Goal: Task Accomplishment & Management: Complete application form

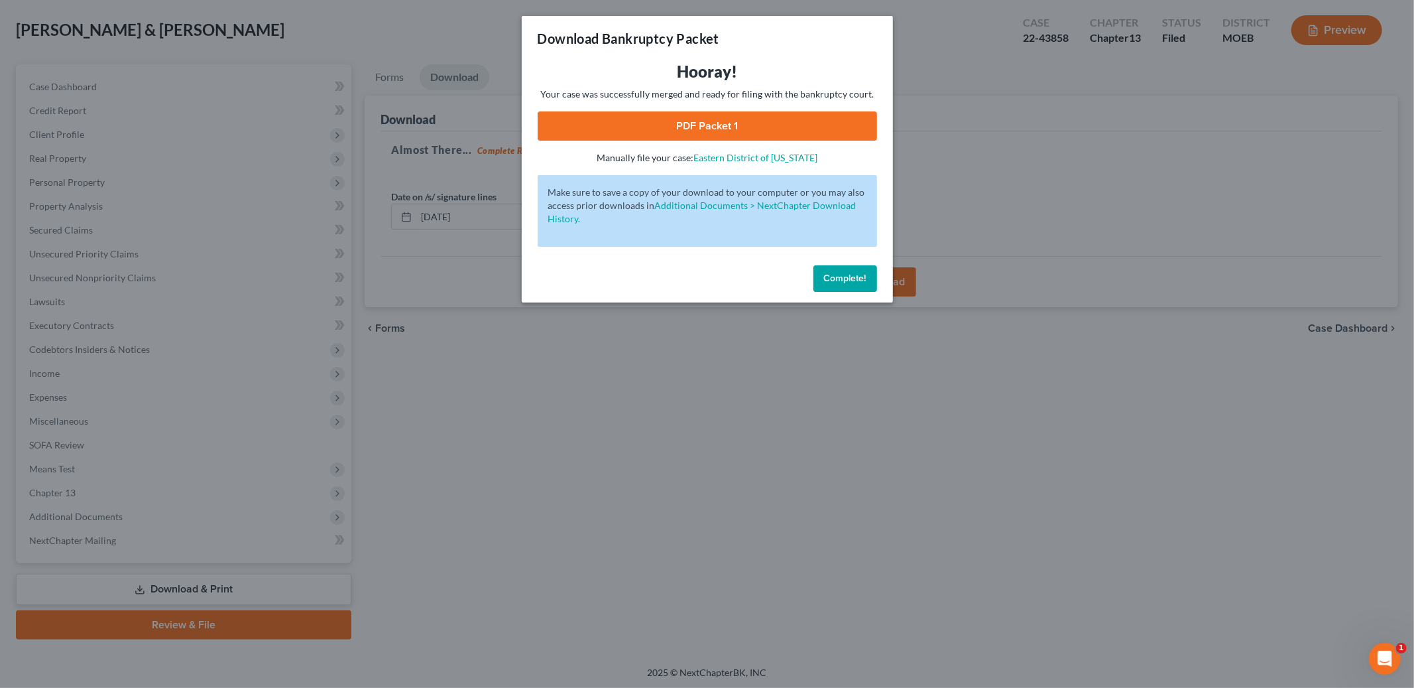
click at [864, 280] on span "Complete!" at bounding box center [845, 277] width 42 height 11
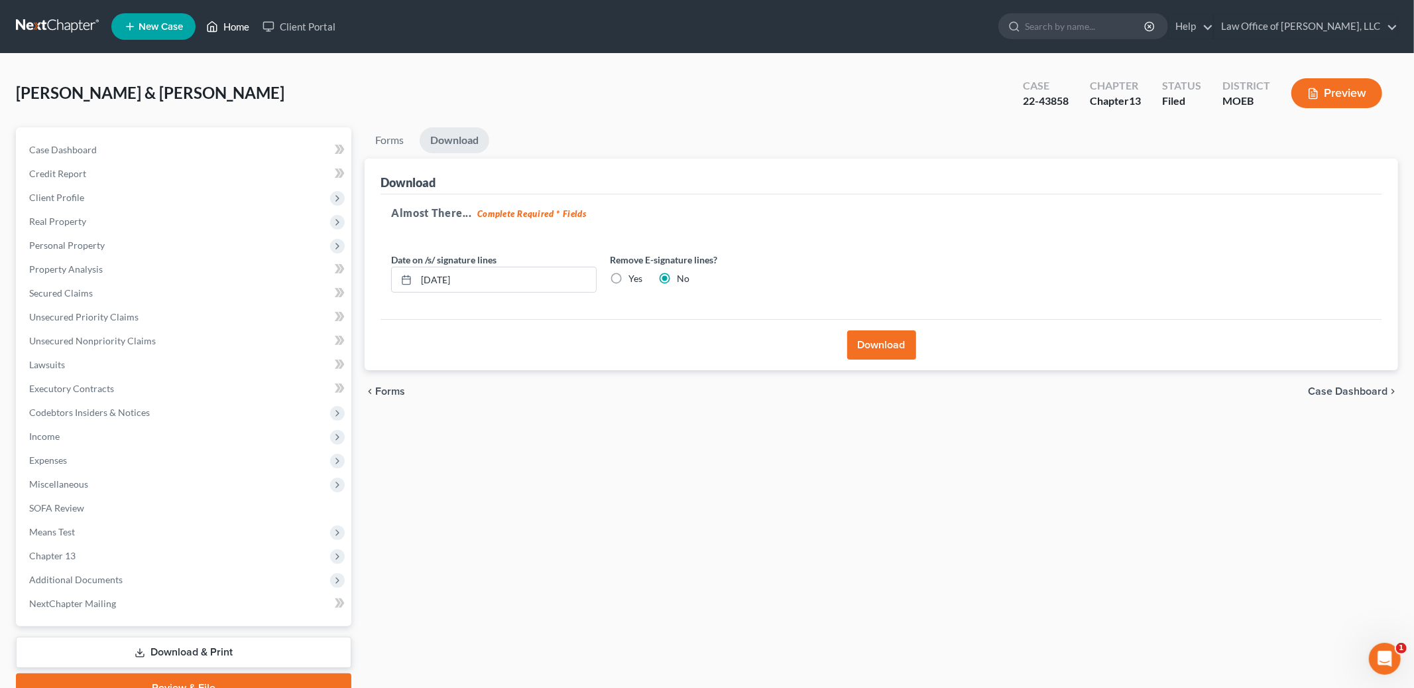
click at [241, 27] on link "Home" at bounding box center [228, 27] width 56 height 24
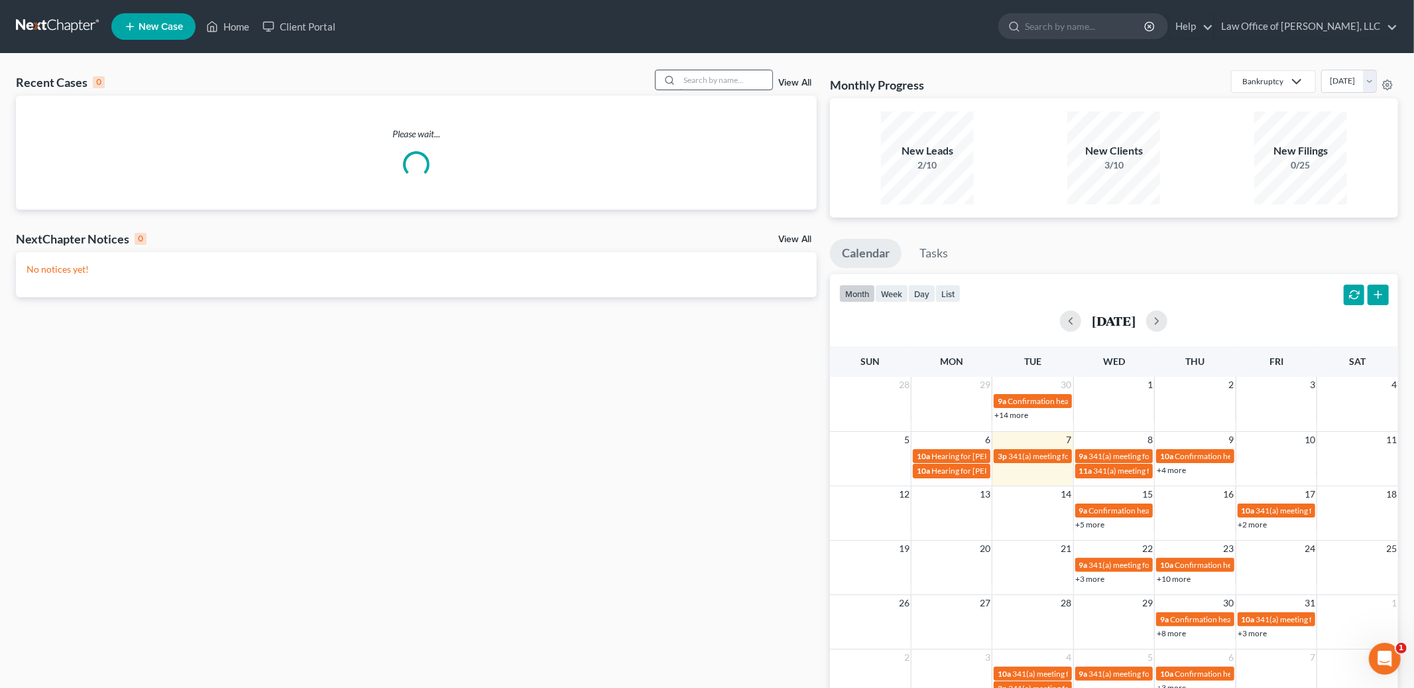
click at [713, 80] on input "search" at bounding box center [726, 79] width 93 height 19
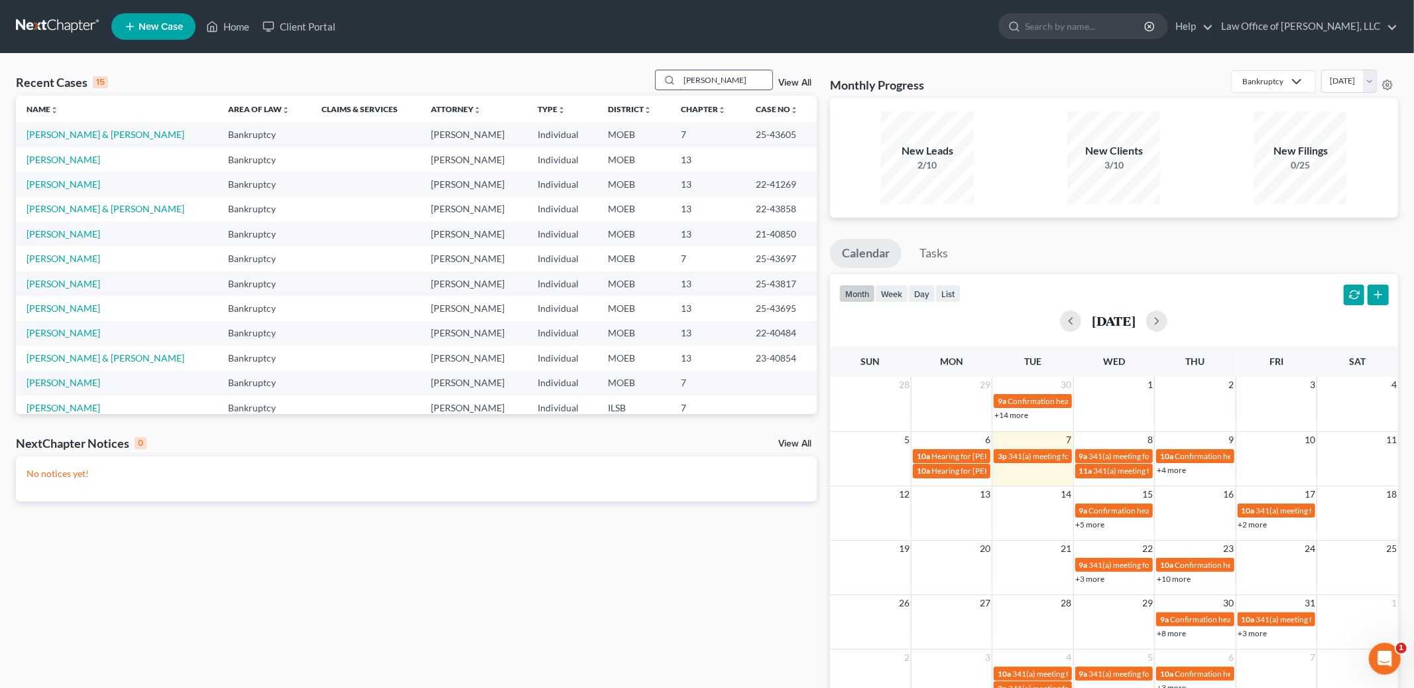
type input "[PERSON_NAME]"
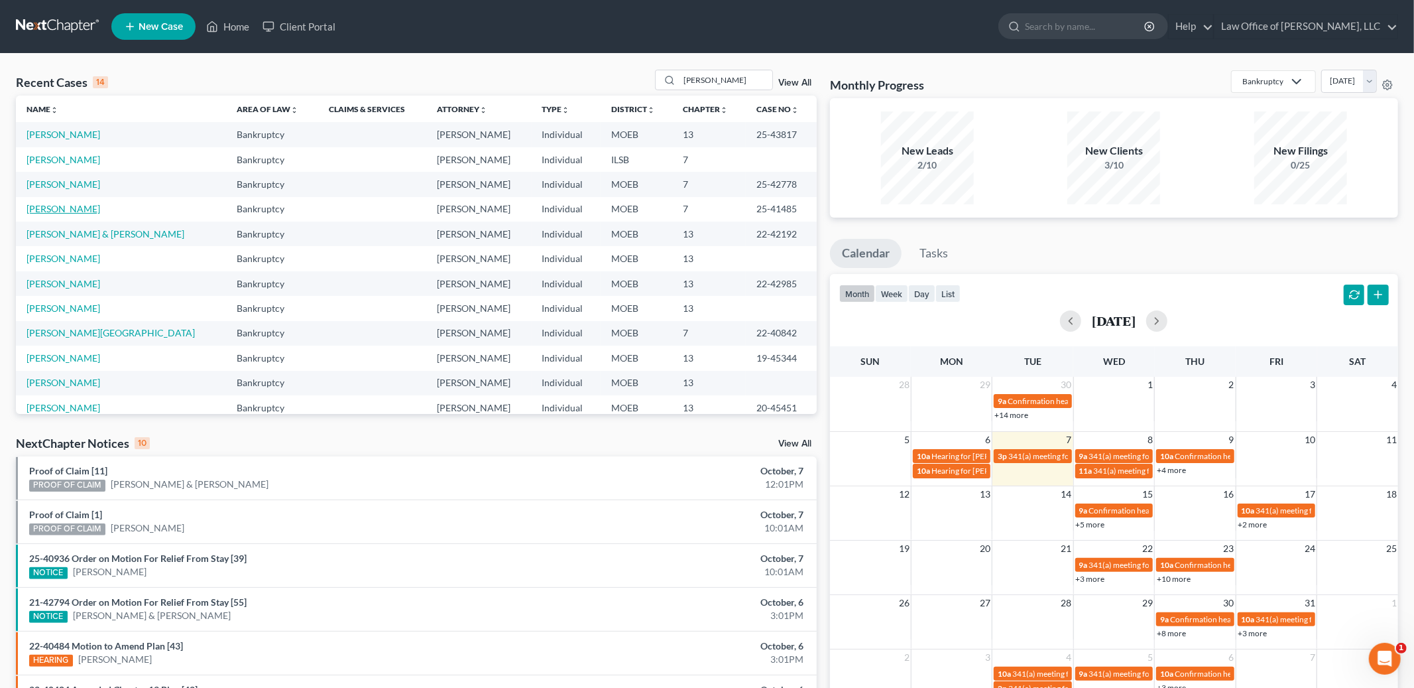
click at [72, 207] on link "[PERSON_NAME]" at bounding box center [64, 208] width 74 height 11
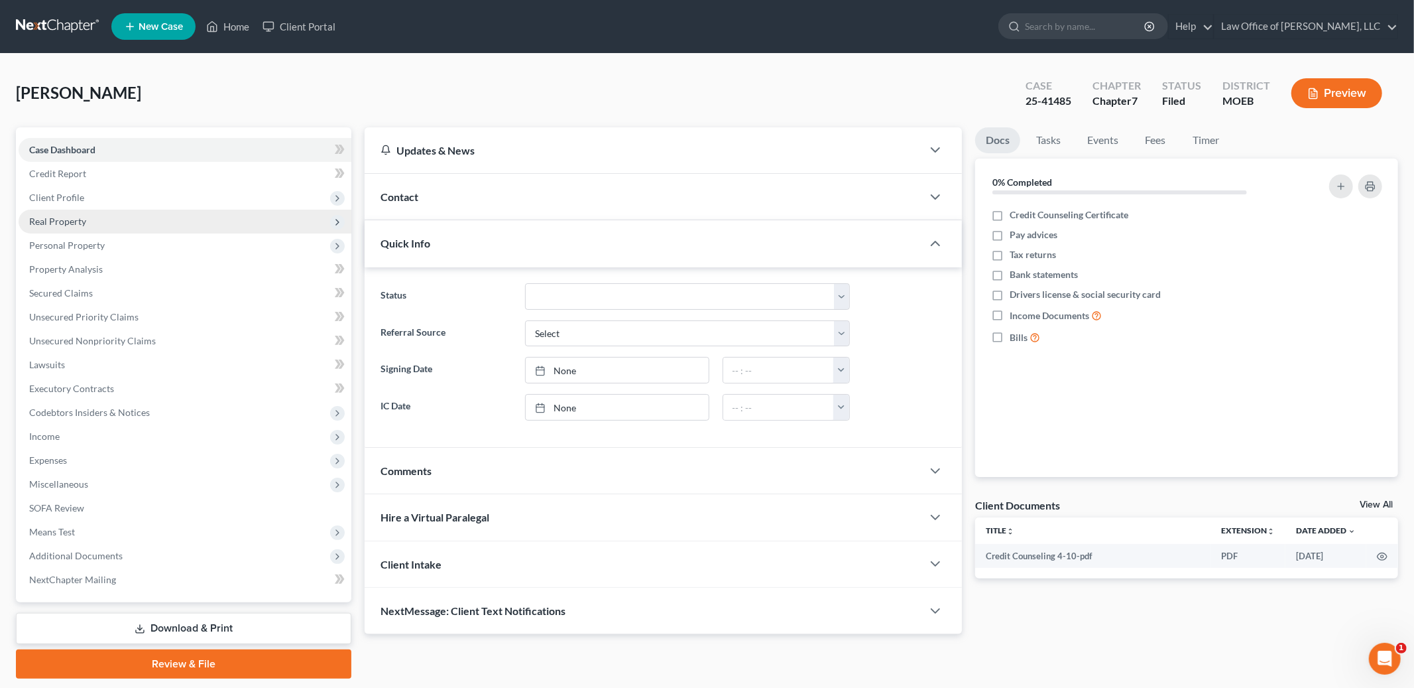
click at [78, 223] on span "Real Property" at bounding box center [57, 220] width 57 height 11
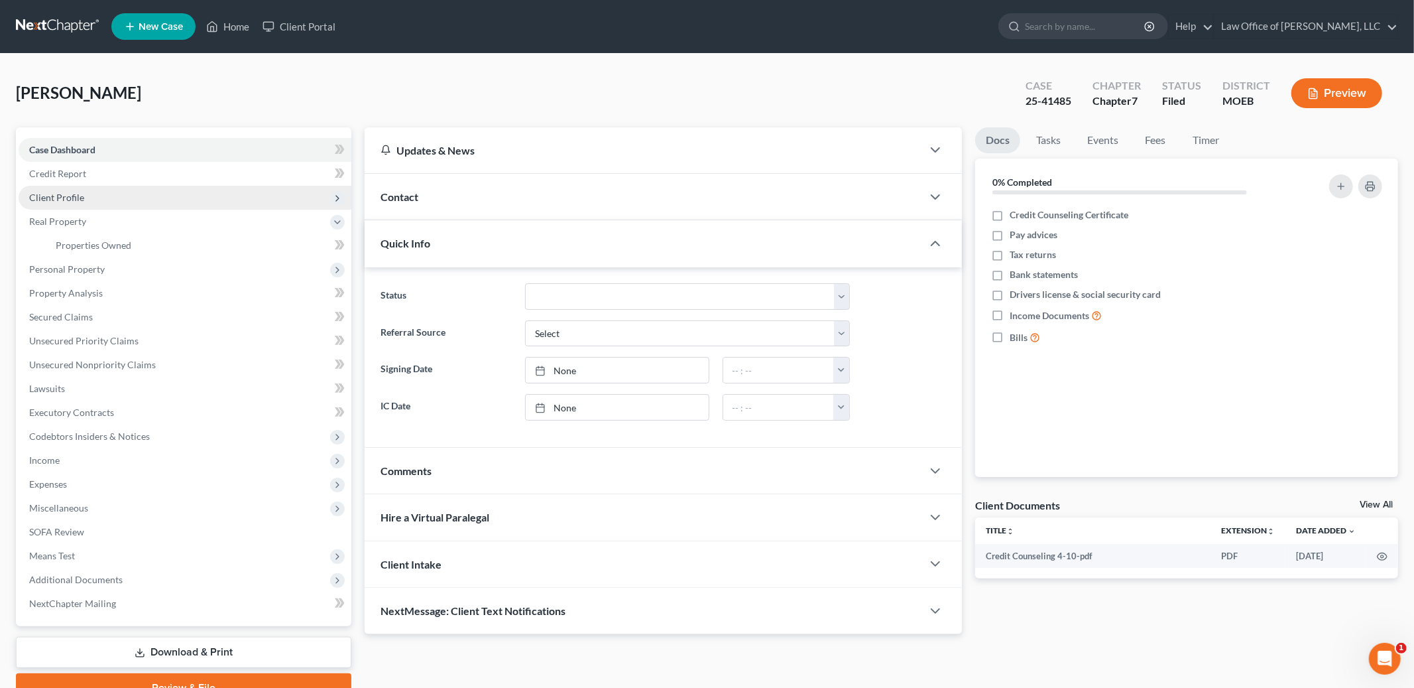
click at [82, 192] on span "Client Profile" at bounding box center [56, 197] width 55 height 11
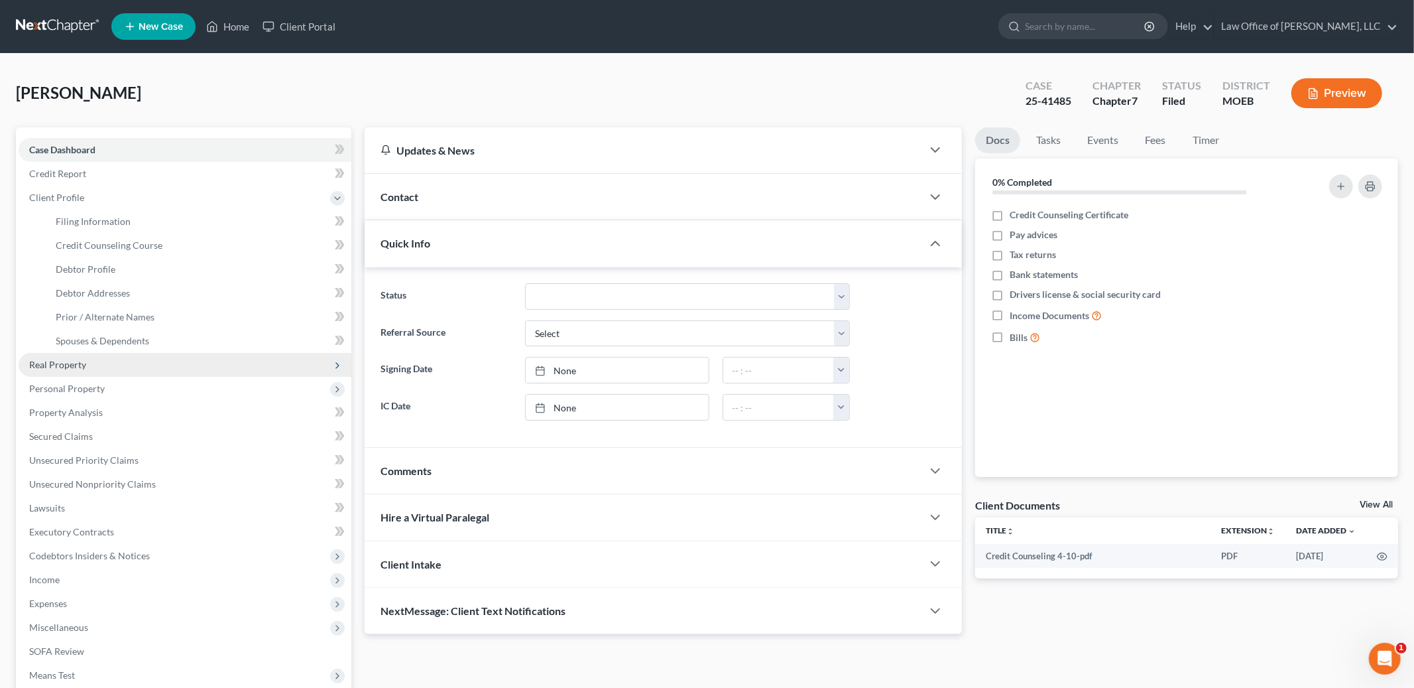
click at [84, 365] on span "Real Property" at bounding box center [57, 364] width 57 height 11
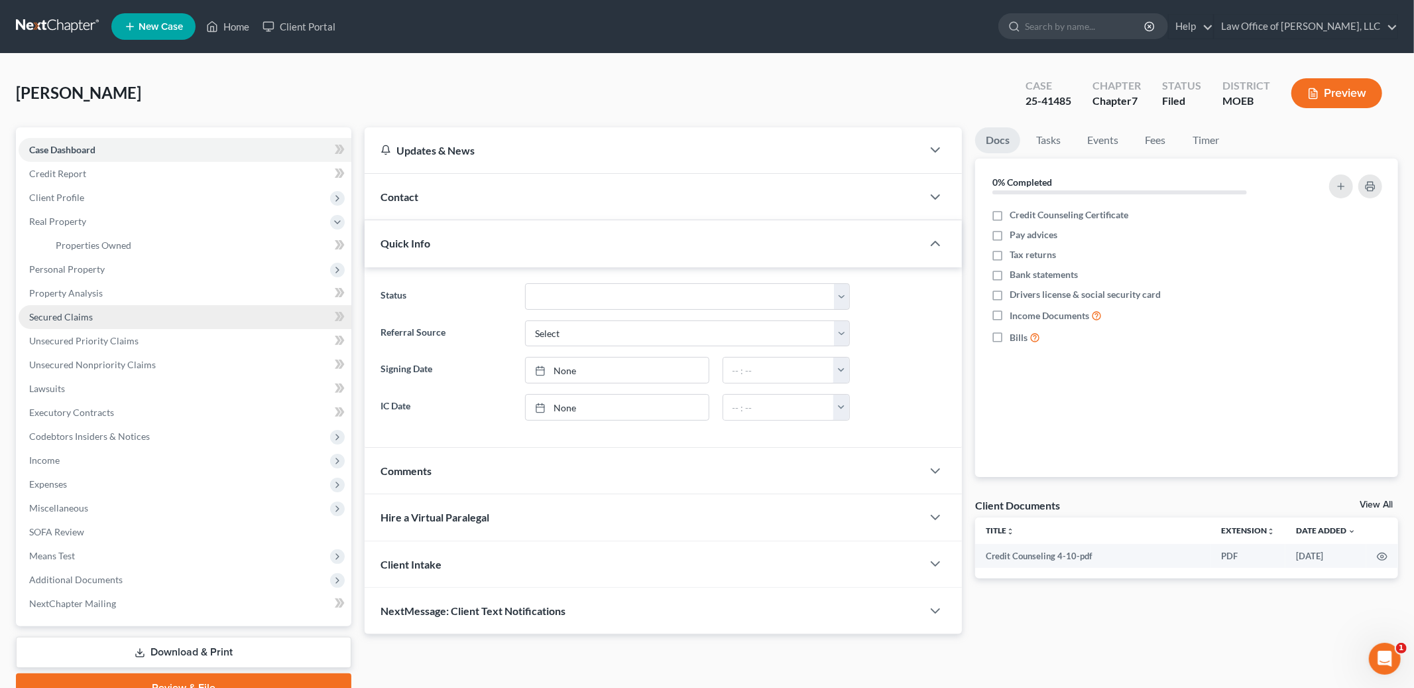
click at [93, 318] on link "Secured Claims" at bounding box center [185, 317] width 333 height 24
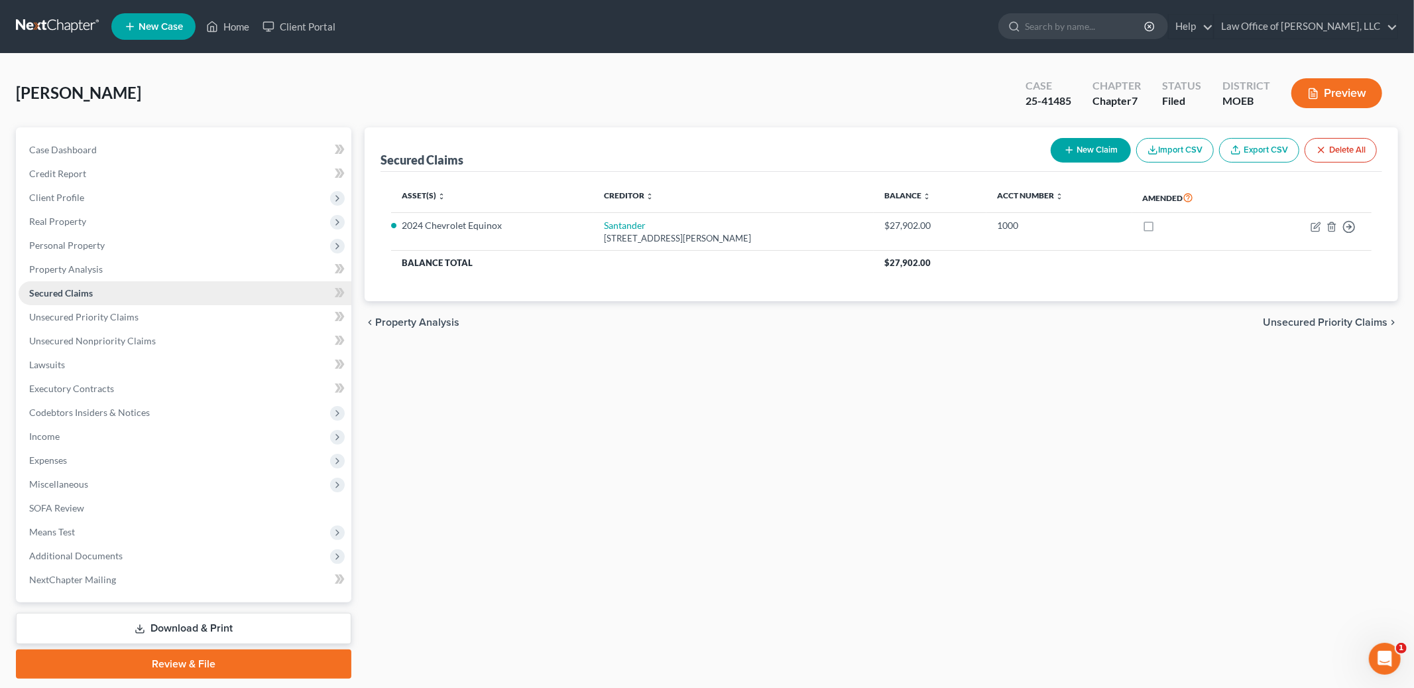
click at [93, 298] on link "Secured Claims" at bounding box center [185, 293] width 333 height 24
click at [101, 269] on link "Property Analysis" at bounding box center [185, 269] width 333 height 24
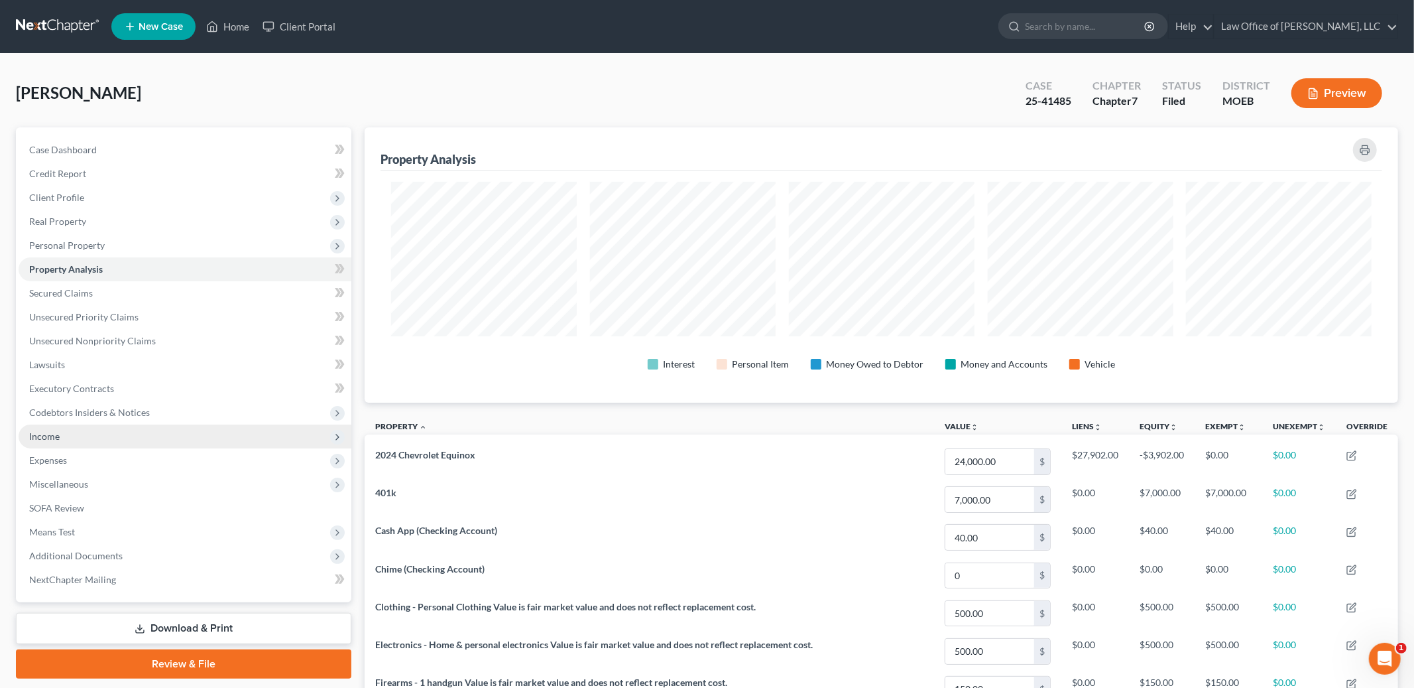
click at [88, 434] on span "Income" at bounding box center [185, 436] width 333 height 24
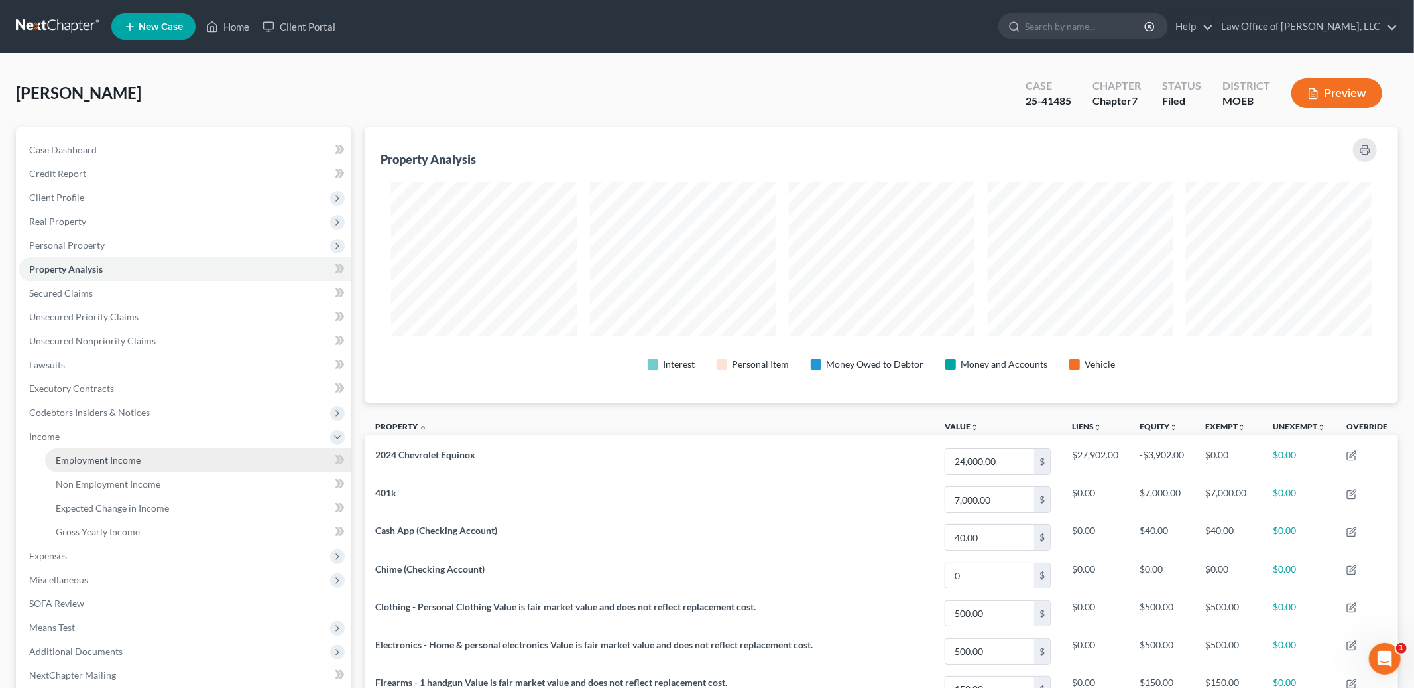
click at [88, 448] on link "Employment Income" at bounding box center [198, 460] width 306 height 24
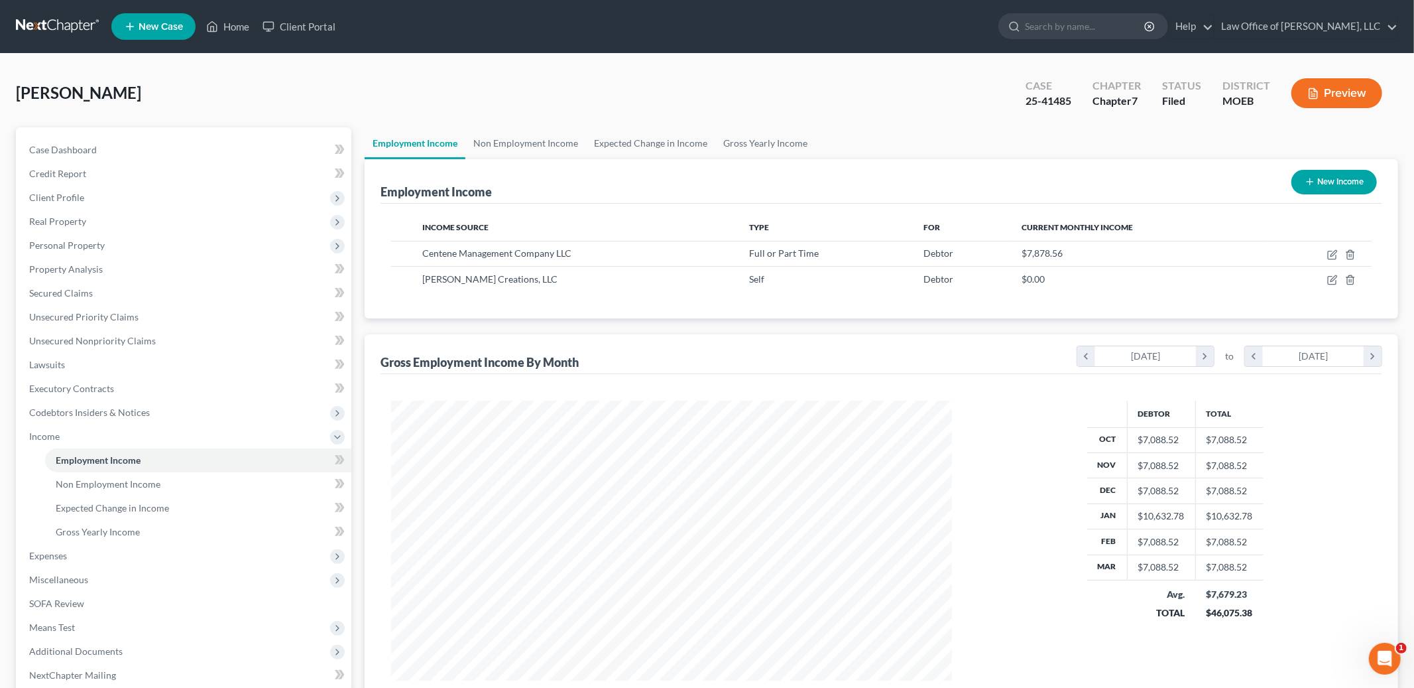
scroll to position [280, 587]
click at [520, 139] on link "Non Employment Income" at bounding box center [525, 143] width 121 height 32
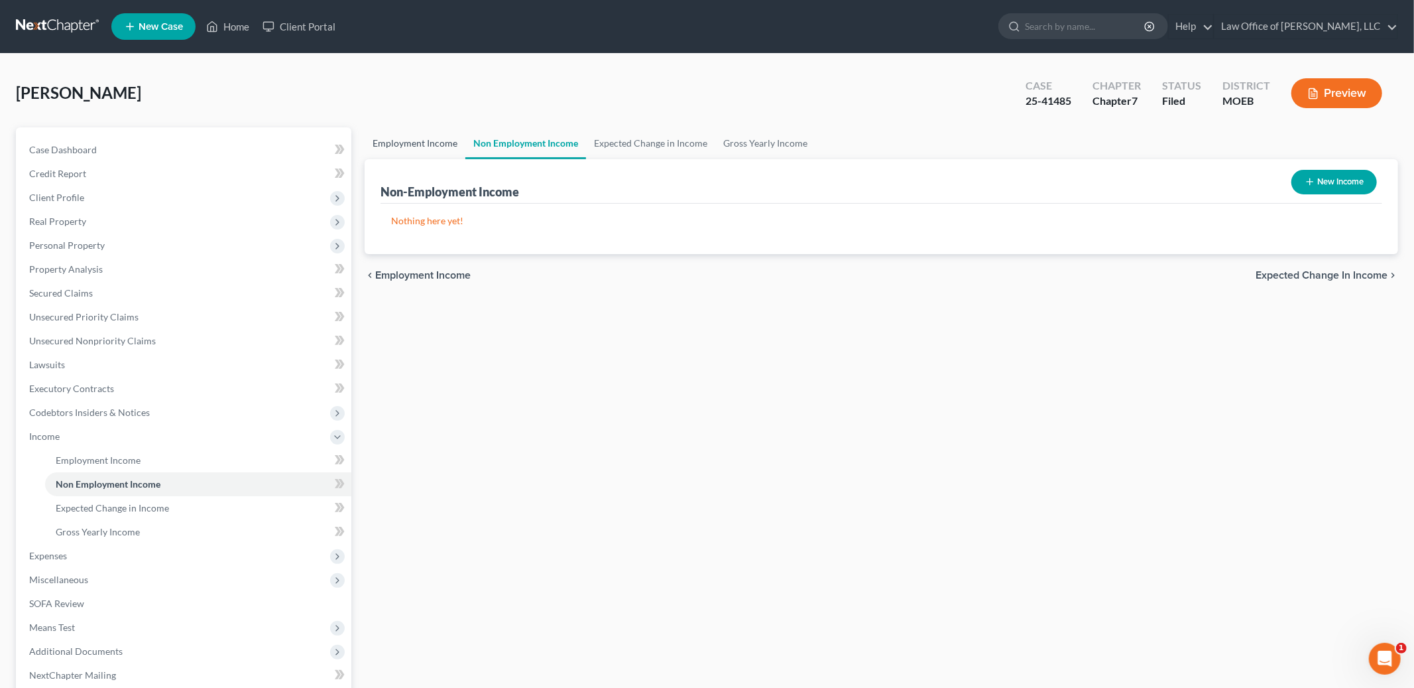
click at [408, 129] on link "Employment Income" at bounding box center [415, 143] width 101 height 32
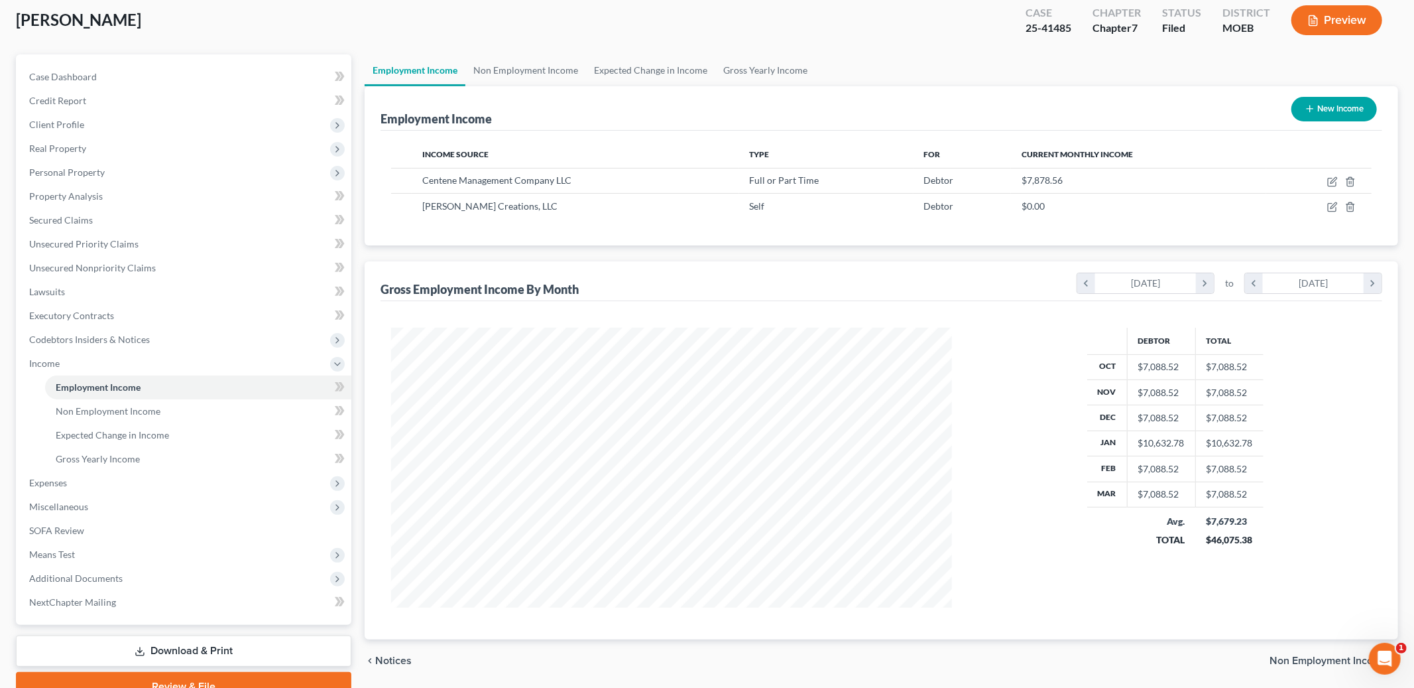
scroll to position [135, 0]
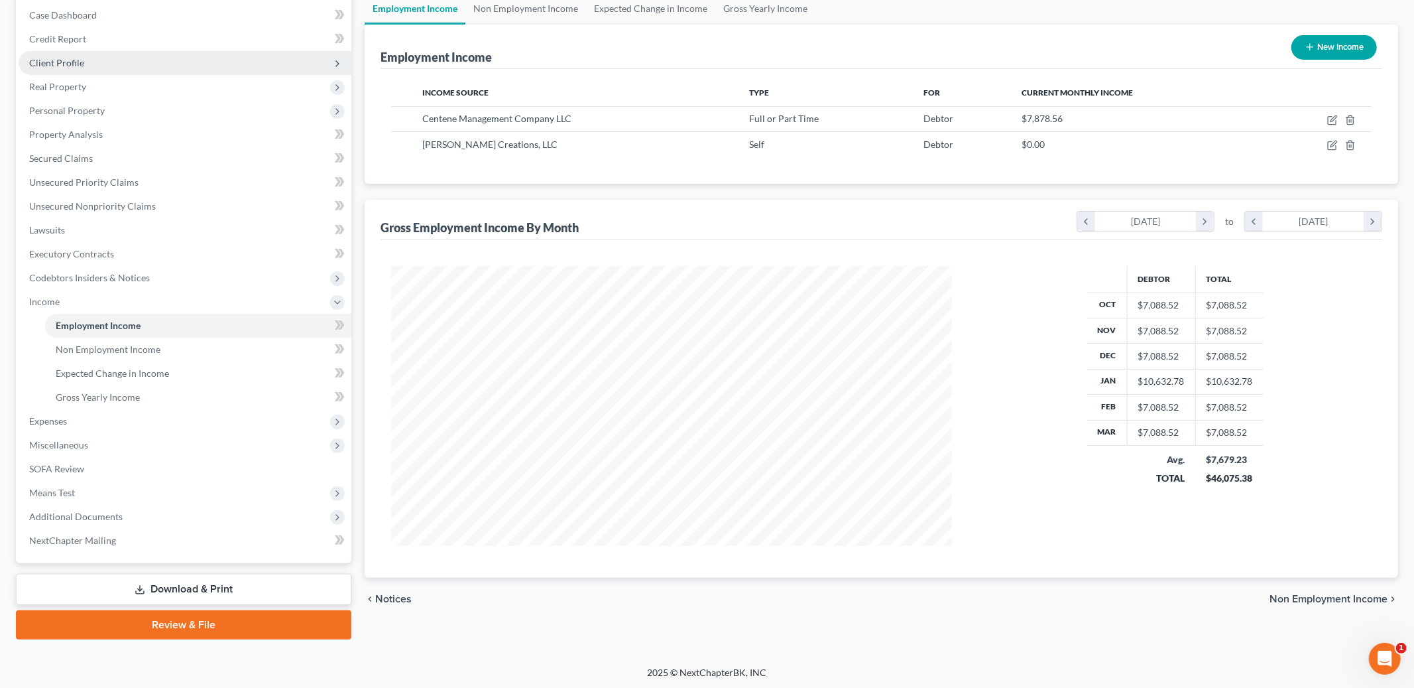
click at [135, 60] on span "Client Profile" at bounding box center [185, 63] width 333 height 24
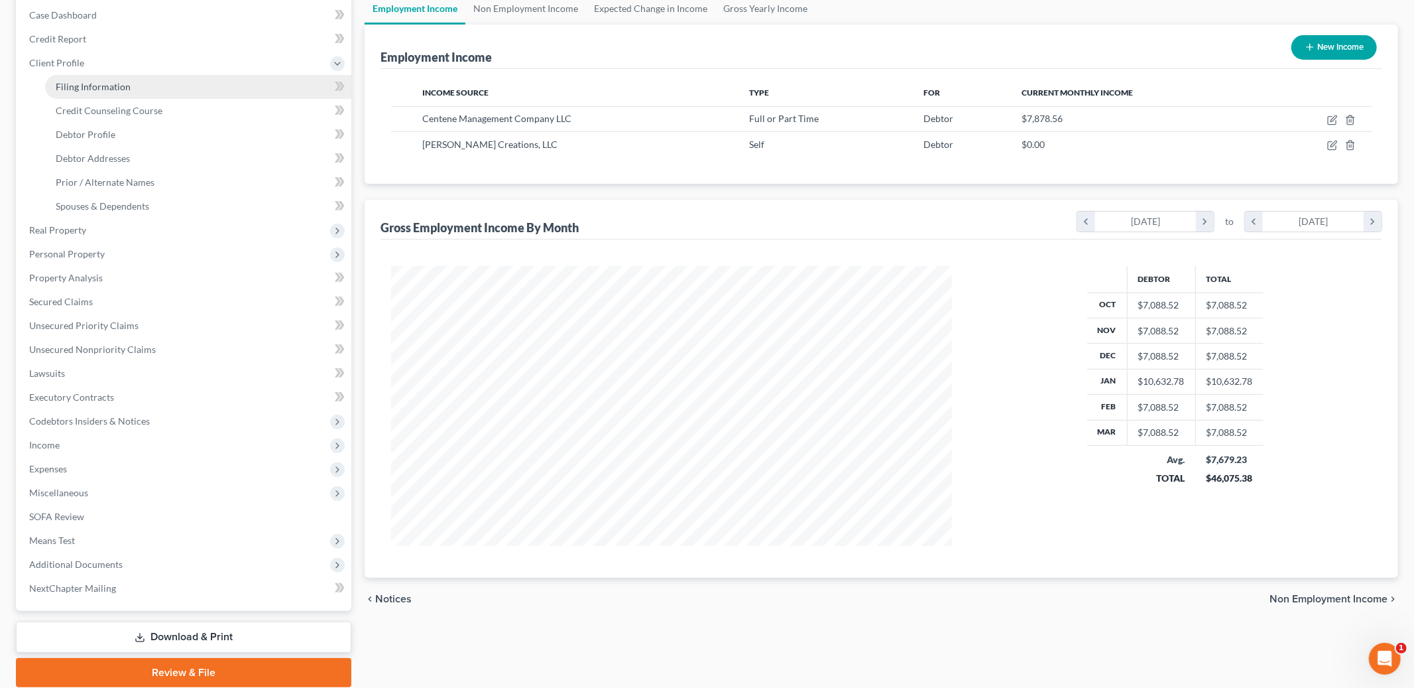
click at [117, 82] on span "Filing Information" at bounding box center [93, 86] width 75 height 11
select select "1"
select select "0"
select select "26"
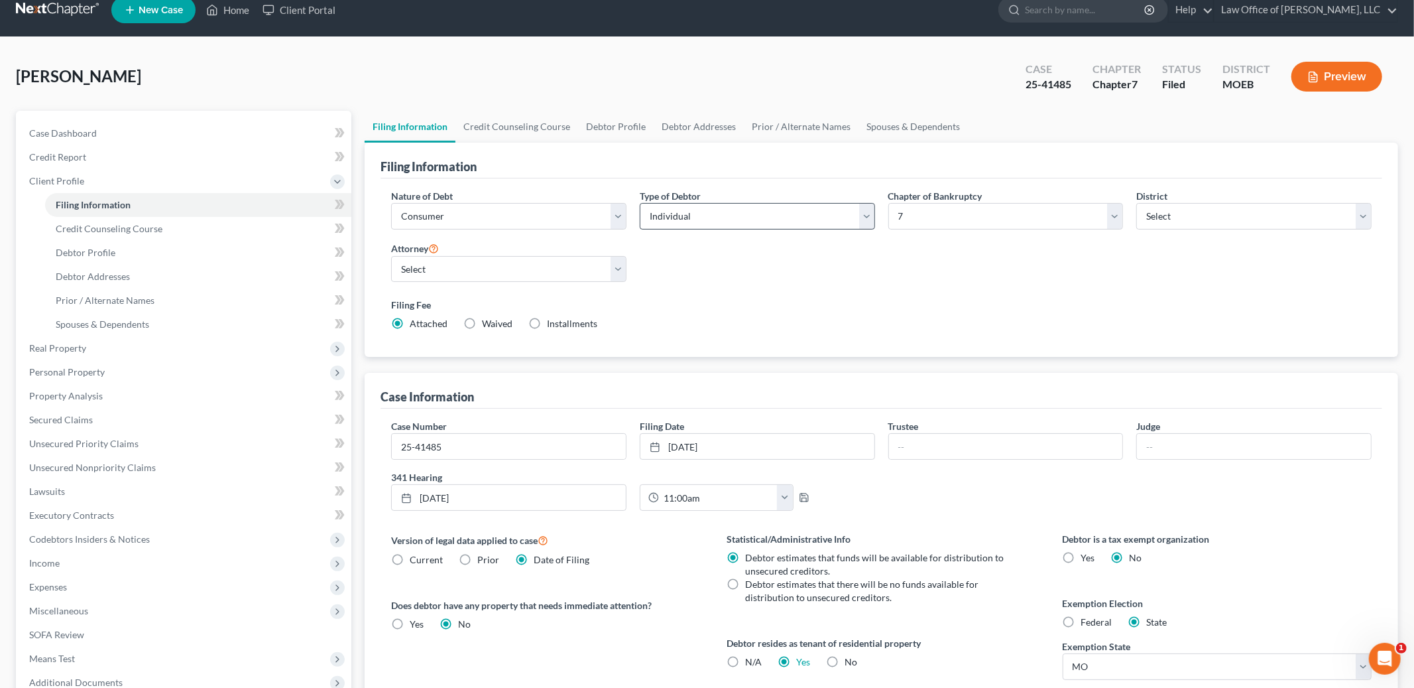
scroll to position [11, 0]
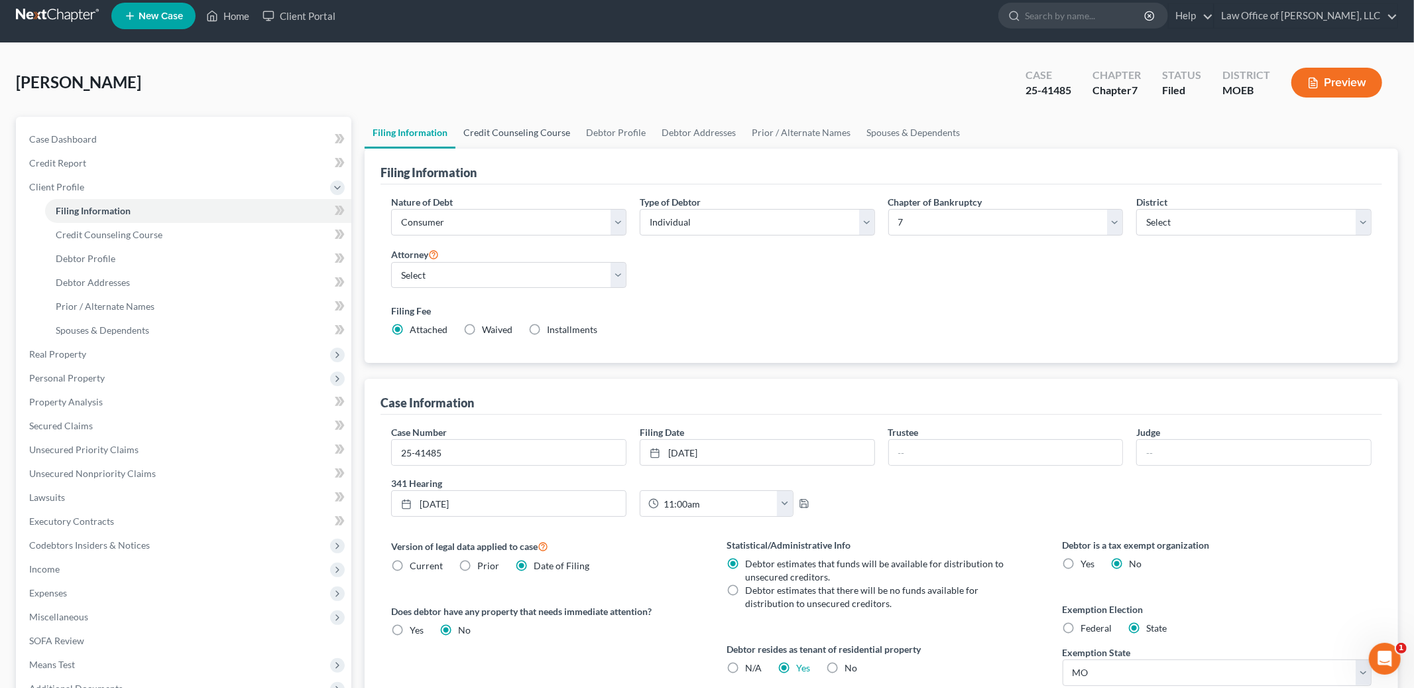
click at [548, 131] on link "Credit Counseling Course" at bounding box center [516, 133] width 123 height 32
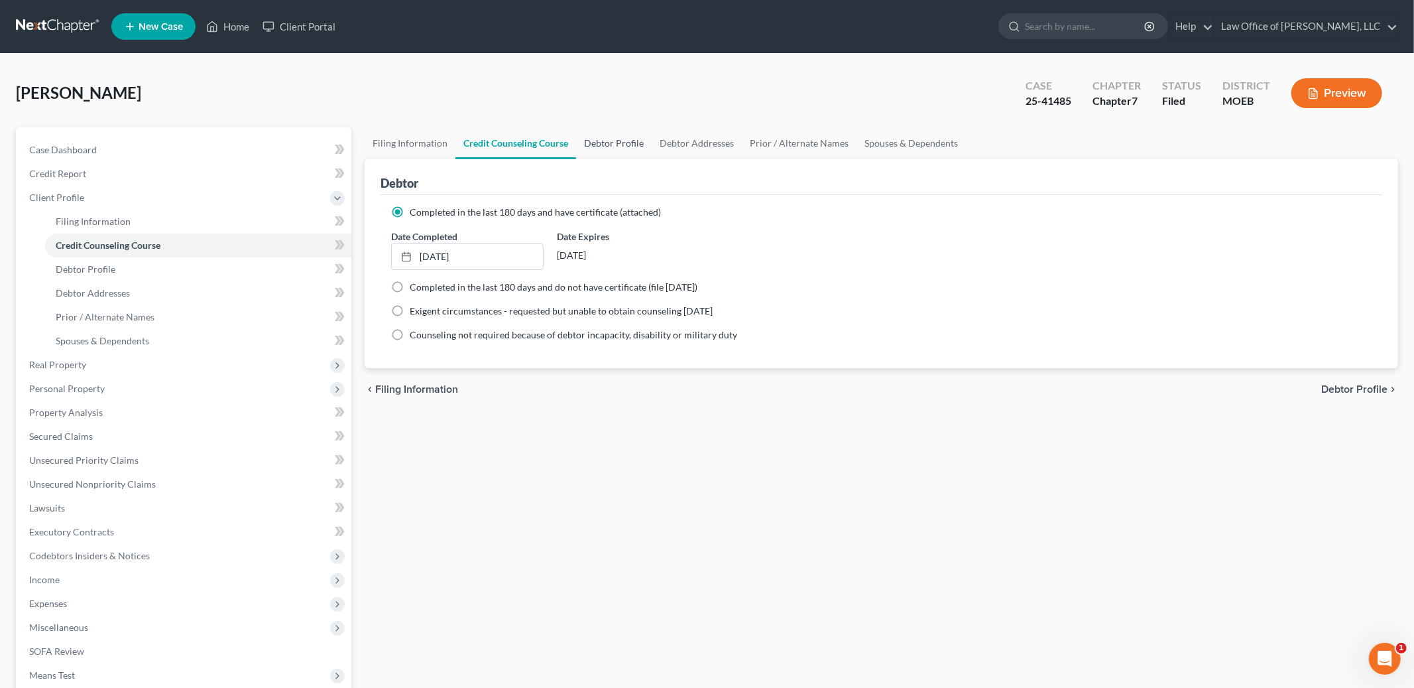
click at [603, 143] on link "Debtor Profile" at bounding box center [614, 143] width 76 height 32
select select "0"
select select "2"
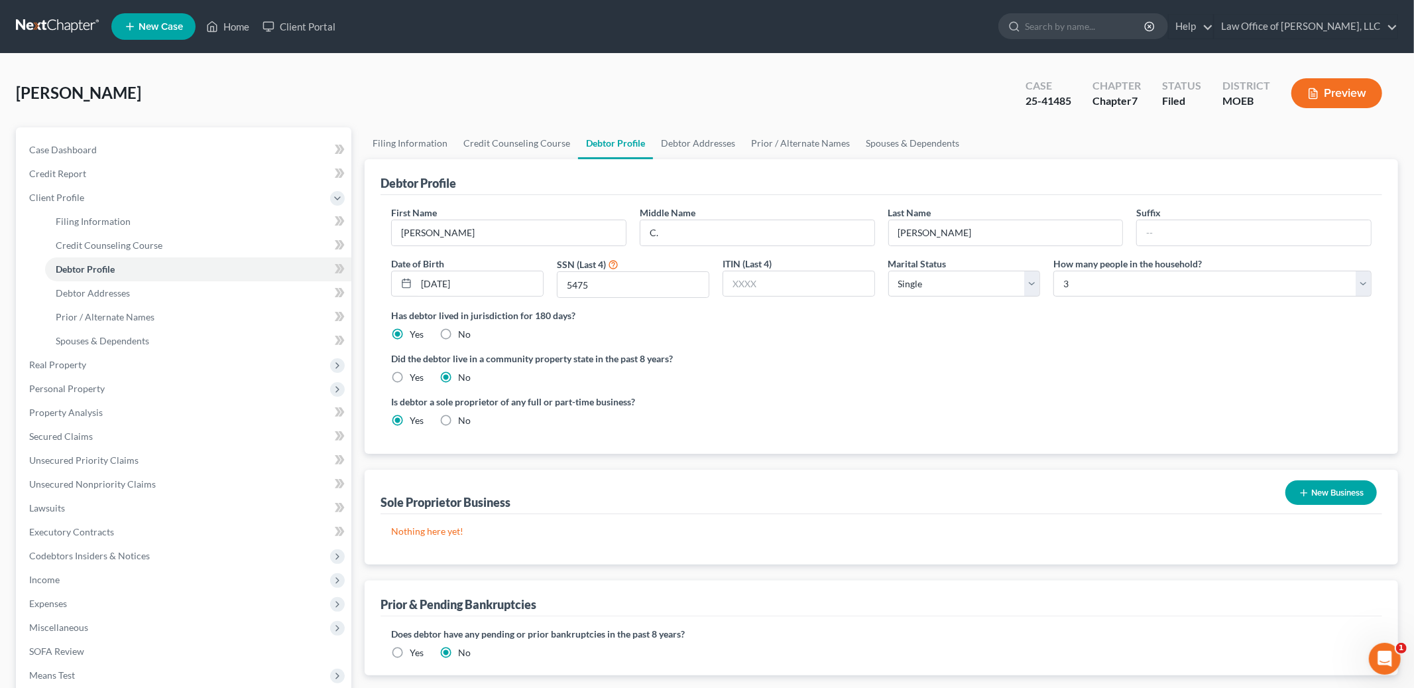
radio input "true"
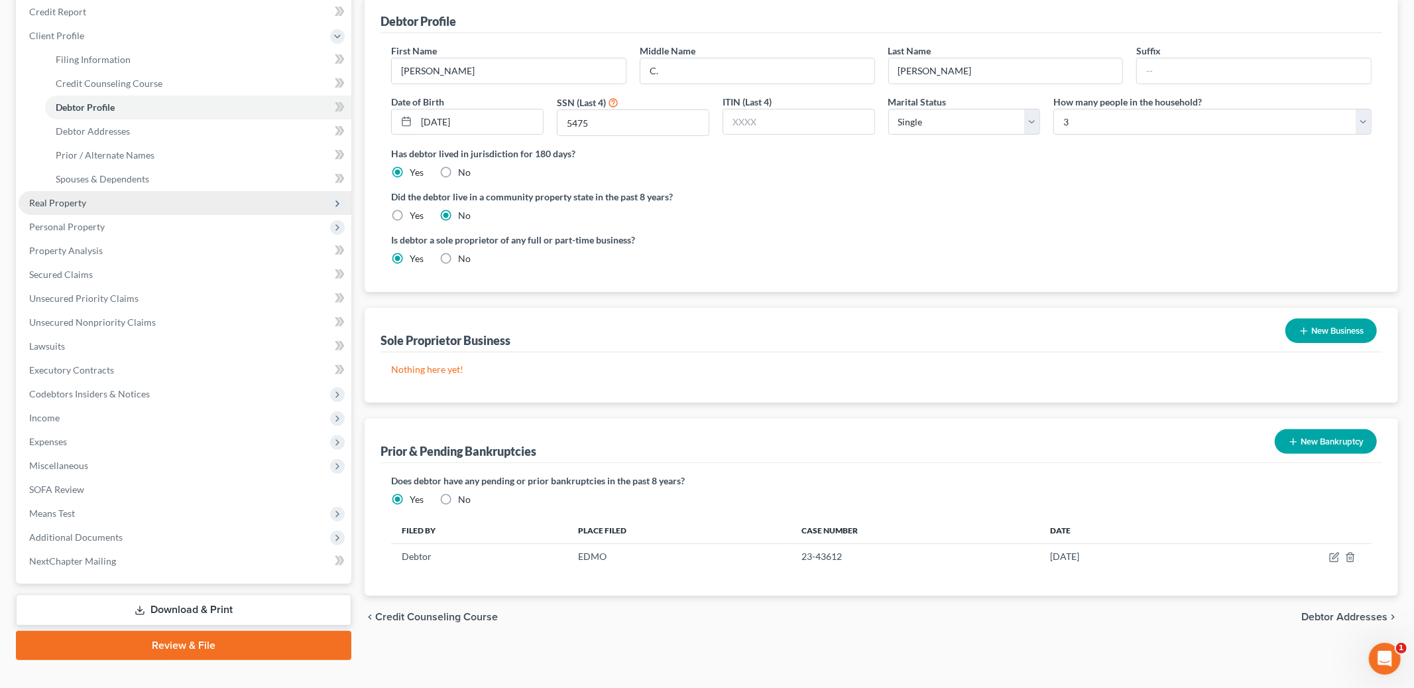
scroll to position [182, 0]
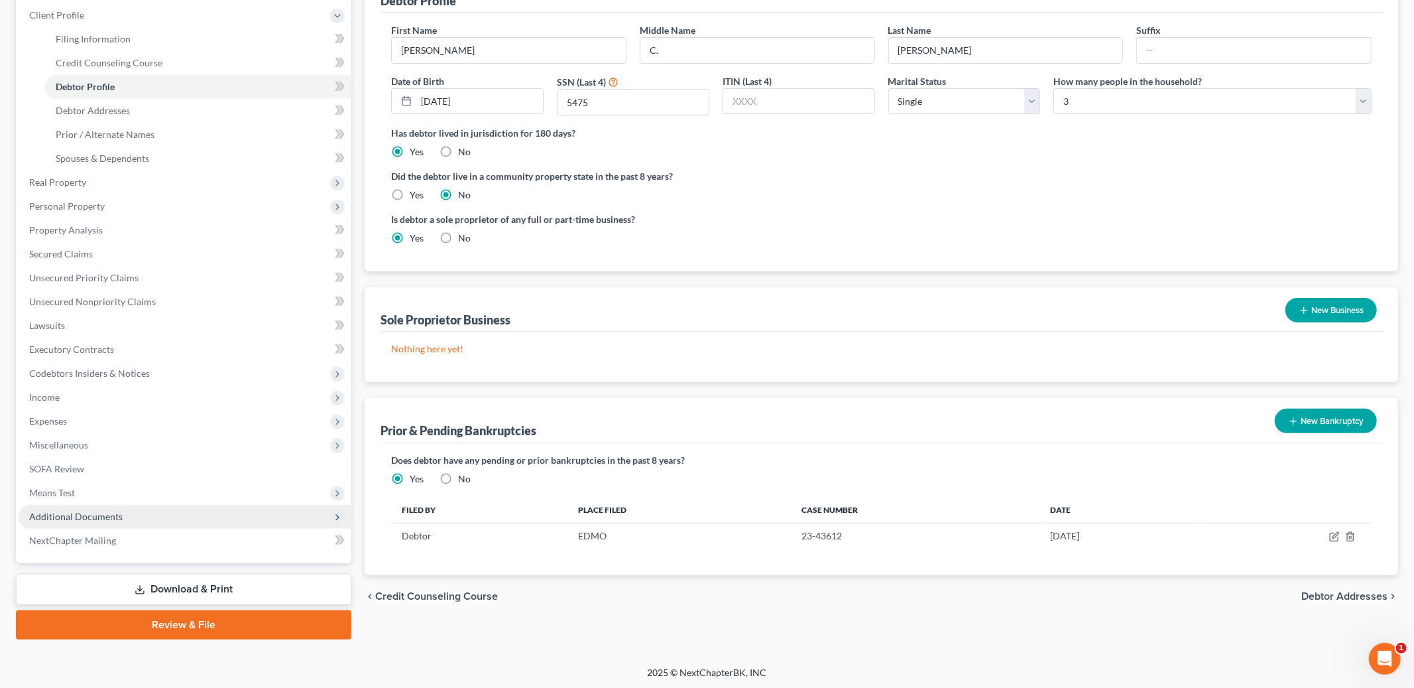
click at [60, 510] on span "Additional Documents" at bounding box center [75, 515] width 93 height 11
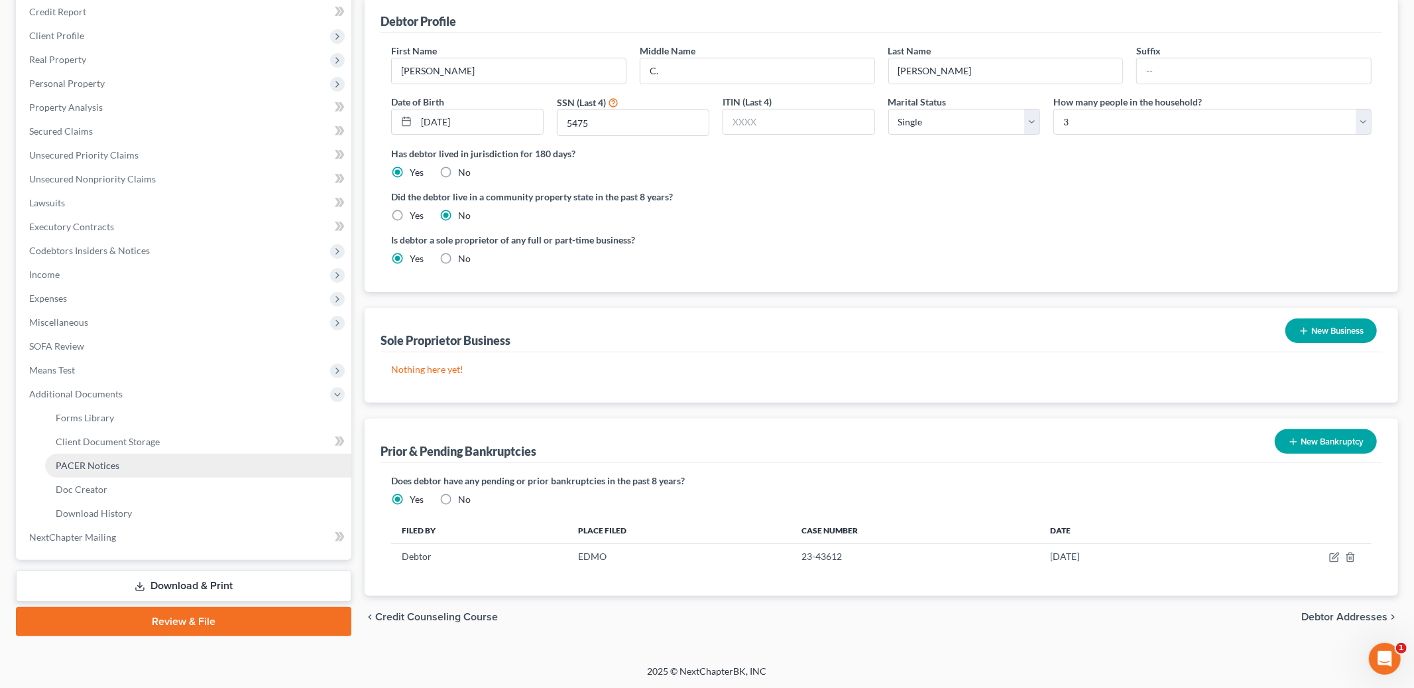
click at [88, 471] on link "PACER Notices" at bounding box center [198, 465] width 306 height 24
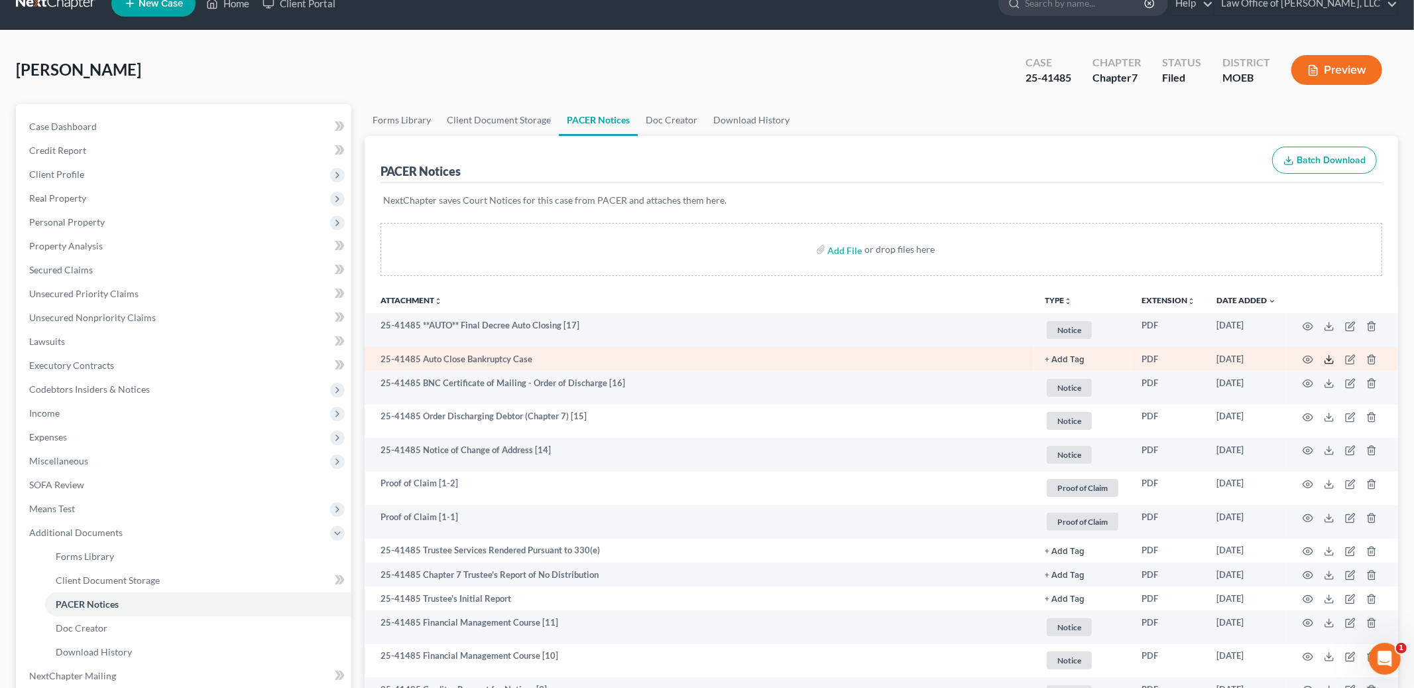
scroll to position [35, 0]
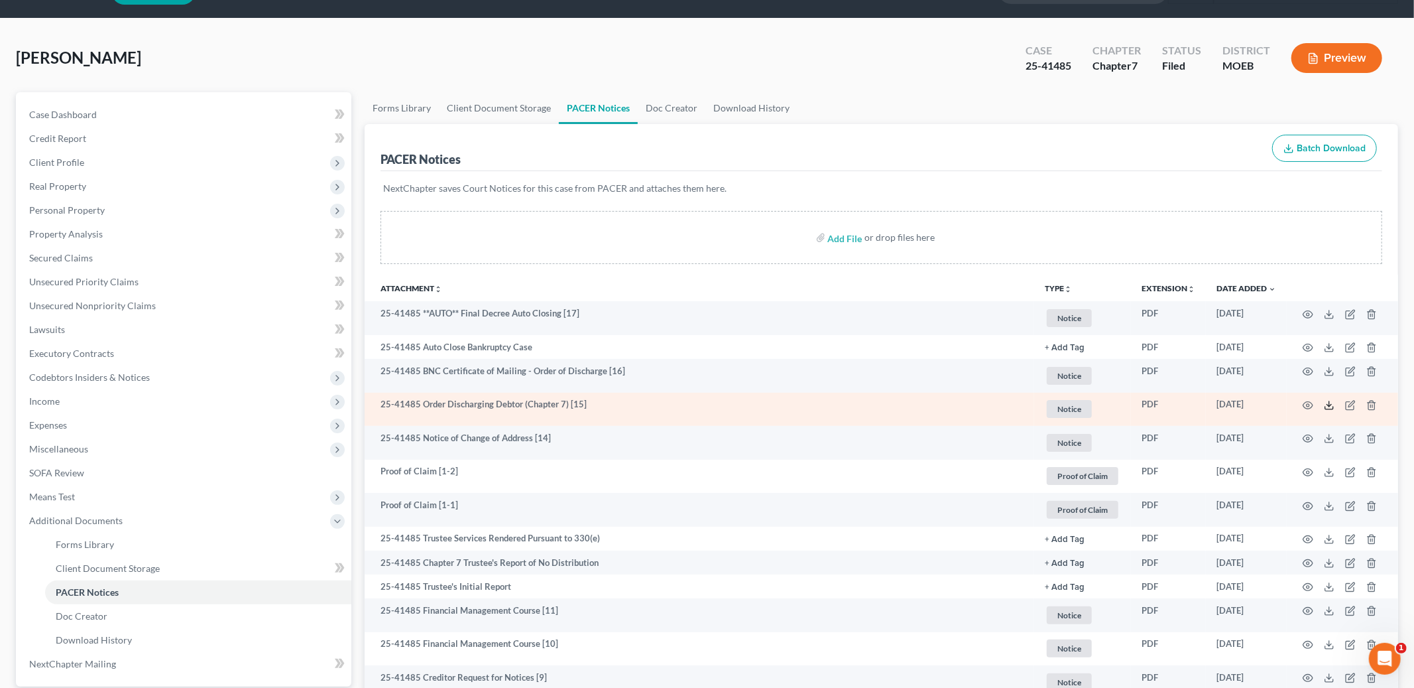
click at [1329, 410] on icon at bounding box center [1329, 405] width 11 height 11
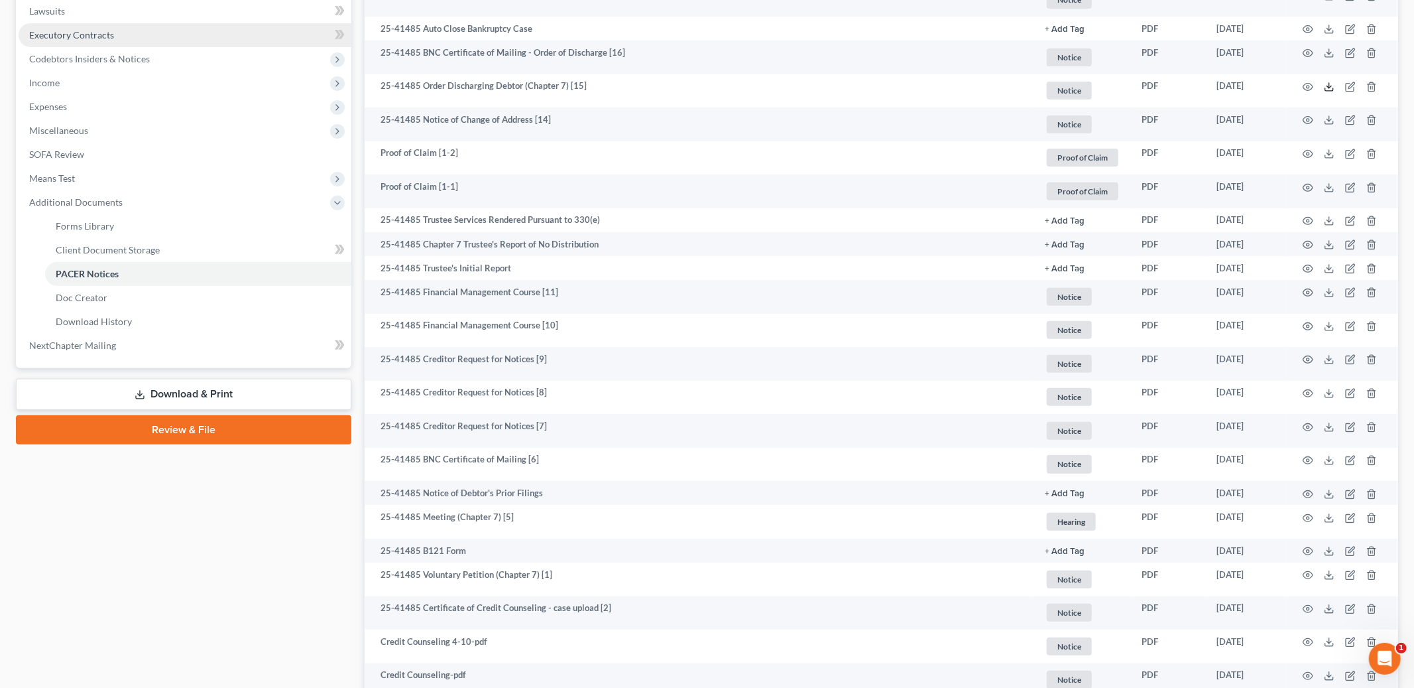
scroll to position [357, 0]
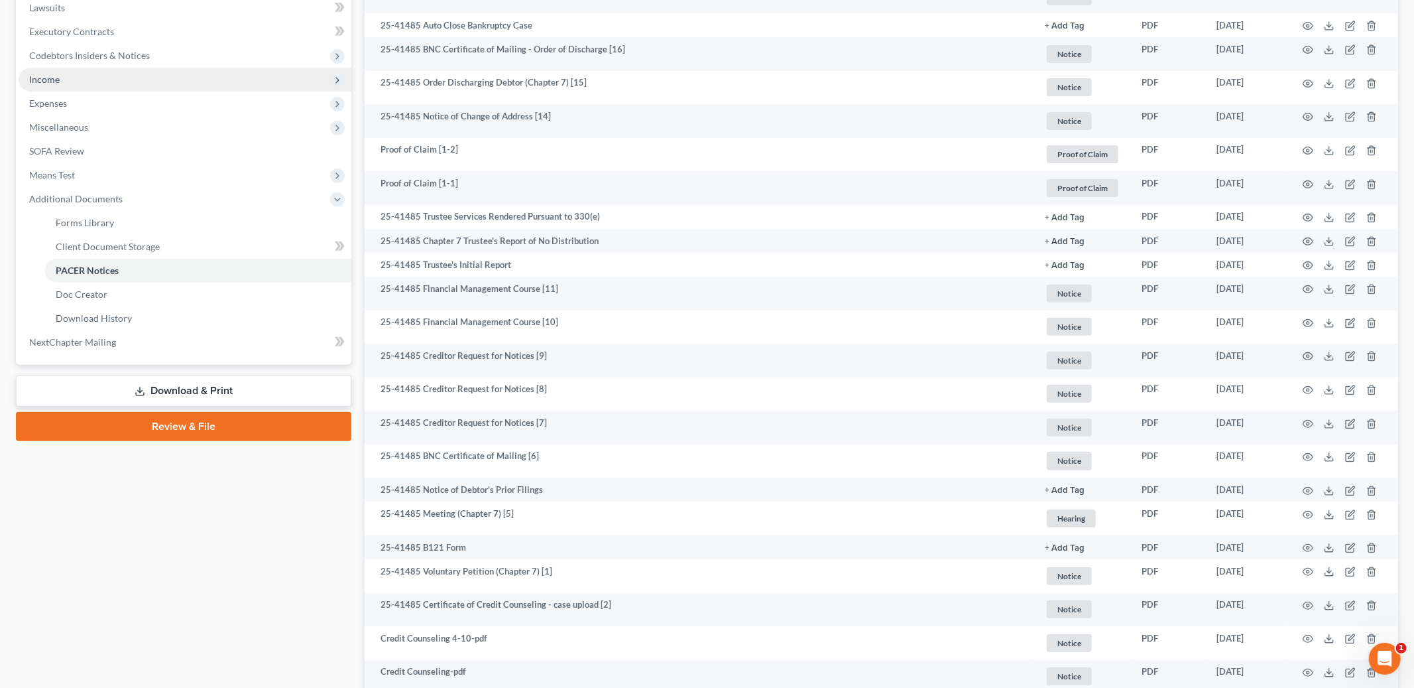
click at [73, 79] on span "Income" at bounding box center [185, 80] width 333 height 24
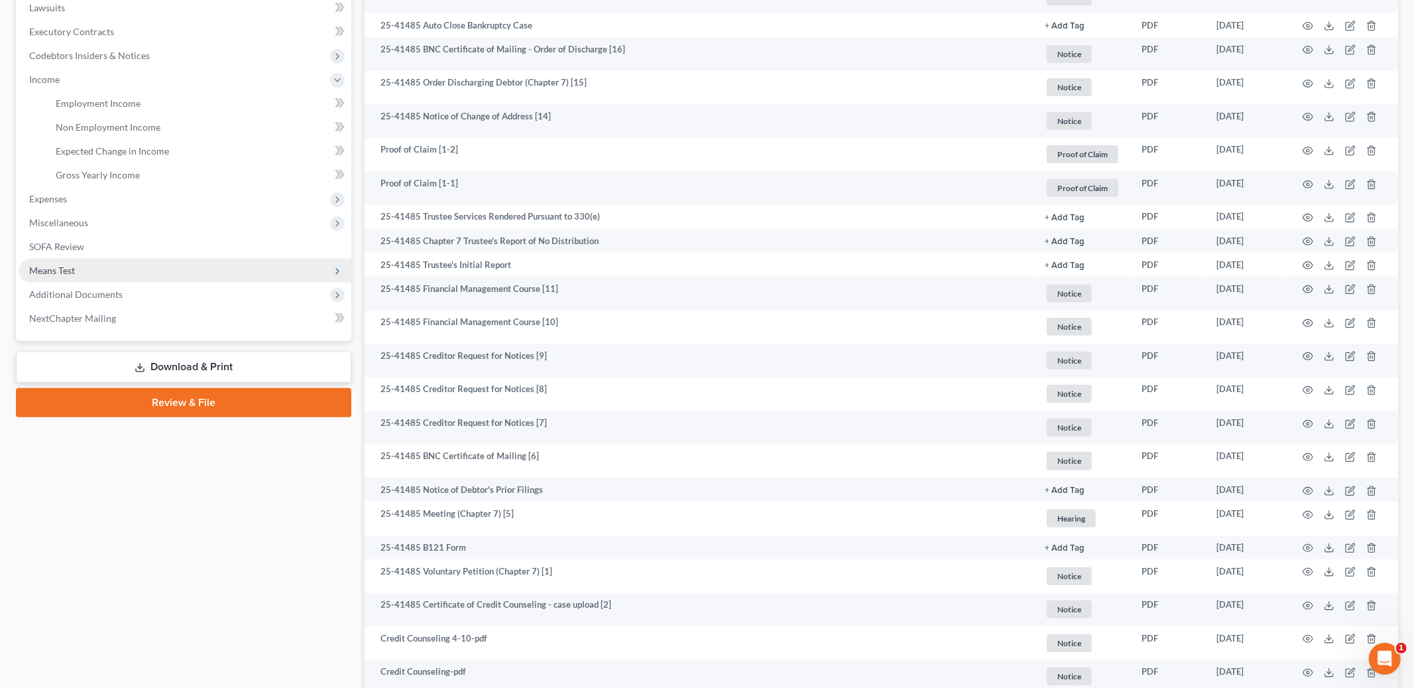
click at [79, 268] on span "Means Test" at bounding box center [185, 271] width 333 height 24
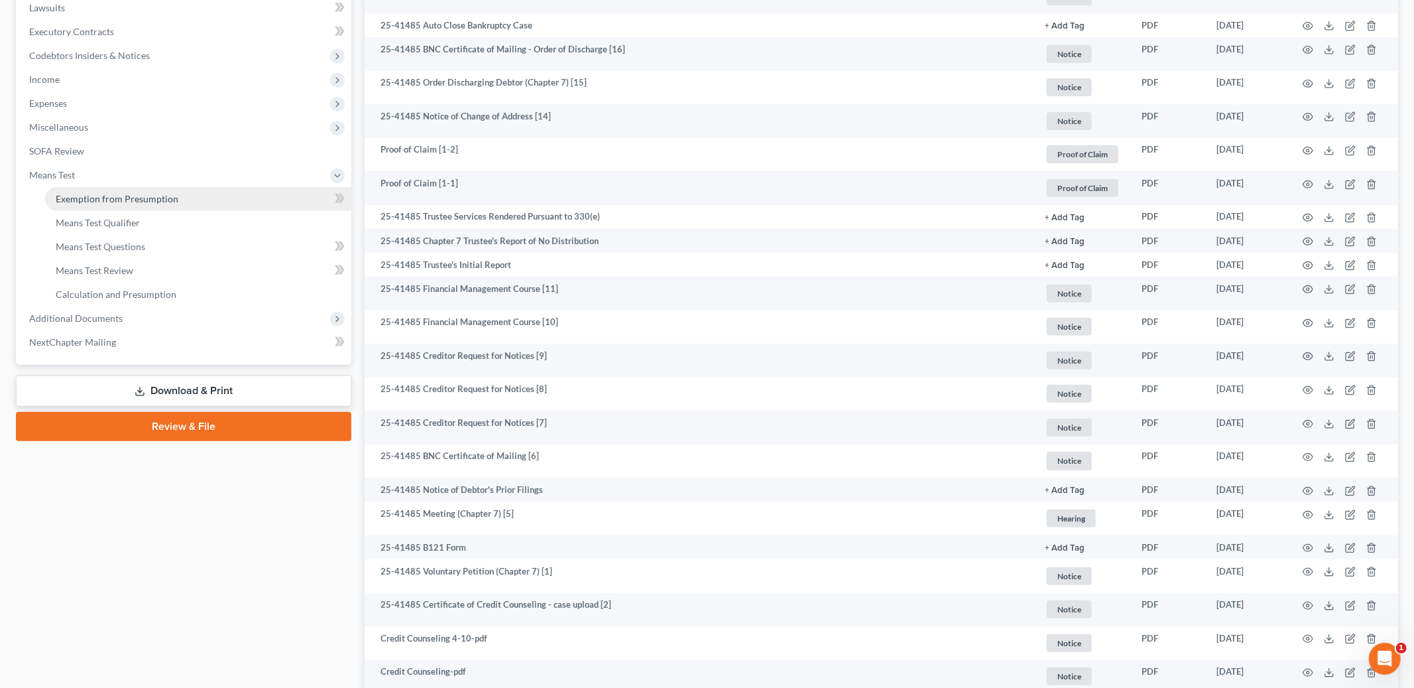
click at [133, 194] on span "Exemption from Presumption" at bounding box center [117, 198] width 123 height 11
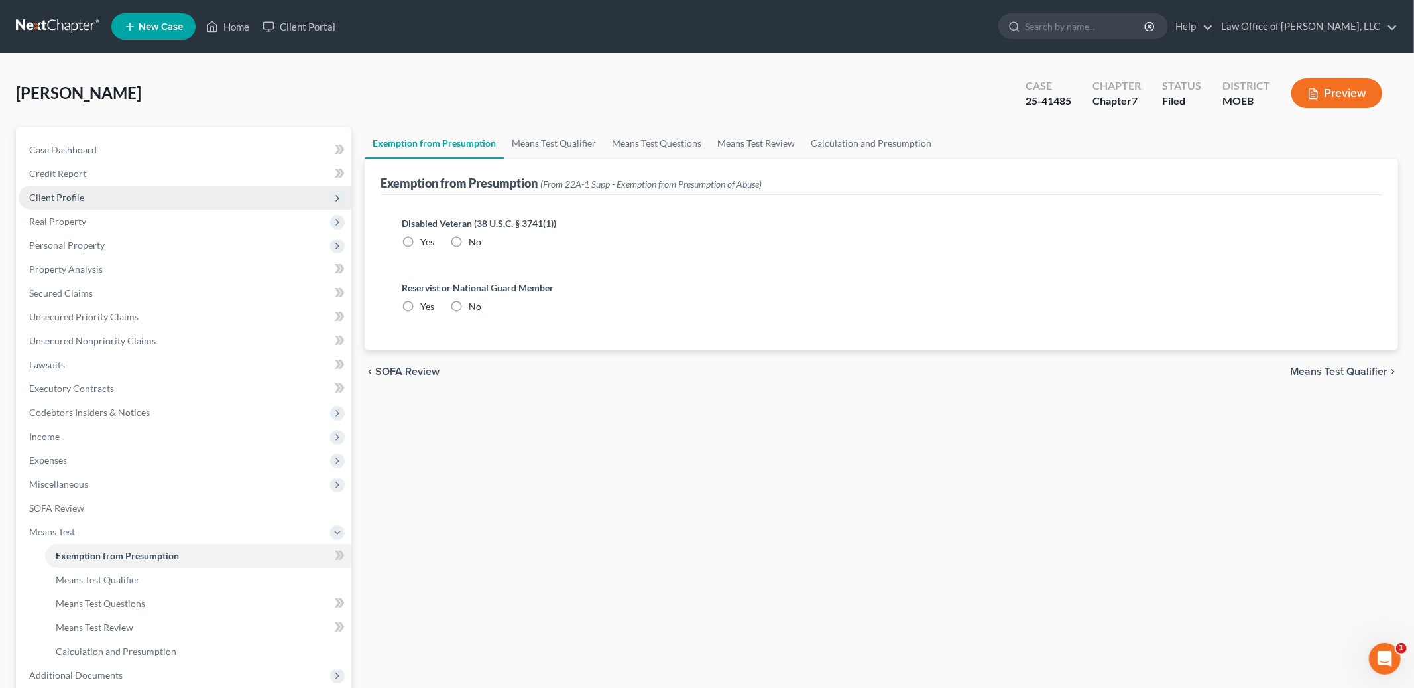
radio input "true"
click at [1306, 370] on span "Means Test Qualifier" at bounding box center [1338, 371] width 97 height 11
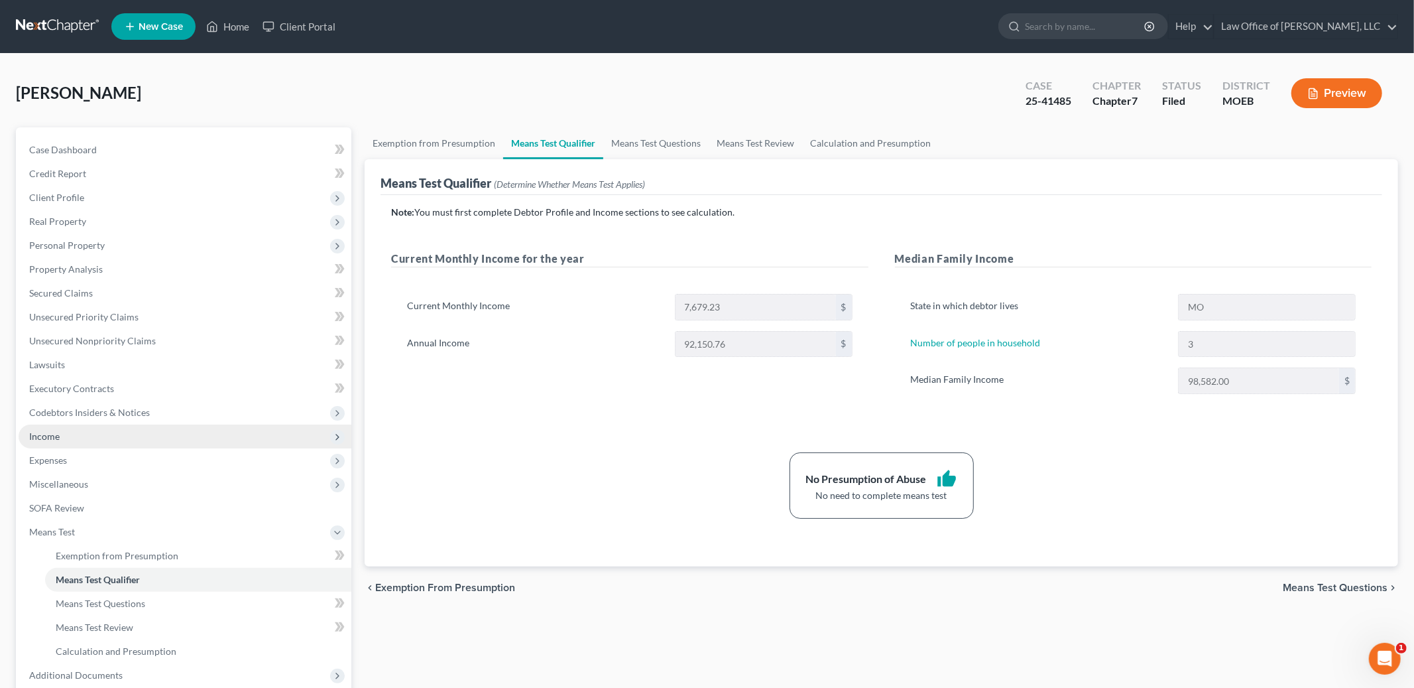
click at [46, 440] on span "Income" at bounding box center [44, 435] width 30 height 11
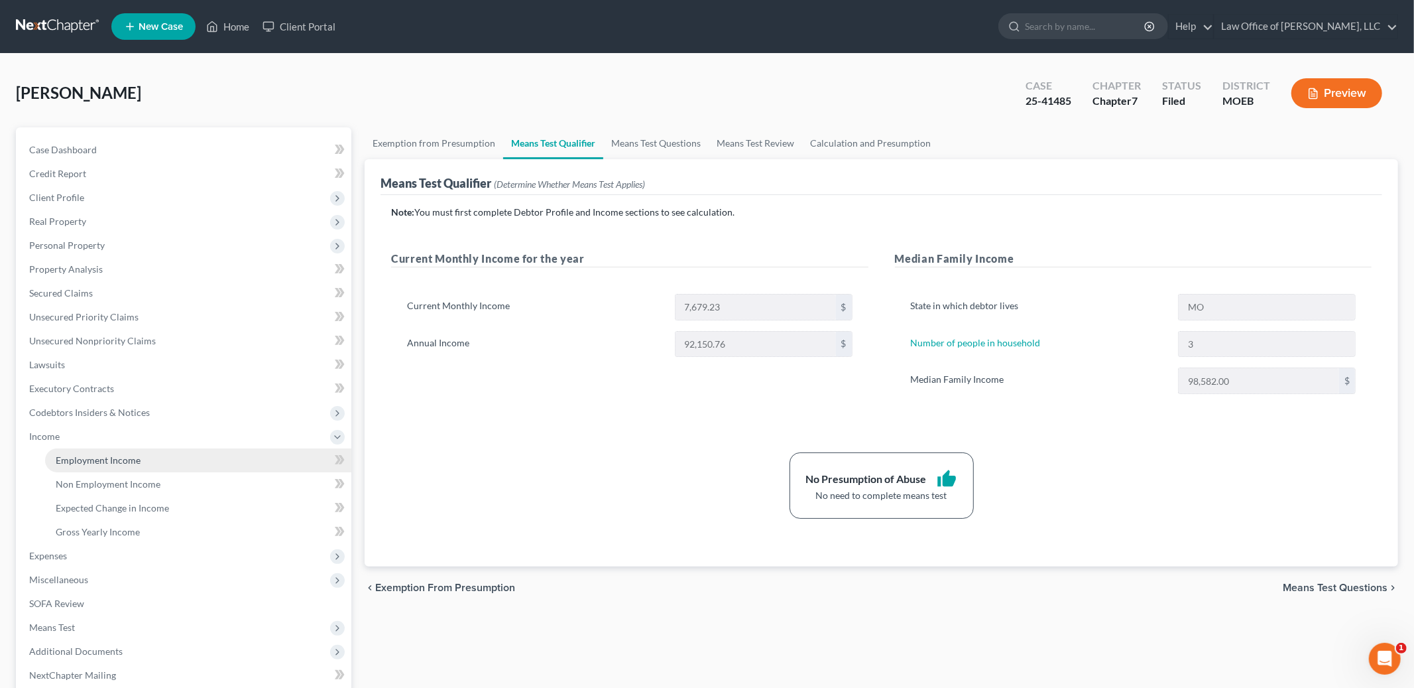
click at [86, 454] on span "Employment Income" at bounding box center [98, 459] width 85 height 11
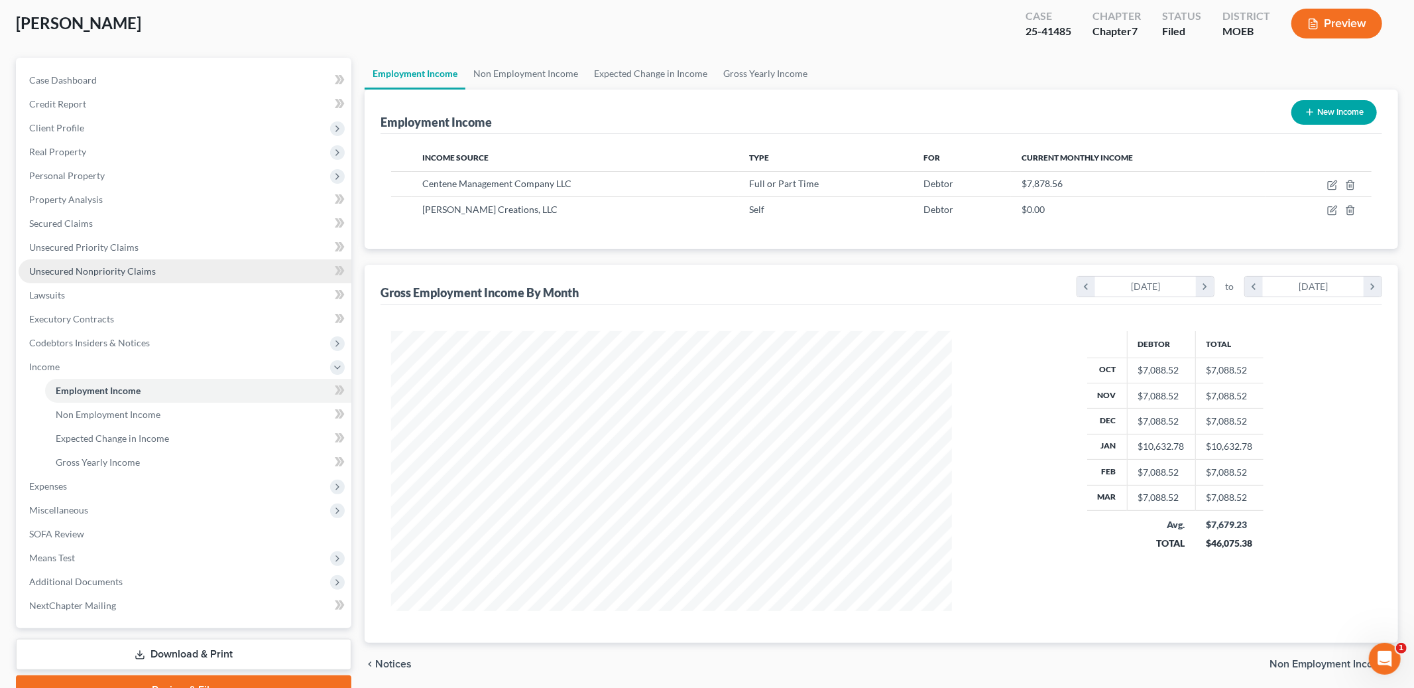
scroll to position [70, 0]
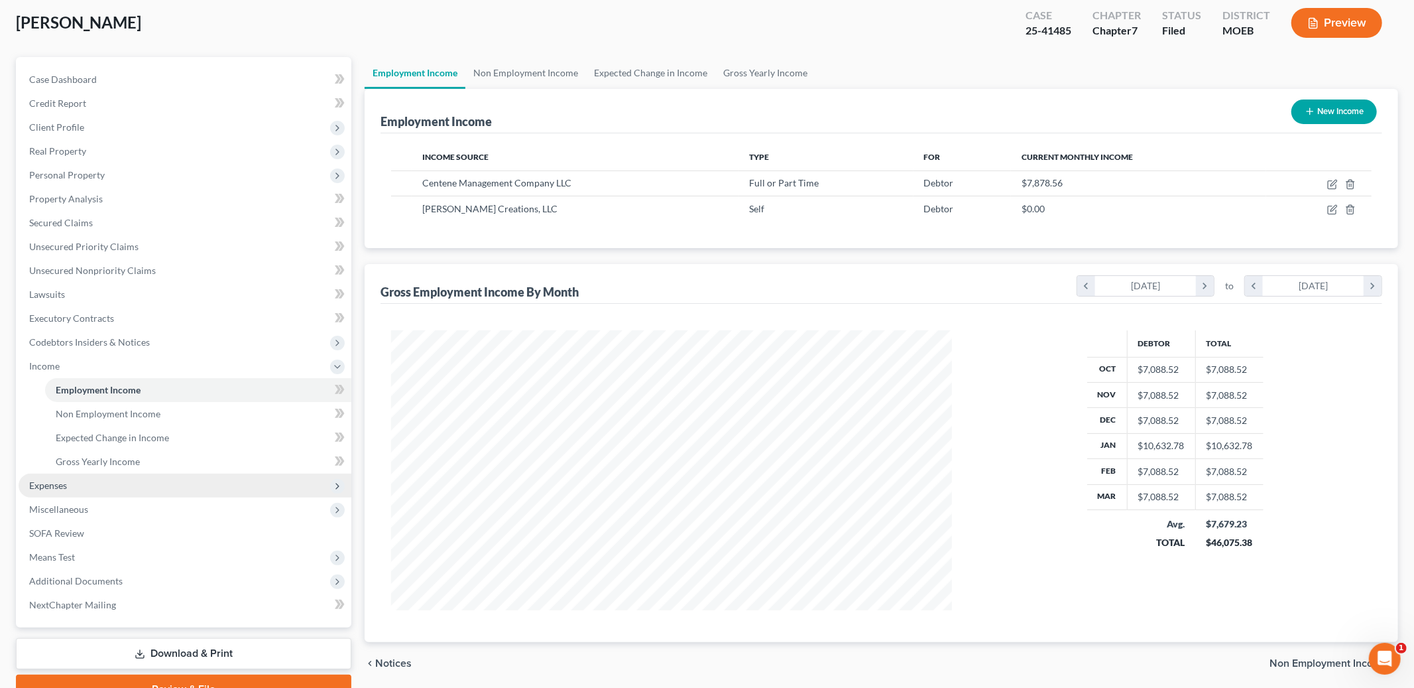
click at [88, 481] on span "Expenses" at bounding box center [185, 485] width 333 height 24
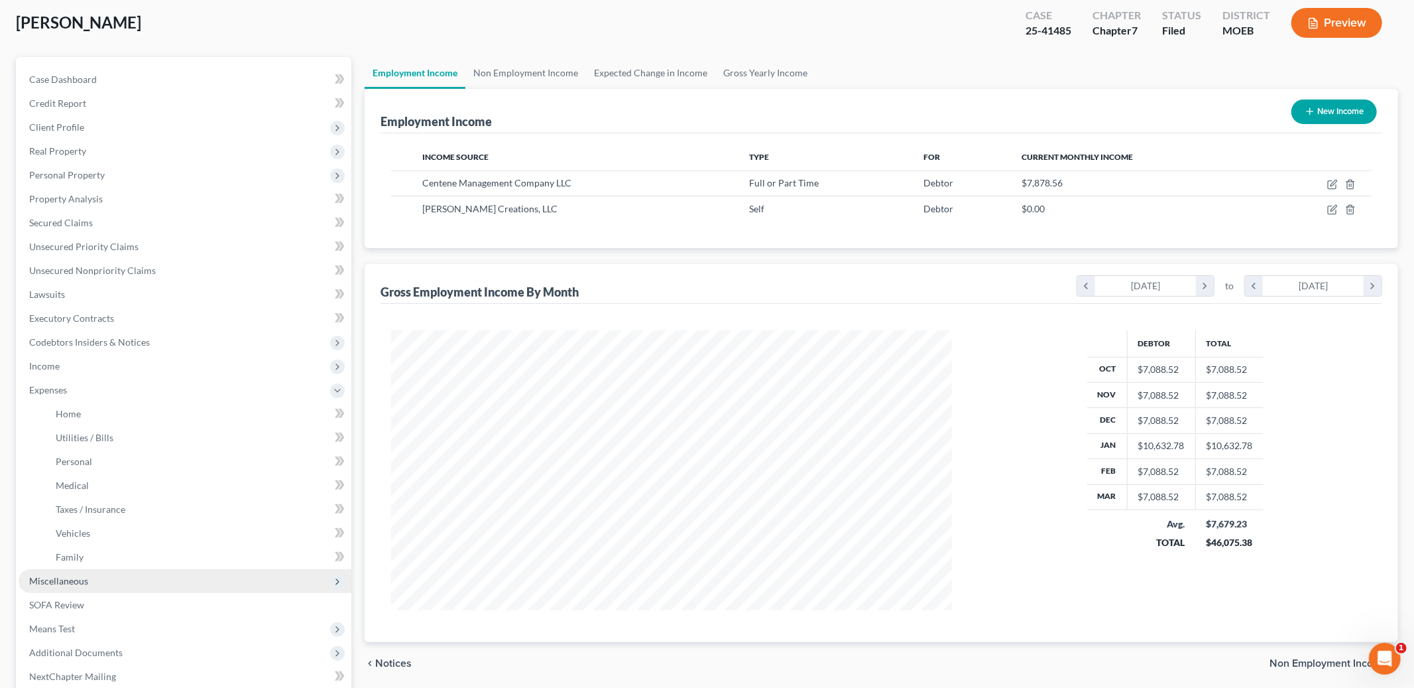
click at [78, 577] on span "Miscellaneous" at bounding box center [58, 580] width 59 height 11
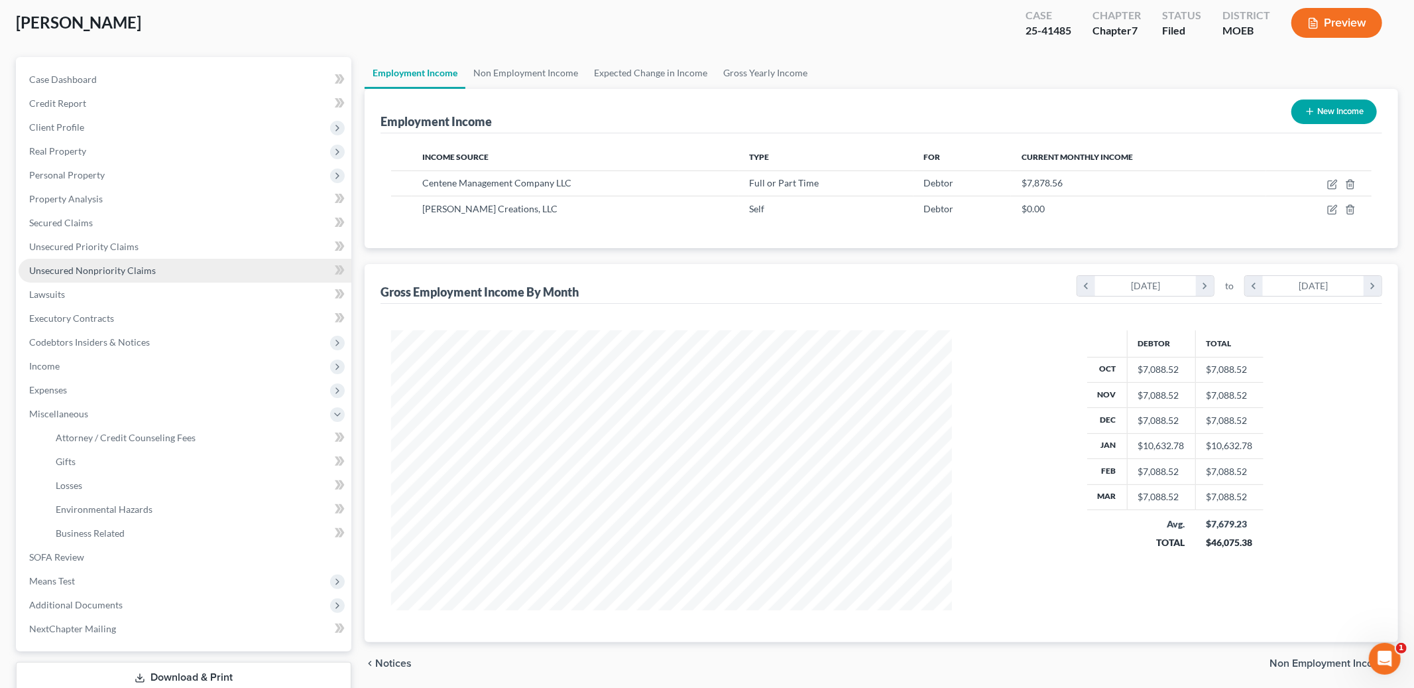
click at [93, 271] on span "Unsecured Nonpriority Claims" at bounding box center [92, 270] width 127 height 11
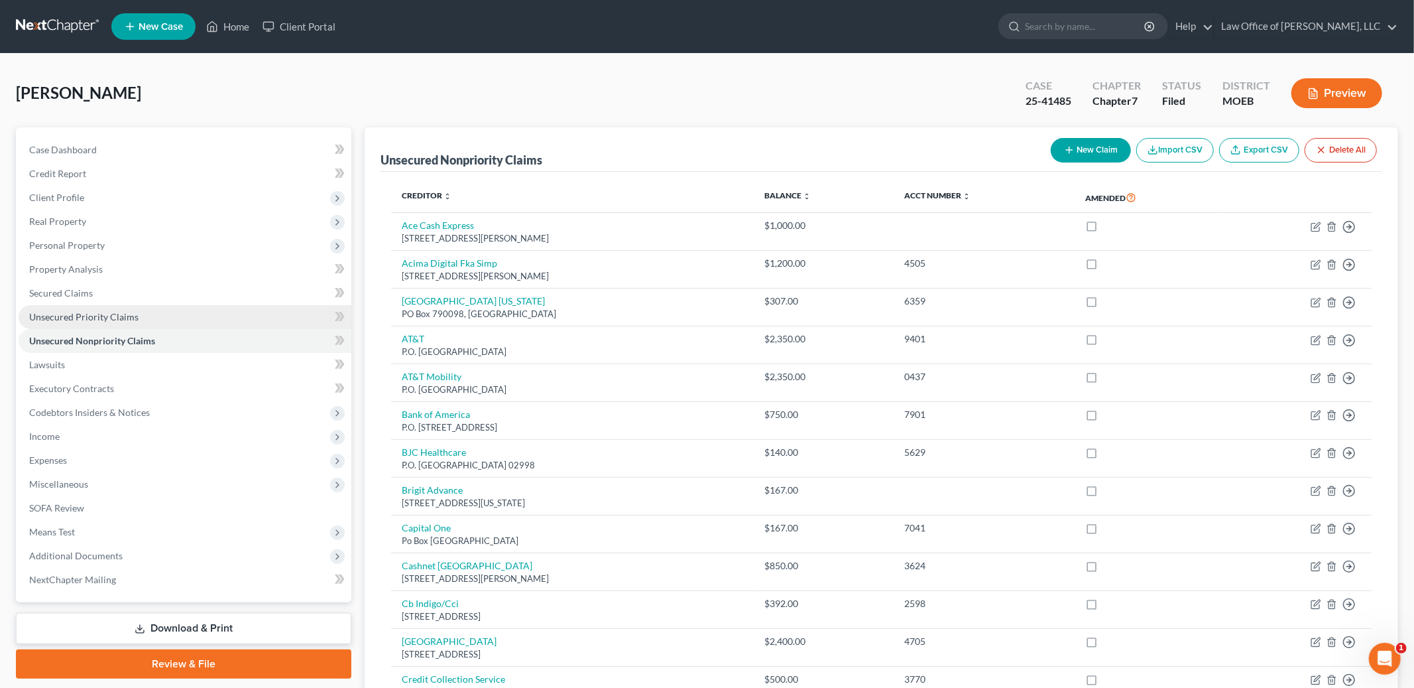
click at [119, 311] on span "Unsecured Priority Claims" at bounding box center [83, 316] width 109 height 11
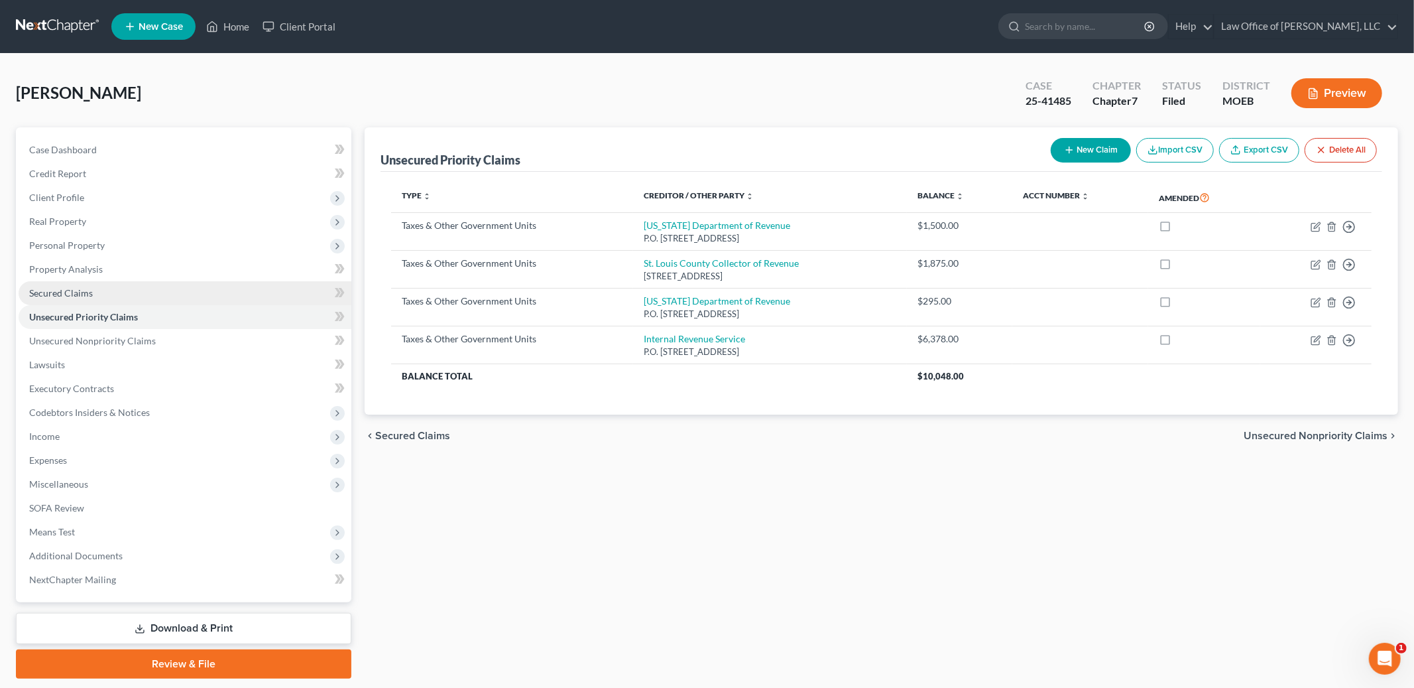
click at [97, 288] on link "Secured Claims" at bounding box center [185, 293] width 333 height 24
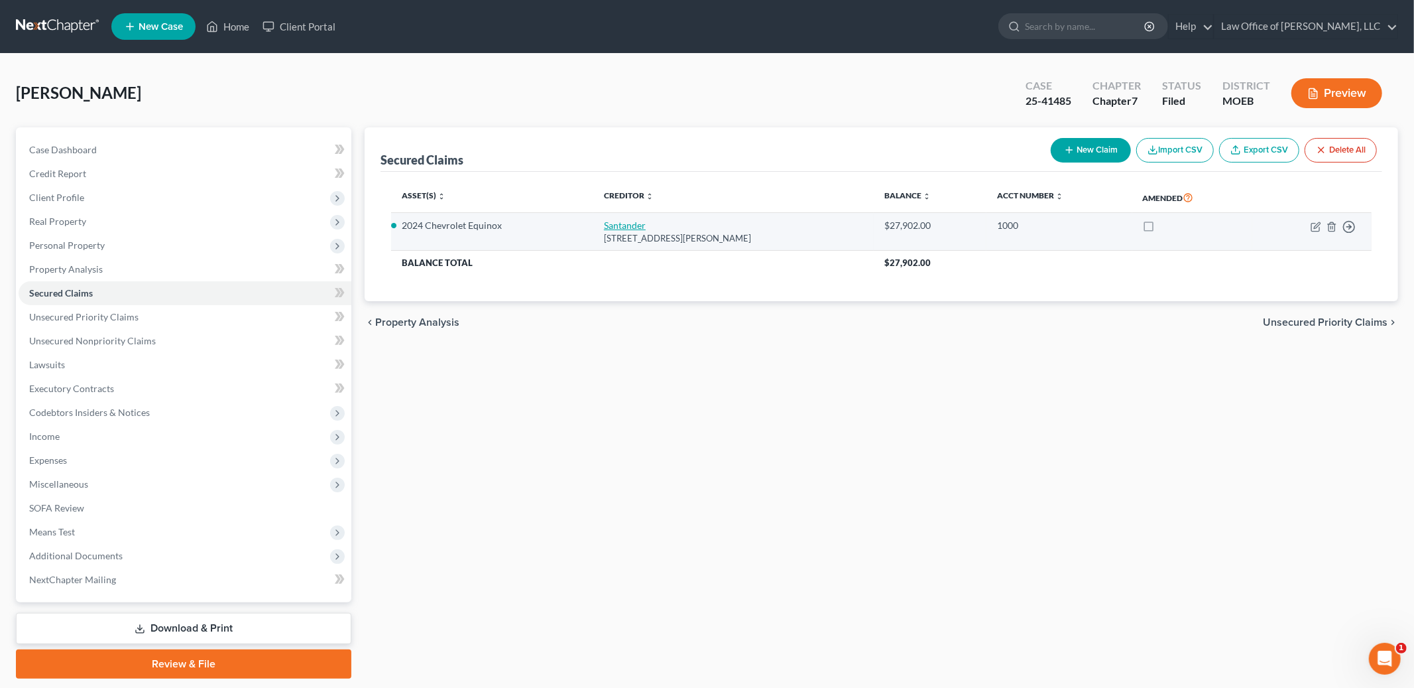
click at [621, 219] on link "Santander" at bounding box center [625, 224] width 42 height 11
select select "45"
select select "2"
select select "0"
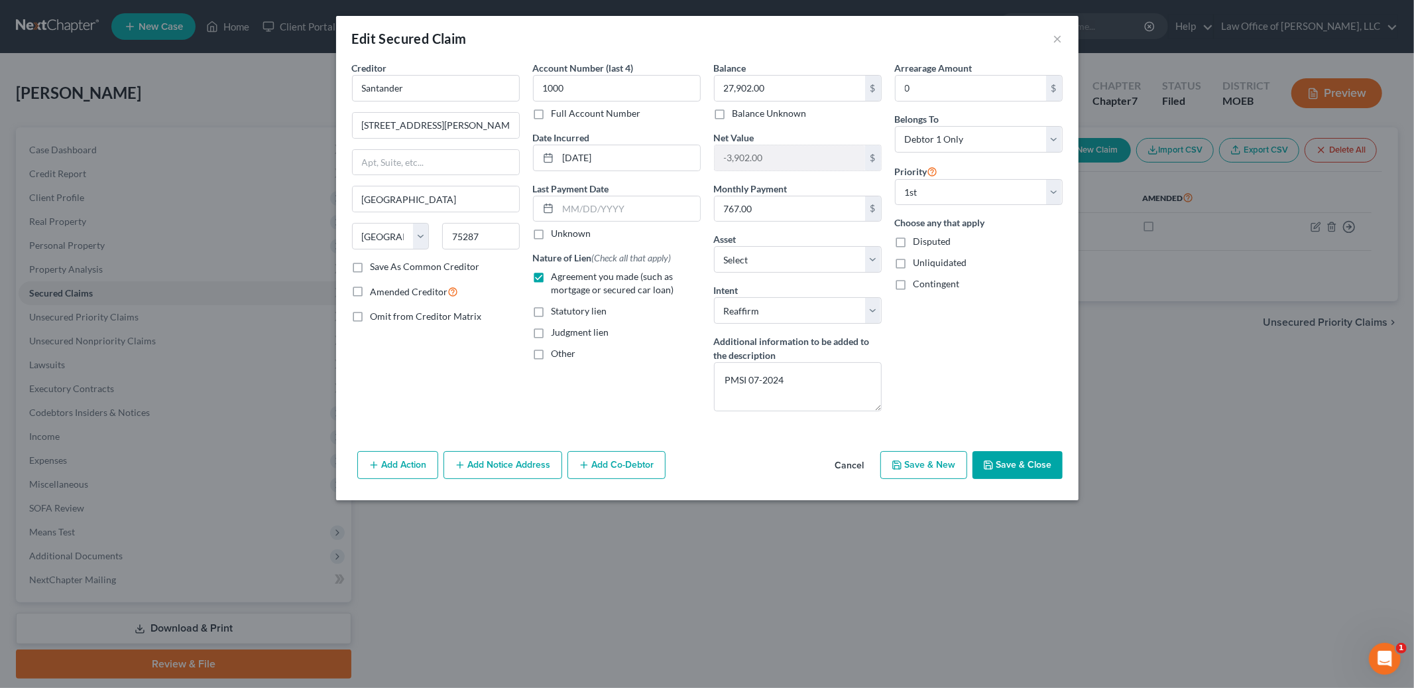
click at [676, 44] on div "Edit Secured Claim ×" at bounding box center [707, 38] width 743 height 45
click at [1059, 36] on button "×" at bounding box center [1057, 38] width 9 height 16
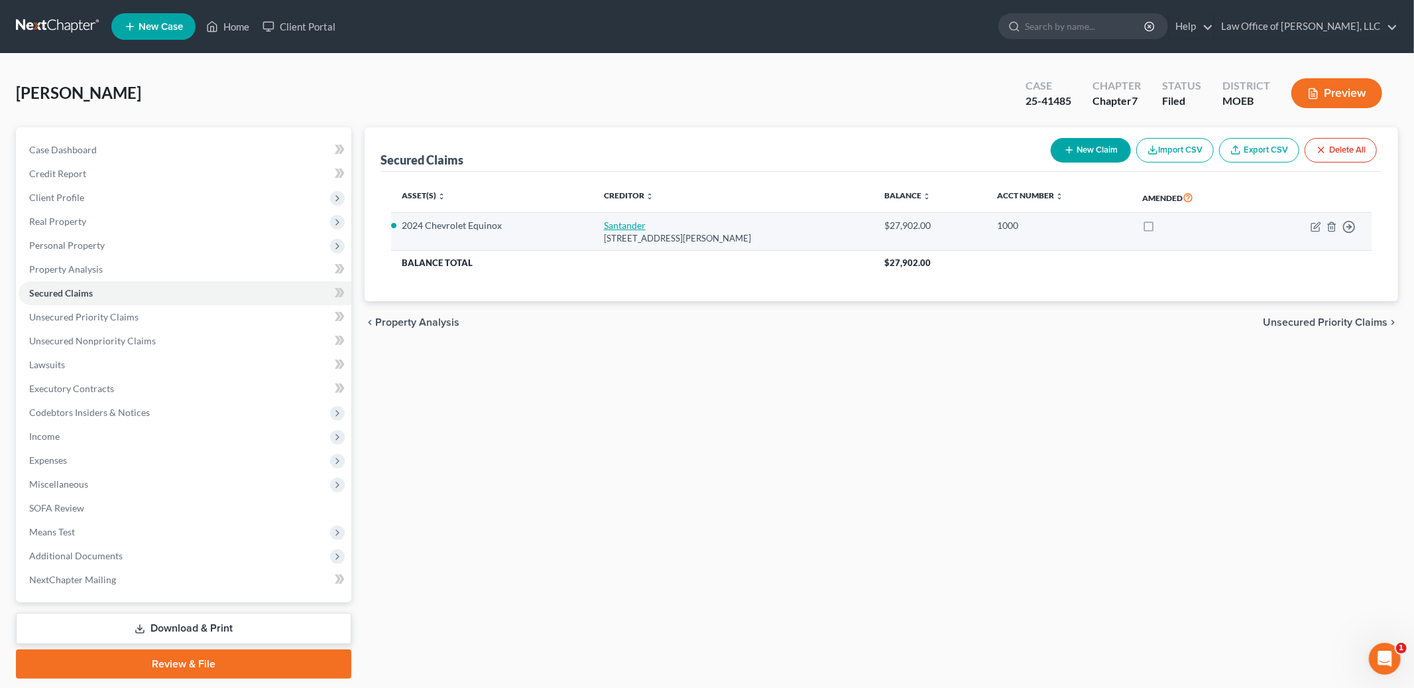
click at [621, 229] on link "Santander" at bounding box center [625, 224] width 42 height 11
select select "45"
select select "19"
select select "2"
select select "0"
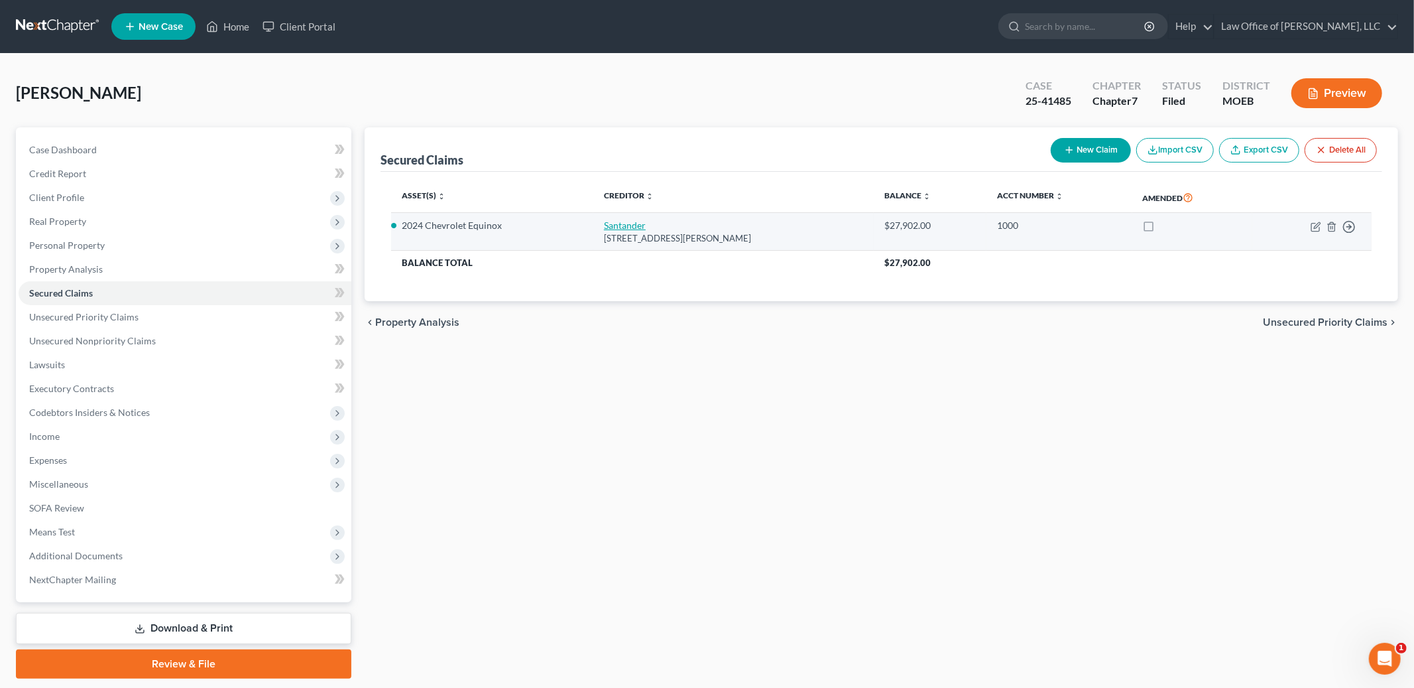
select select "0"
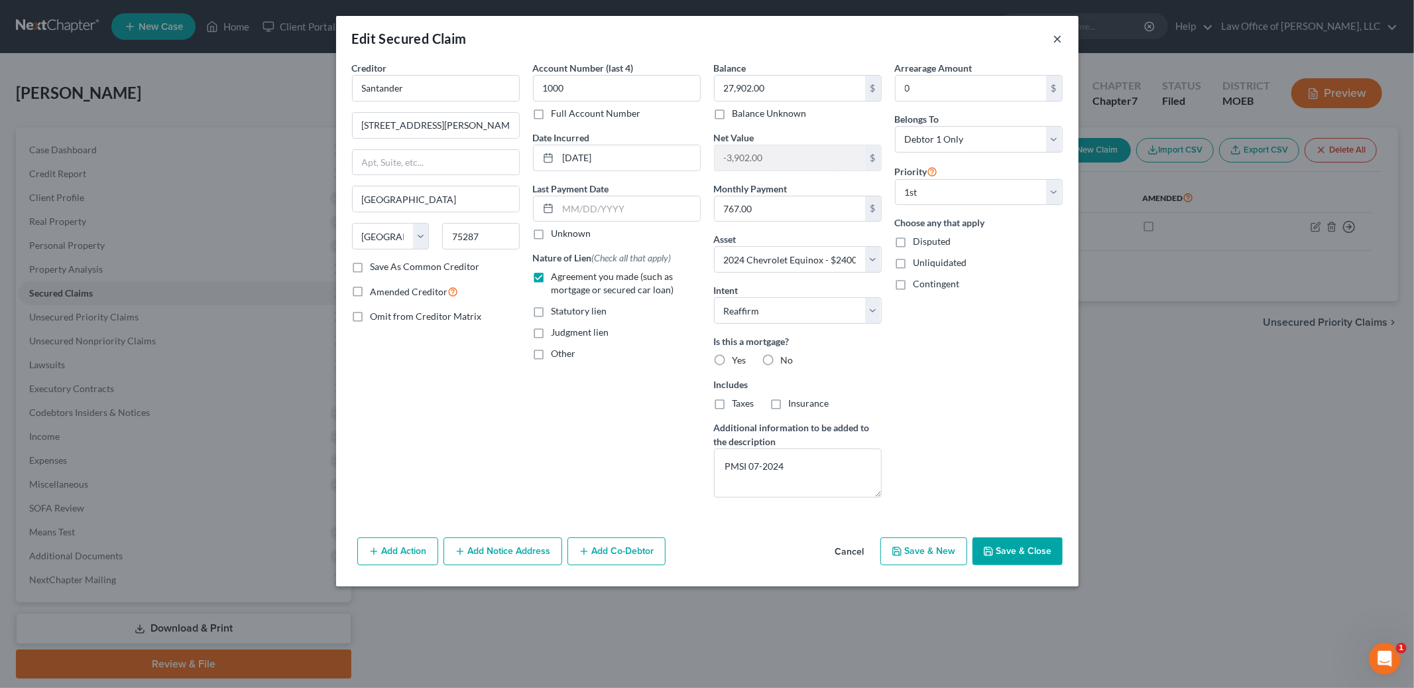
click at [1056, 37] on button "×" at bounding box center [1057, 38] width 9 height 16
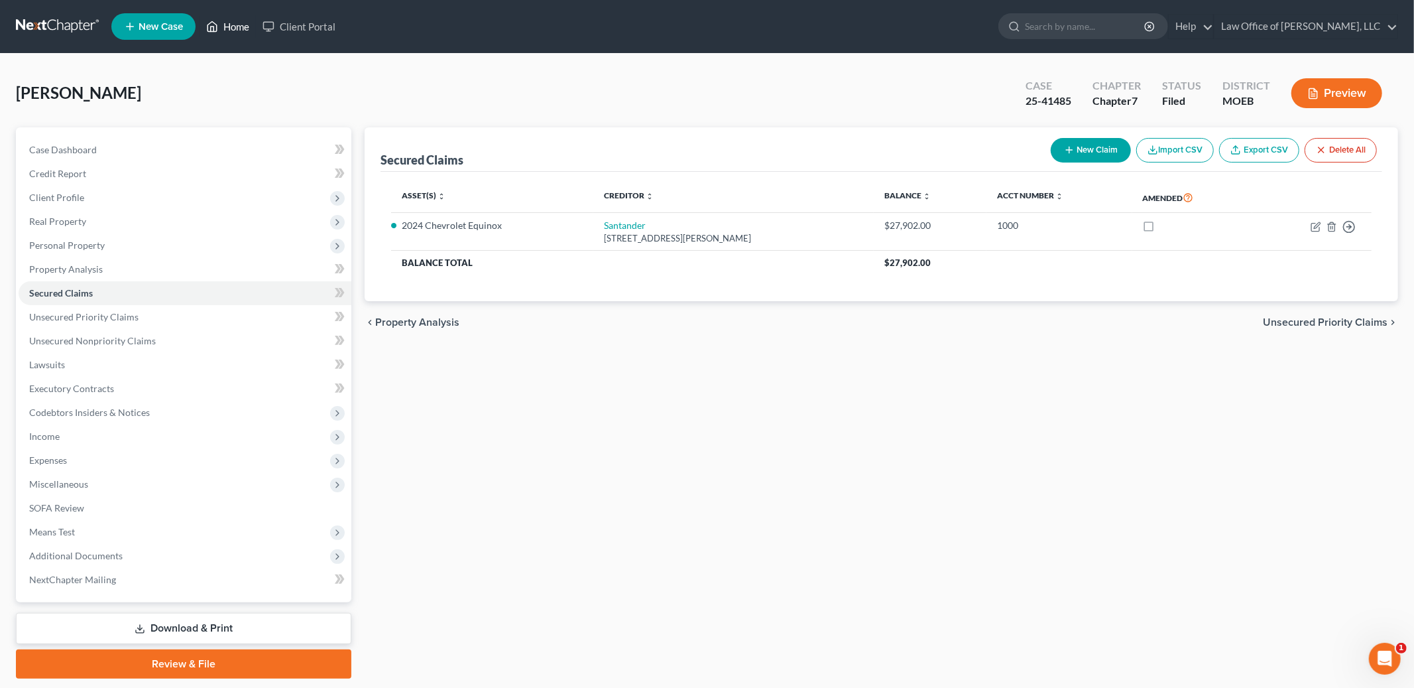
click at [242, 29] on link "Home" at bounding box center [228, 27] width 56 height 24
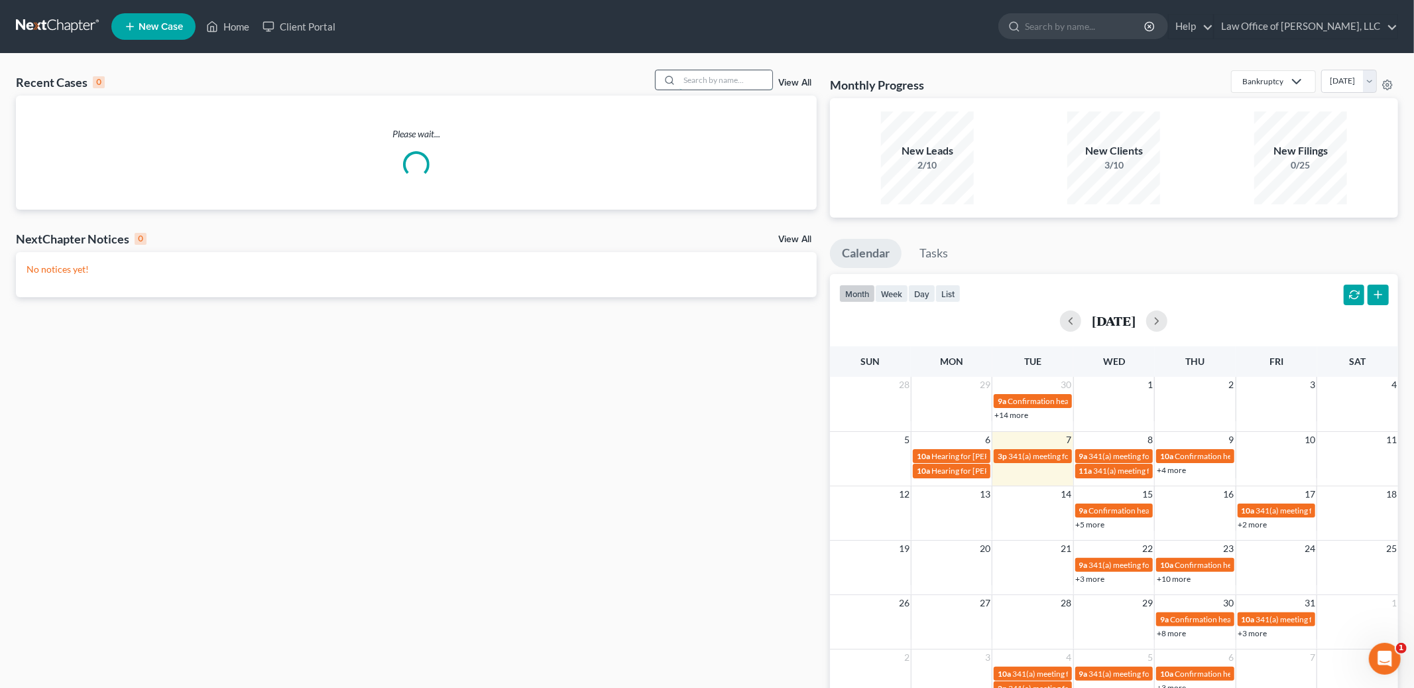
click at [703, 83] on input "search" at bounding box center [726, 79] width 93 height 19
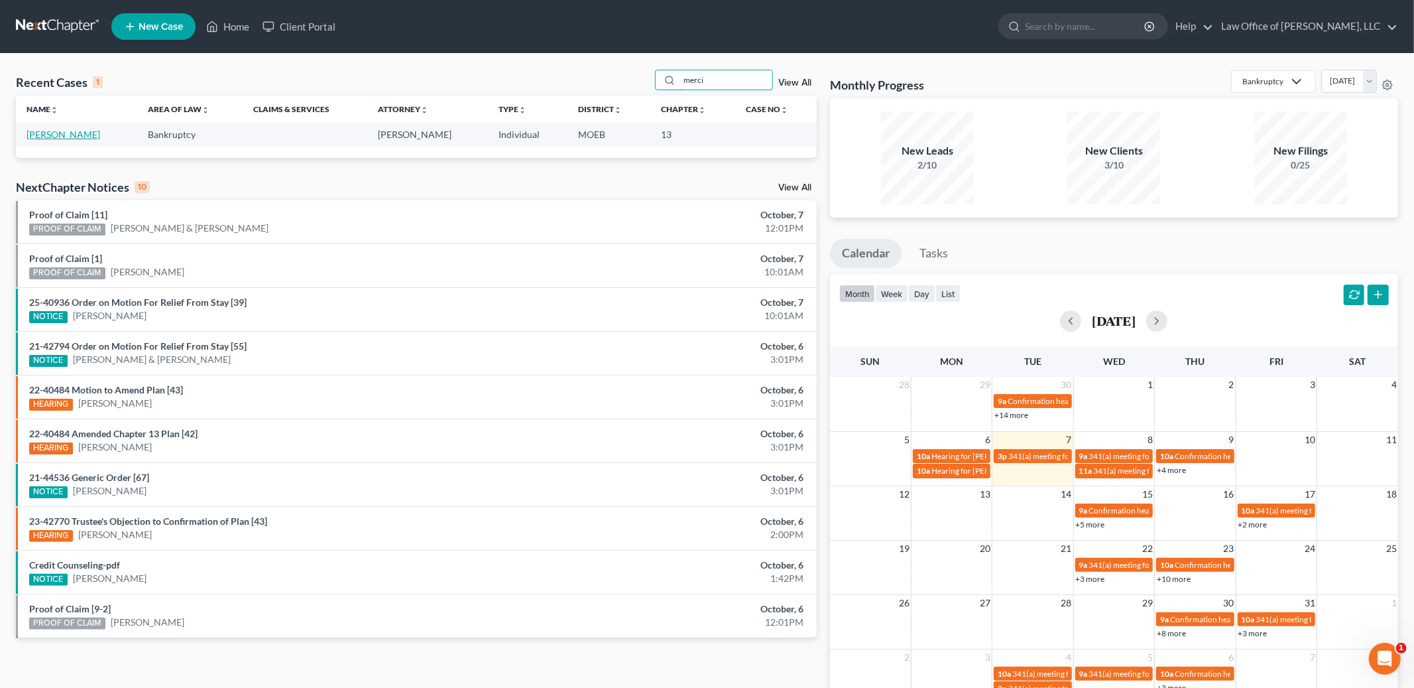
type input "merci"
click at [56, 131] on link "[PERSON_NAME]" at bounding box center [64, 134] width 74 height 11
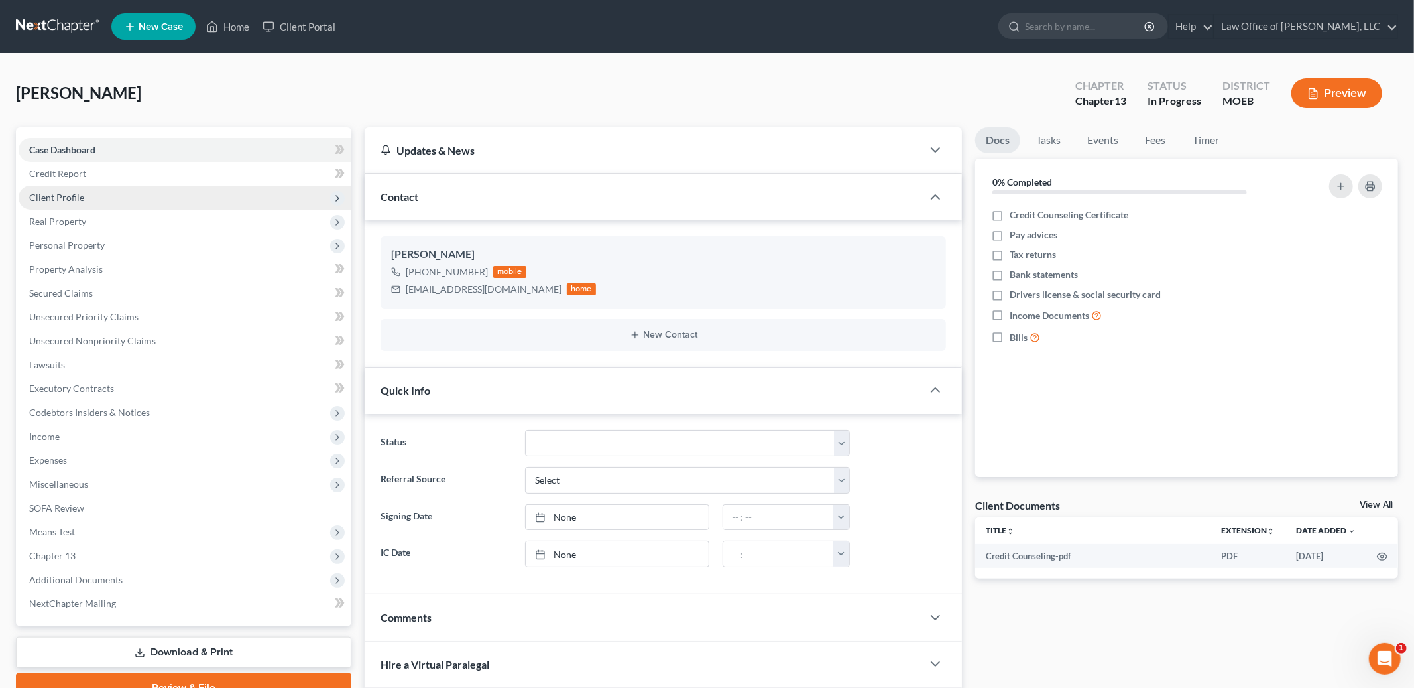
click at [62, 196] on span "Client Profile" at bounding box center [56, 197] width 55 height 11
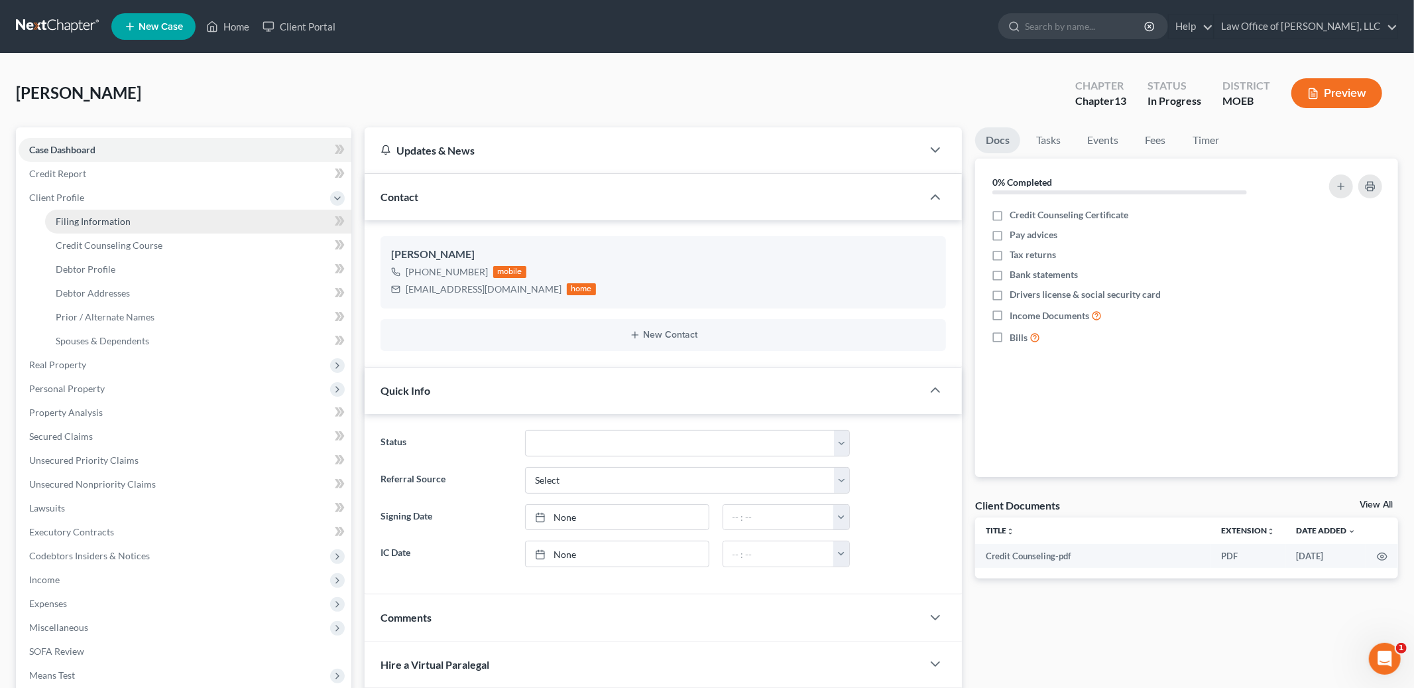
click at [87, 218] on span "Filing Information" at bounding box center [93, 220] width 75 height 11
select select "1"
select select "0"
select select "3"
select select "45"
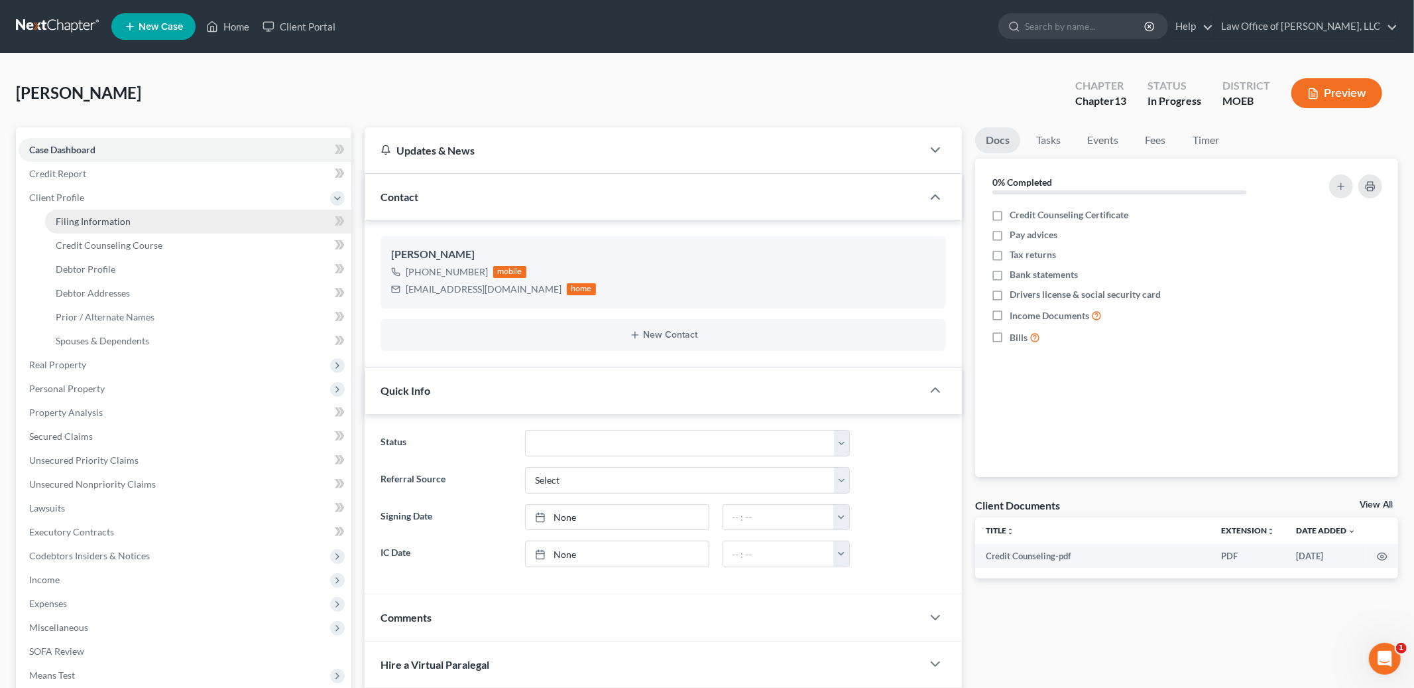
select select "0"
select select "26"
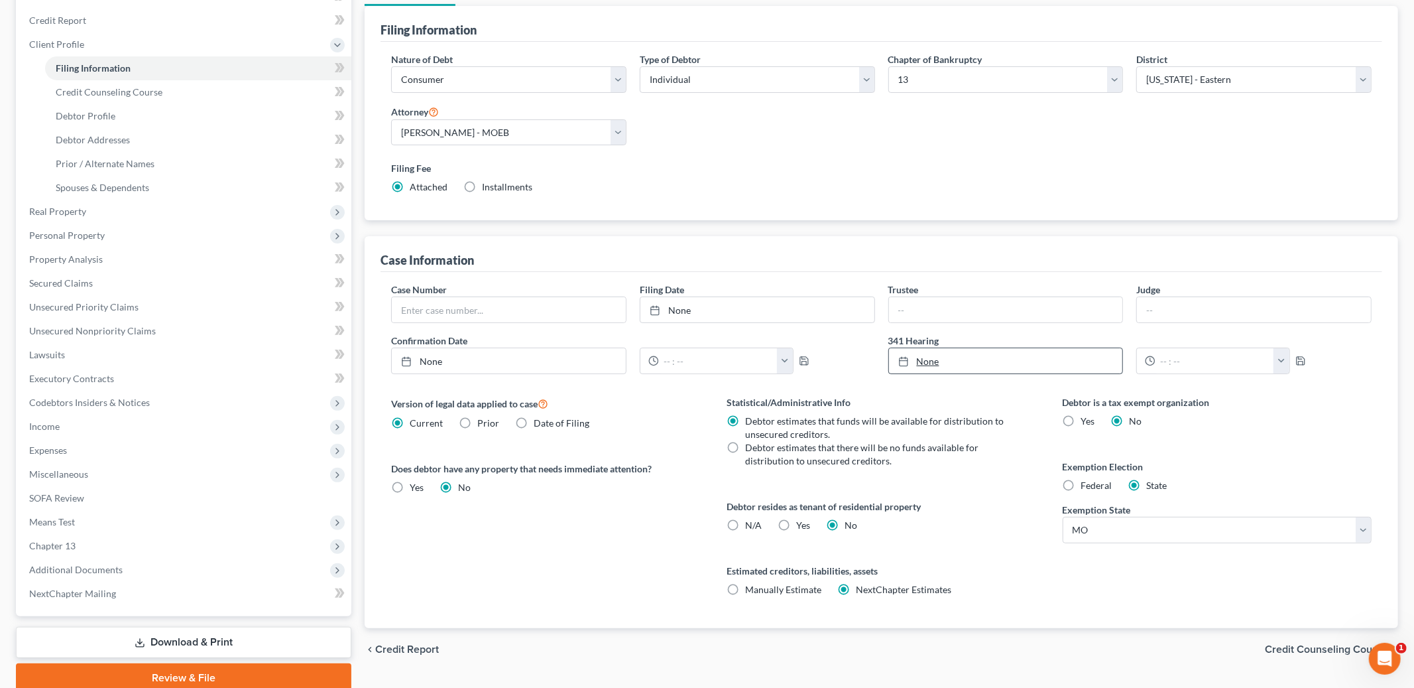
scroll to position [206, 0]
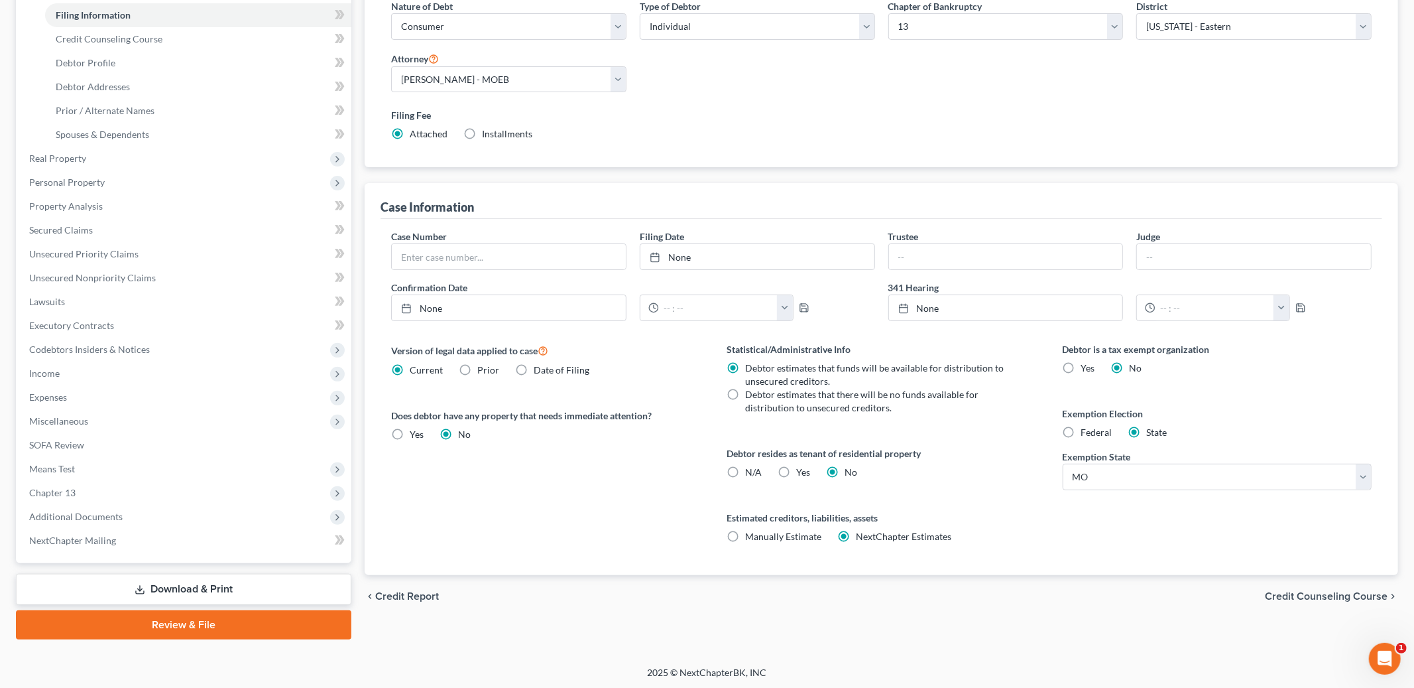
click at [1297, 593] on span "Credit Counseling Course" at bounding box center [1326, 596] width 123 height 11
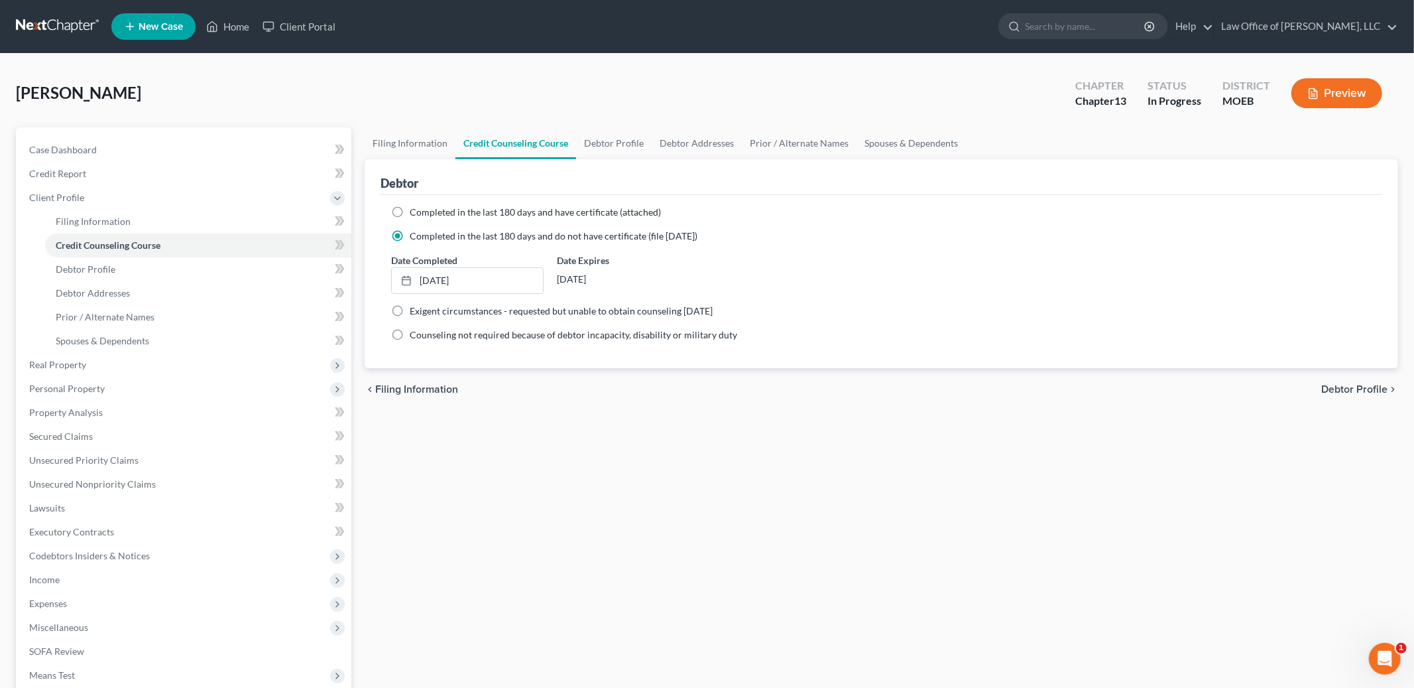
click at [1330, 391] on span "Debtor Profile" at bounding box center [1354, 389] width 66 height 11
select select "0"
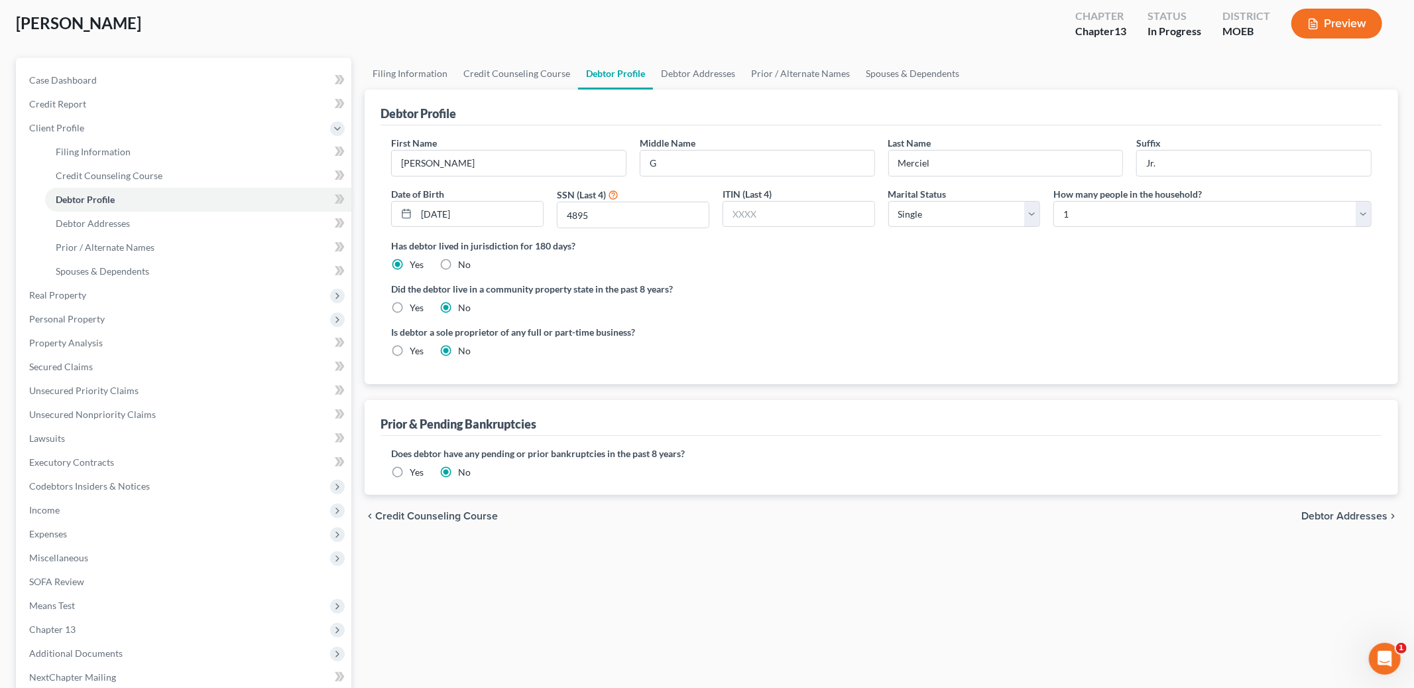
scroll to position [83, 0]
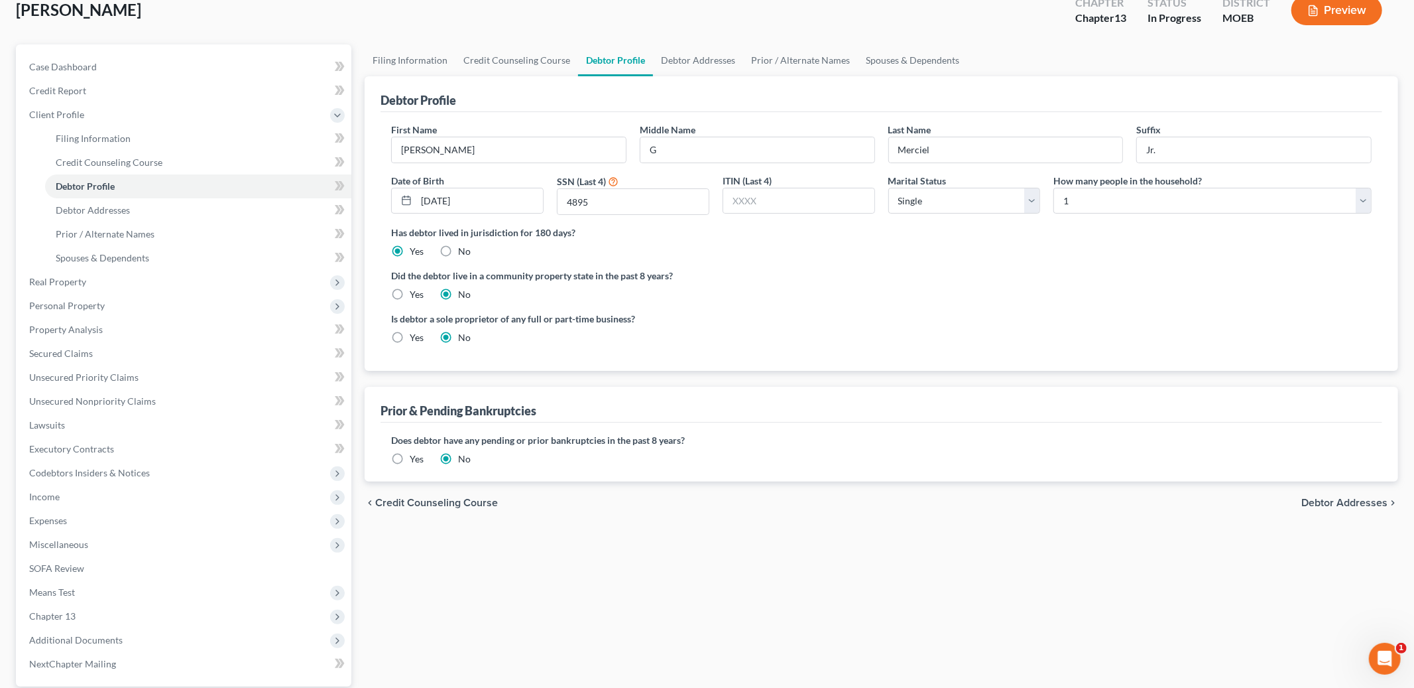
click at [1355, 498] on span "Debtor Addresses" at bounding box center [1344, 502] width 86 height 11
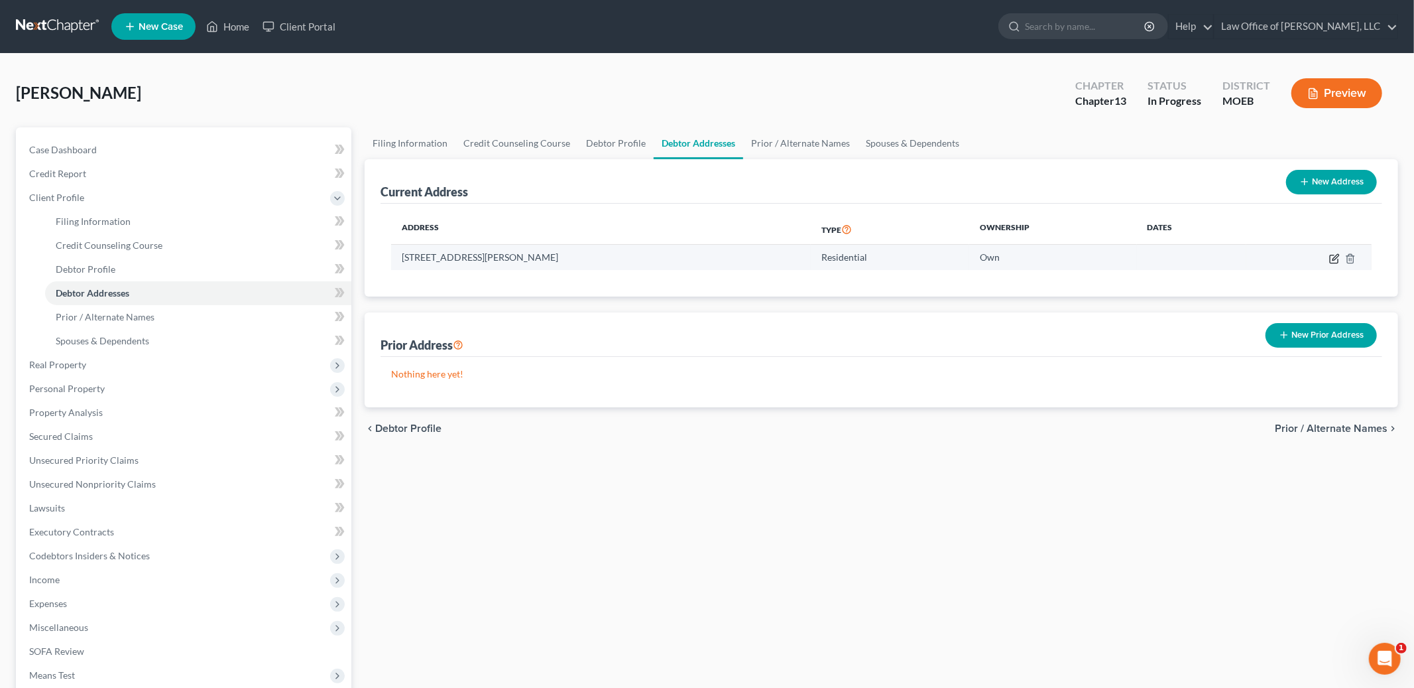
click at [1334, 258] on icon "button" at bounding box center [1334, 258] width 11 height 11
select select "26"
select select "0"
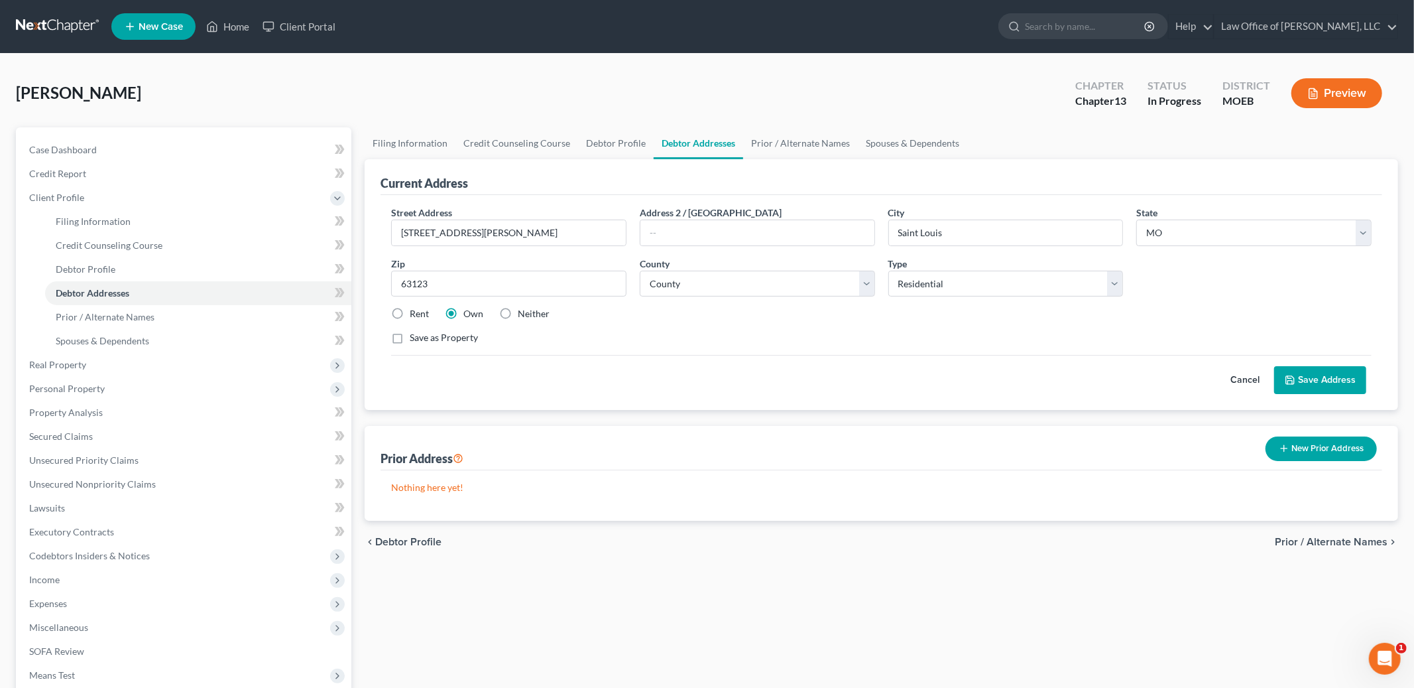
click at [1316, 376] on button "Save Address" at bounding box center [1320, 380] width 92 height 28
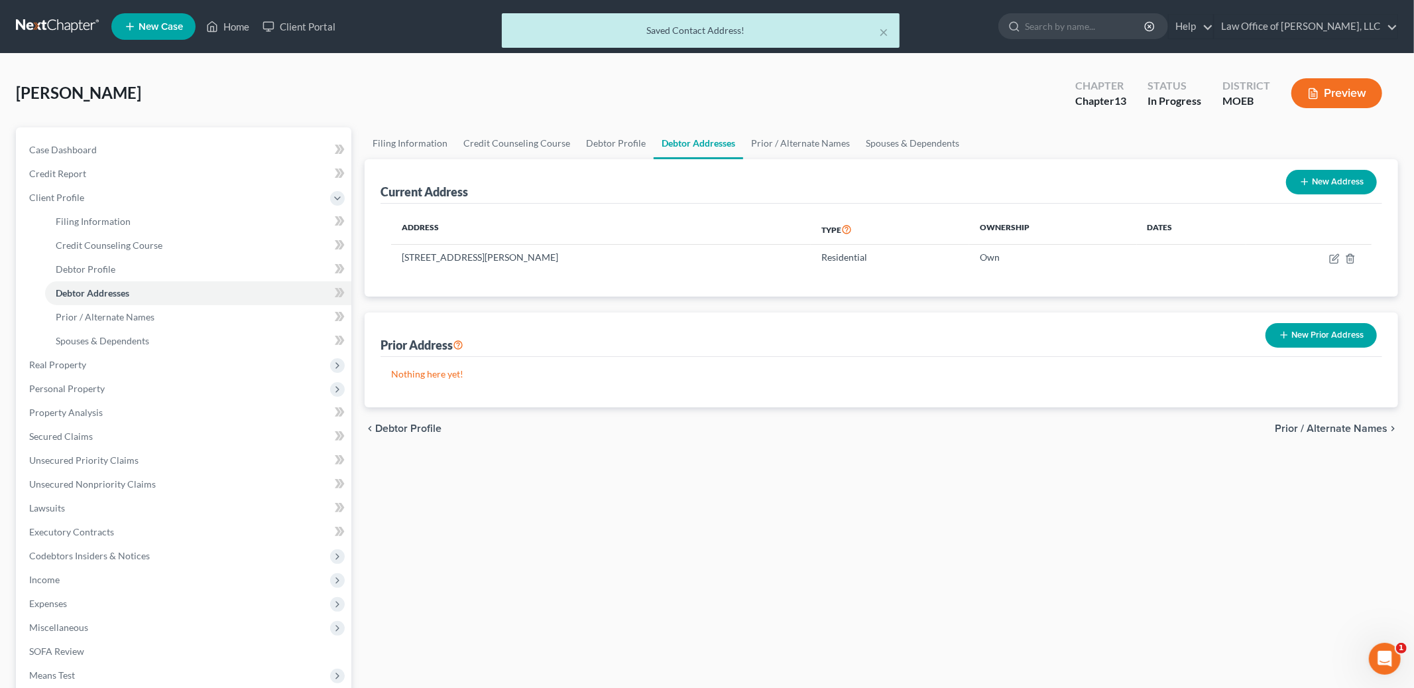
click at [1319, 428] on span "Prior / Alternate Names" at bounding box center [1331, 428] width 113 height 11
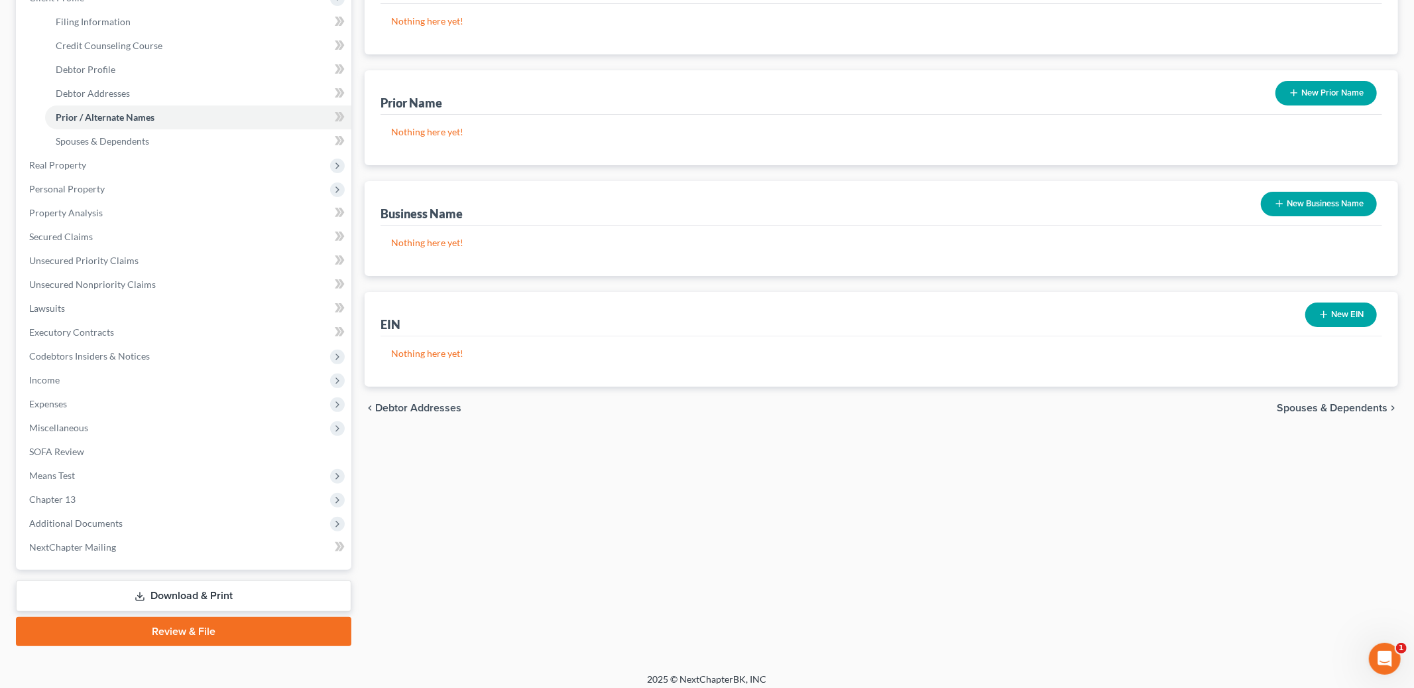
scroll to position [206, 0]
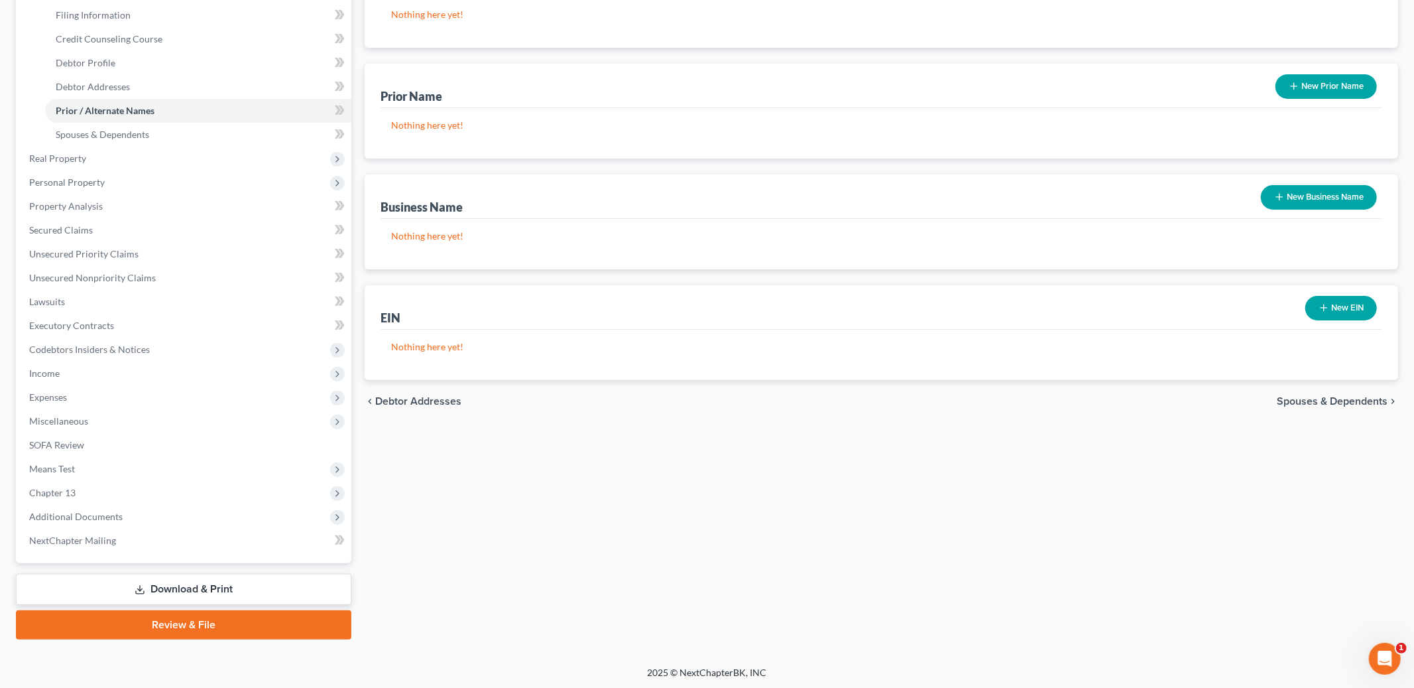
click at [1321, 404] on span "Spouses & Dependents" at bounding box center [1332, 401] width 111 height 11
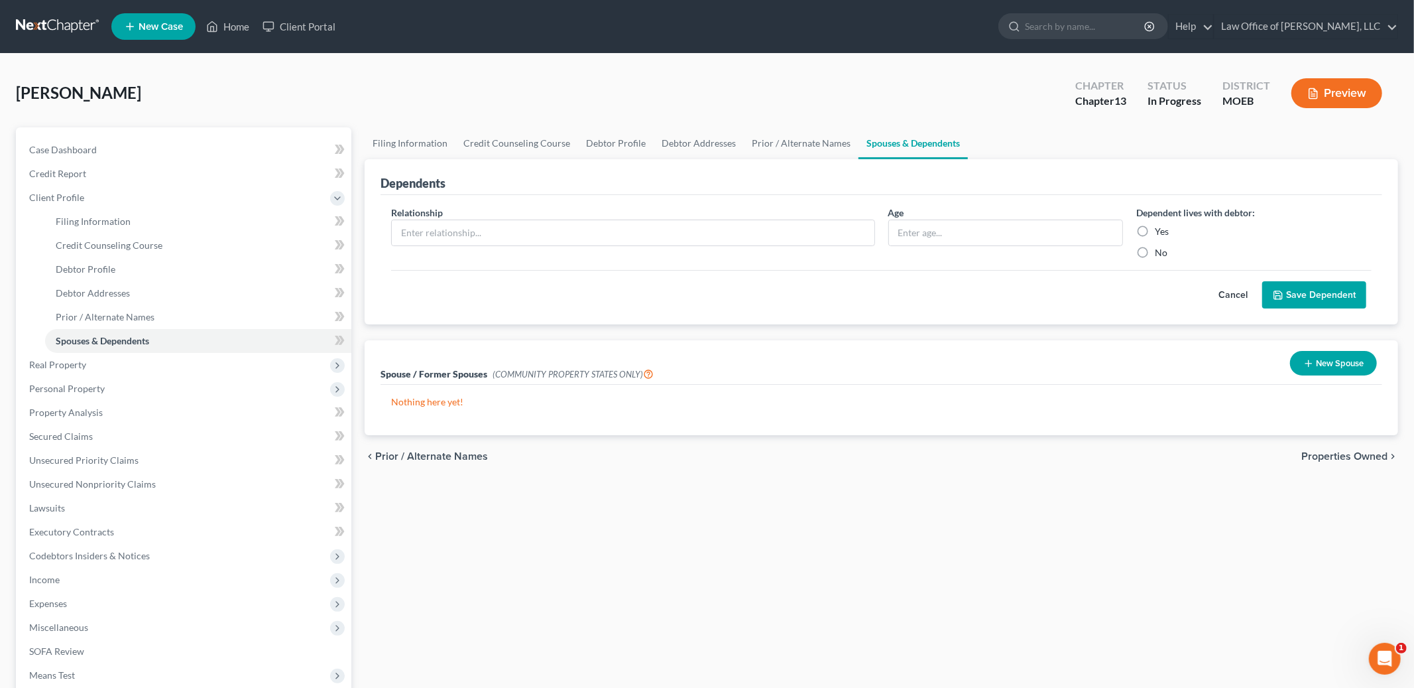
click at [1330, 456] on span "Properties Owned" at bounding box center [1344, 456] width 86 height 11
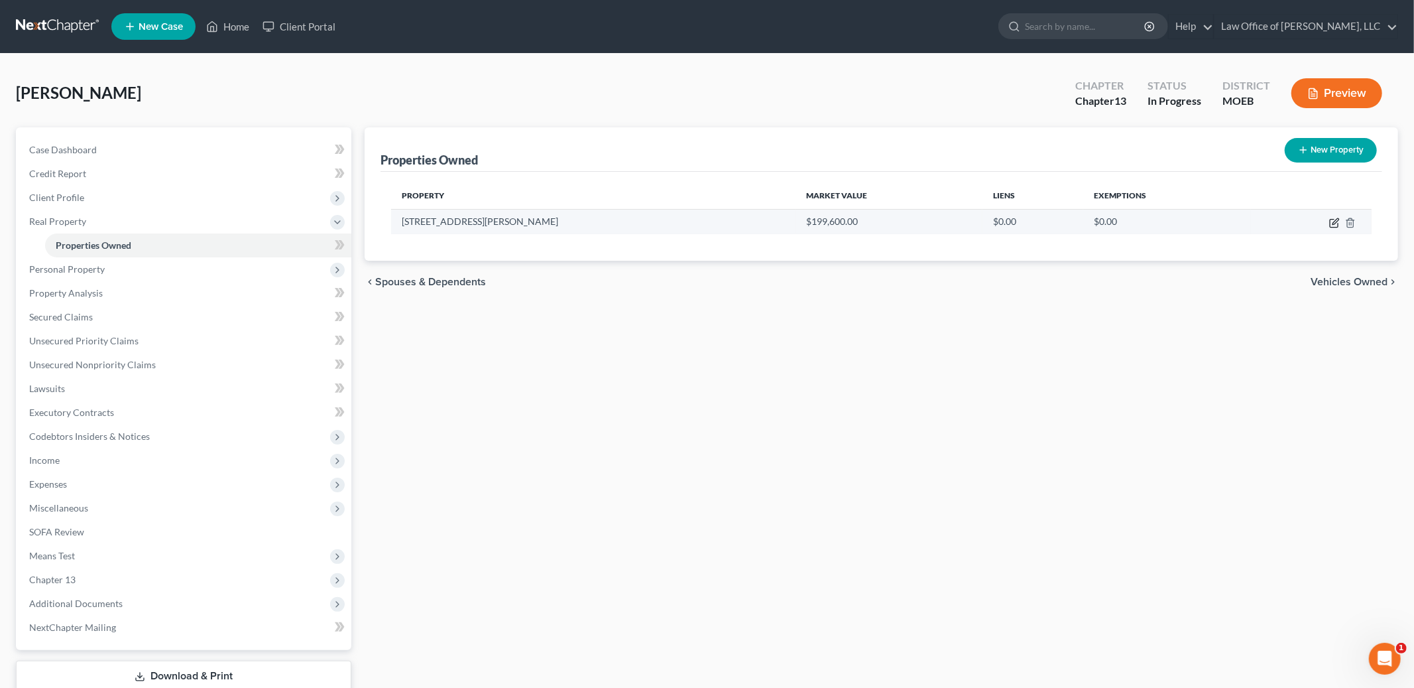
click at [1333, 223] on icon "button" at bounding box center [1336, 221] width 6 height 6
select select "26"
select select "100"
select select "0"
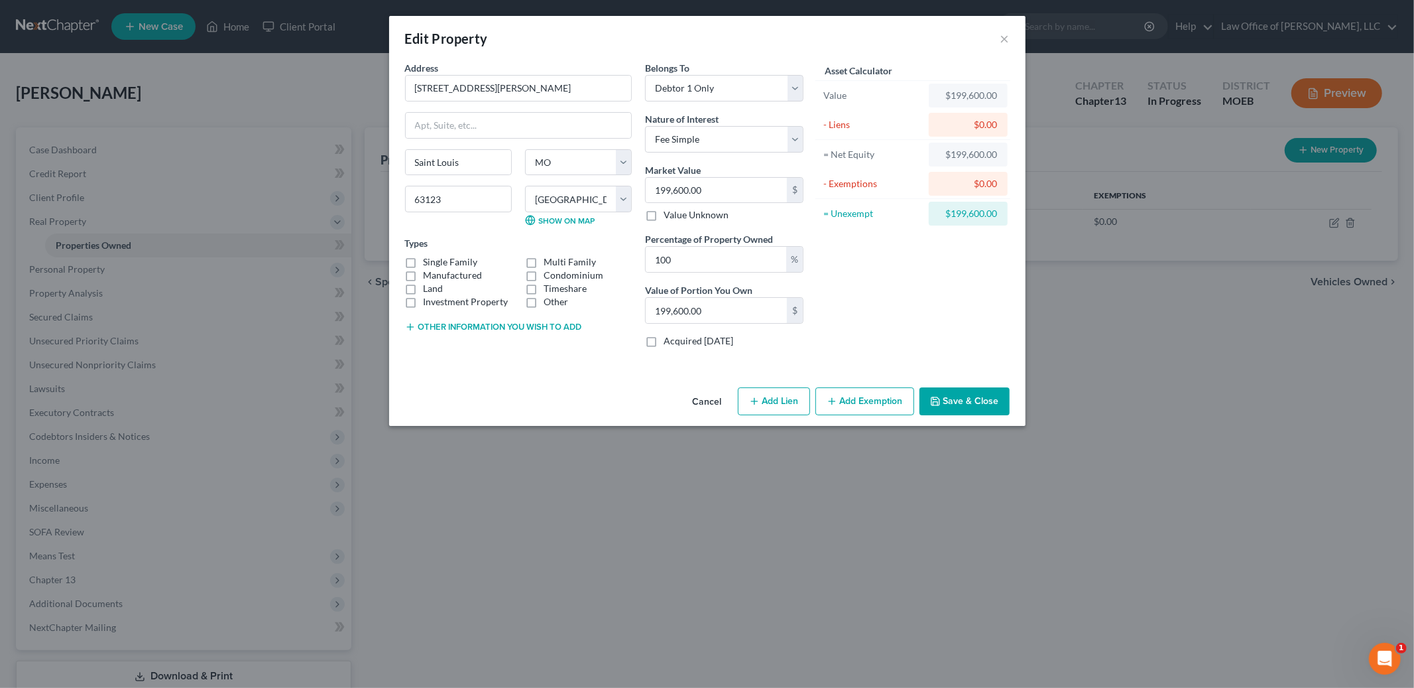
click at [424, 264] on label "Single Family" at bounding box center [451, 261] width 54 height 13
click at [429, 264] on input "Single Family" at bounding box center [433, 259] width 9 height 9
checkbox input "true"
click at [725, 188] on input "199,600.00" at bounding box center [716, 190] width 141 height 25
type input "1"
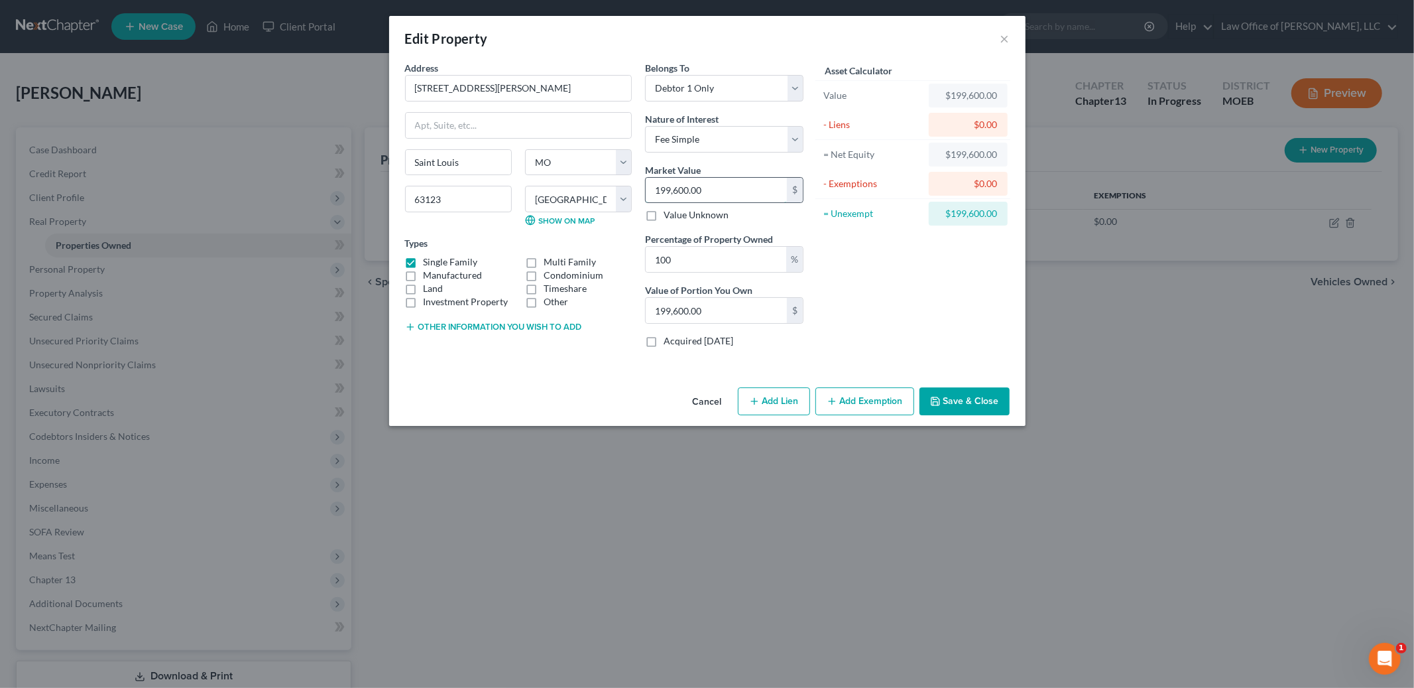
type input "1.00"
type input "14"
type input "14.00"
type input "140"
type input "140.00"
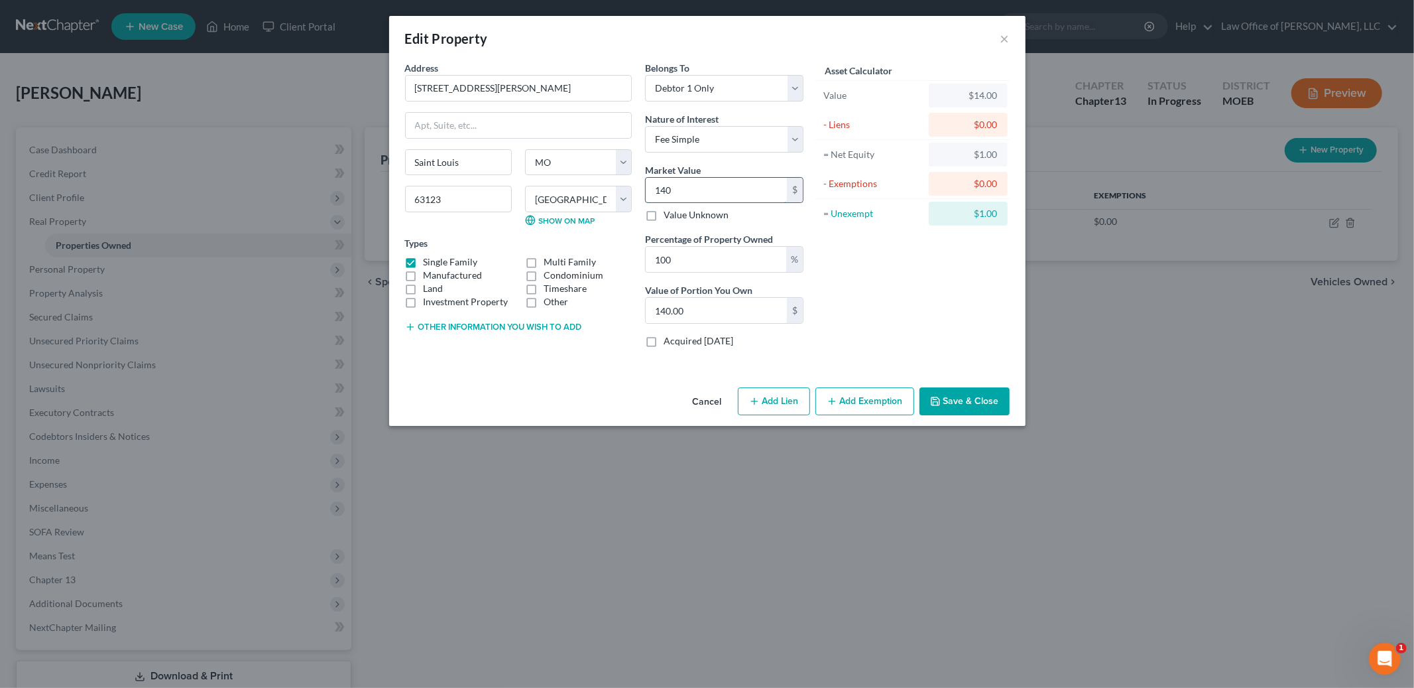
type input "1400"
type input "1,400.00"
type input "1,4000"
type input "14,000.00"
type input "14,0000"
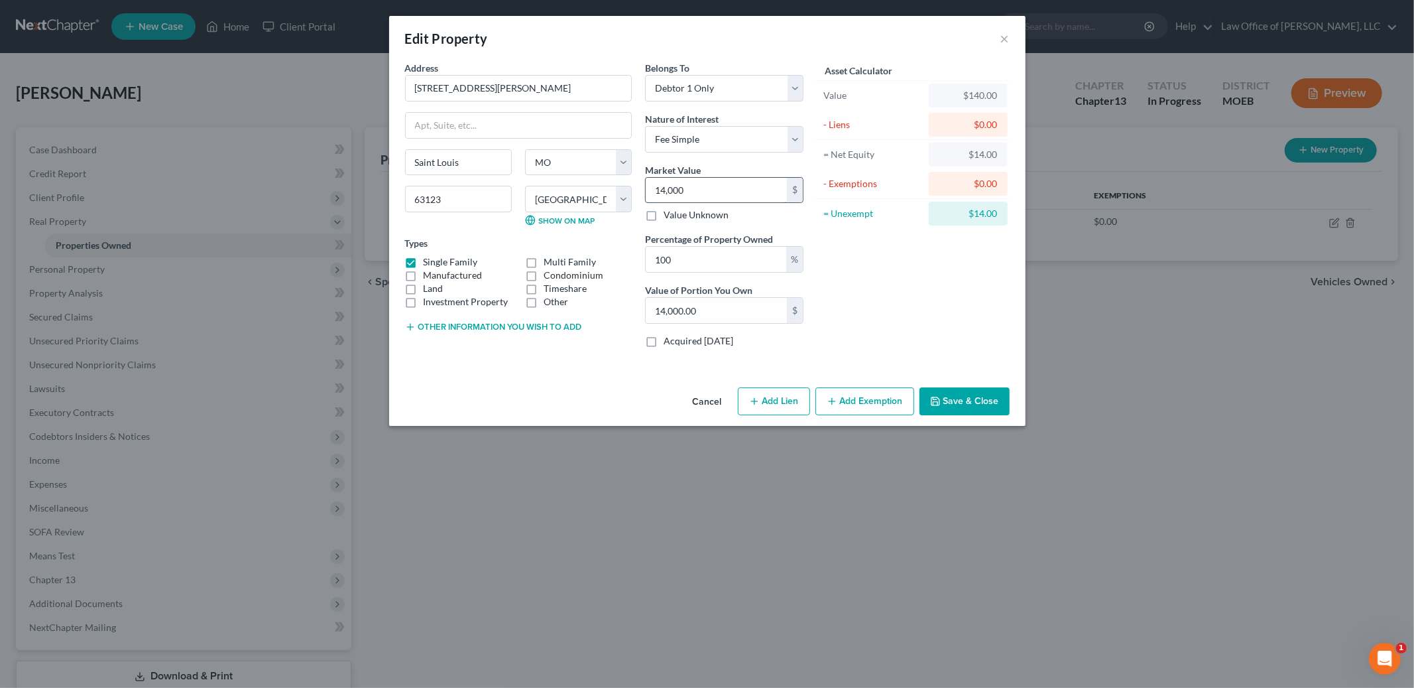
type input "140,000.00"
click at [865, 400] on button "Add Exemption" at bounding box center [864, 401] width 99 height 28
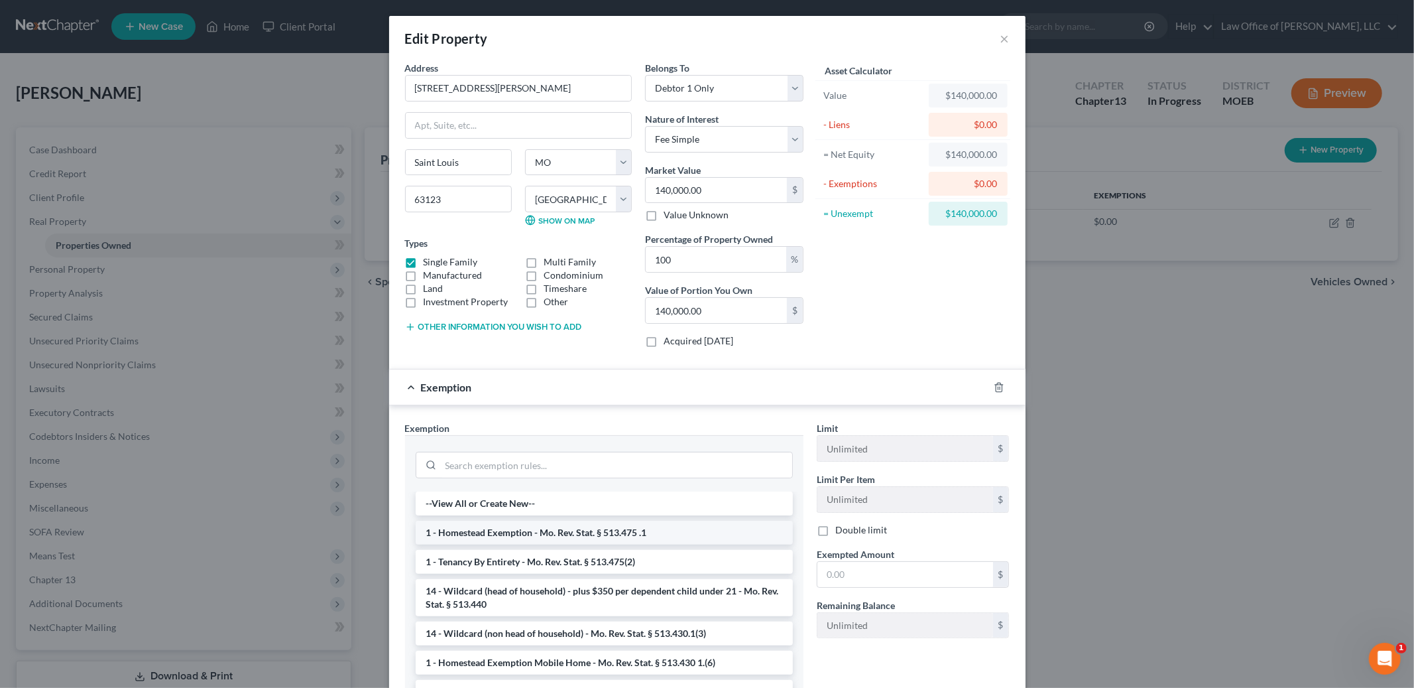
click at [619, 530] on li "1 - Homestead Exemption - Mo. Rev. Stat. § 513.475 .1" at bounding box center [604, 532] width 377 height 24
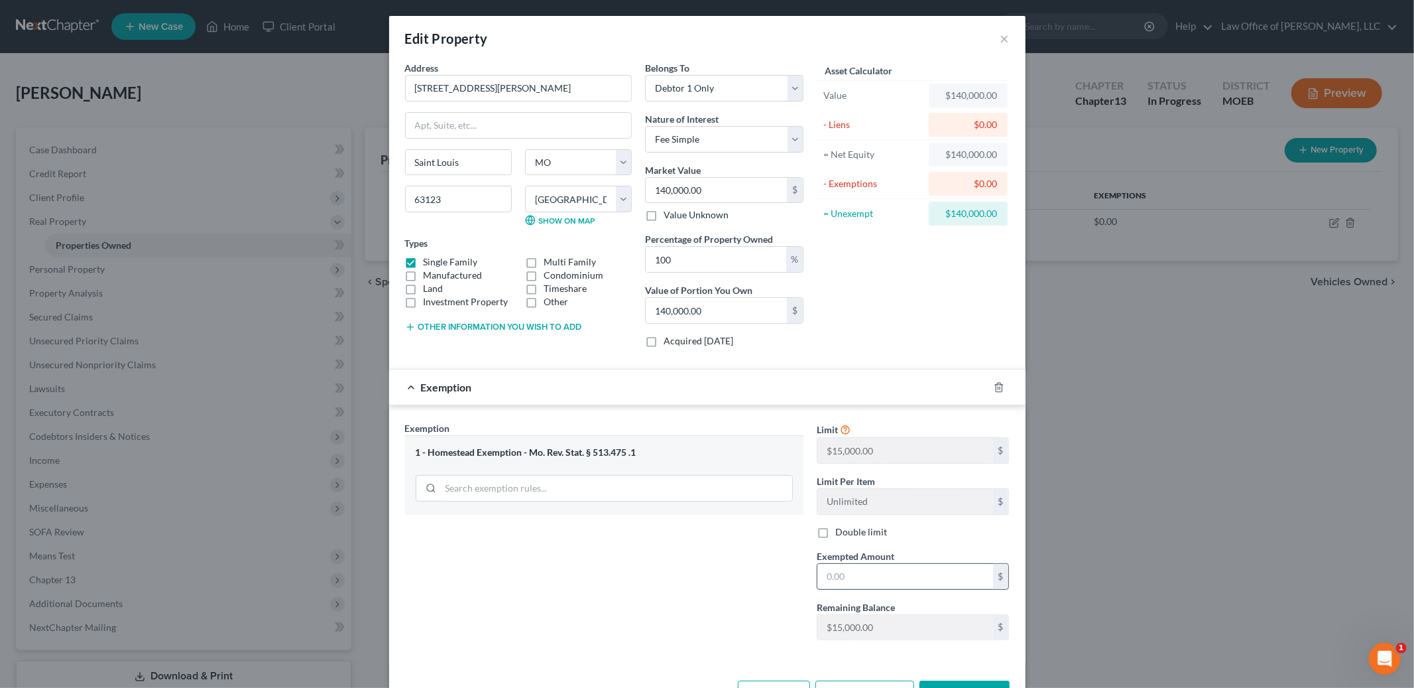
click at [841, 573] on input "text" at bounding box center [905, 576] width 176 height 25
type input "1"
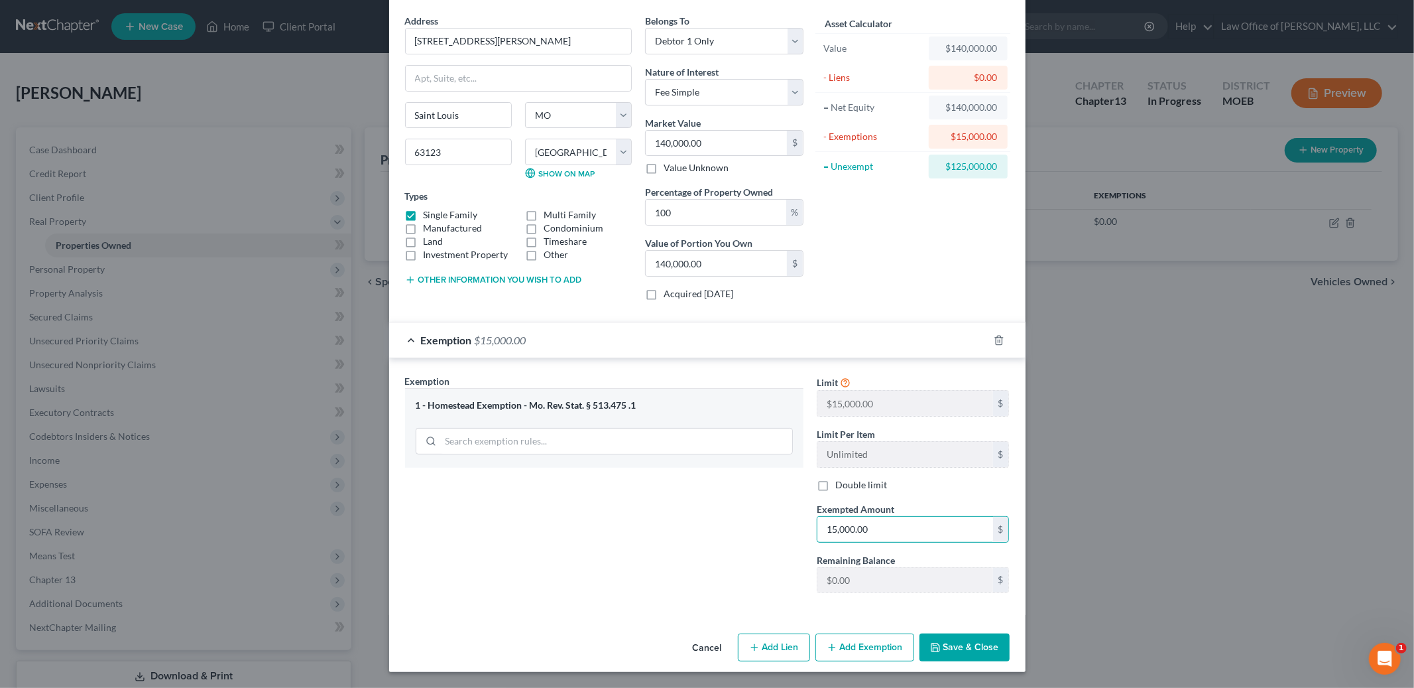
type input "15,000.00"
click at [967, 661] on button "Save & Close" at bounding box center [965, 647] width 90 height 28
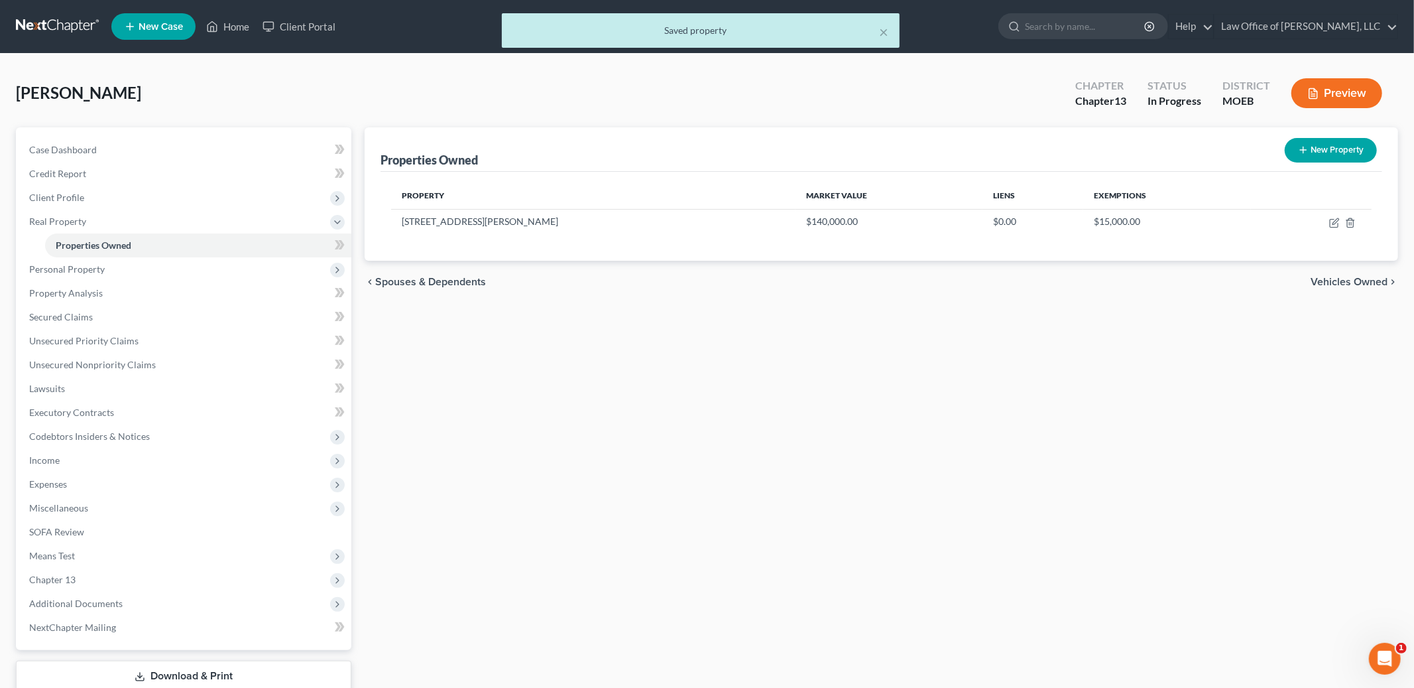
click at [1339, 280] on span "Vehicles Owned" at bounding box center [1349, 281] width 77 height 11
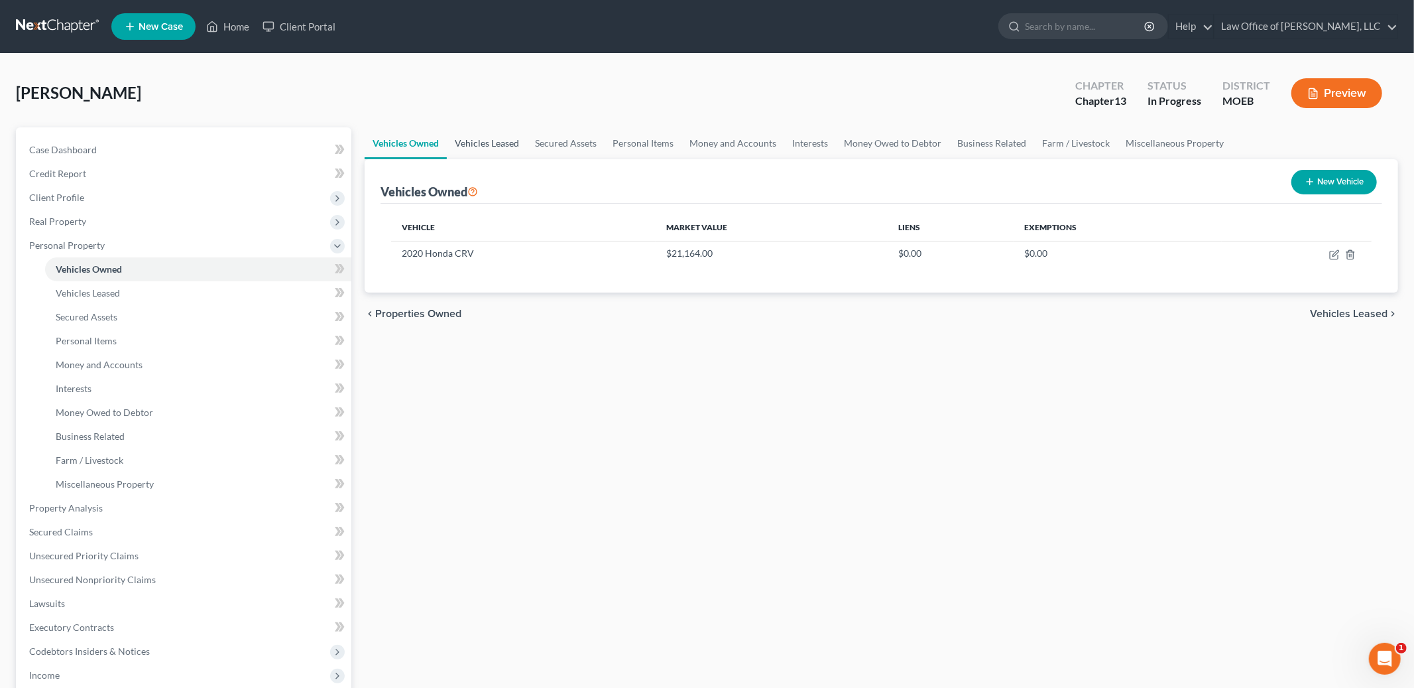
click at [488, 140] on link "Vehicles Leased" at bounding box center [487, 143] width 80 height 32
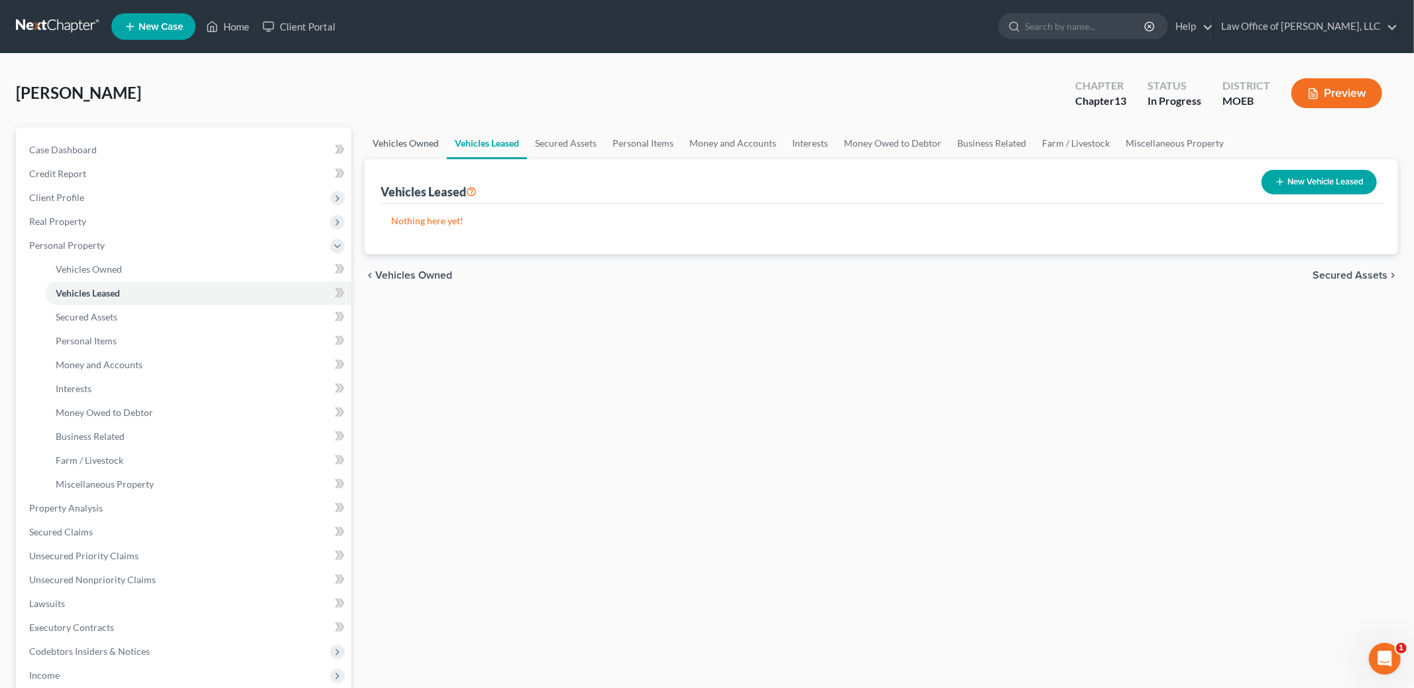
click at [427, 141] on link "Vehicles Owned" at bounding box center [406, 143] width 82 height 32
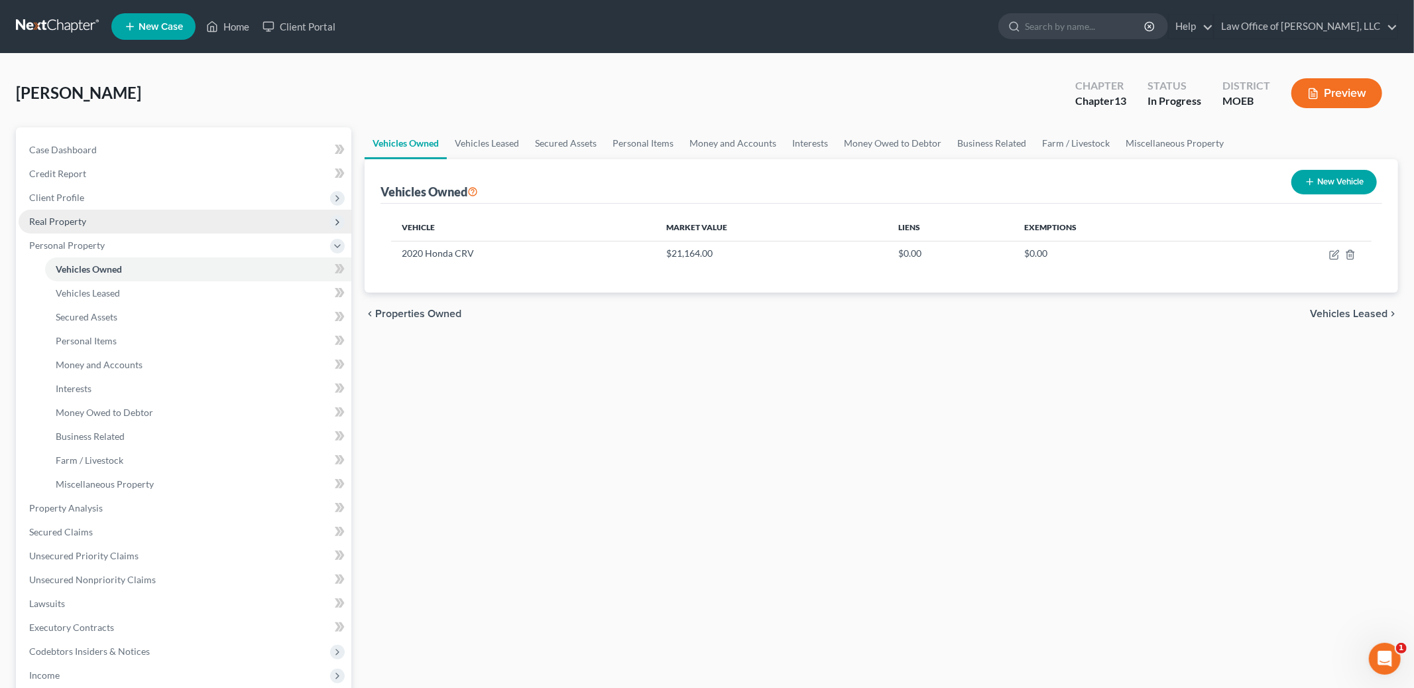
click at [147, 221] on span "Real Property" at bounding box center [185, 221] width 333 height 24
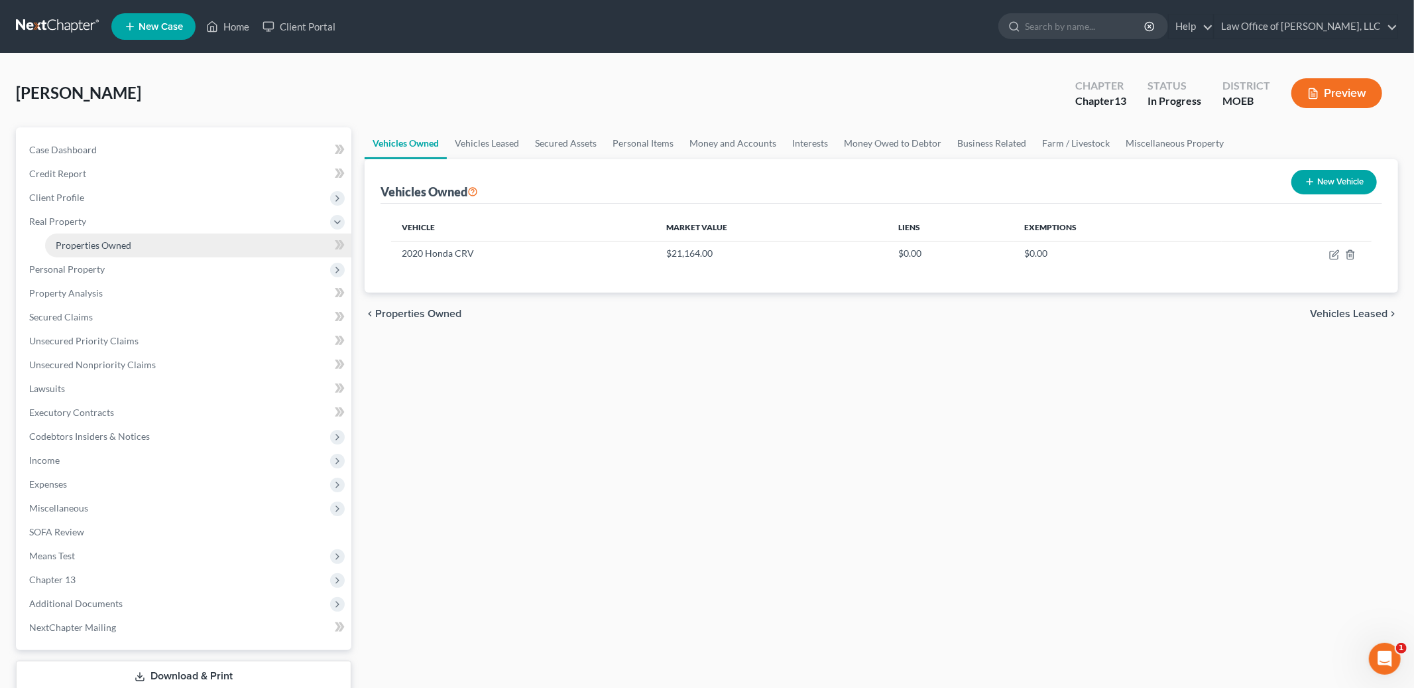
click at [111, 241] on span "Properties Owned" at bounding box center [94, 244] width 76 height 11
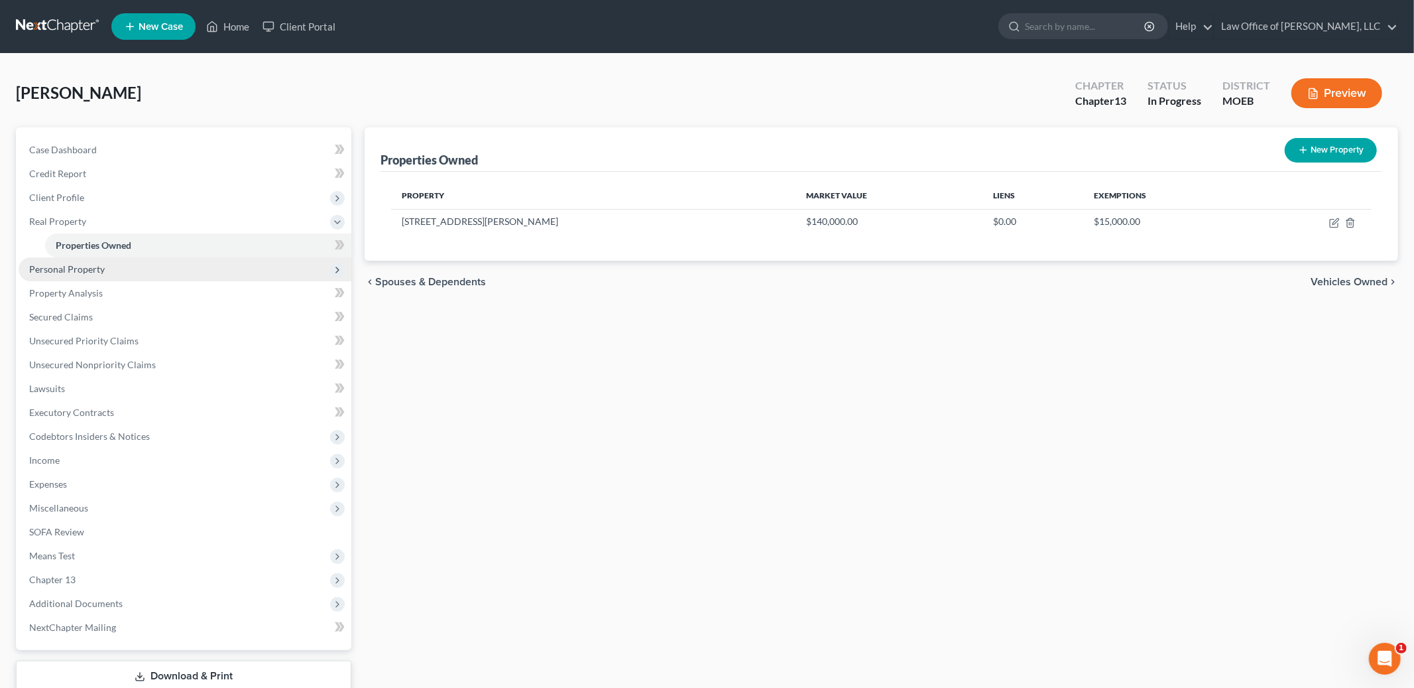
click at [143, 270] on span "Personal Property" at bounding box center [185, 269] width 333 height 24
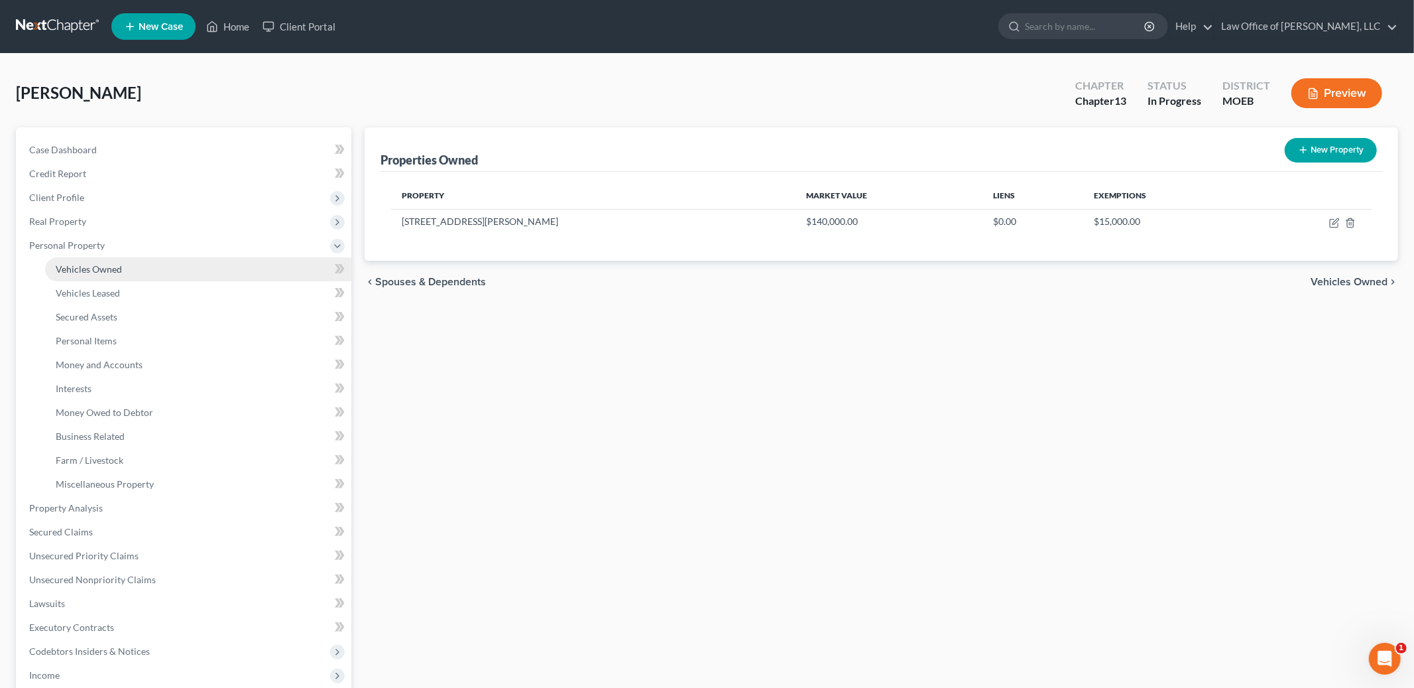
click at [141, 270] on link "Vehicles Owned" at bounding box center [198, 269] width 306 height 24
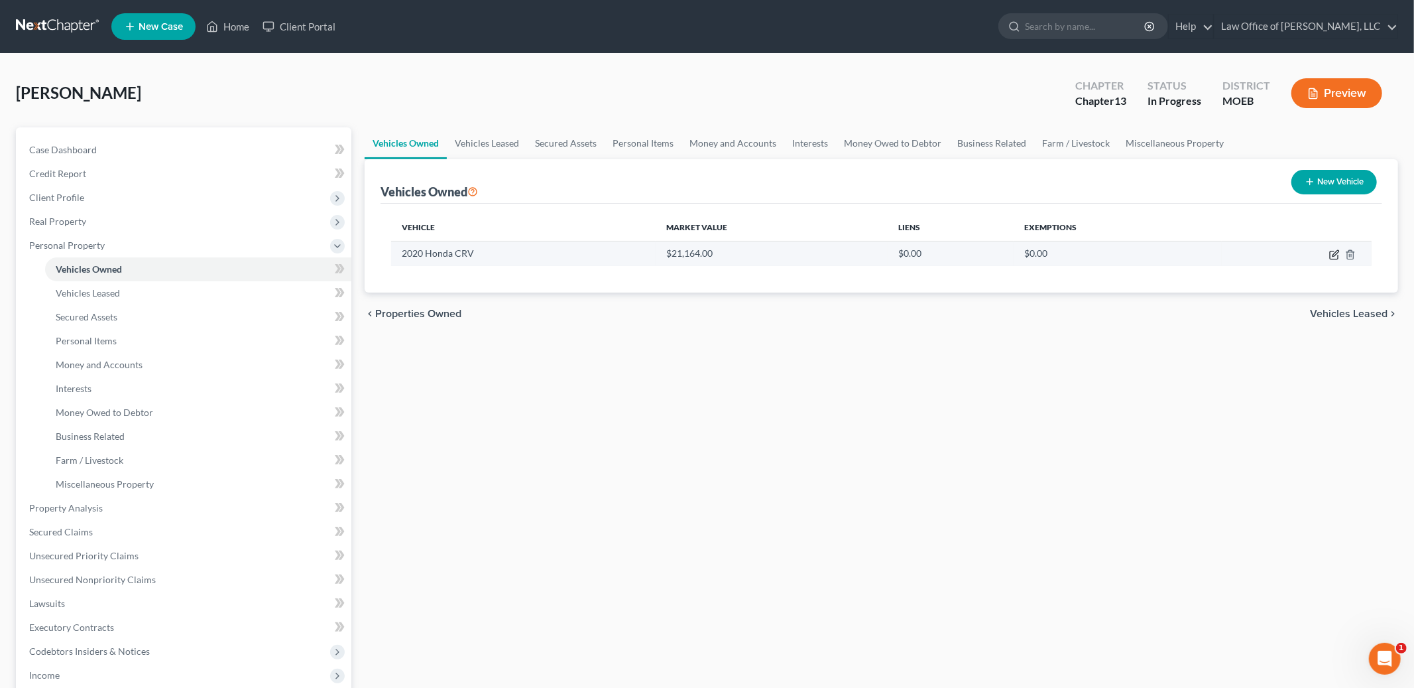
click at [1331, 252] on icon "button" at bounding box center [1334, 255] width 8 height 8
select select "0"
select select "6"
select select "2"
select select "0"
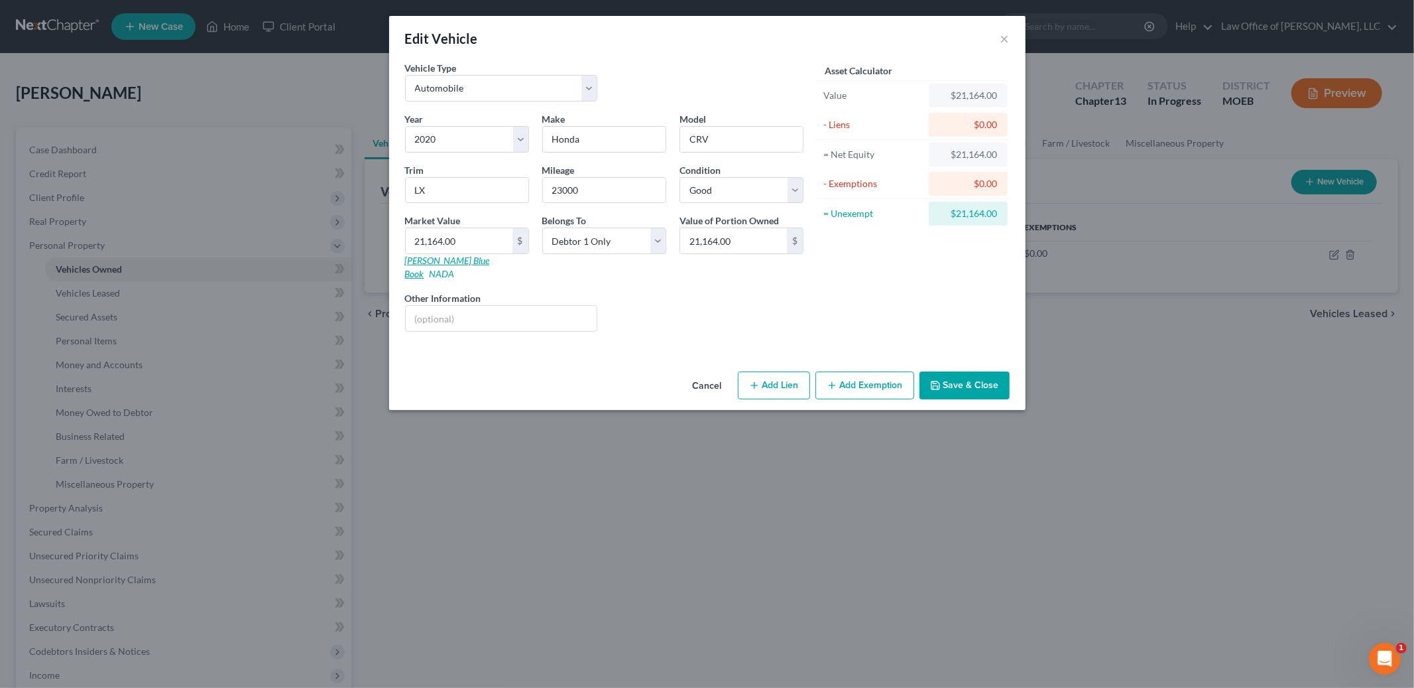
click at [448, 261] on link "[PERSON_NAME] Blue Book" at bounding box center [447, 267] width 85 height 25
click at [481, 241] on input "21,164.00" at bounding box center [459, 240] width 107 height 25
type input "2"
type input "2.00"
type input "21"
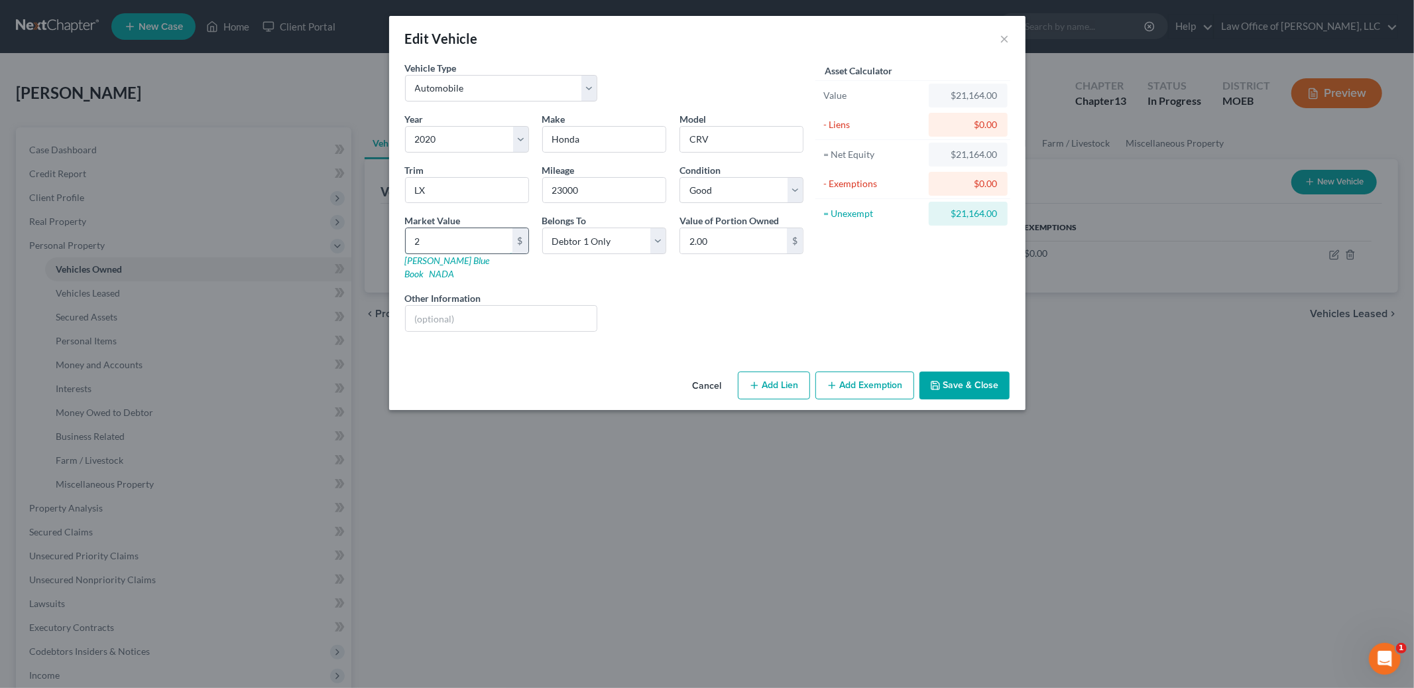
type input "21.00"
type input "215"
type input "215.00"
type input "2150"
type input "2,150.00"
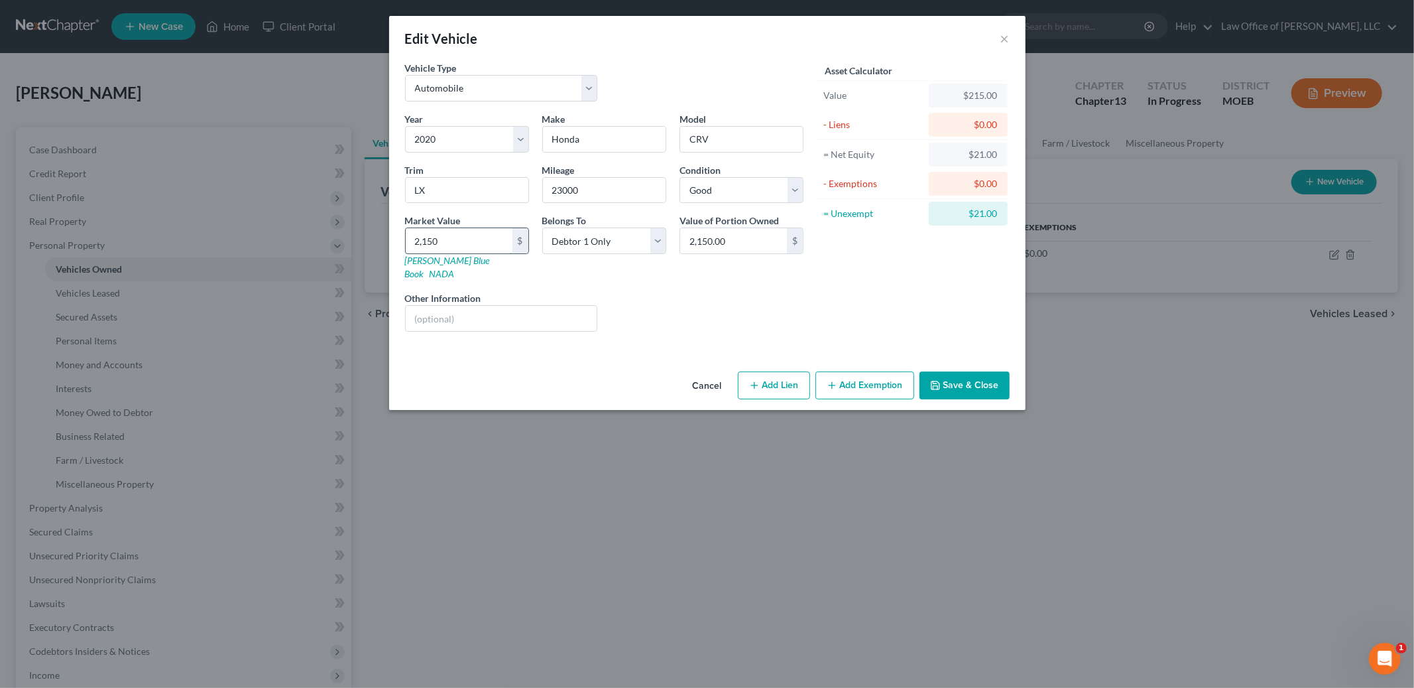
type input "2,1500"
type input "21,500.00"
click at [859, 371] on button "Add Exemption" at bounding box center [864, 385] width 99 height 28
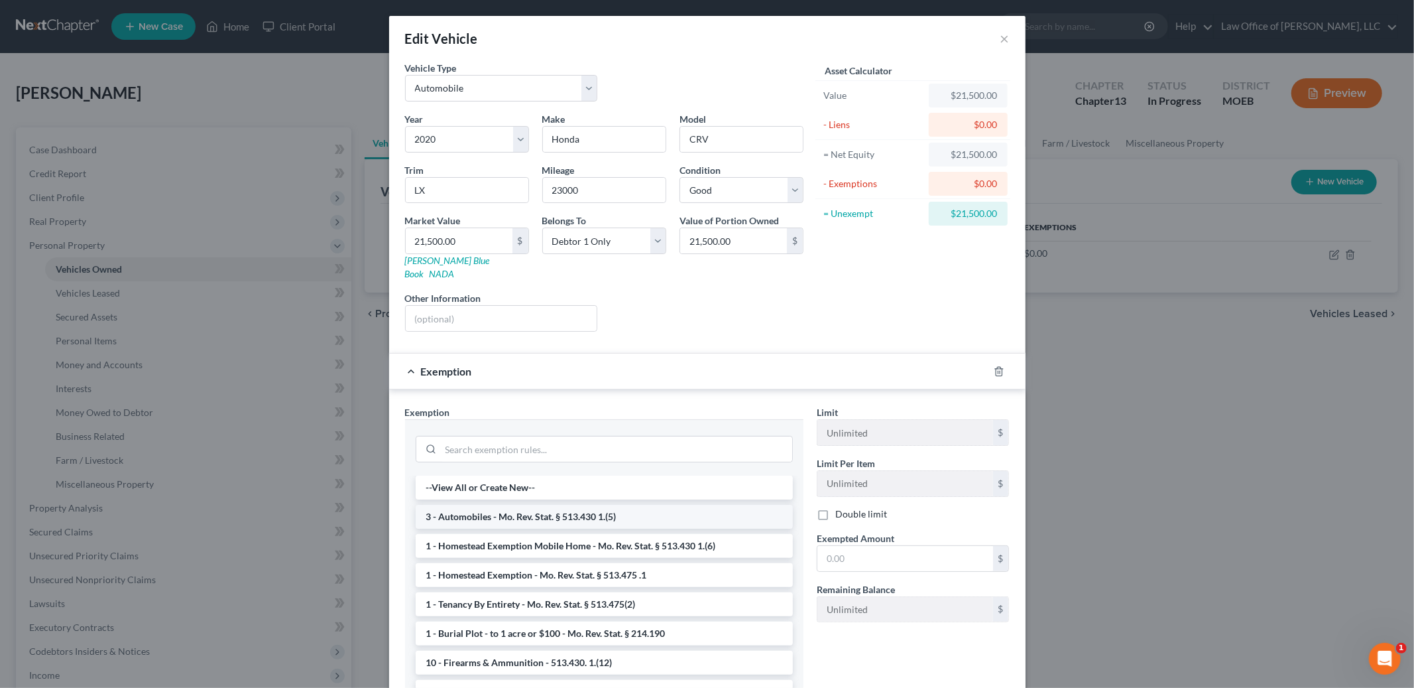
click at [679, 505] on li "3 - Automobiles - Mo. Rev. Stat. § 513.430 1.(5)" at bounding box center [604, 517] width 377 height 24
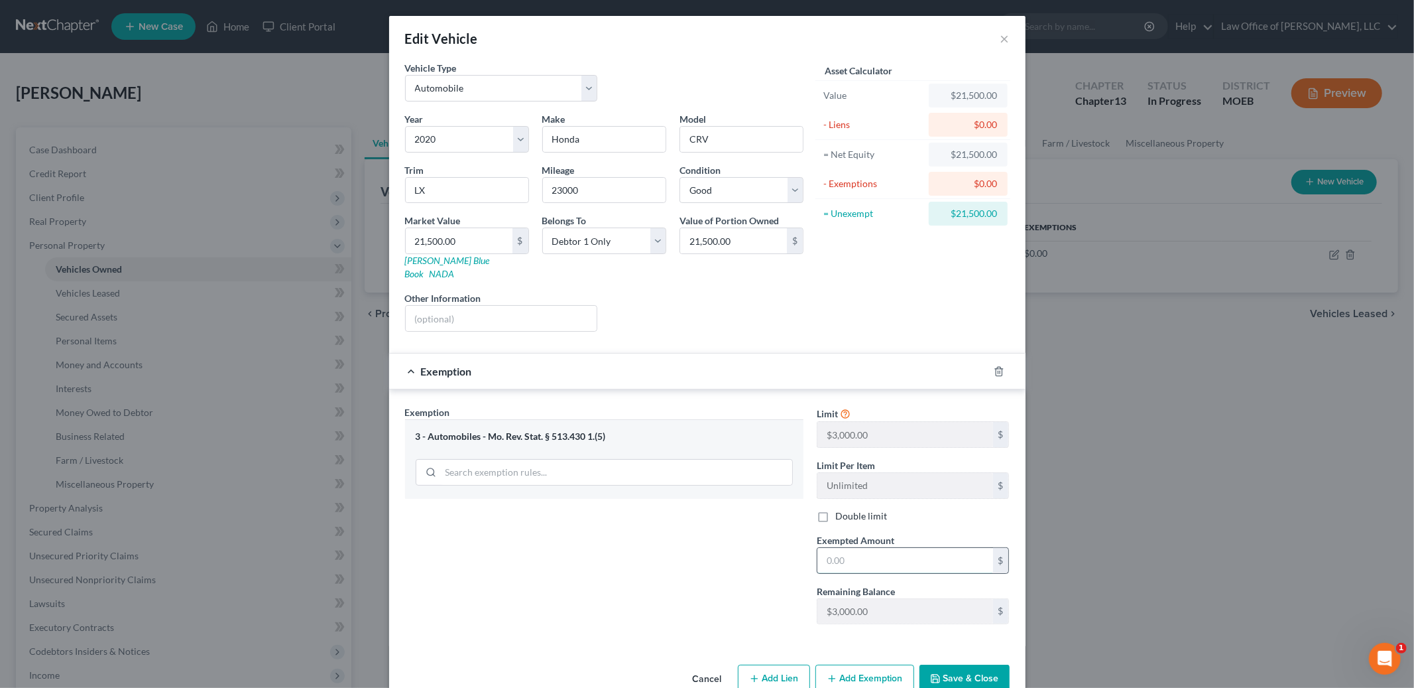
click at [900, 551] on input "text" at bounding box center [905, 560] width 176 height 25
type input "3,000.00"
click at [965, 666] on button "Save & Close" at bounding box center [965, 678] width 90 height 28
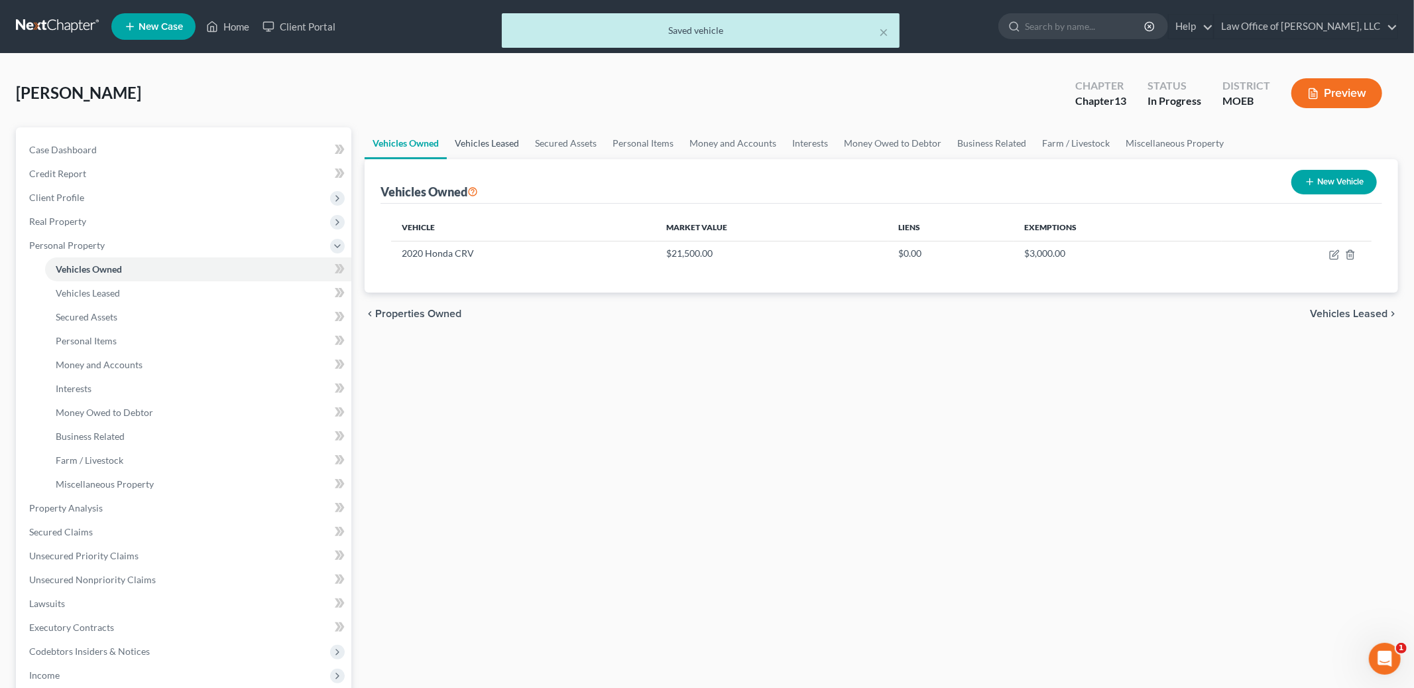
click at [513, 141] on link "Vehicles Leased" at bounding box center [487, 143] width 80 height 32
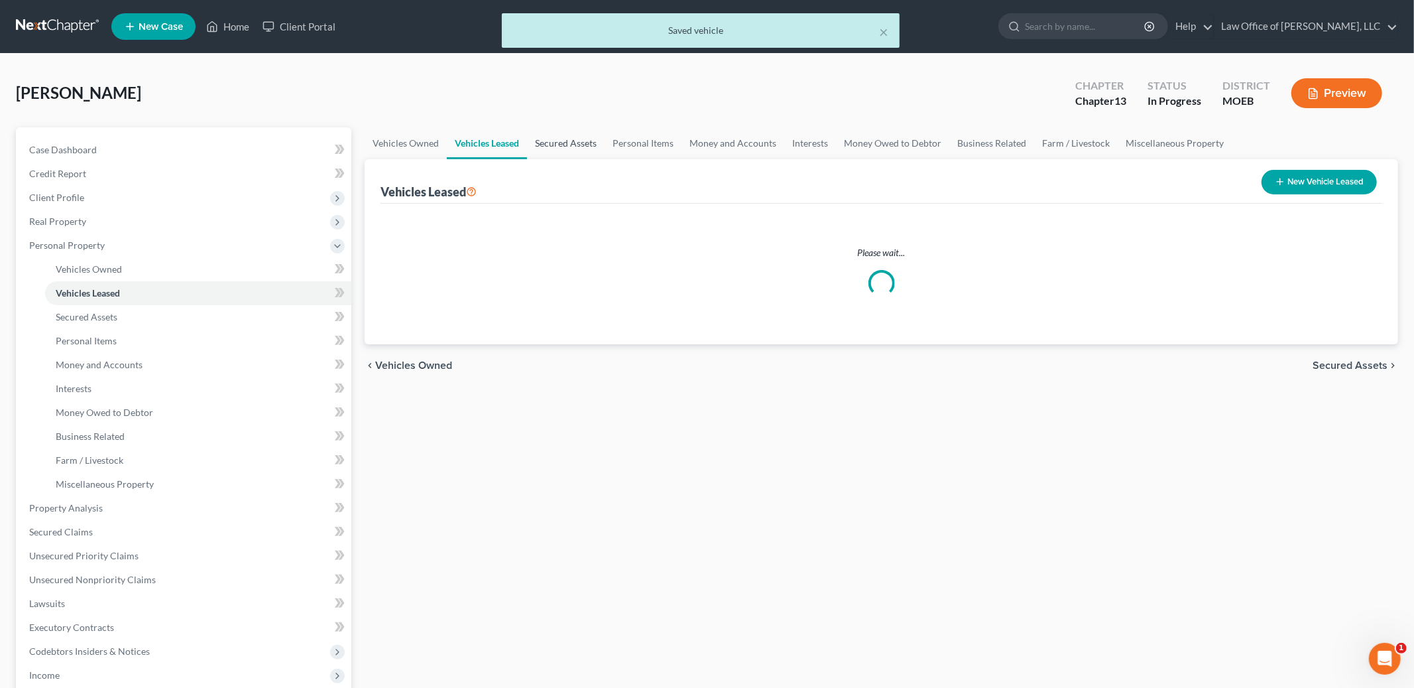
click at [568, 139] on link "Secured Assets" at bounding box center [566, 143] width 78 height 32
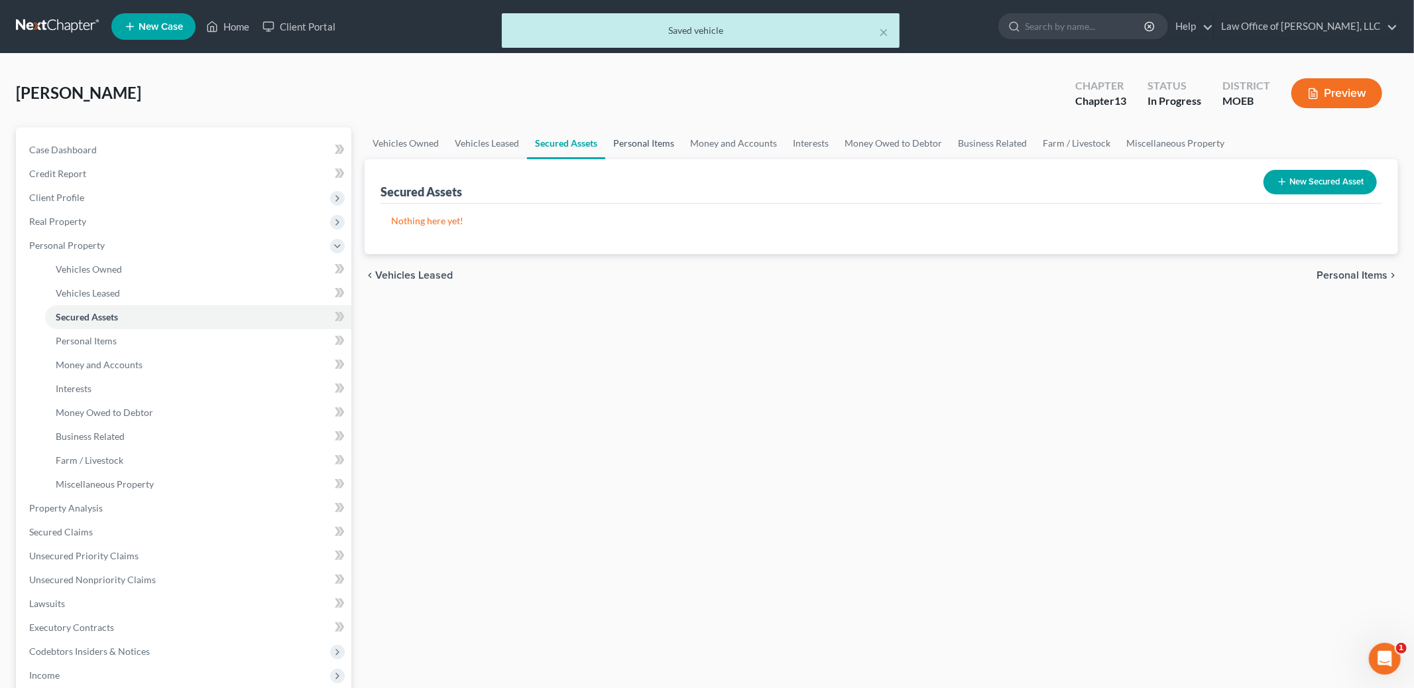
click at [625, 135] on link "Personal Items" at bounding box center [643, 143] width 77 height 32
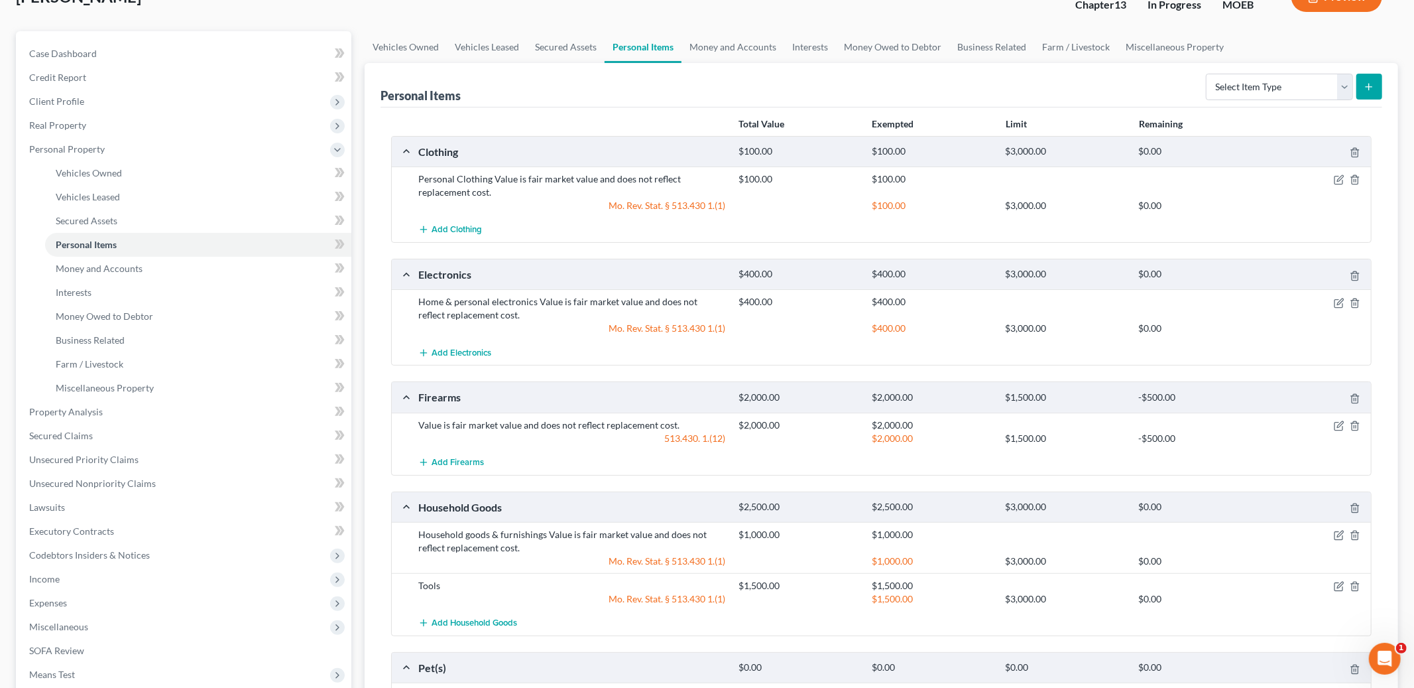
scroll to position [103, 0]
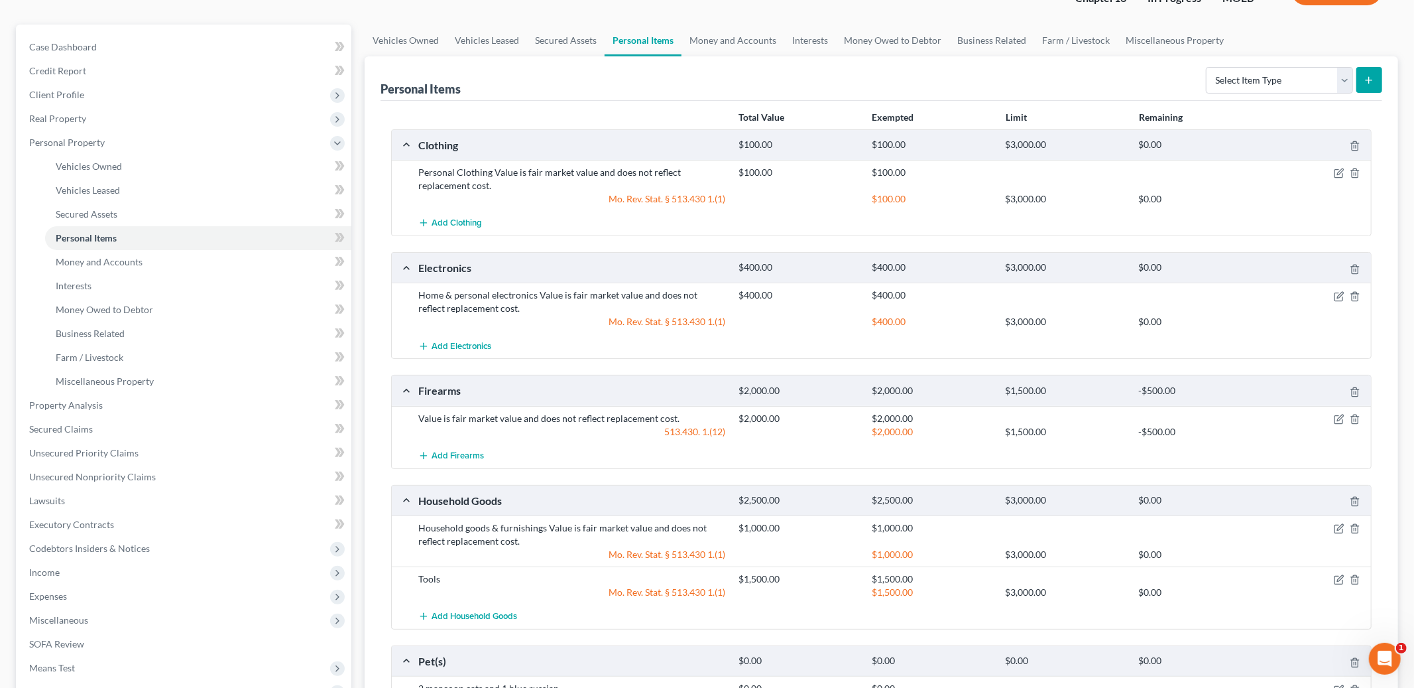
click at [1331, 420] on div at bounding box center [1319, 418] width 107 height 13
click at [1338, 420] on icon "button" at bounding box center [1340, 417] width 6 height 6
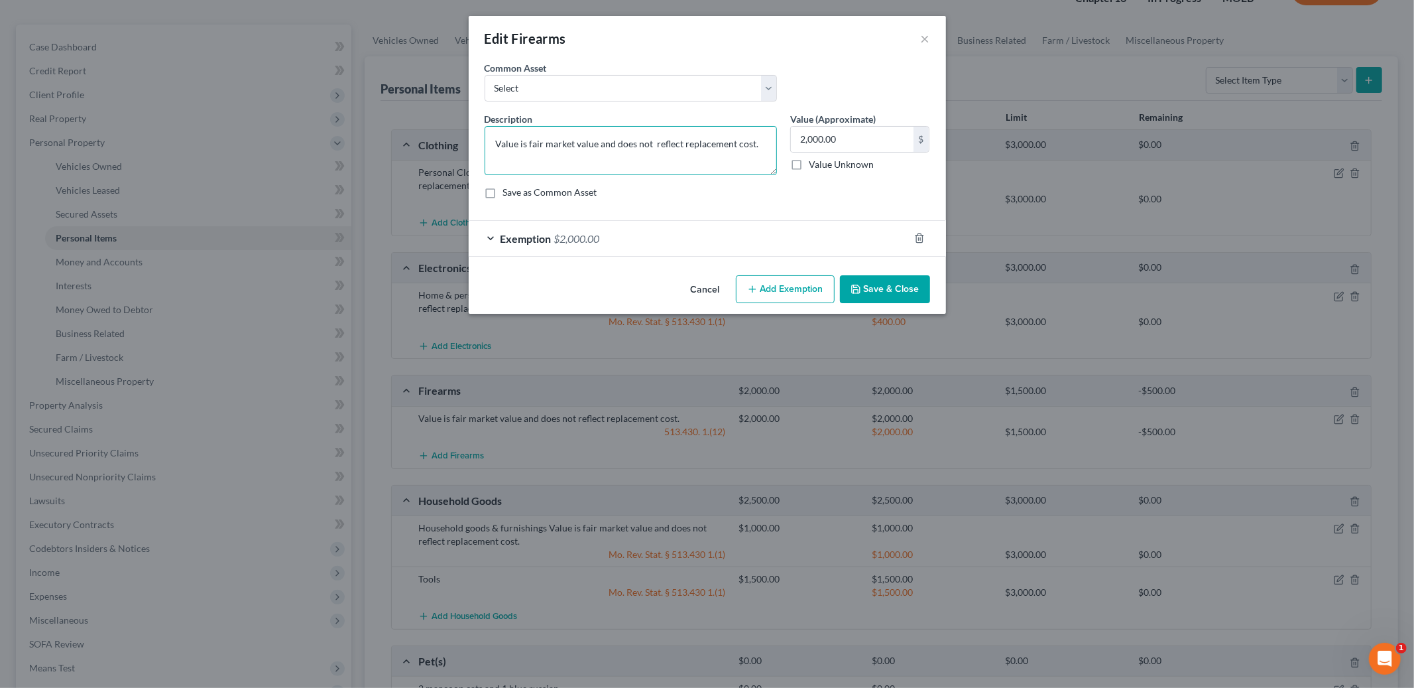
click at [493, 144] on textarea "Value is fair market value and does not reflect replacement cost." at bounding box center [631, 150] width 292 height 49
type textarea "1 handgun Value is fair market value and does not reflect replacement cost."
type input "500.00"
click at [600, 246] on div "Exemption $2,000.00" at bounding box center [689, 238] width 440 height 35
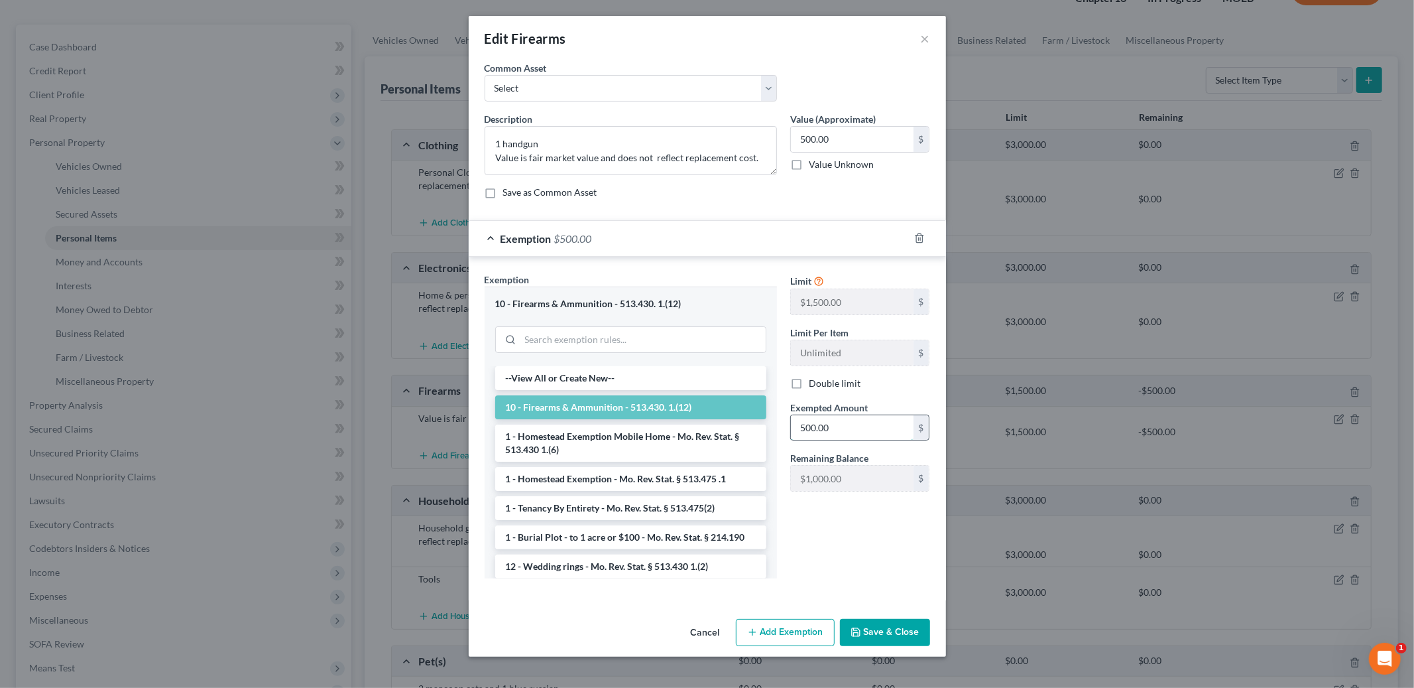
type input "500.00"
click at [857, 626] on button "Save & Close" at bounding box center [885, 633] width 90 height 28
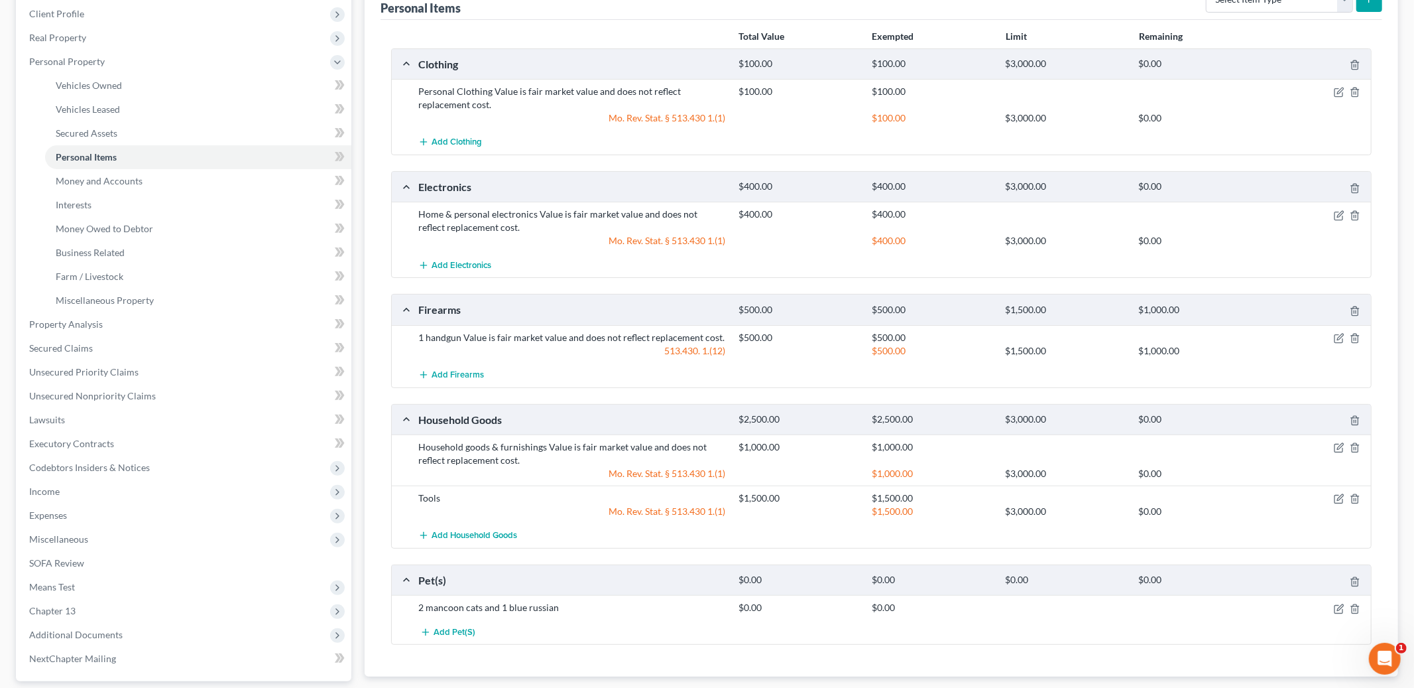
scroll to position [186, 0]
click at [1335, 493] on icon "button" at bounding box center [1339, 496] width 11 height 11
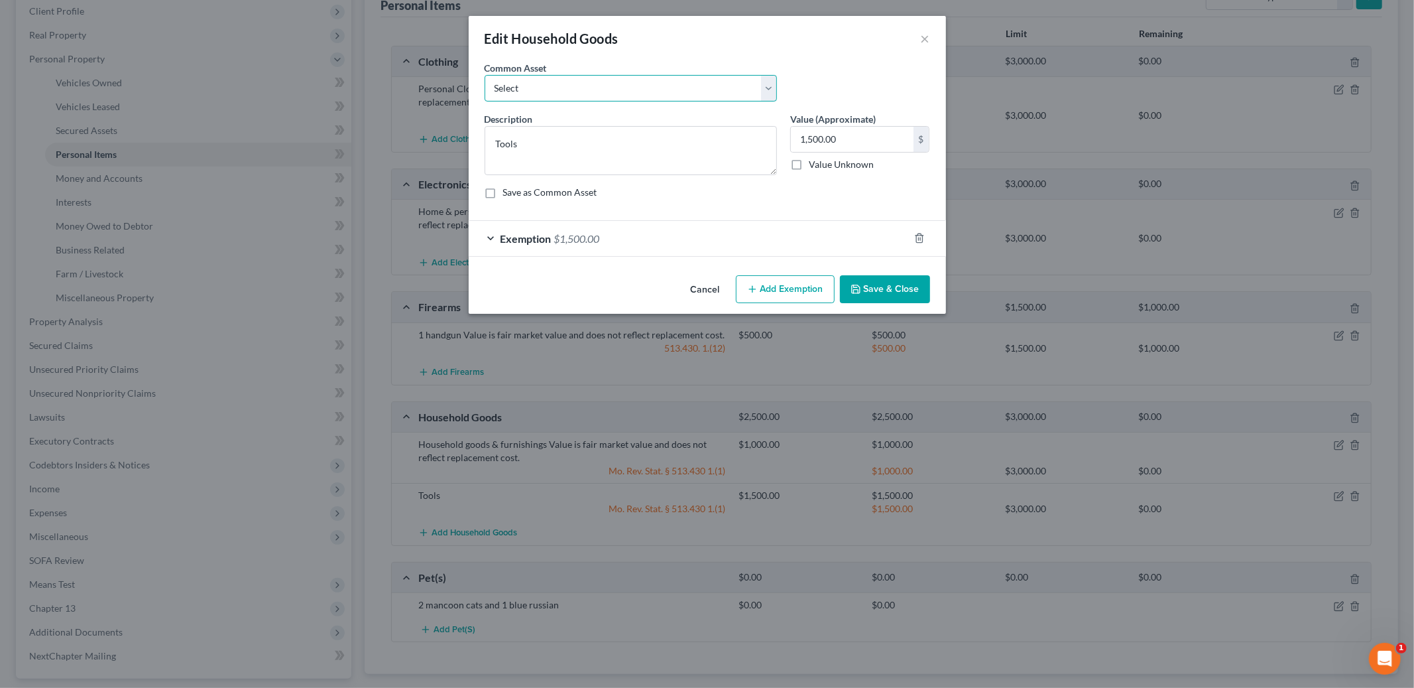
click at [712, 84] on select "Select Household goods & furnishings Value is fair market value and does not re…" at bounding box center [631, 88] width 292 height 27
select select "0"
click at [485, 75] on select "Select Household goods & furnishings Value is fair market value and does not re…" at bounding box center [631, 88] width 292 height 27
type textarea "Household goods & furnishings Value is fair market value and does not reflect r…"
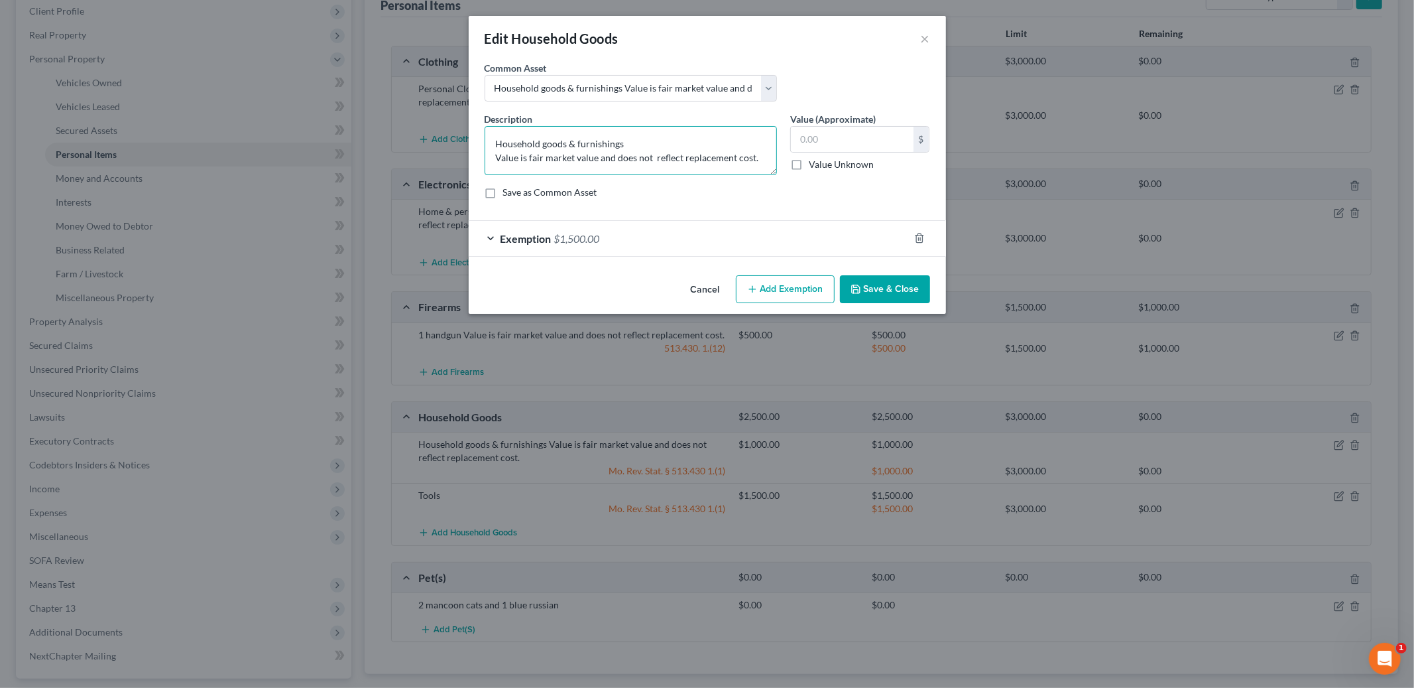
drag, startPoint x: 493, startPoint y: 143, endPoint x: 660, endPoint y: 143, distance: 167.7
click at [660, 143] on textarea "Household goods & furnishings Value is fair market value and does not reflect r…" at bounding box center [631, 150] width 292 height 49
type textarea "Tools Value is fair market value and does not reflect replacement cost."
click at [806, 136] on input "text" at bounding box center [852, 139] width 123 height 25
type input "700.00"
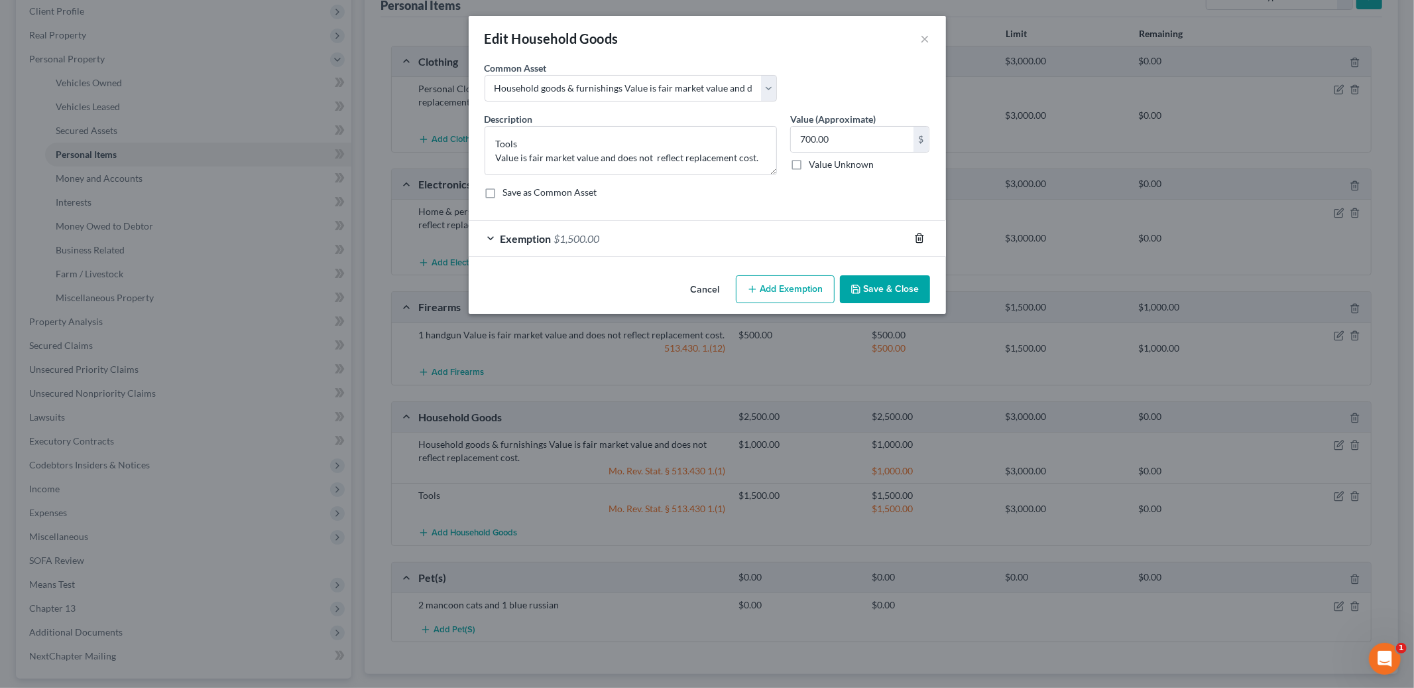
click at [918, 238] on line "button" at bounding box center [918, 239] width 0 height 3
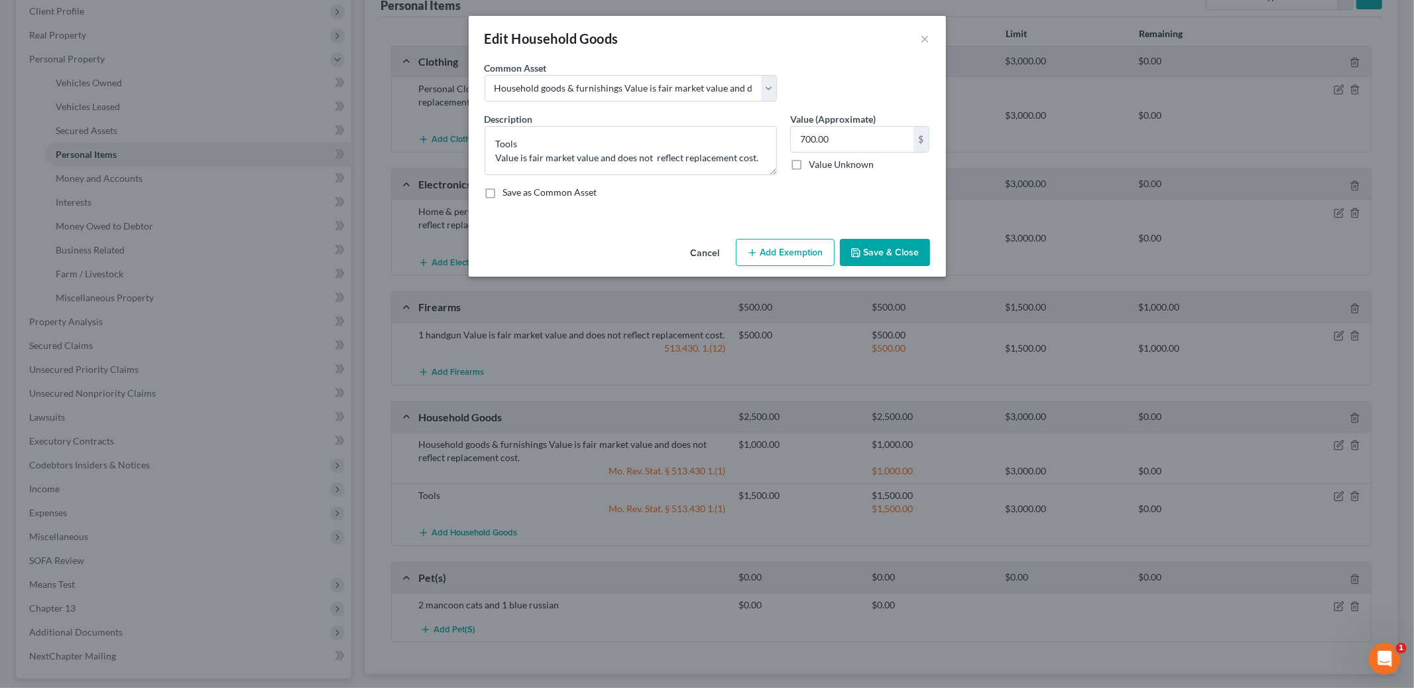
click at [795, 249] on button "Add Exemption" at bounding box center [785, 253] width 99 height 28
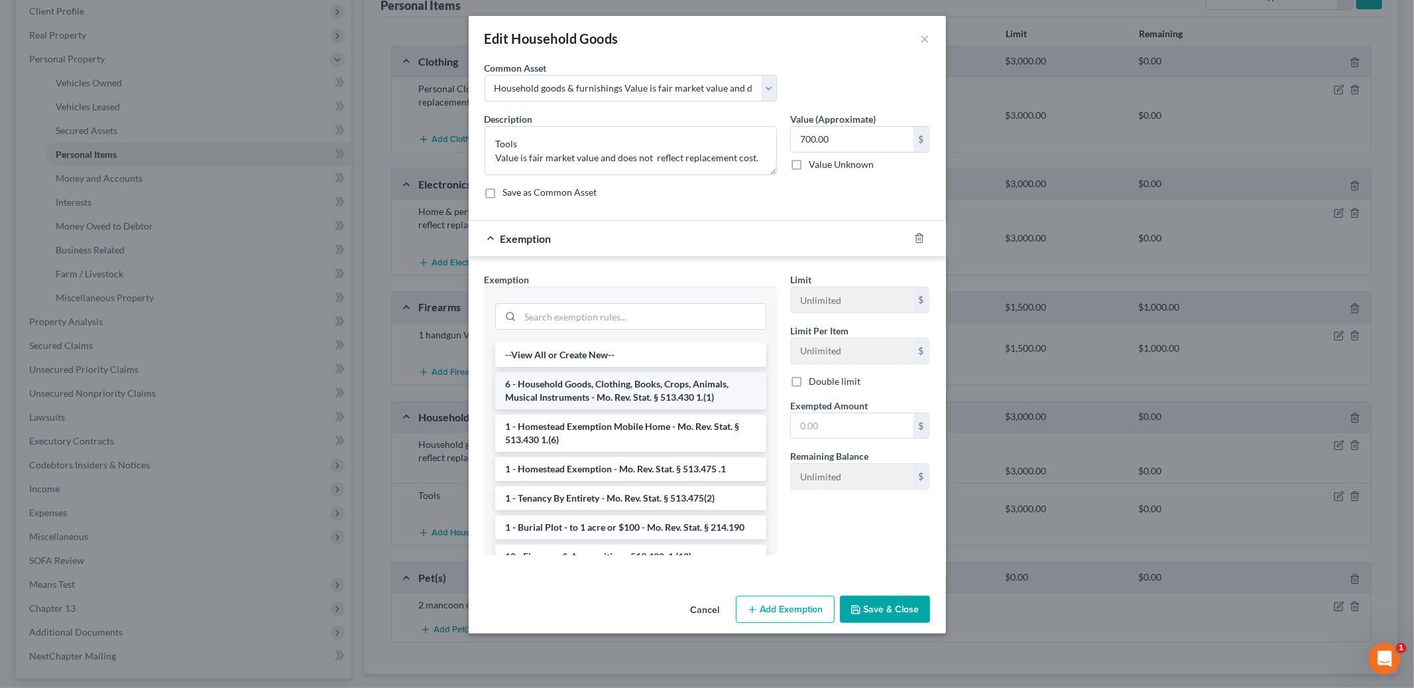
click at [653, 390] on li "6 - Household Goods, Clothing, Books, Crops, Animals, Musical Instruments - Mo.…" at bounding box center [630, 390] width 271 height 37
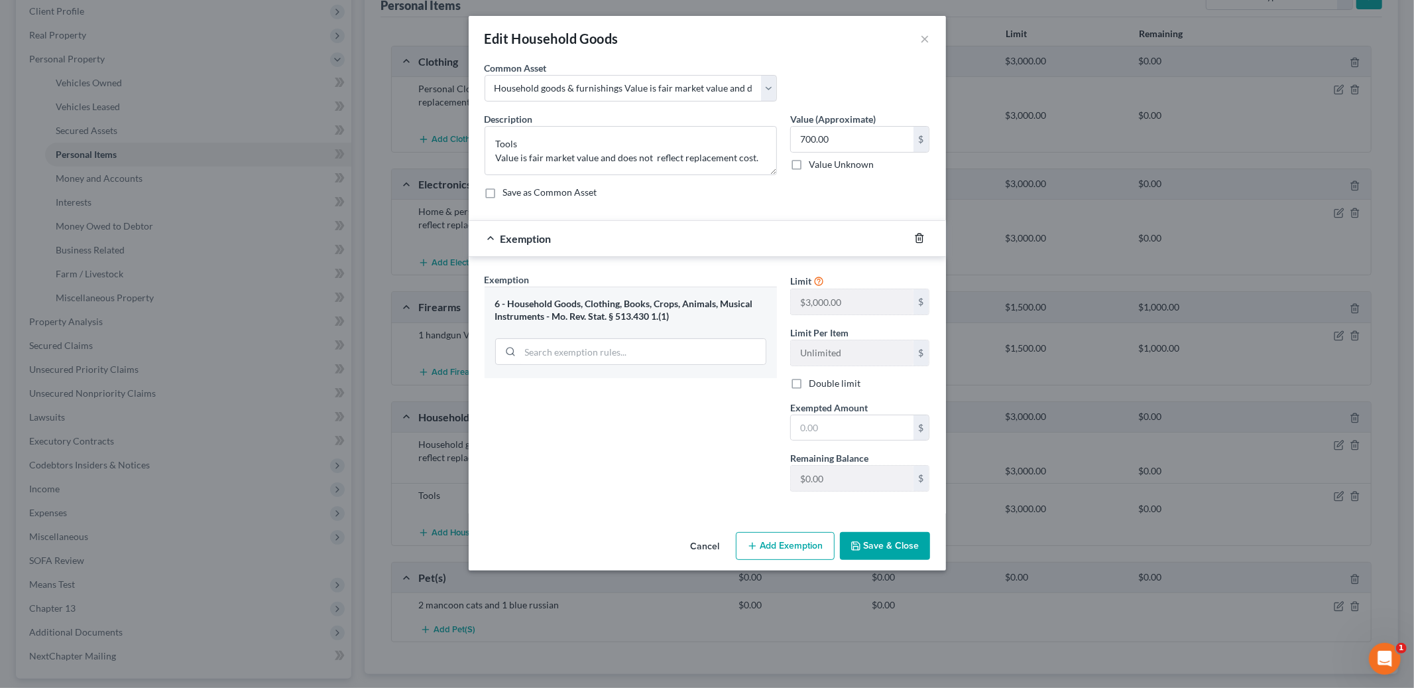
click at [916, 239] on icon "button" at bounding box center [919, 238] width 11 height 11
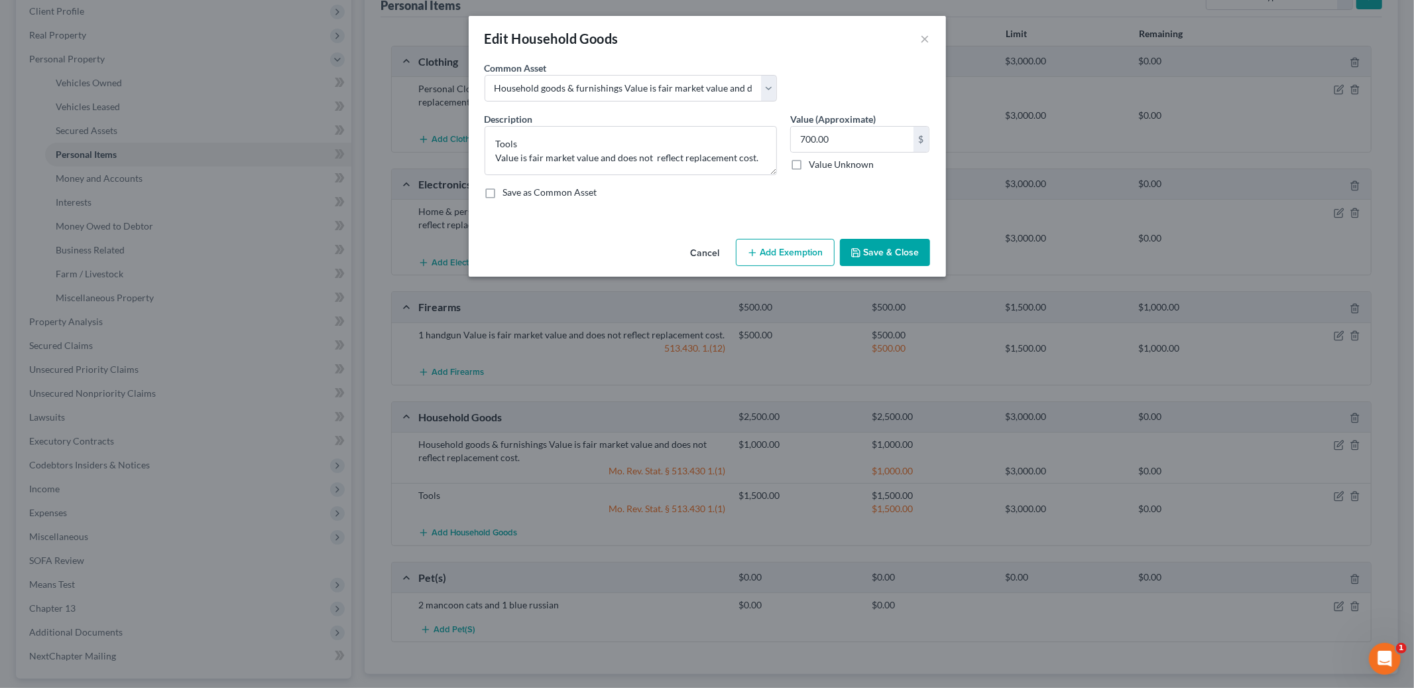
click at [794, 251] on button "Add Exemption" at bounding box center [785, 253] width 99 height 28
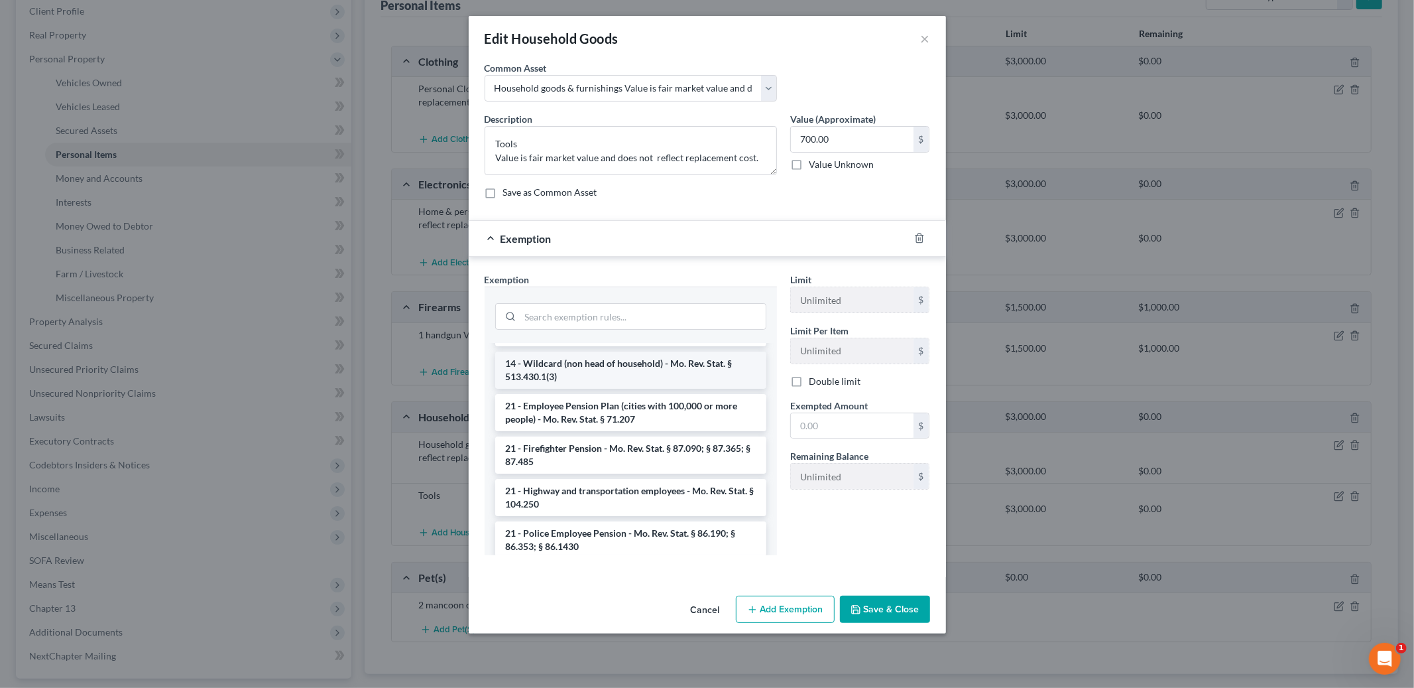
scroll to position [376, 0]
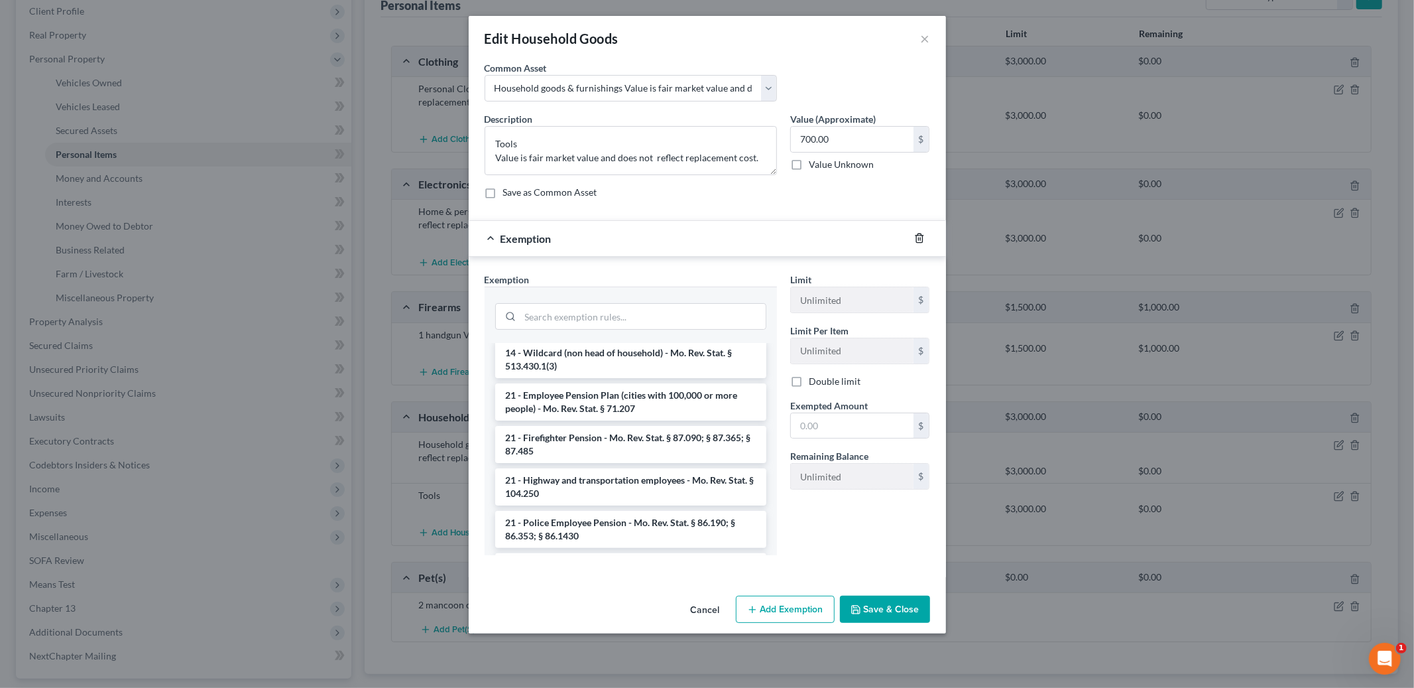
click at [915, 240] on icon "button" at bounding box center [919, 238] width 11 height 11
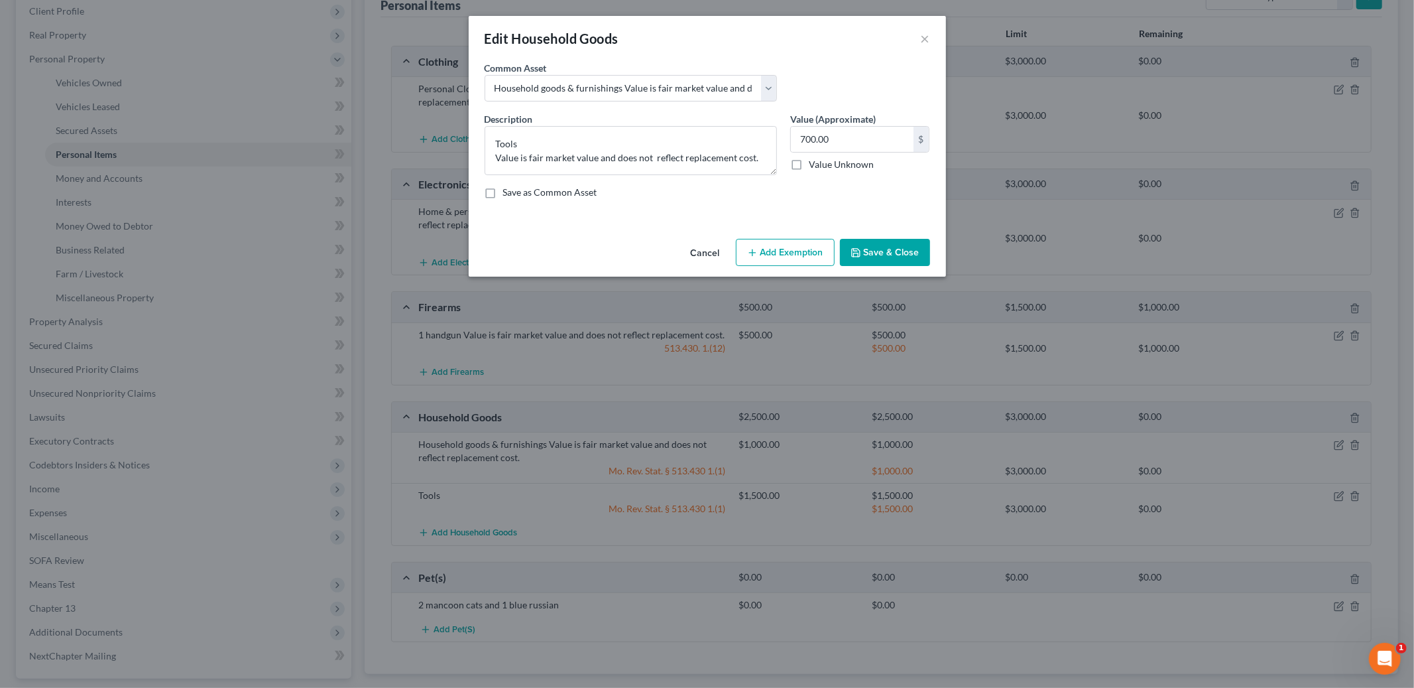
click at [886, 259] on button "Save & Close" at bounding box center [885, 253] width 90 height 28
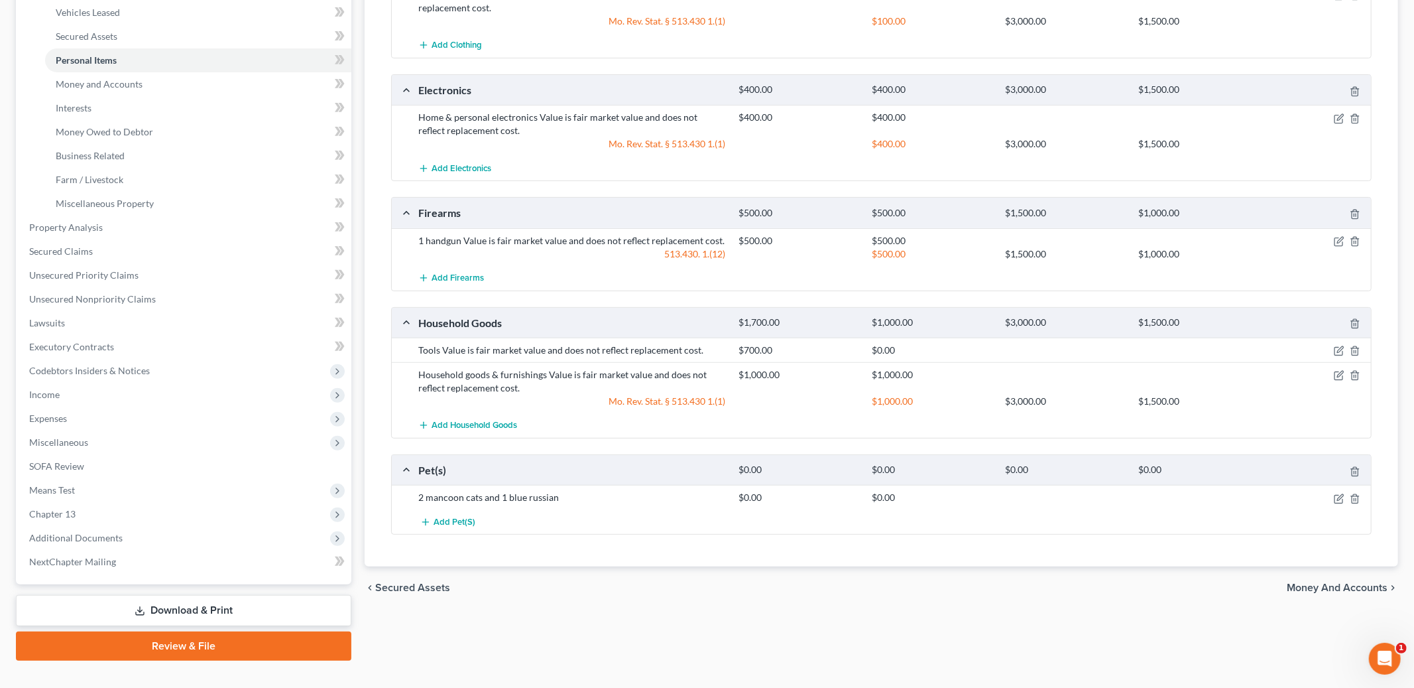
scroll to position [301, 0]
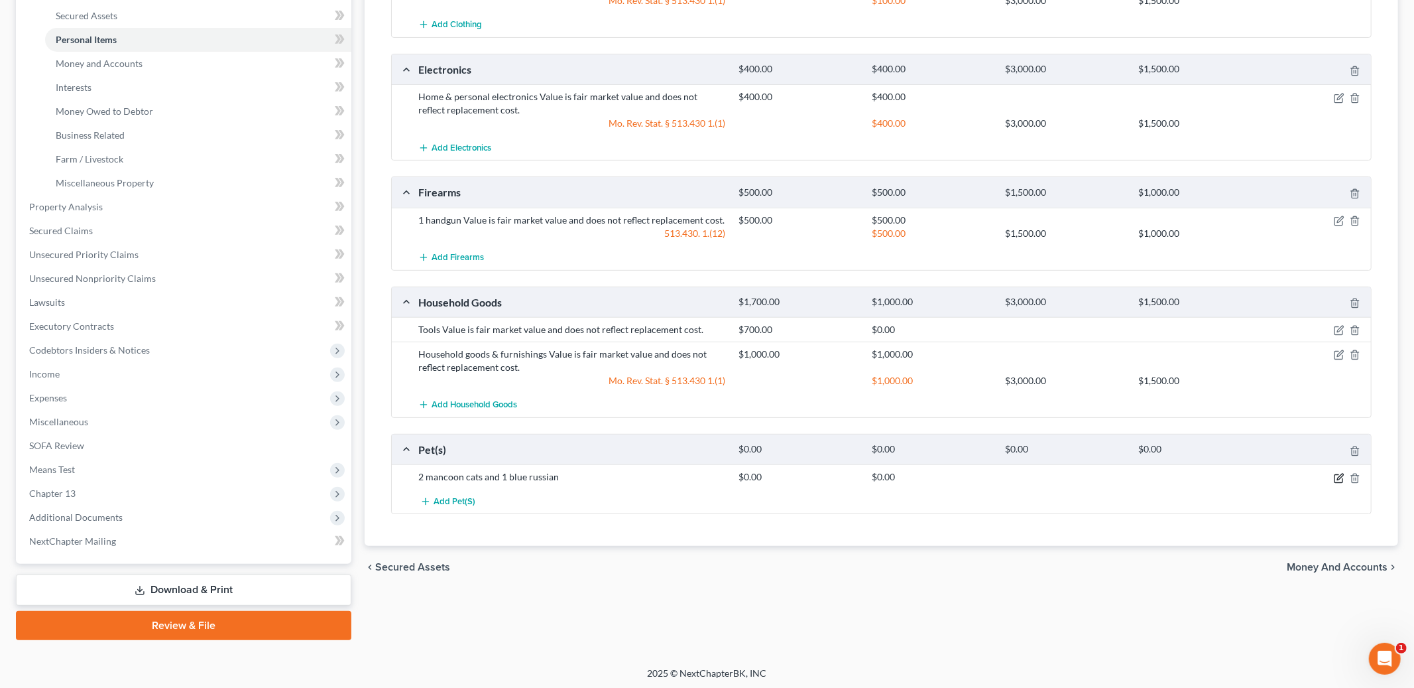
click at [1338, 479] on icon "button" at bounding box center [1340, 476] width 6 height 6
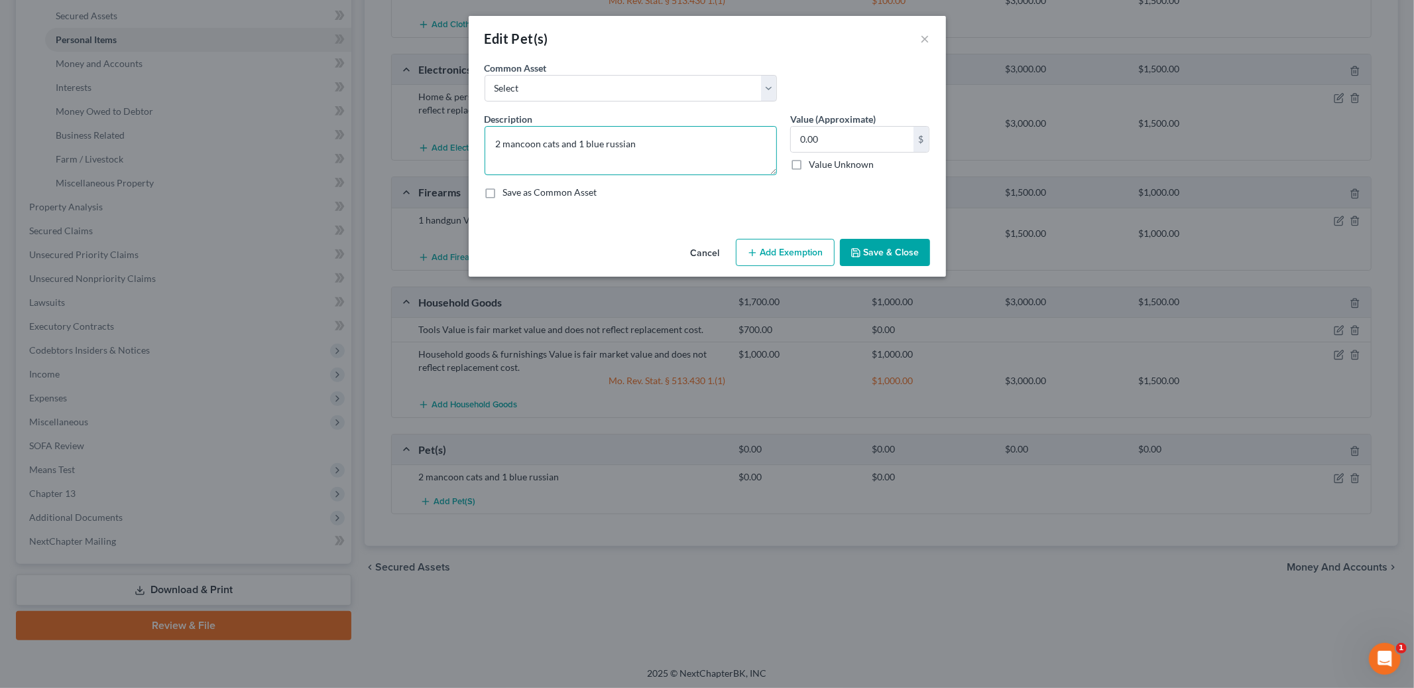
drag, startPoint x: 661, startPoint y: 151, endPoint x: 337, endPoint y: 105, distance: 327.4
click at [337, 105] on div "Edit Pet(s) × An exemption set must first be selected from the Filing Informati…" at bounding box center [707, 344] width 1414 height 688
type textarea "3 cats"
type input "0.00"
click at [900, 258] on button "Save & Close" at bounding box center [885, 253] width 90 height 28
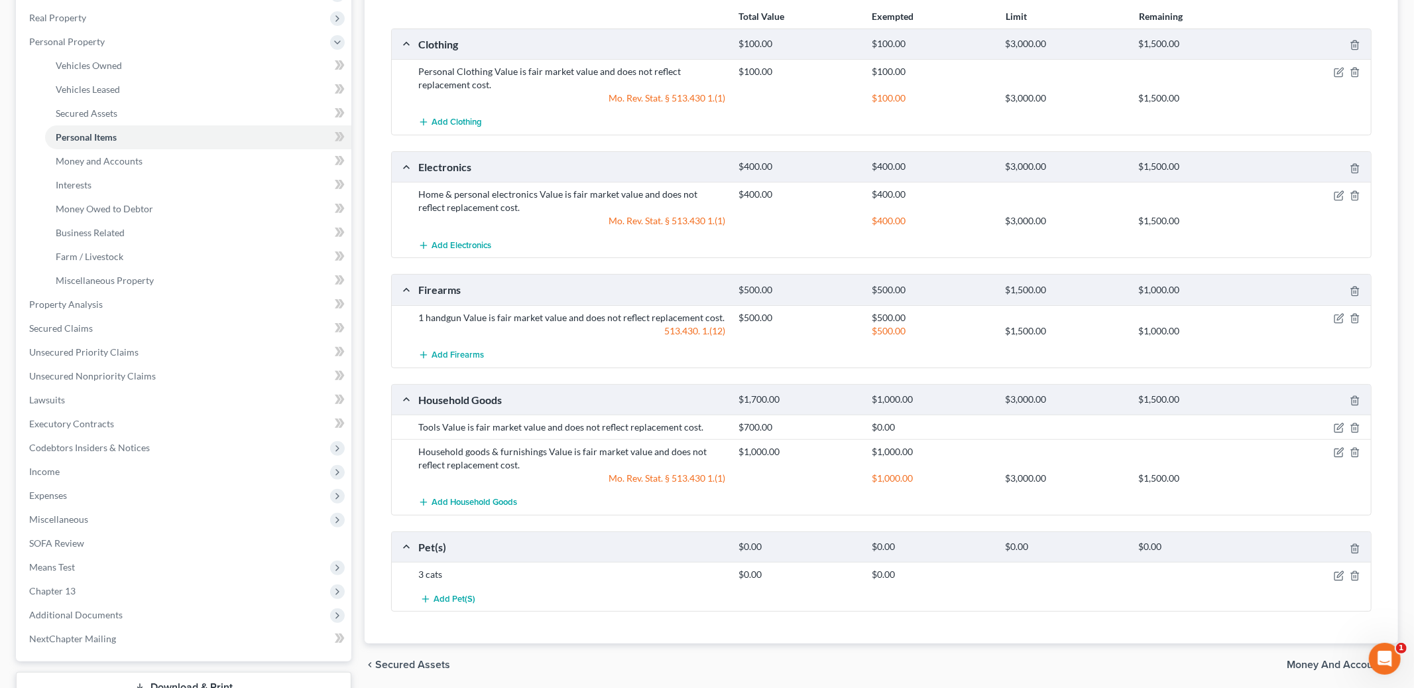
scroll to position [206, 0]
click at [1336, 424] on icon "button" at bounding box center [1339, 425] width 11 height 11
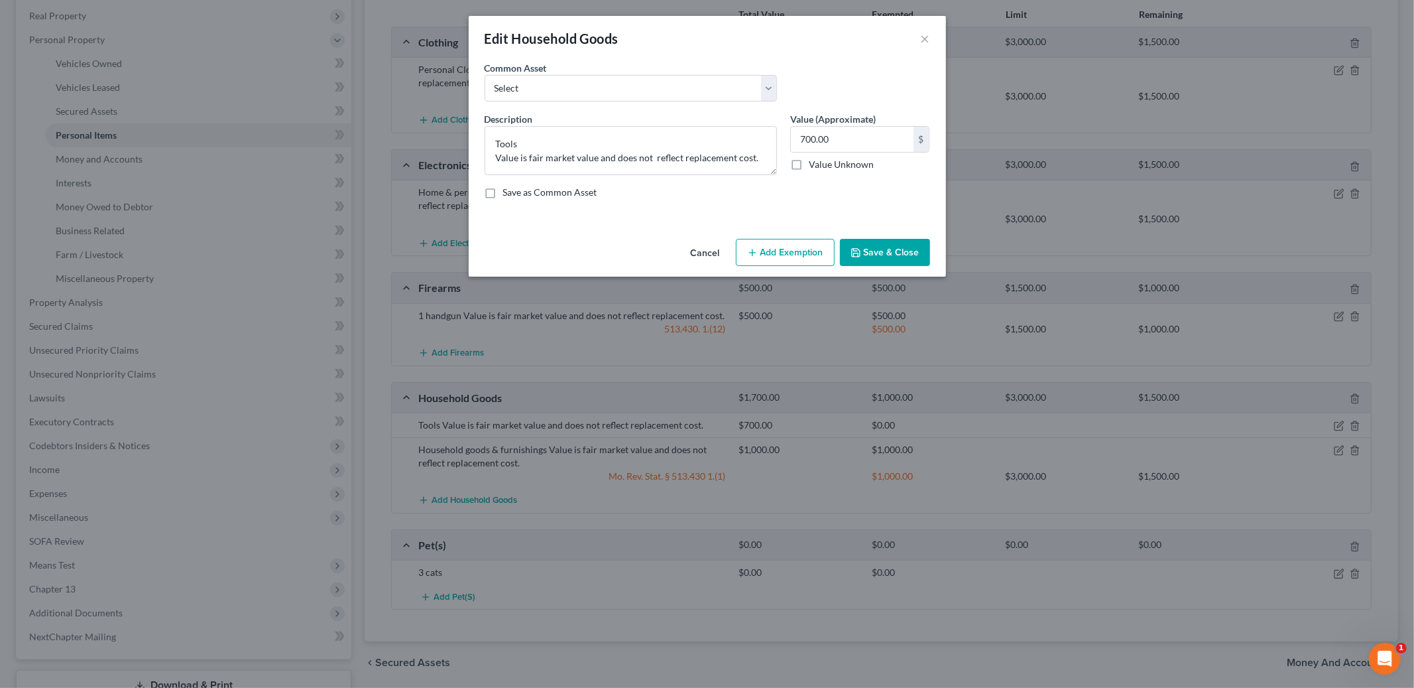
click at [783, 261] on button "Add Exemption" at bounding box center [785, 253] width 99 height 28
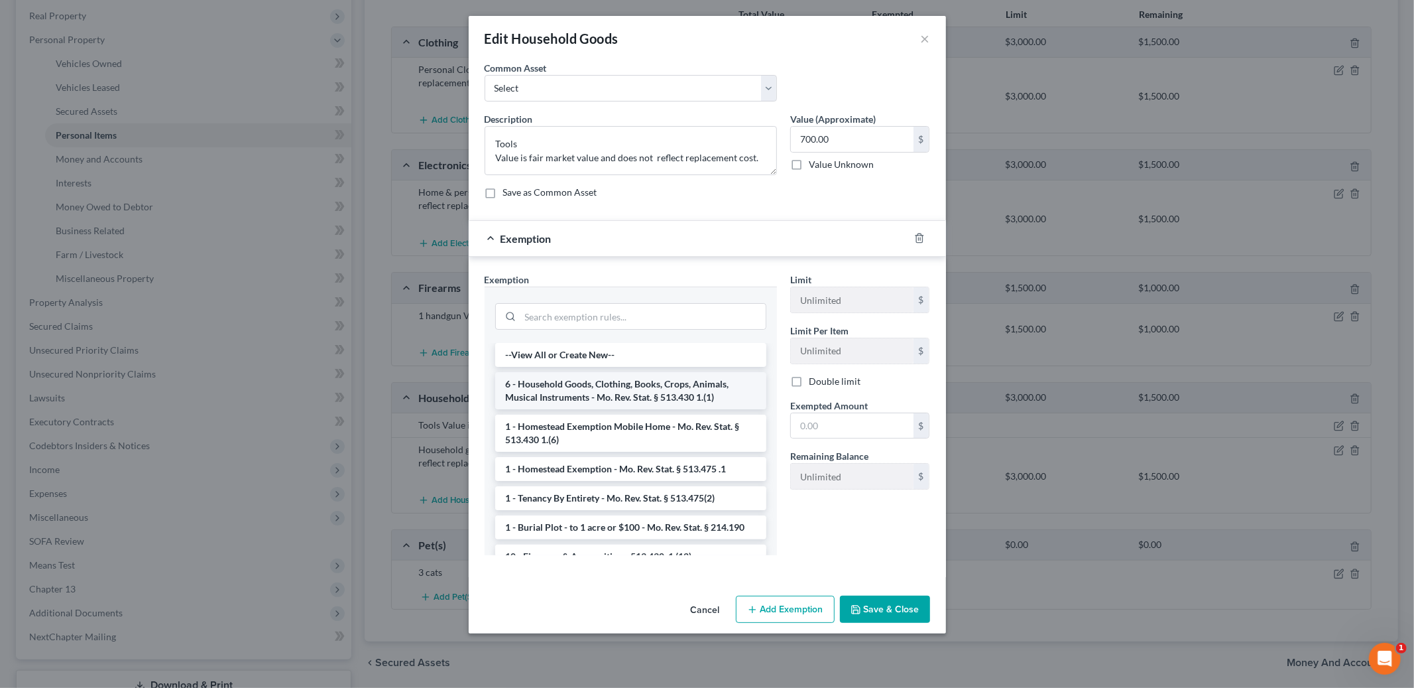
click at [658, 387] on li "6 - Household Goods, Clothing, Books, Crops, Animals, Musical Instruments - Mo.…" at bounding box center [630, 390] width 271 height 37
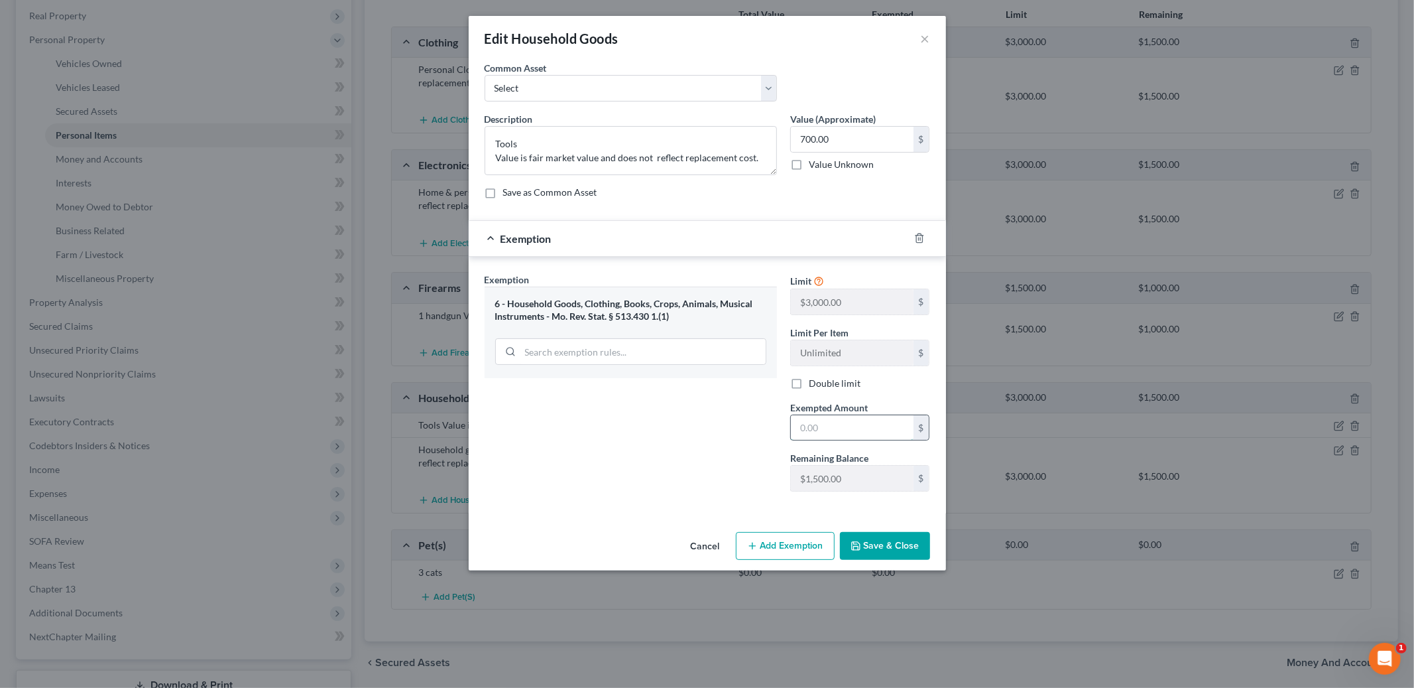
click at [813, 428] on input "text" at bounding box center [852, 427] width 123 height 25
type input "700.00"
click at [878, 550] on button "Save & Close" at bounding box center [885, 546] width 90 height 28
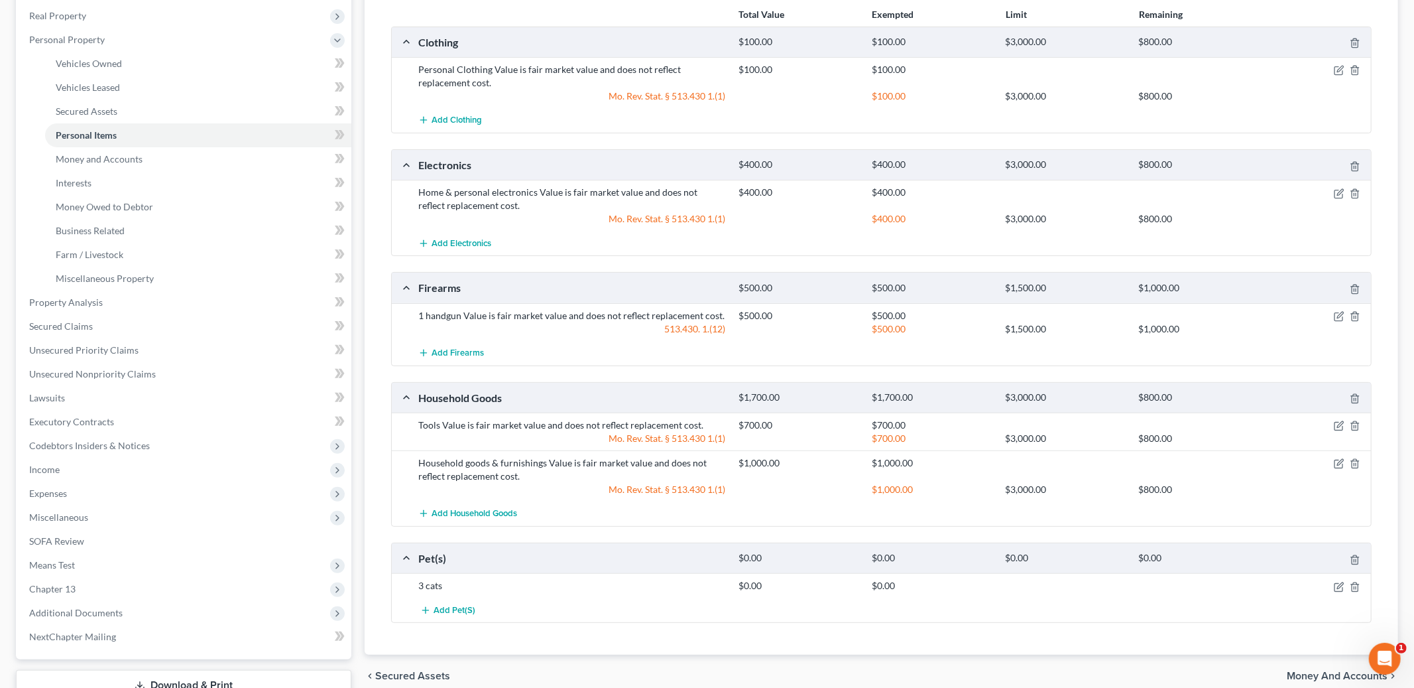
scroll to position [0, 0]
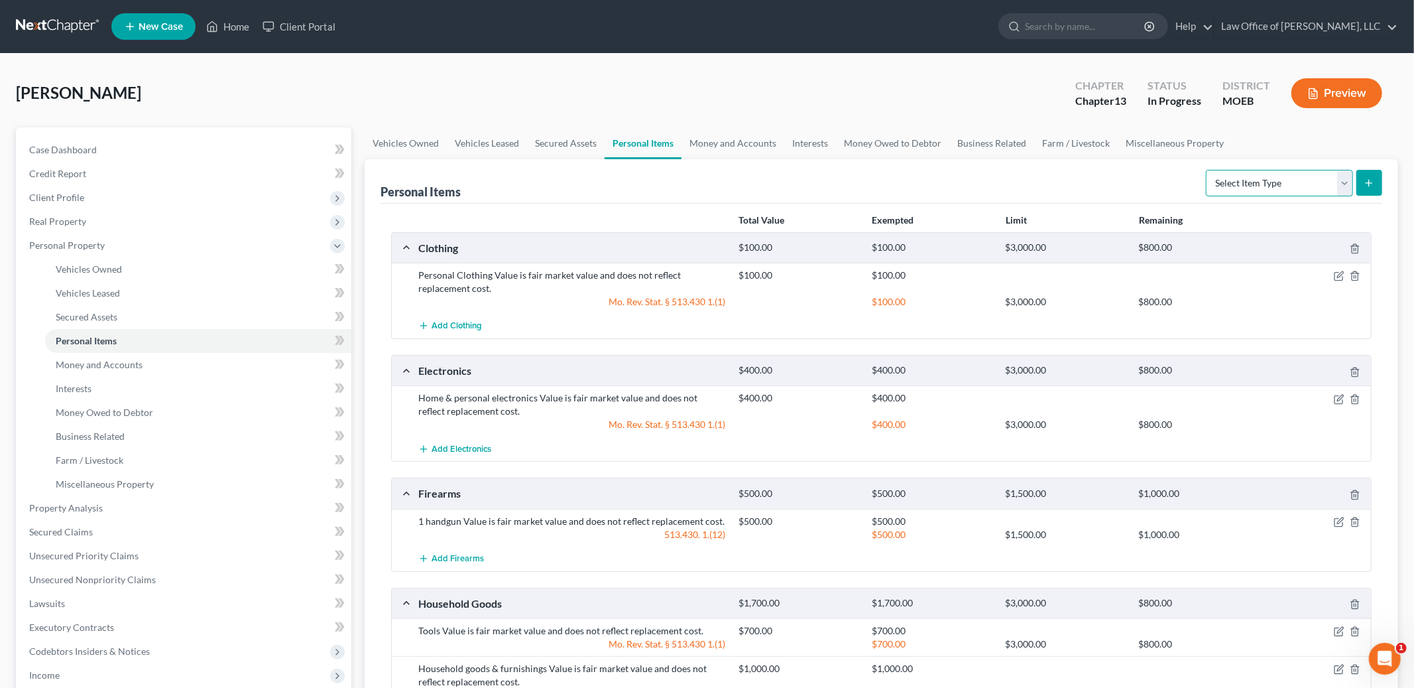
click at [1250, 172] on select "Select Item Type Clothing Collectibles Of Value Electronics Firearms Household …" at bounding box center [1279, 183] width 147 height 27
click at [723, 143] on link "Money and Accounts" at bounding box center [733, 143] width 103 height 32
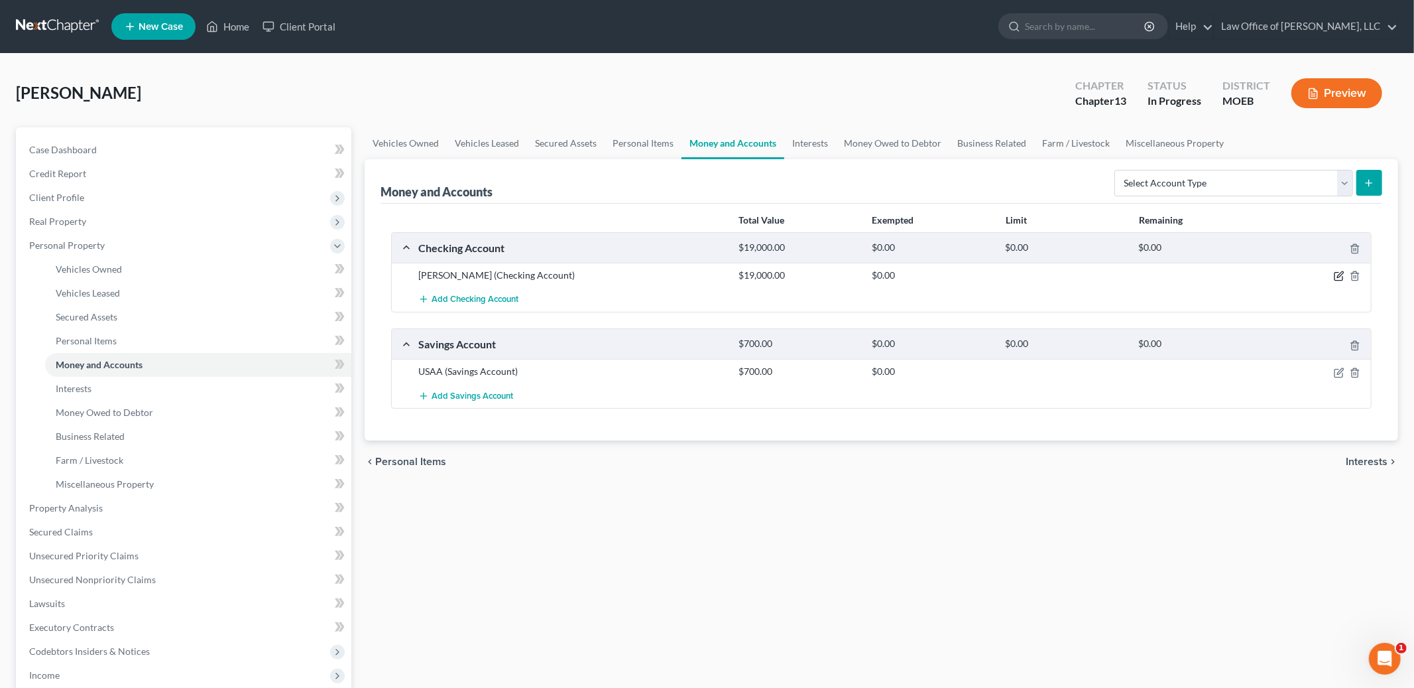
click at [1338, 272] on icon "button" at bounding box center [1339, 276] width 8 height 8
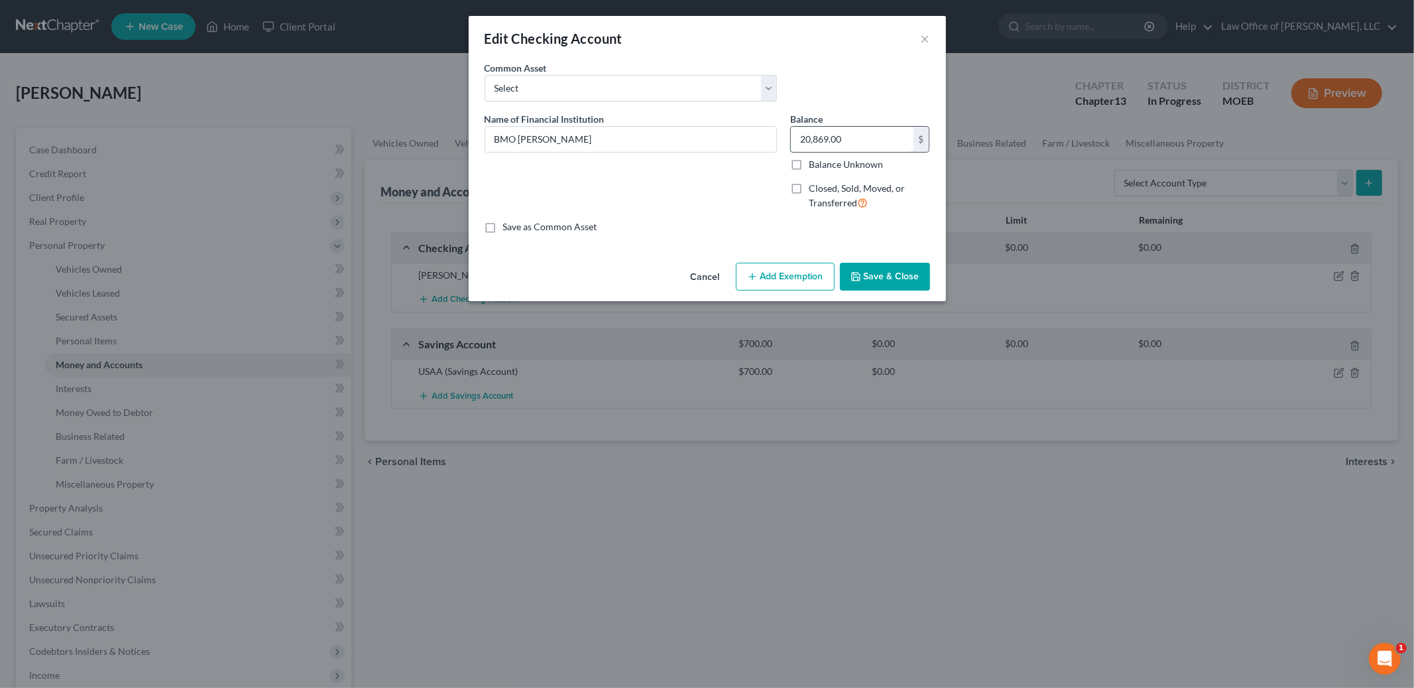
type input "20,869.00"
click at [798, 279] on button "Add Exemption" at bounding box center [785, 277] width 99 height 28
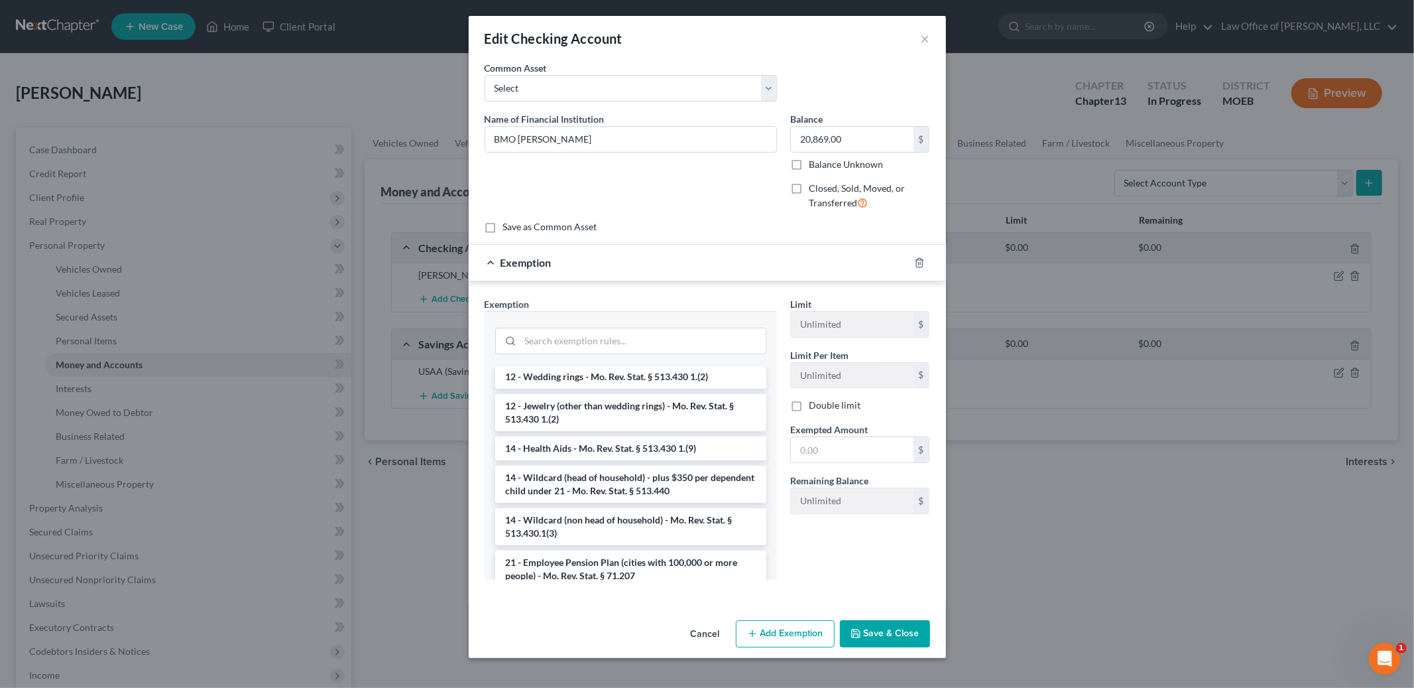
scroll to position [197, 0]
click at [675, 516] on li "14 - Wildcard (non head of household) - Mo. Rev. Stat. § 513.430.1(3)" at bounding box center [630, 520] width 271 height 37
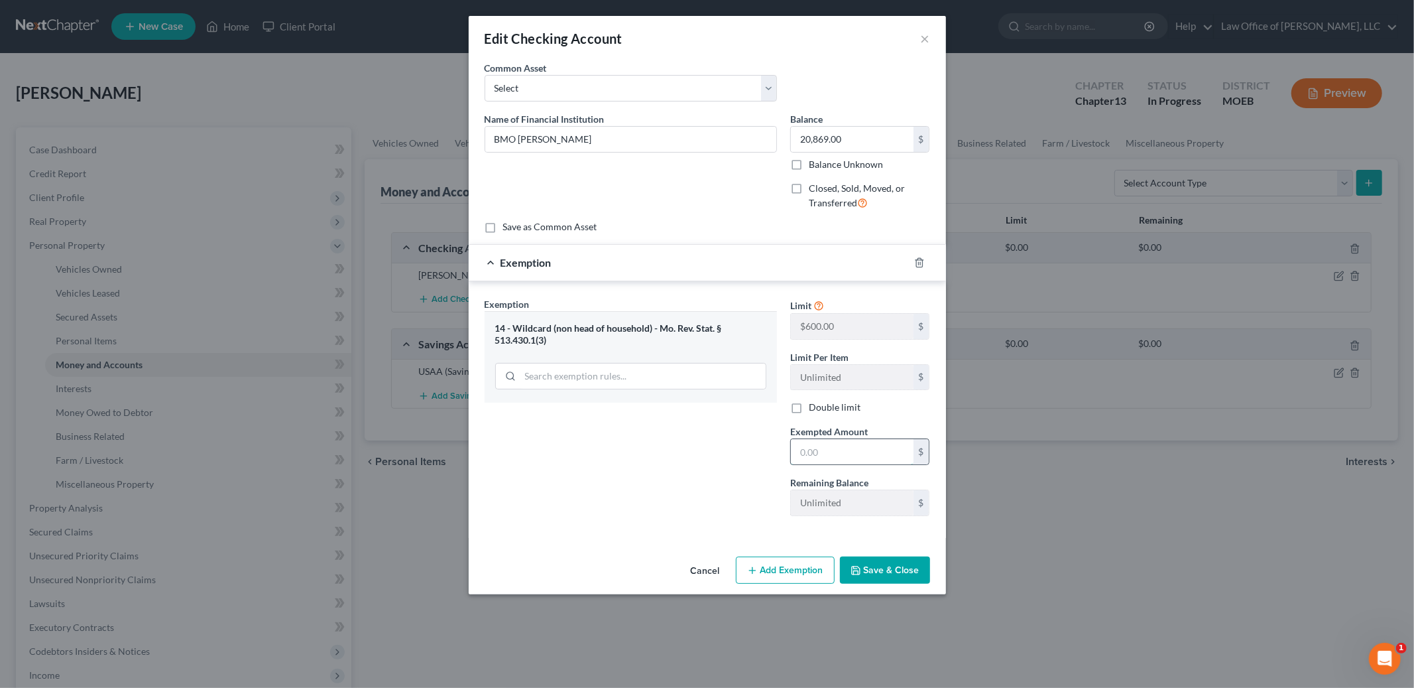
click at [850, 458] on input "text" at bounding box center [852, 451] width 123 height 25
type input "600.00"
click at [885, 564] on button "Save & Close" at bounding box center [885, 570] width 90 height 28
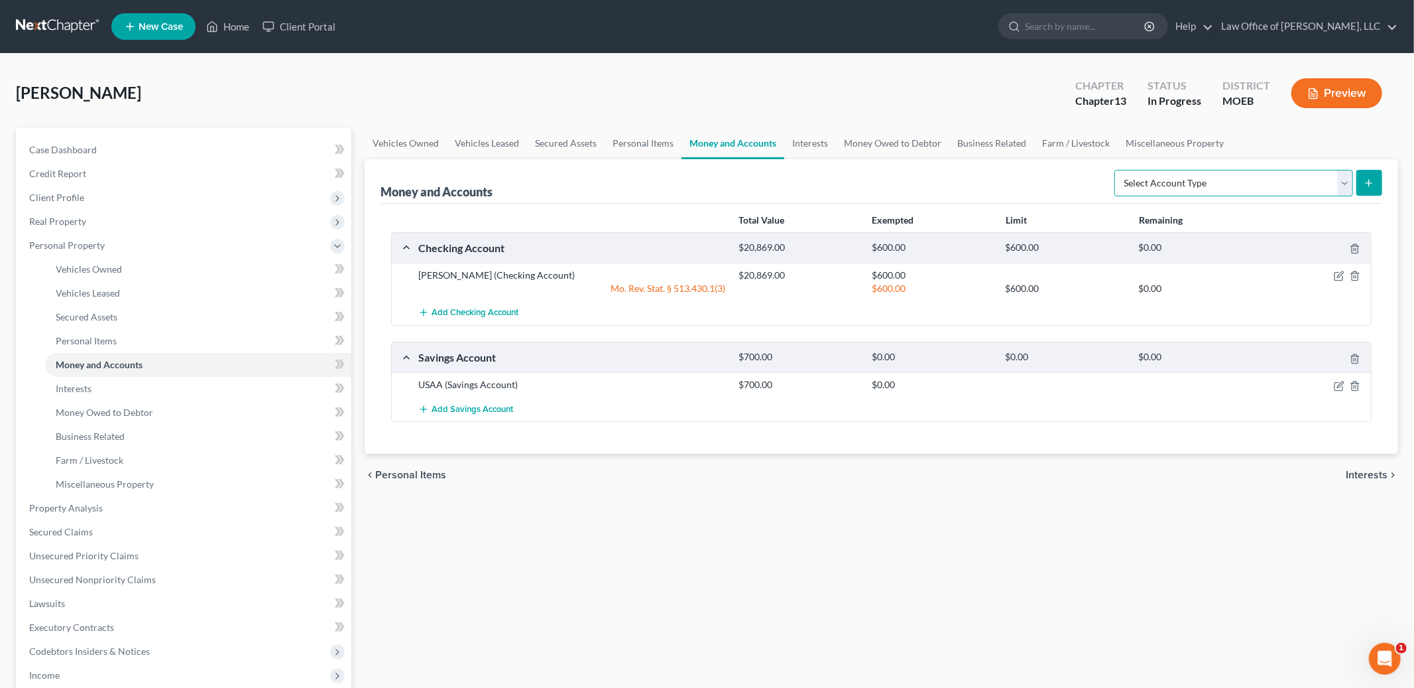
click at [1250, 188] on select "Select Account Type Brokerage Cash on Hand Certificates of Deposit Checking Acc…" at bounding box center [1233, 183] width 239 height 27
select select "cash_on_hand"
click at [1117, 170] on select "Select Account Type Brokerage Cash on Hand Certificates of Deposit Checking Acc…" at bounding box center [1233, 183] width 239 height 27
click at [1374, 184] on icon "submit" at bounding box center [1369, 183] width 11 height 11
click at [1267, 166] on div "Select Account Type Brokerage Cash on Hand Certificates of Deposit Checking Acc…" at bounding box center [1245, 181] width 273 height 35
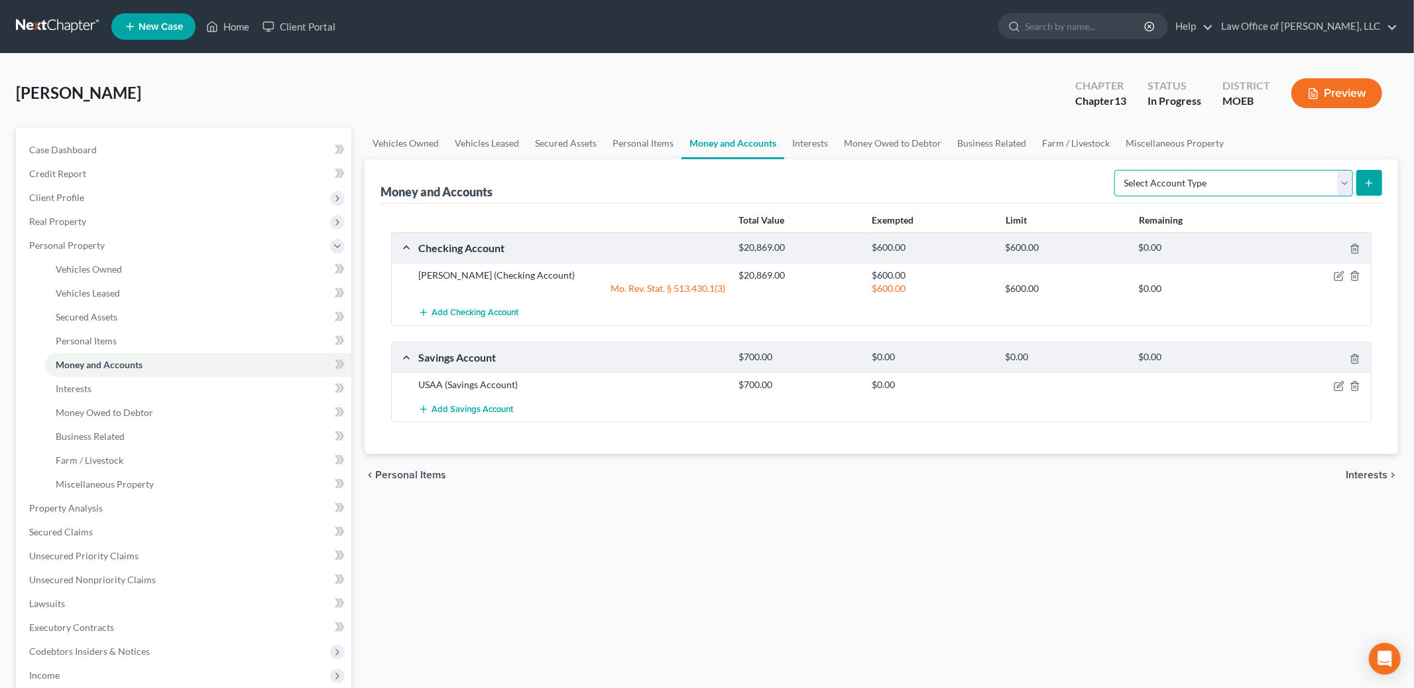
click at [1266, 181] on select "Select Account Type Brokerage Cash on Hand Certificates of Deposit Checking Acc…" at bounding box center [1233, 183] width 239 height 27
select select "cash_on_hand"
click at [1117, 170] on select "Select Account Type Brokerage Cash on Hand Certificates of Deposit Checking Acc…" at bounding box center [1233, 183] width 239 height 27
click at [1369, 183] on icon "submit" at bounding box center [1369, 183] width 11 height 11
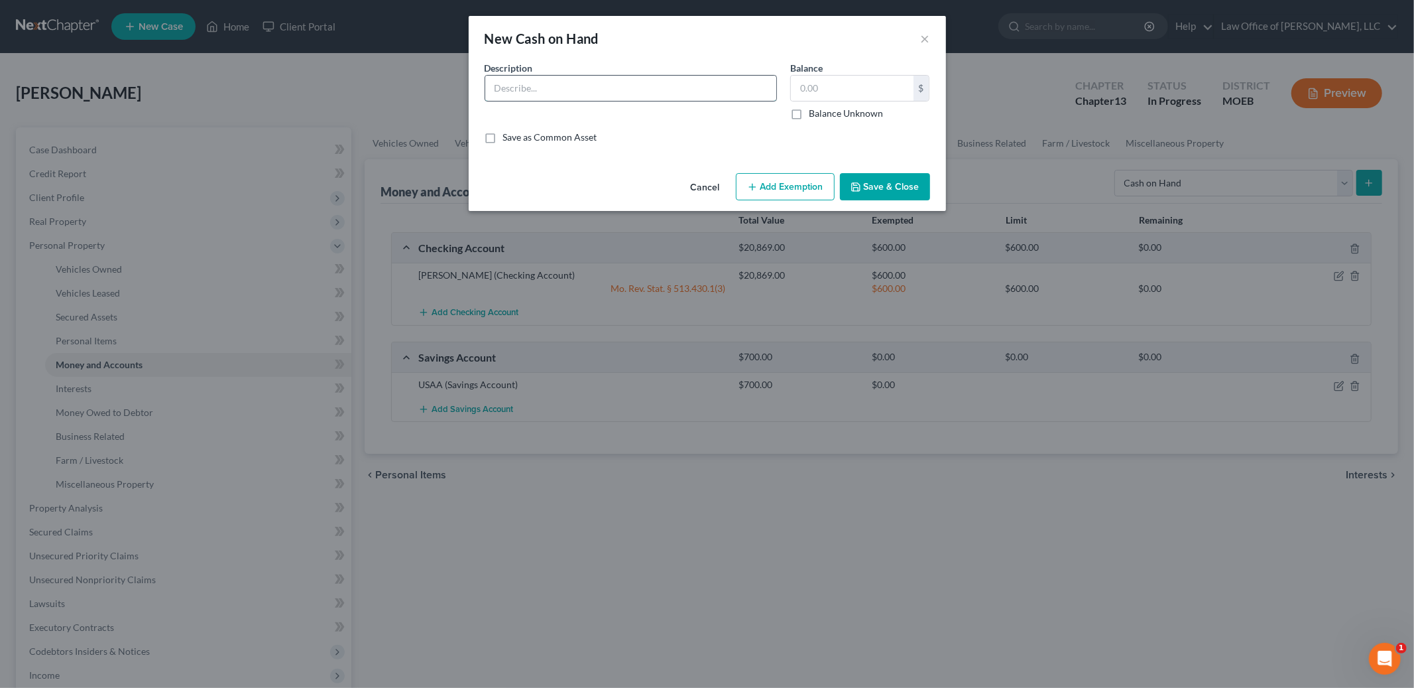
click at [552, 91] on input "text" at bounding box center [630, 88] width 291 height 25
type input "Cash"
click at [843, 84] on input "text" at bounding box center [852, 88] width 123 height 25
type input "76.00"
click at [898, 172] on div "Cancel Add Exemption Save & Close" at bounding box center [707, 190] width 477 height 44
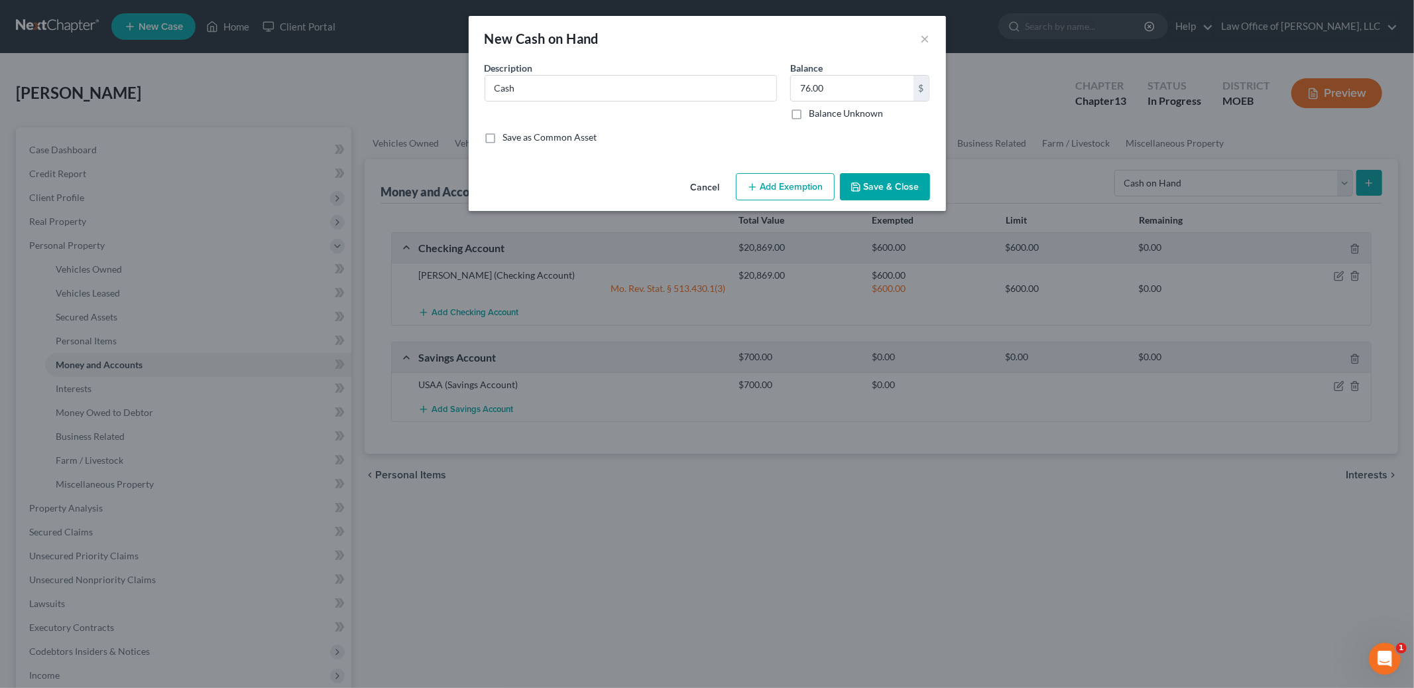
click at [890, 194] on button "Save & Close" at bounding box center [885, 187] width 90 height 28
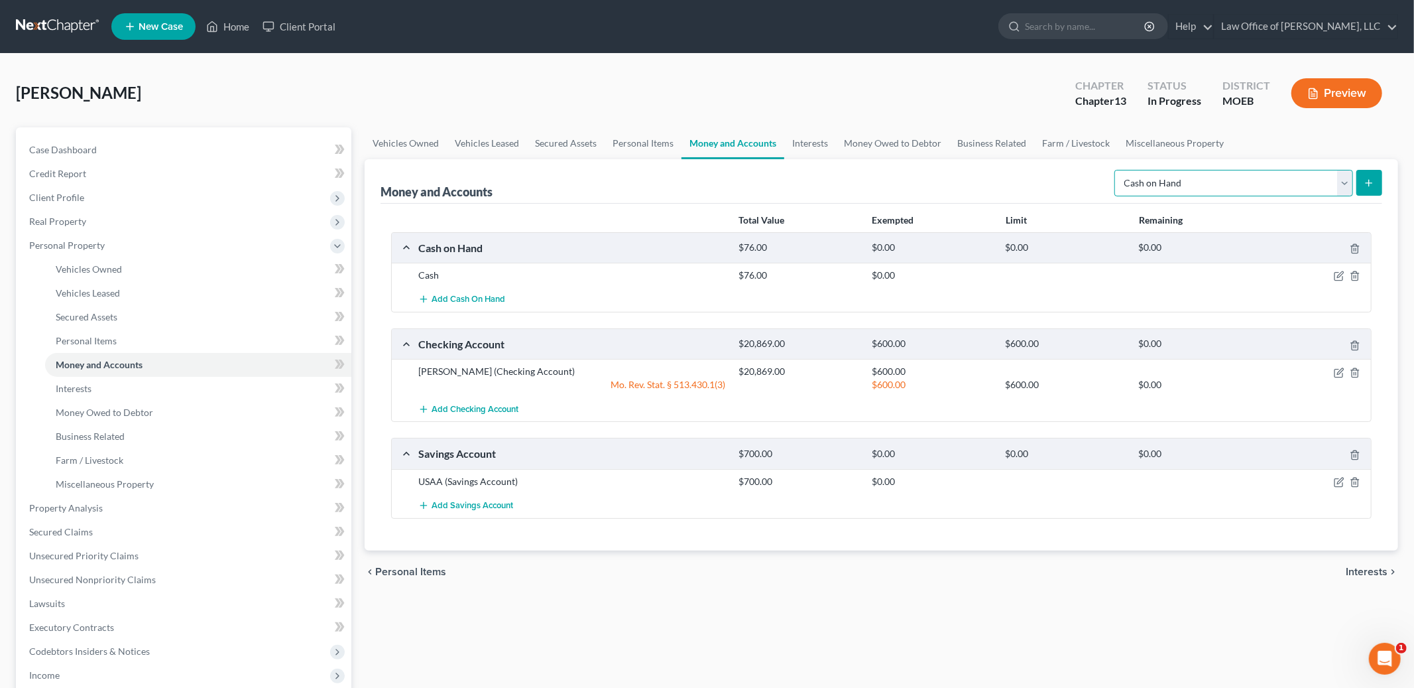
click at [1195, 191] on select "Select Account Type Brokerage Cash on Hand Certificates of Deposit Checking Acc…" at bounding box center [1233, 183] width 239 height 27
drag, startPoint x: 1195, startPoint y: 191, endPoint x: 800, endPoint y: 138, distance: 399.3
click at [800, 138] on link "Interests" at bounding box center [810, 143] width 52 height 32
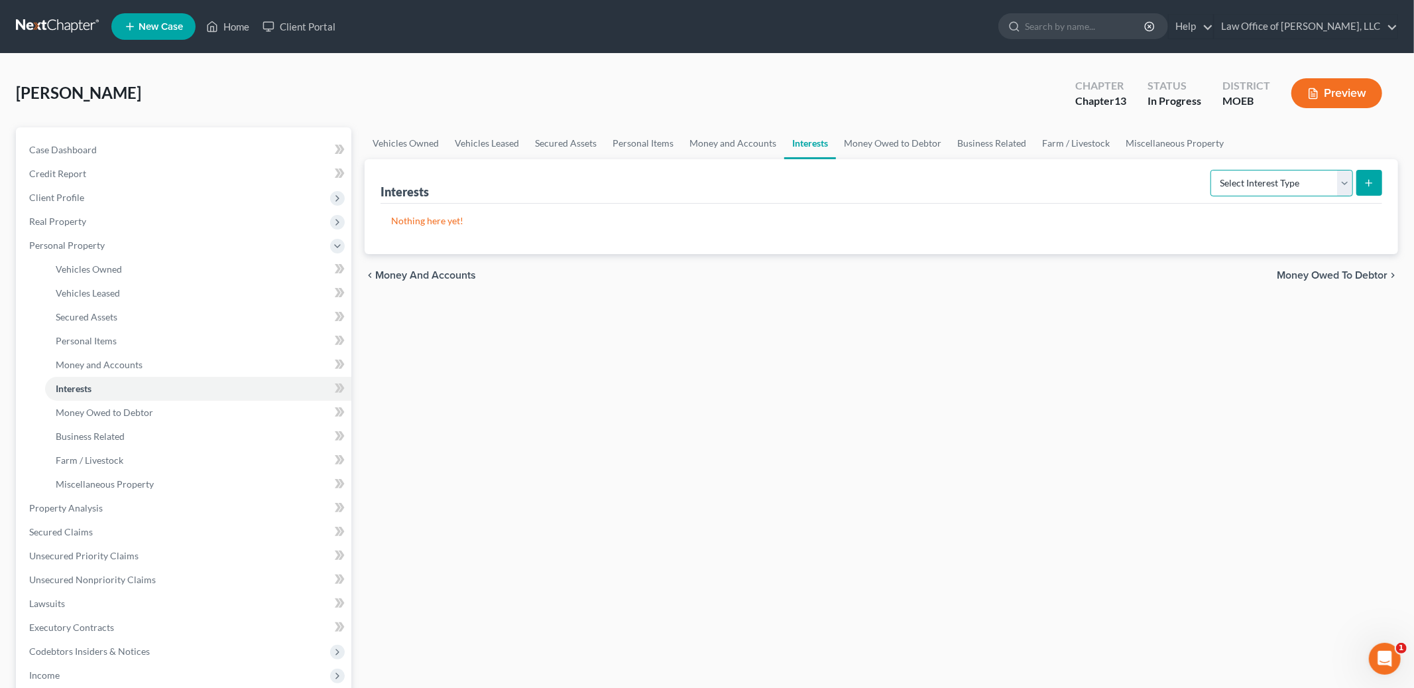
click at [1246, 184] on select "Select Interest Type 401K Annuity Bond Education IRA Government Bond Government…" at bounding box center [1282, 183] width 143 height 27
click at [876, 144] on link "Money Owed to Debtor" at bounding box center [892, 143] width 113 height 32
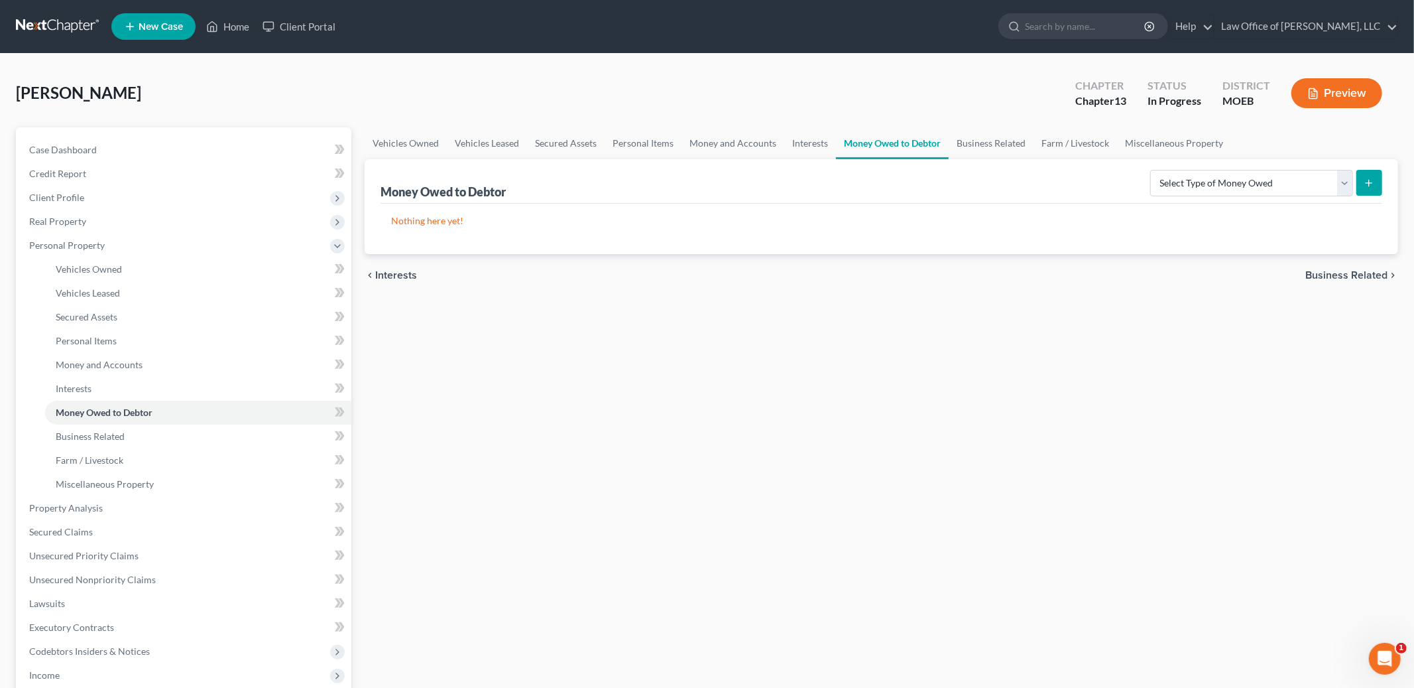
click at [894, 144] on link "Money Owed to Debtor" at bounding box center [892, 143] width 113 height 32
click at [1243, 178] on select "Select Type of Money Owed Accounts Receivable Alimony Child Support Claims Agai…" at bounding box center [1251, 183] width 203 height 27
click at [983, 142] on link "Business Related" at bounding box center [991, 143] width 85 height 32
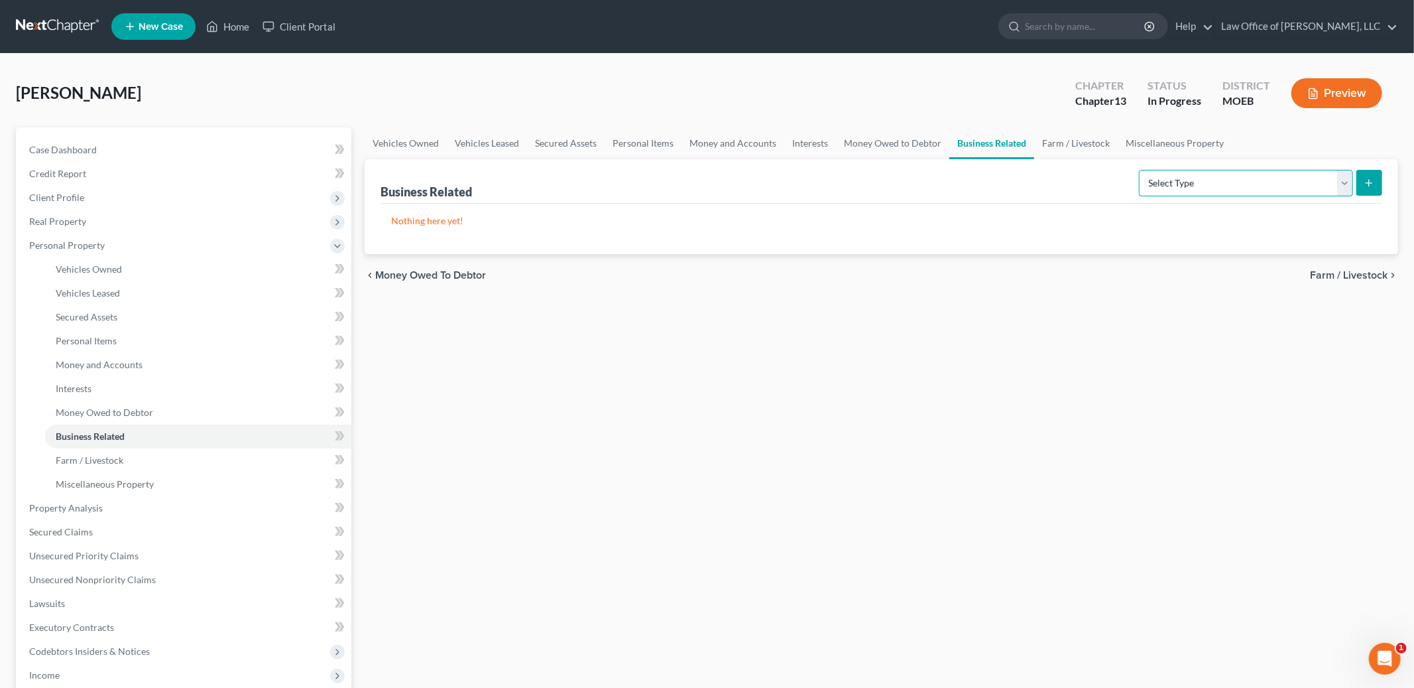
click at [1178, 186] on select "Select Type Customer Lists Franchises Inventory Licenses Machinery Office Equip…" at bounding box center [1246, 183] width 214 height 27
click at [1158, 149] on link "Miscellaneous Property" at bounding box center [1175, 143] width 114 height 32
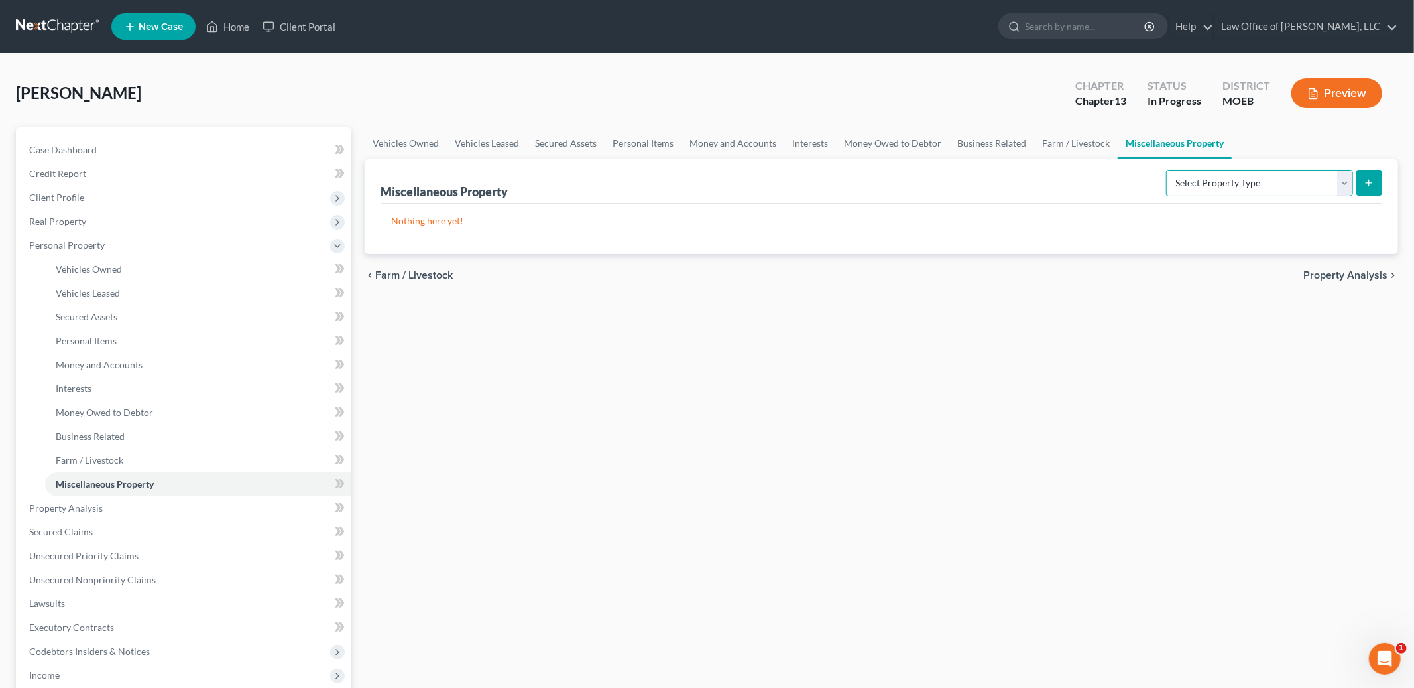
click at [1193, 178] on select "Select Property Type Assigned for Creditor Benefit Within 1 Year Holding for An…" at bounding box center [1259, 183] width 187 height 27
click at [1349, 275] on span "Property Analysis" at bounding box center [1345, 275] width 84 height 11
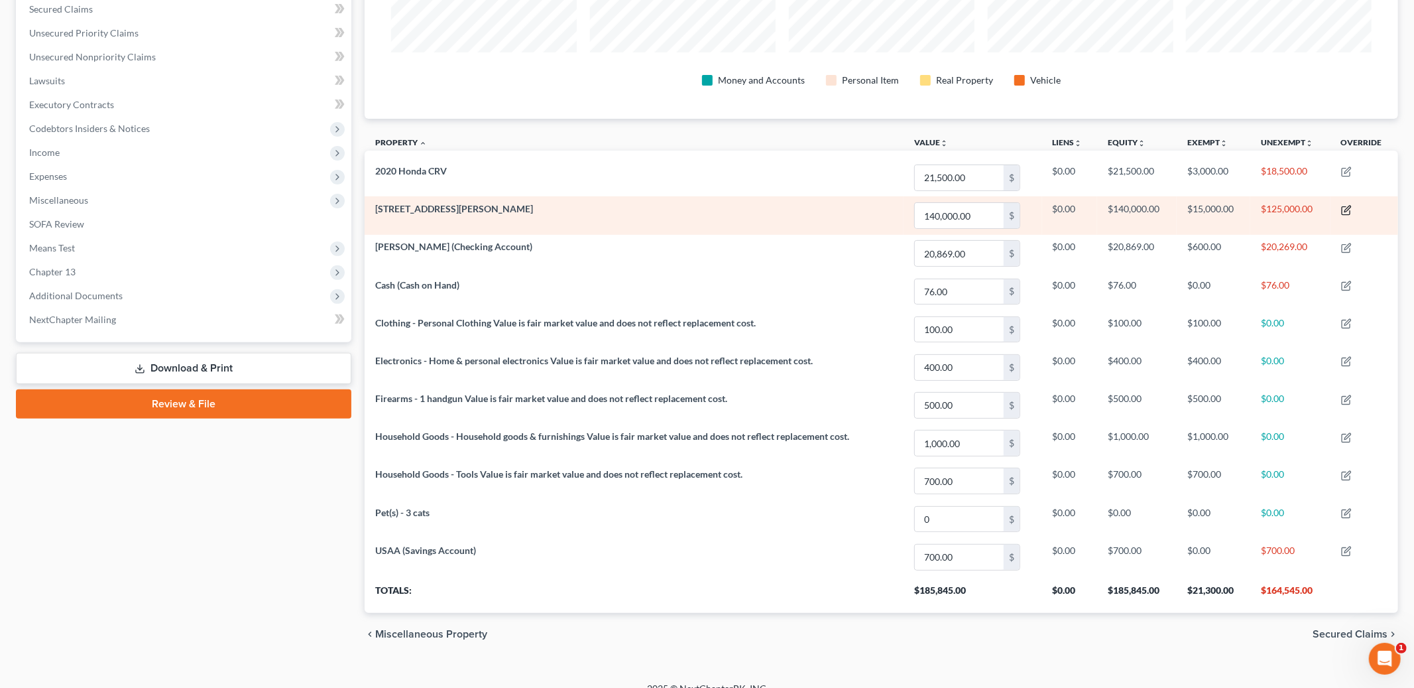
scroll to position [292, 0]
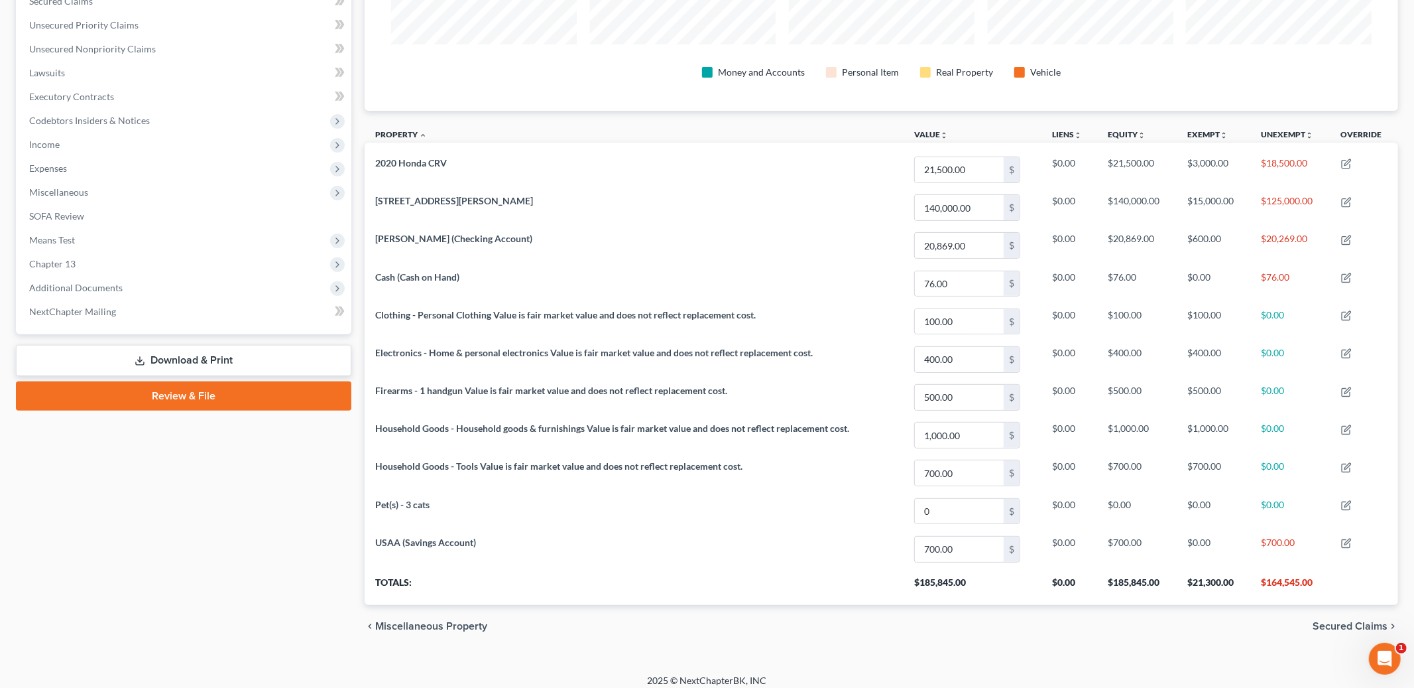
click at [1335, 629] on span "Secured Claims" at bounding box center [1350, 626] width 75 height 11
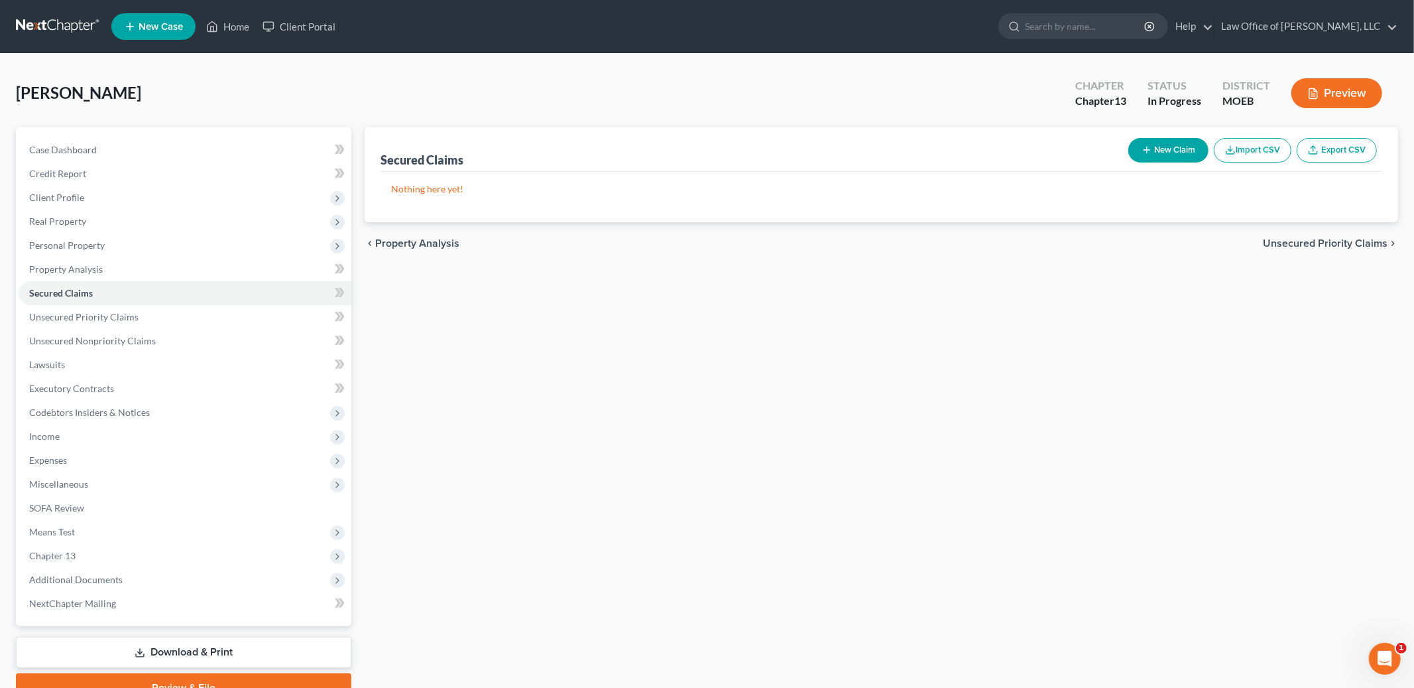
click at [1346, 238] on span "Unsecured Priority Claims" at bounding box center [1325, 243] width 125 height 11
click at [424, 242] on span "Secured Claims" at bounding box center [412, 243] width 75 height 11
click at [1334, 228] on div "chevron_left Property Analysis Unsecured Priority Claims chevron_right" at bounding box center [882, 243] width 1034 height 42
click at [1325, 242] on span "Unsecured Priority Claims" at bounding box center [1325, 243] width 125 height 11
click at [1327, 242] on span "Unsecured Nonpriority Claims" at bounding box center [1316, 243] width 144 height 11
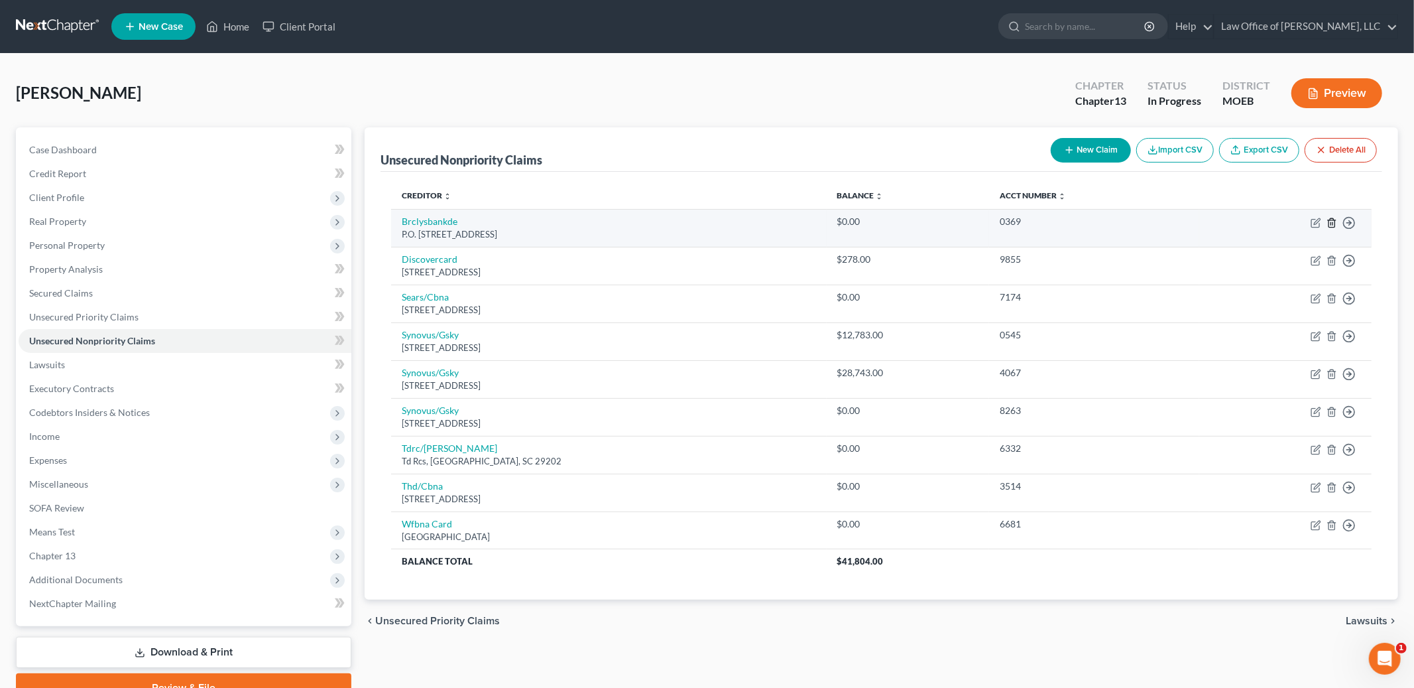
click at [1333, 222] on icon "button" at bounding box center [1332, 222] width 11 height 11
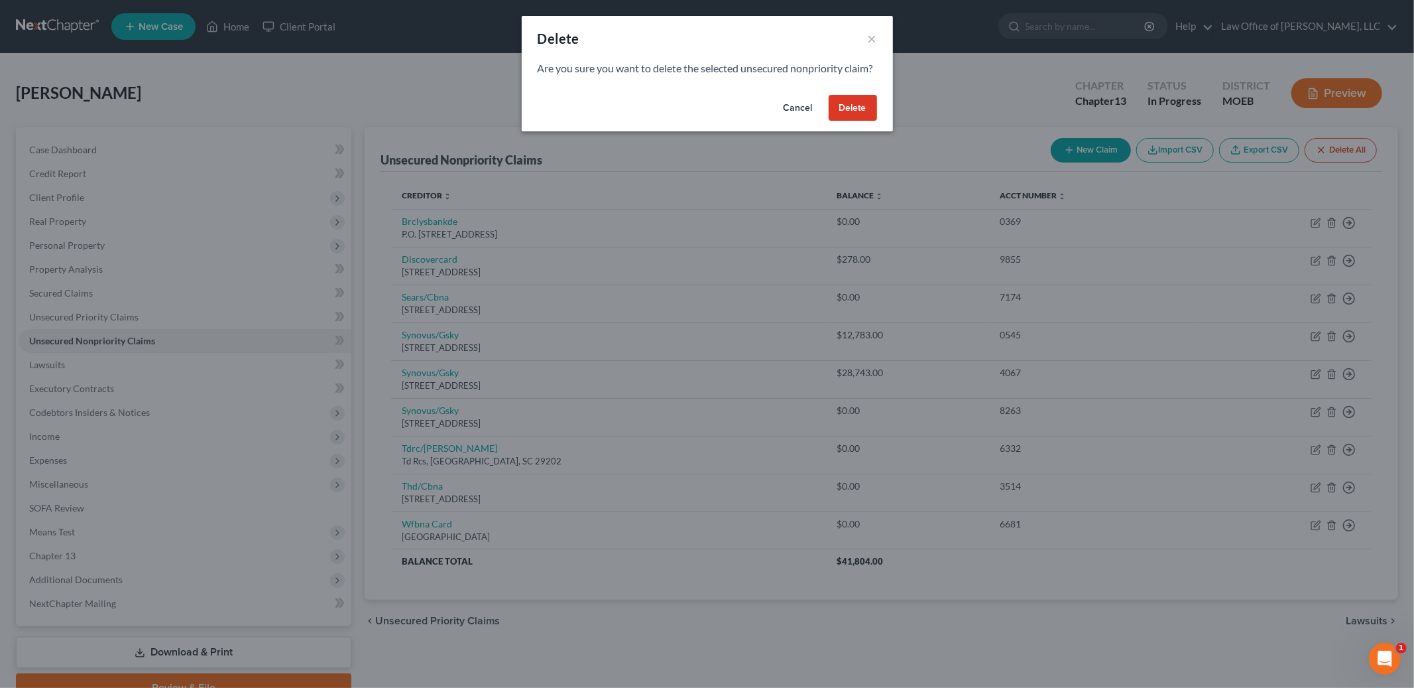
click at [853, 119] on button "Delete" at bounding box center [853, 108] width 48 height 27
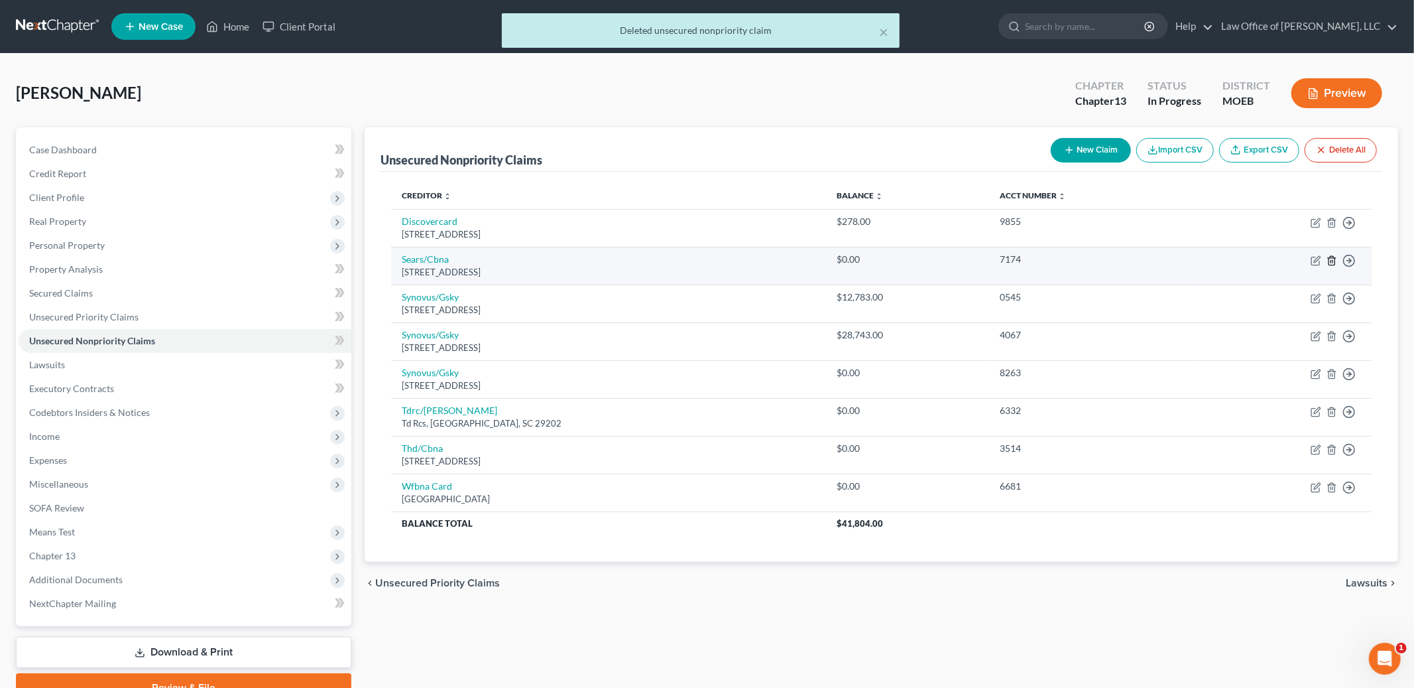
click at [1331, 263] on icon "button" at bounding box center [1332, 260] width 11 height 11
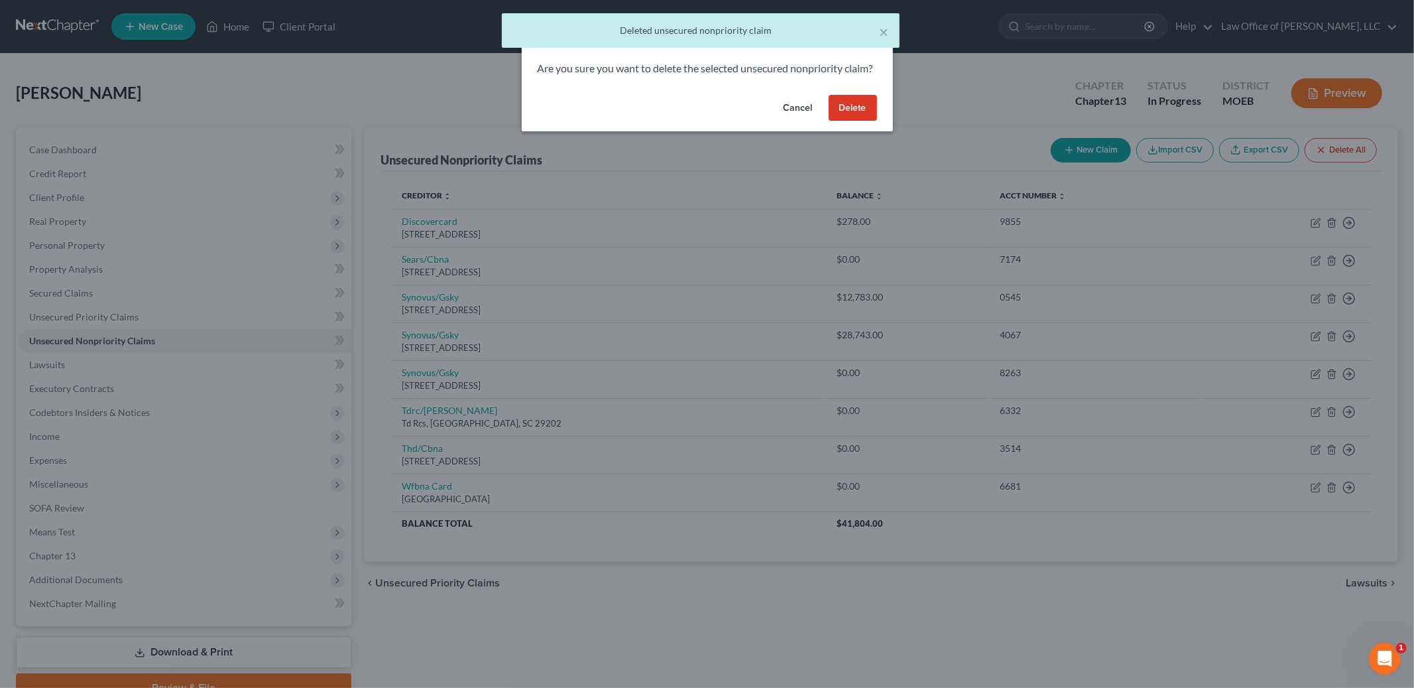
click at [867, 121] on button "Delete" at bounding box center [853, 108] width 48 height 27
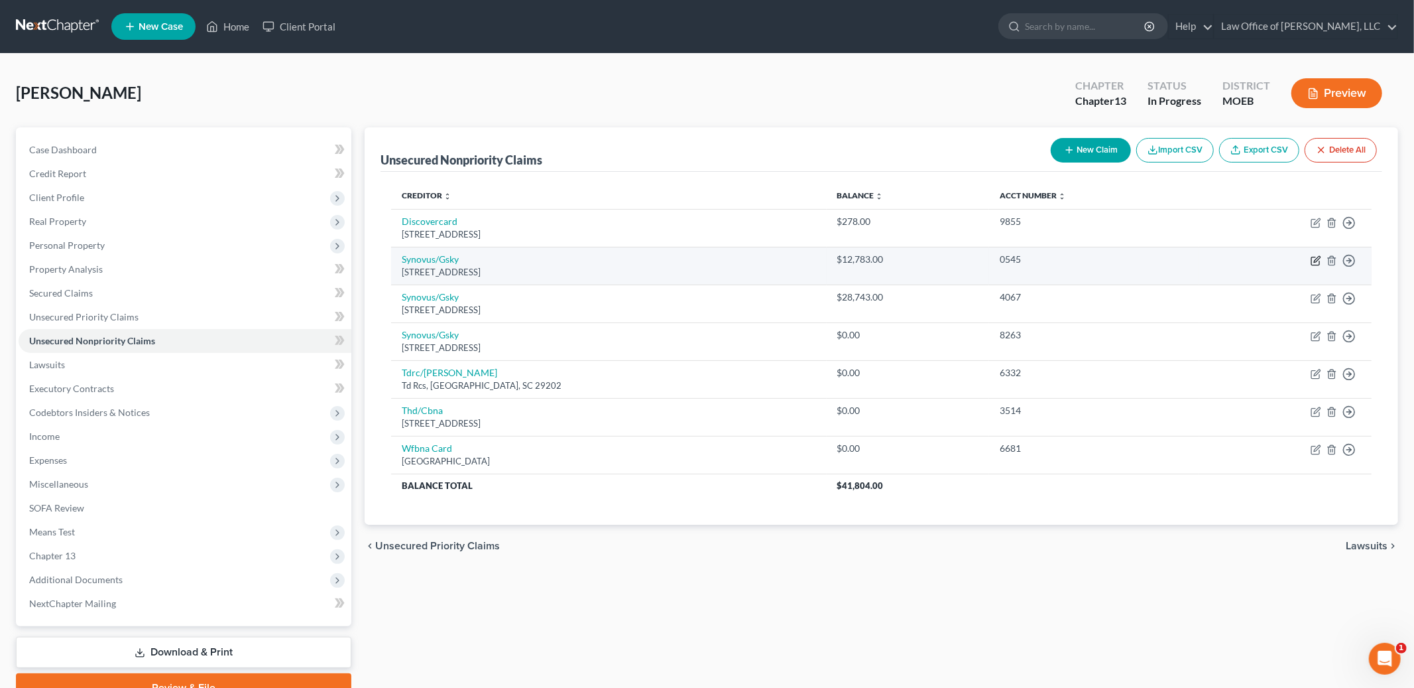
click at [1315, 262] on icon "button" at bounding box center [1317, 259] width 6 height 6
select select "10"
select select "0"
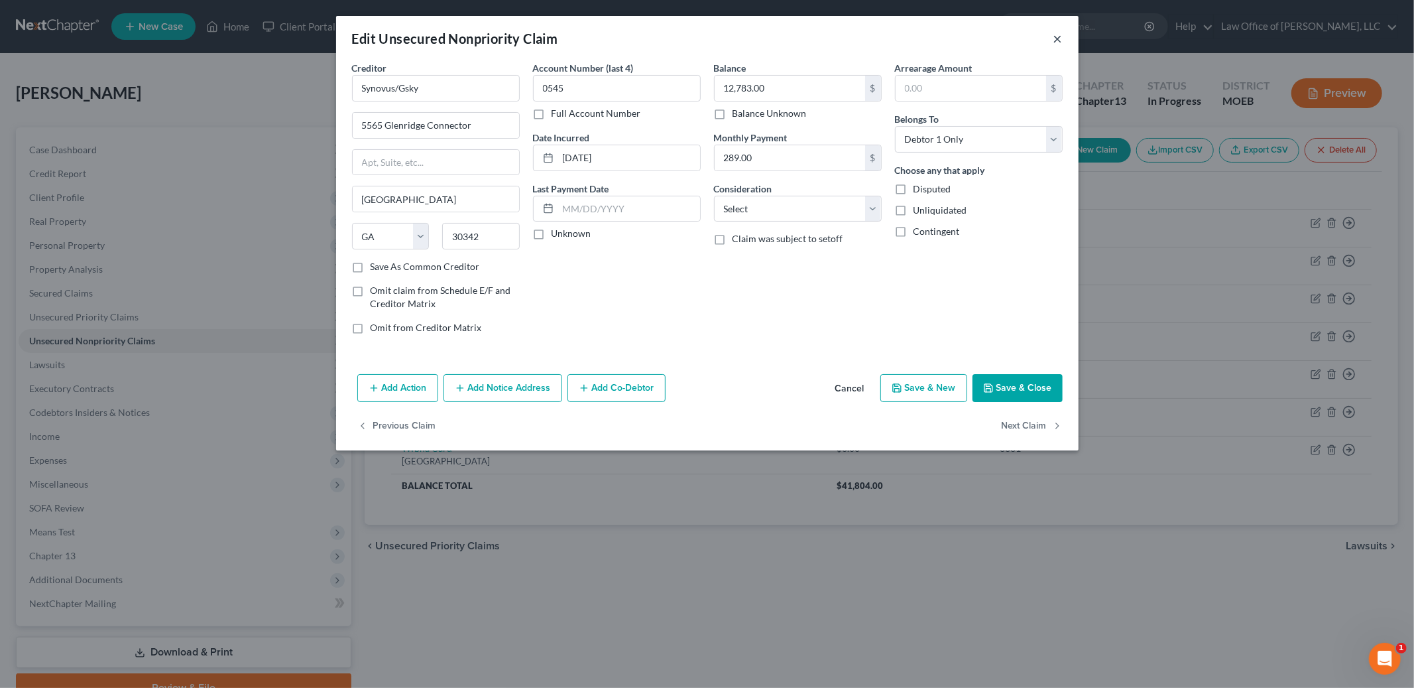
click at [1057, 36] on button "×" at bounding box center [1057, 38] width 9 height 16
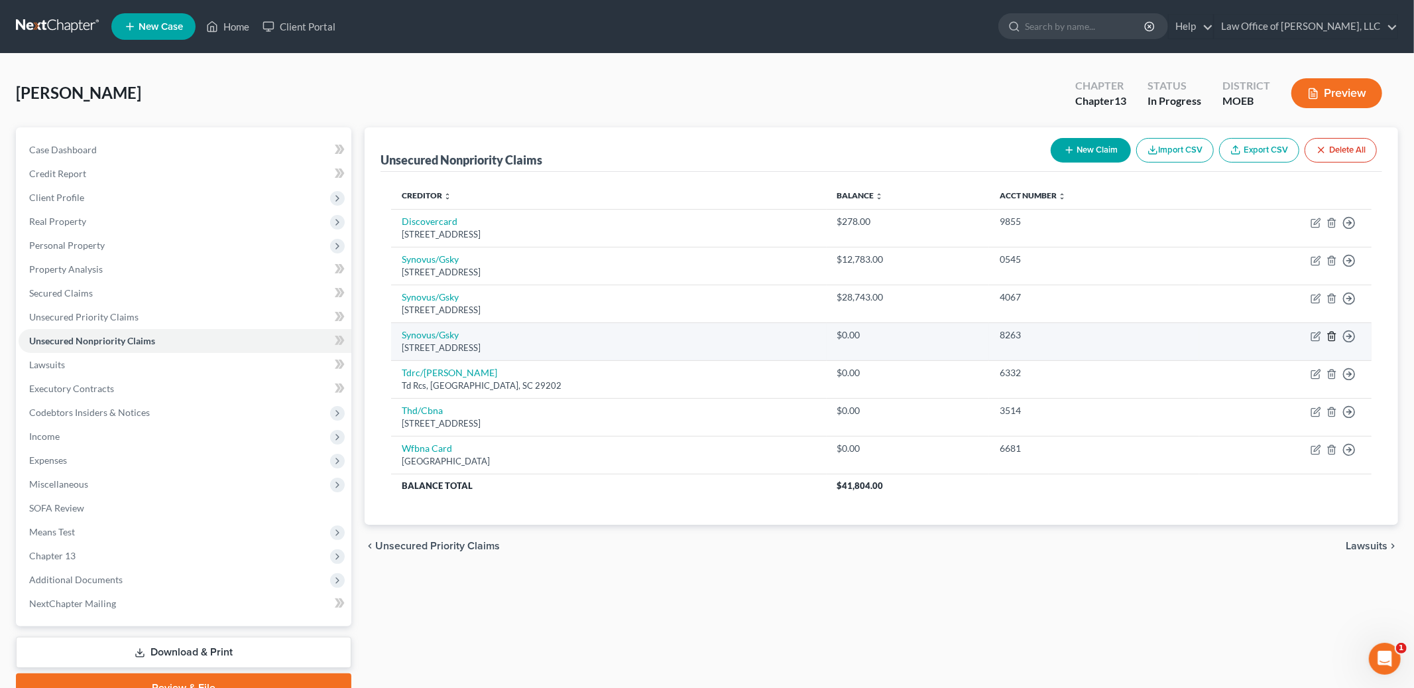
click at [1330, 339] on icon "button" at bounding box center [1332, 336] width 11 height 11
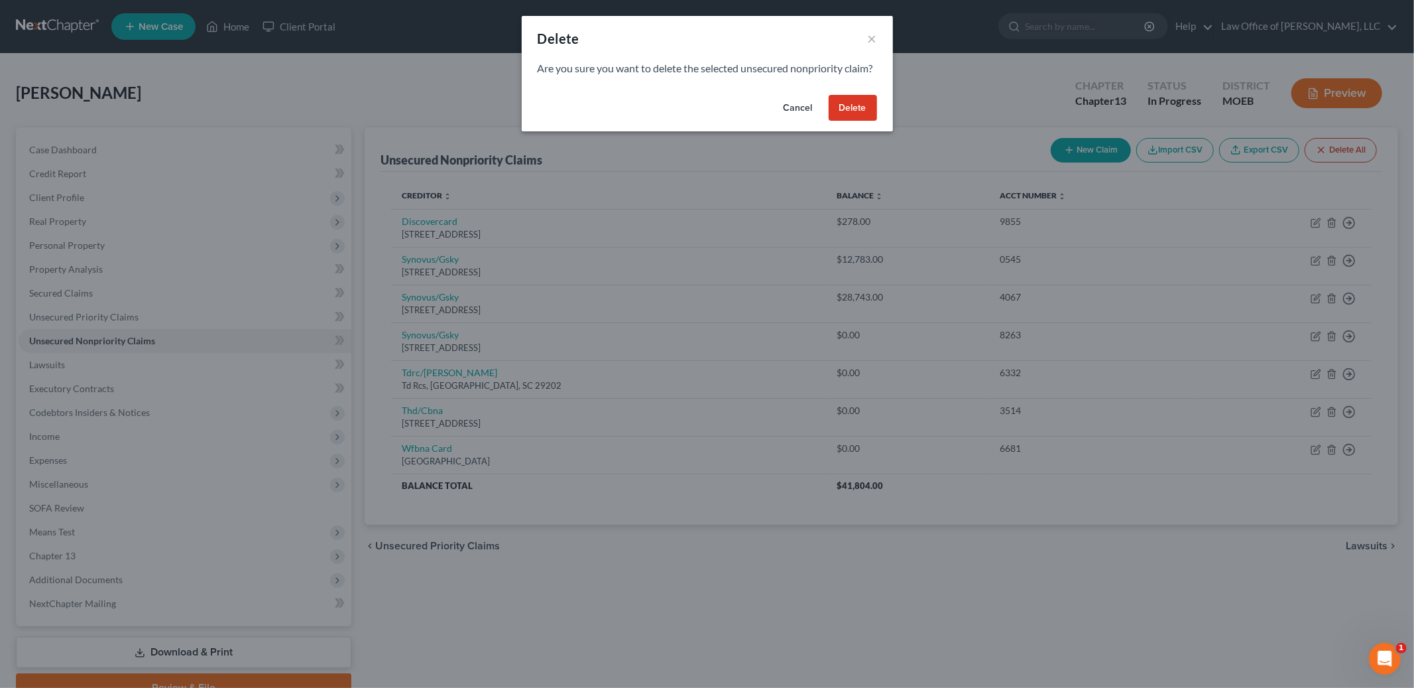
click at [855, 121] on button "Delete" at bounding box center [853, 108] width 48 height 27
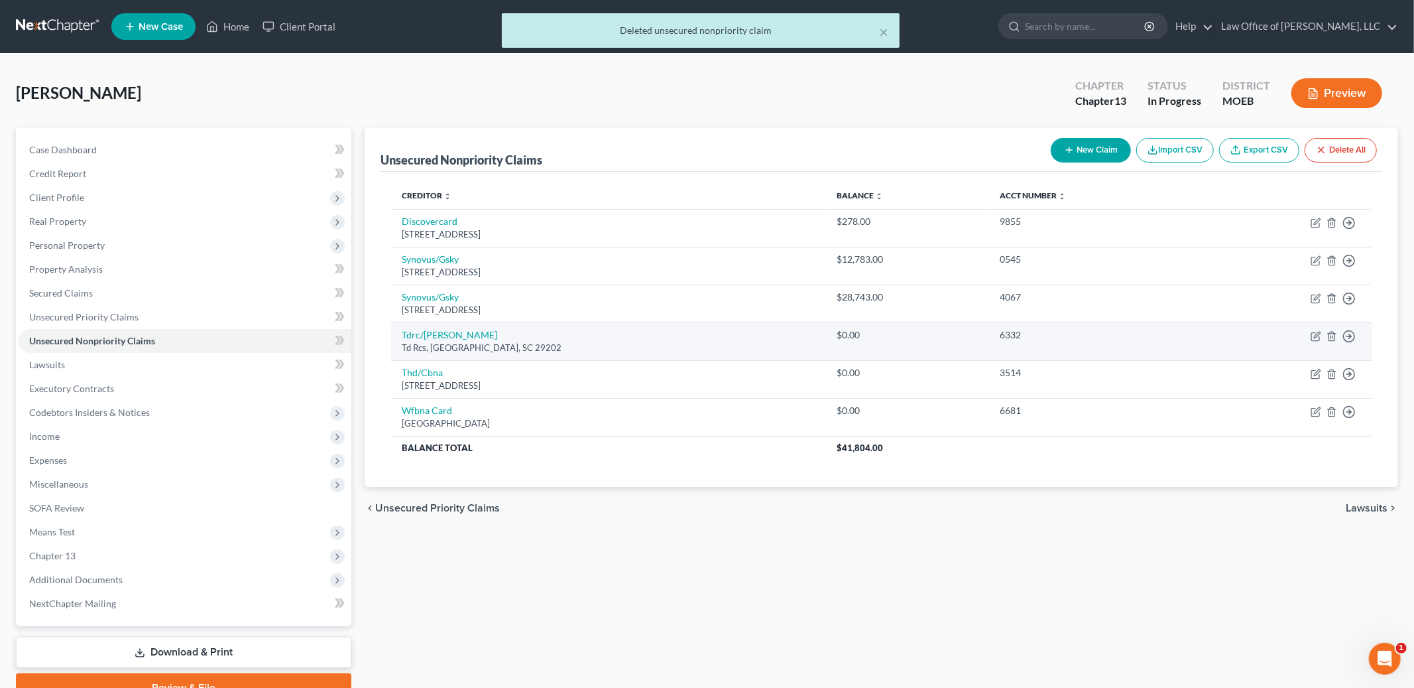
click at [1158, 340] on div "6332" at bounding box center [1094, 334] width 189 height 13
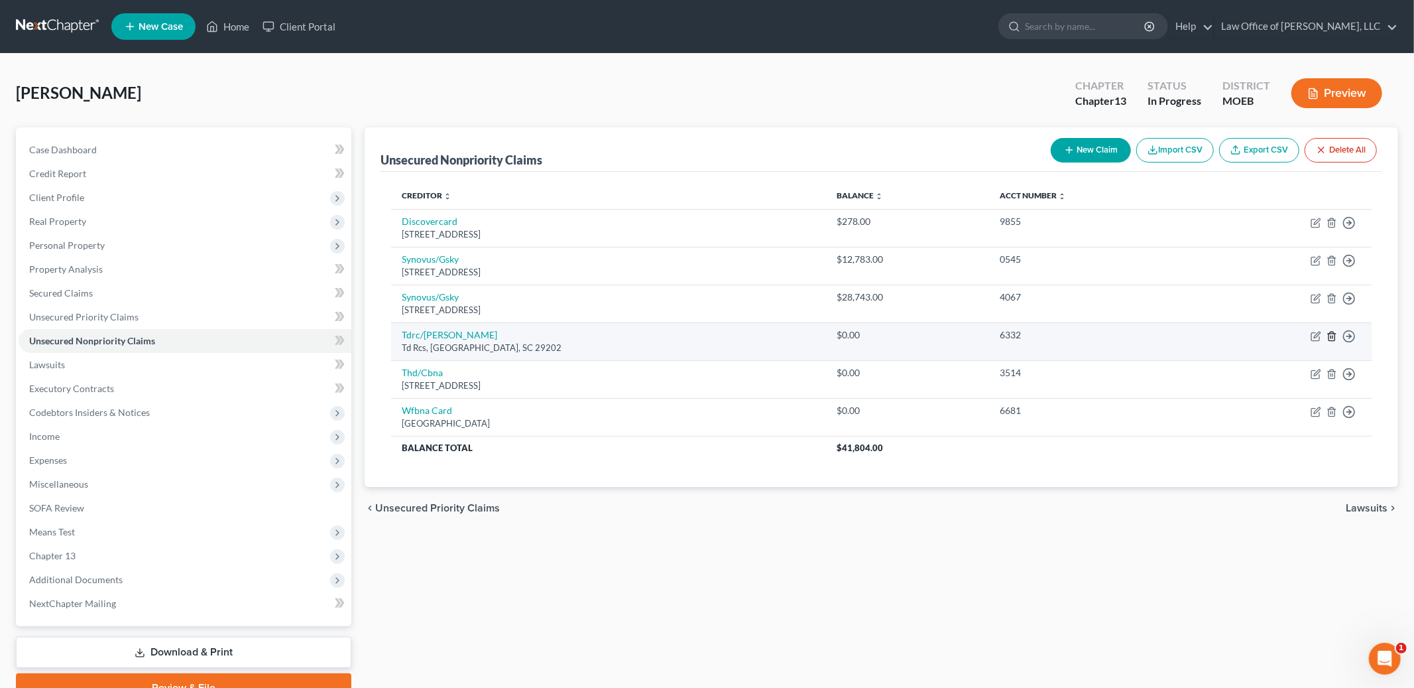
click at [1327, 337] on icon "button" at bounding box center [1332, 336] width 11 height 11
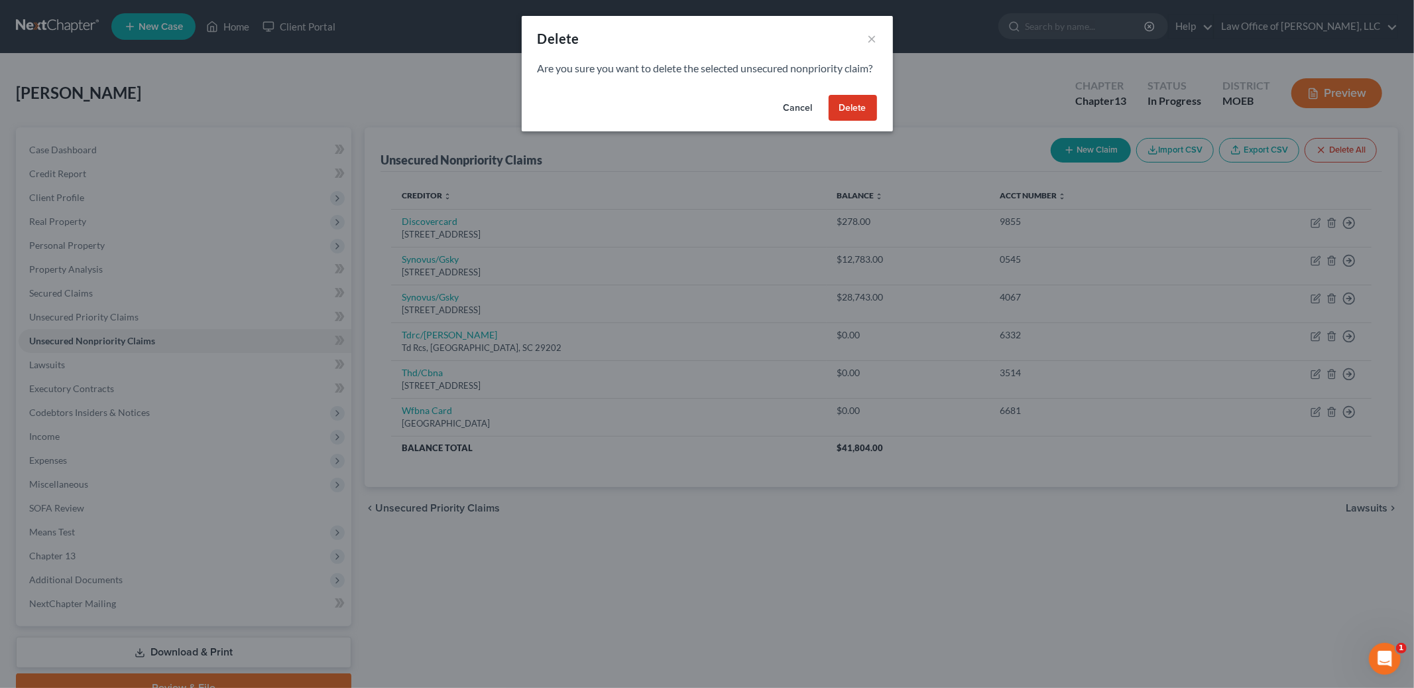
click at [865, 121] on button "Delete" at bounding box center [853, 108] width 48 height 27
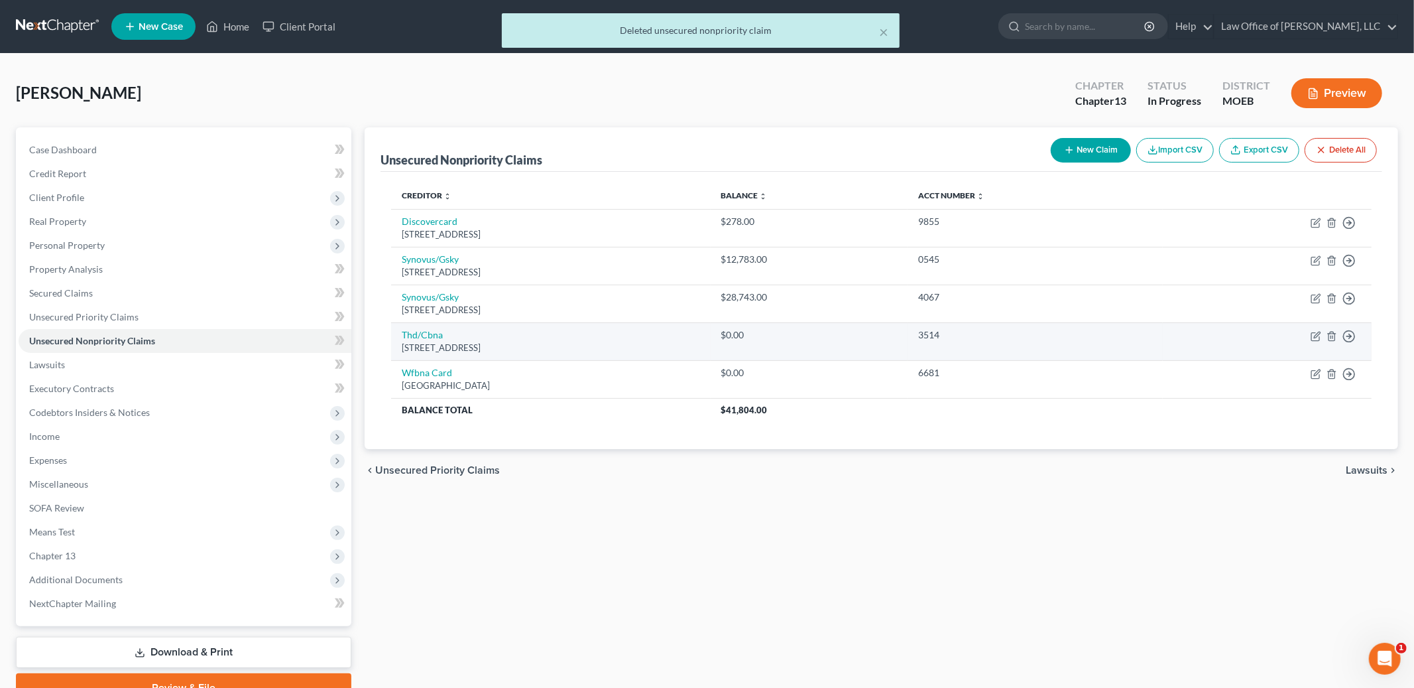
click at [1152, 331] on div "3514" at bounding box center [1035, 334] width 234 height 13
click at [1331, 335] on icon "button" at bounding box center [1332, 336] width 11 height 11
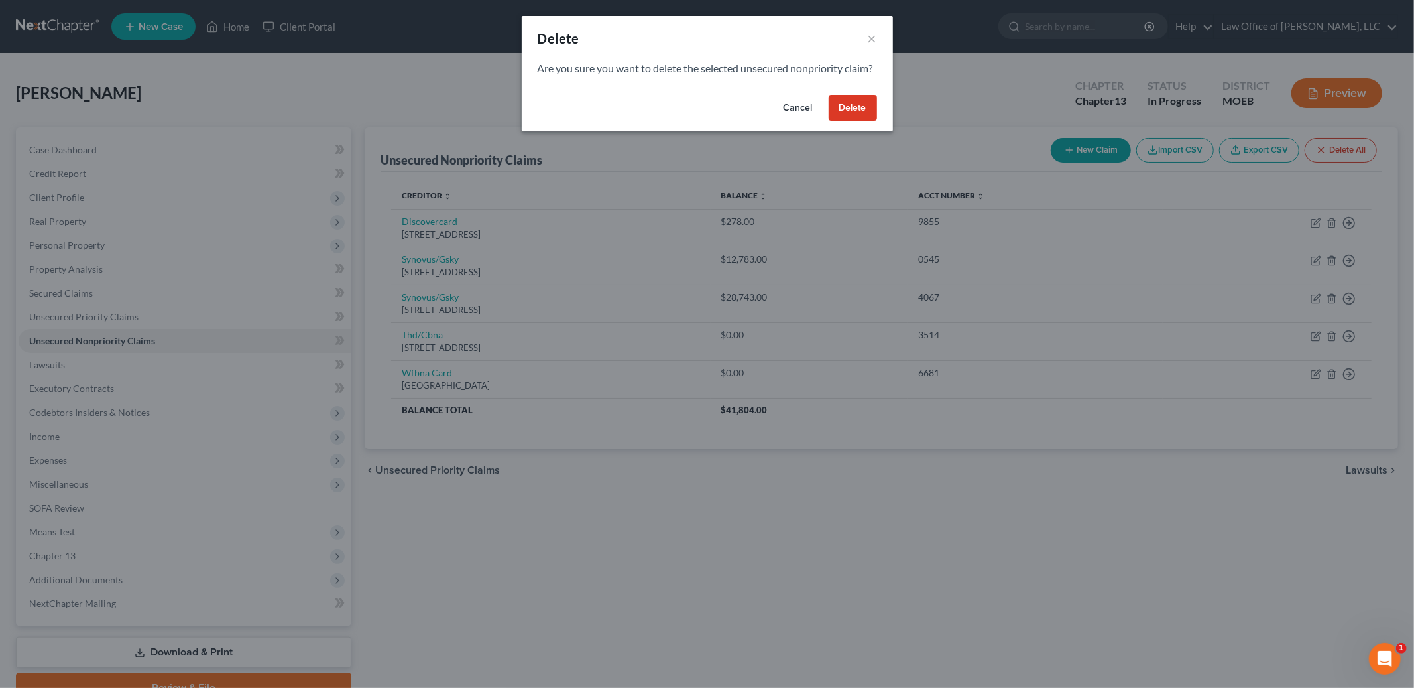
click at [856, 121] on button "Delete" at bounding box center [853, 108] width 48 height 27
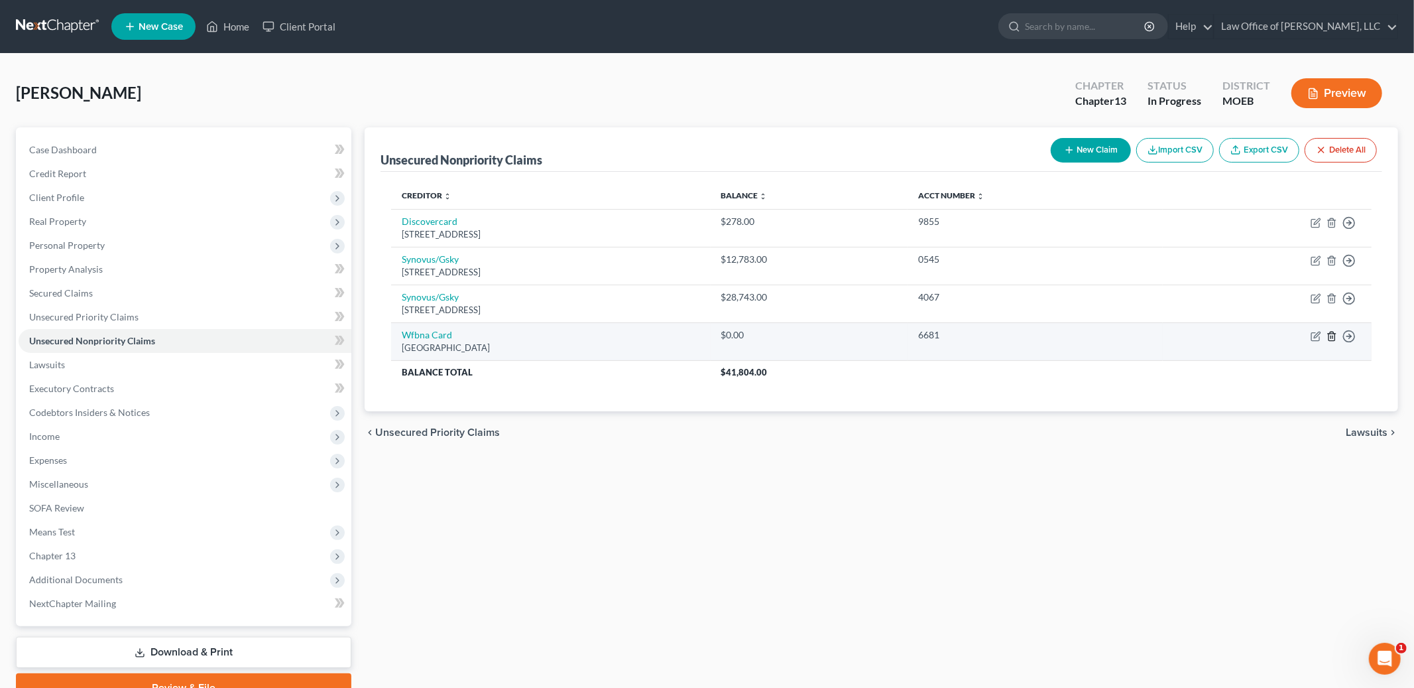
click at [1334, 334] on icon "button" at bounding box center [1332, 336] width 11 height 11
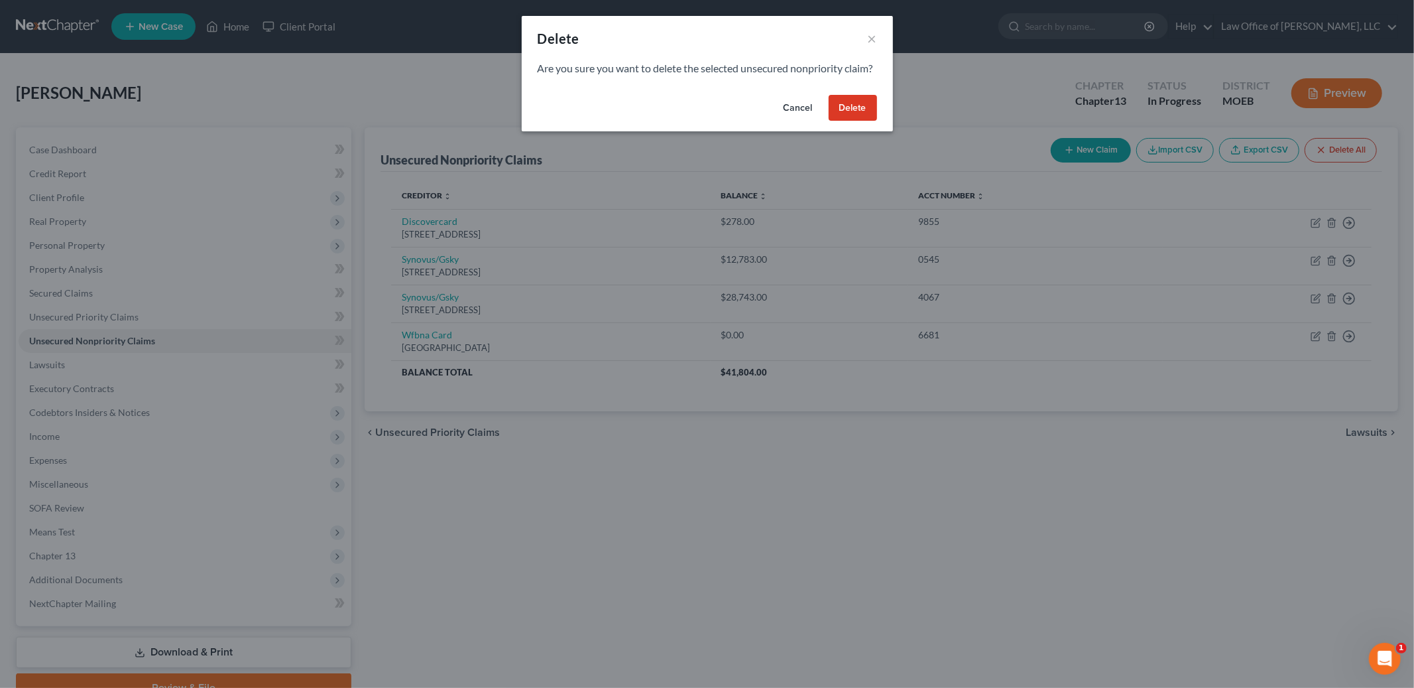
click at [845, 121] on button "Delete" at bounding box center [853, 108] width 48 height 27
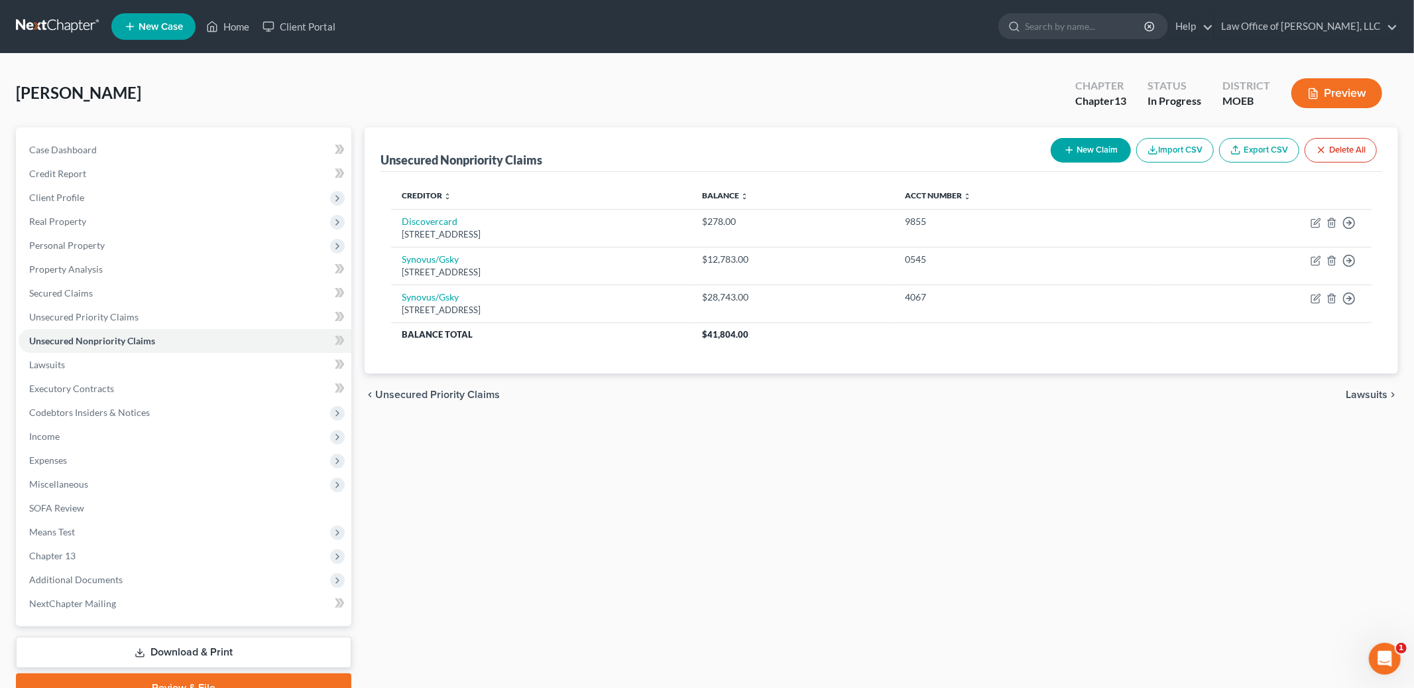
click at [1373, 394] on span "Lawsuits" at bounding box center [1367, 394] width 42 height 11
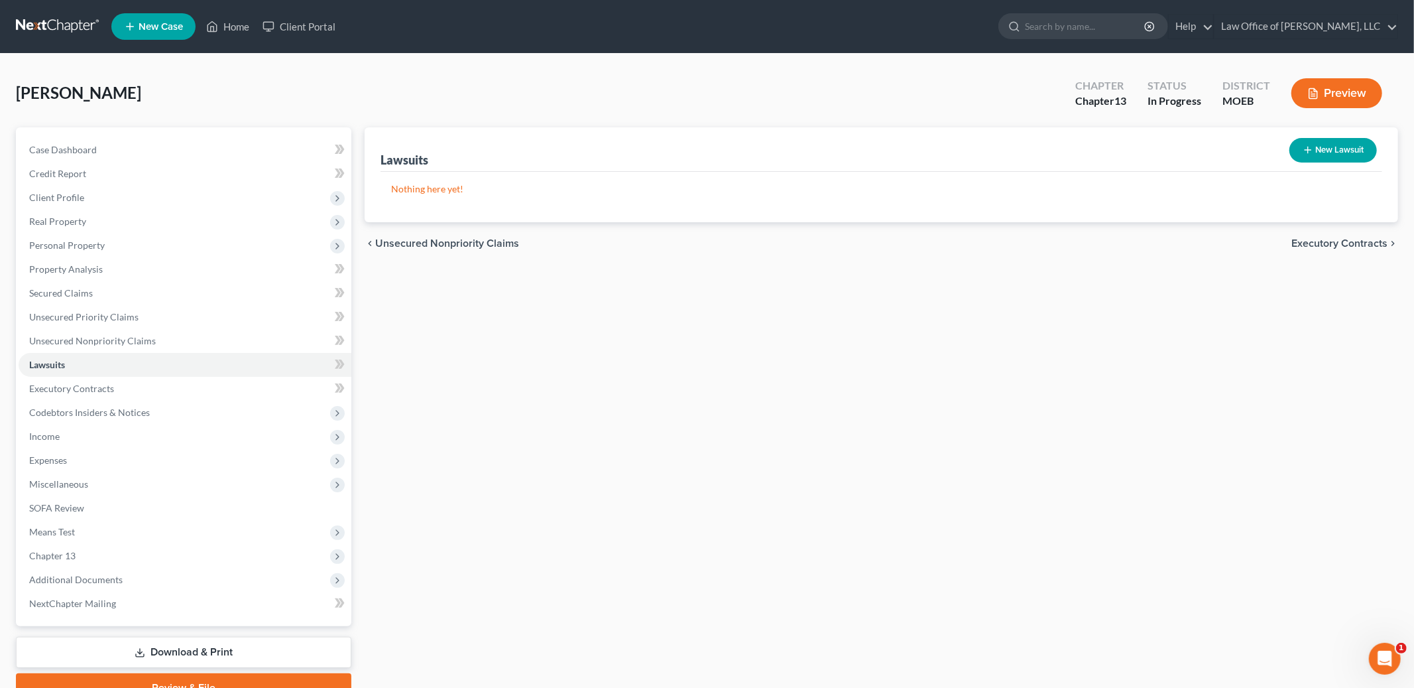
click at [1311, 246] on span "Executory Contracts" at bounding box center [1339, 243] width 96 height 11
click at [1366, 243] on span "Codebtors" at bounding box center [1363, 243] width 50 height 11
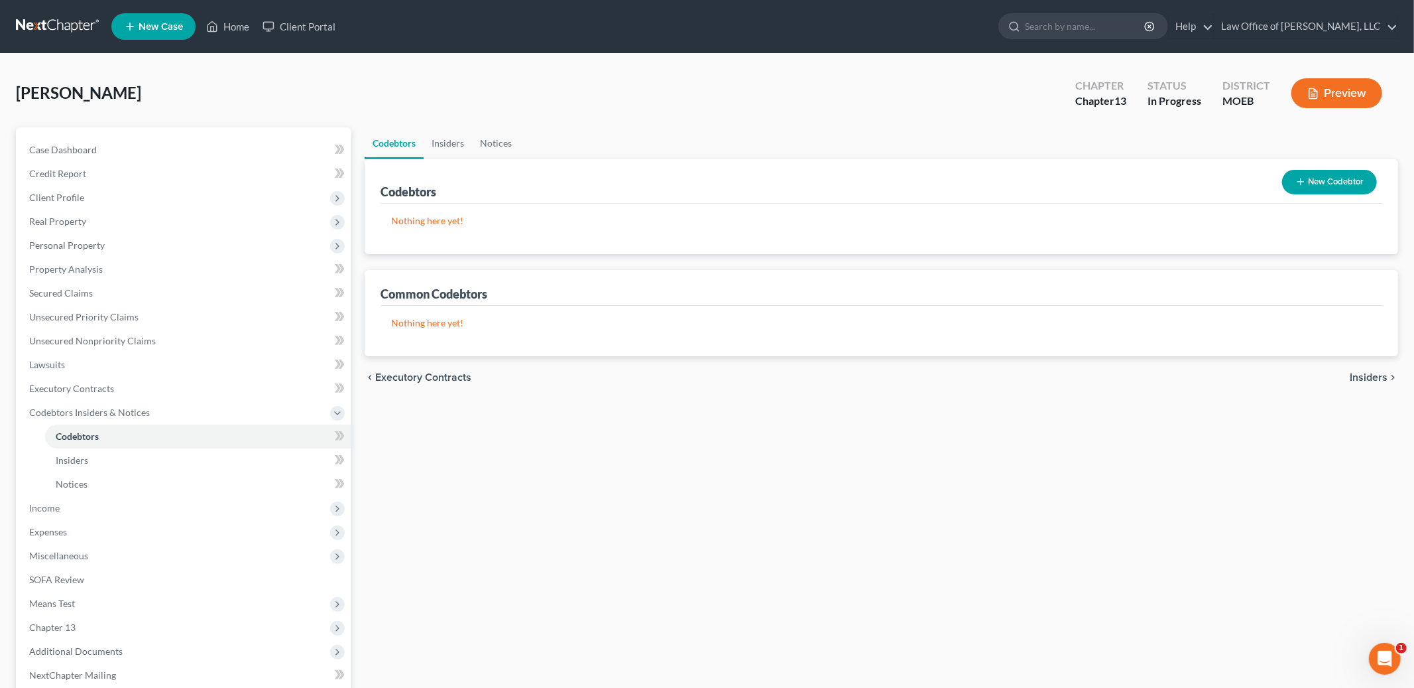
click at [1357, 375] on span "Insiders" at bounding box center [1369, 377] width 38 height 11
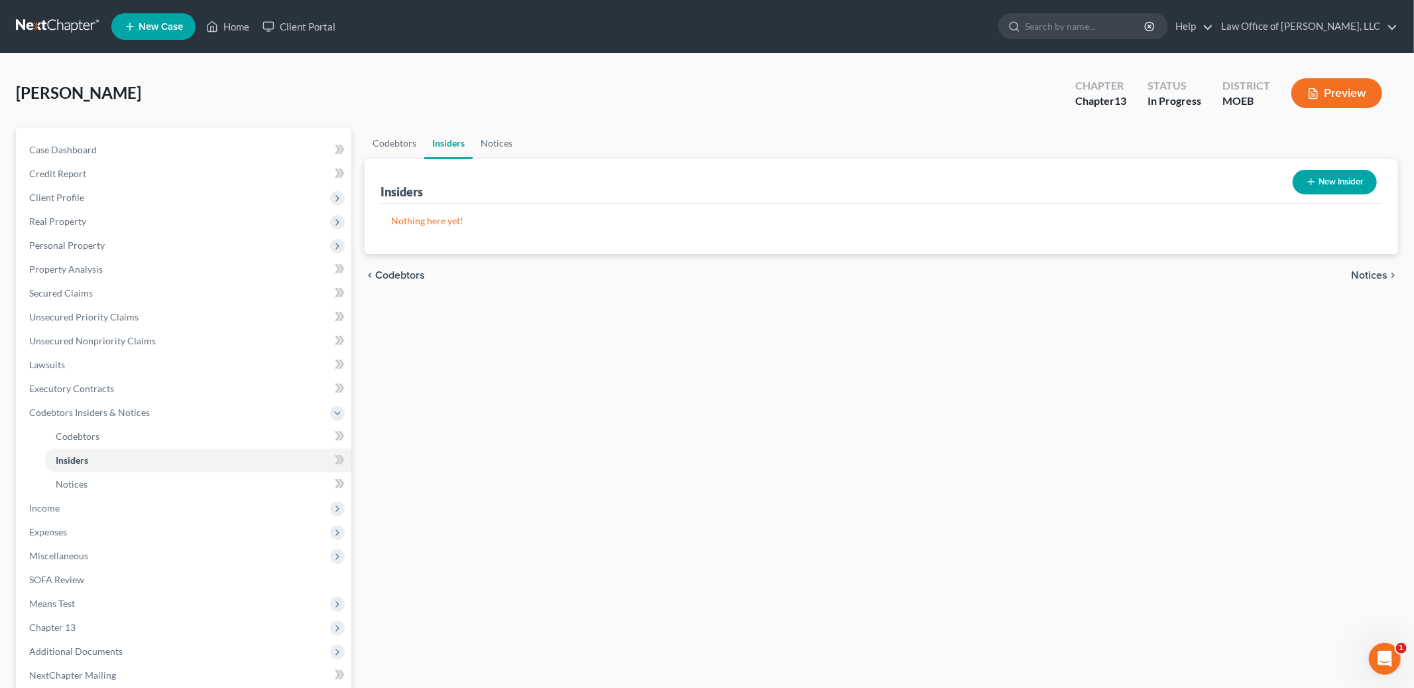
click at [1358, 274] on span "Notices" at bounding box center [1369, 275] width 36 height 11
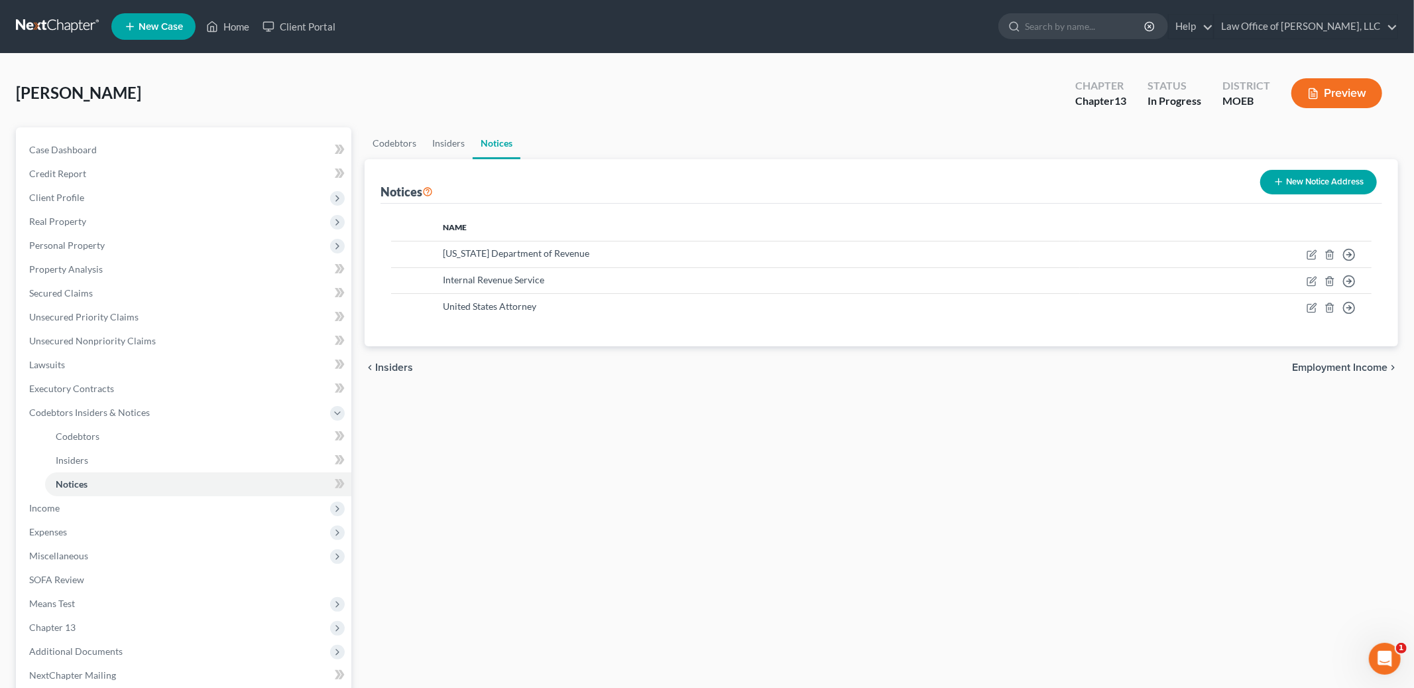
click at [1331, 366] on span "Employment Income" at bounding box center [1339, 367] width 95 height 11
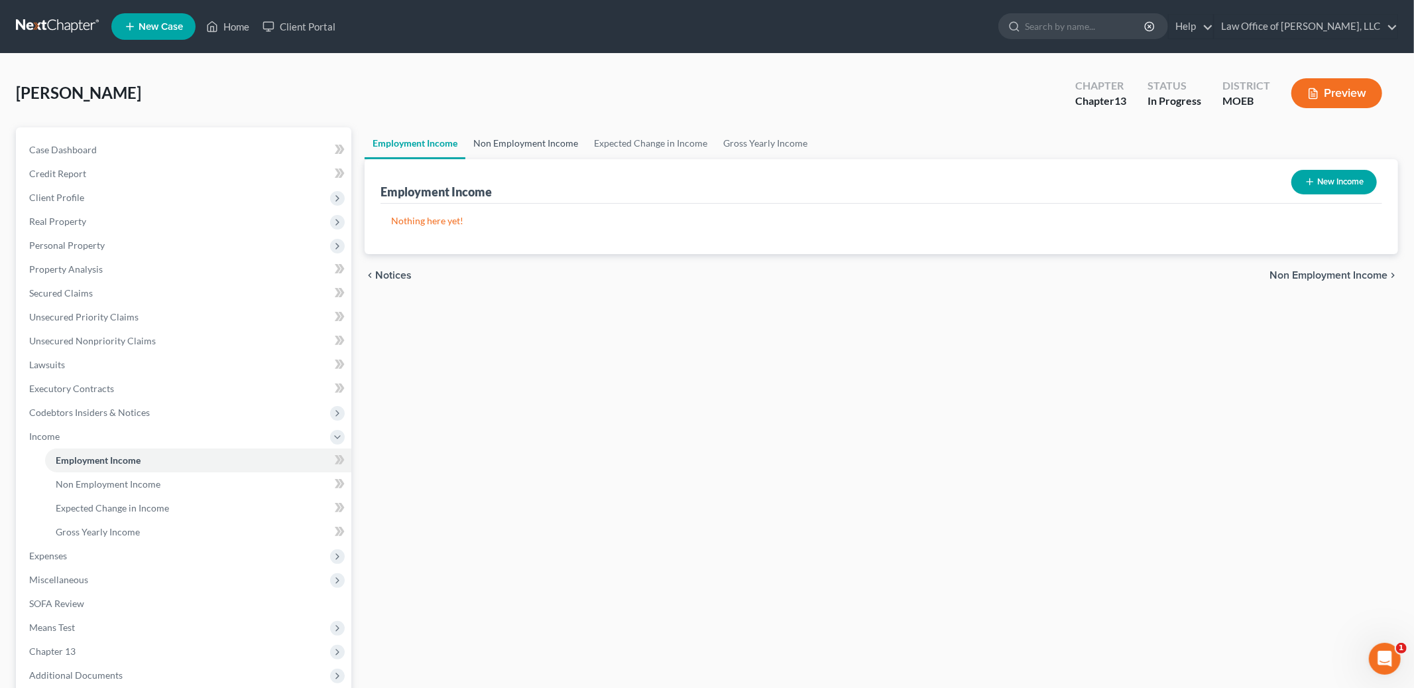
click at [561, 143] on link "Non Employment Income" at bounding box center [525, 143] width 121 height 32
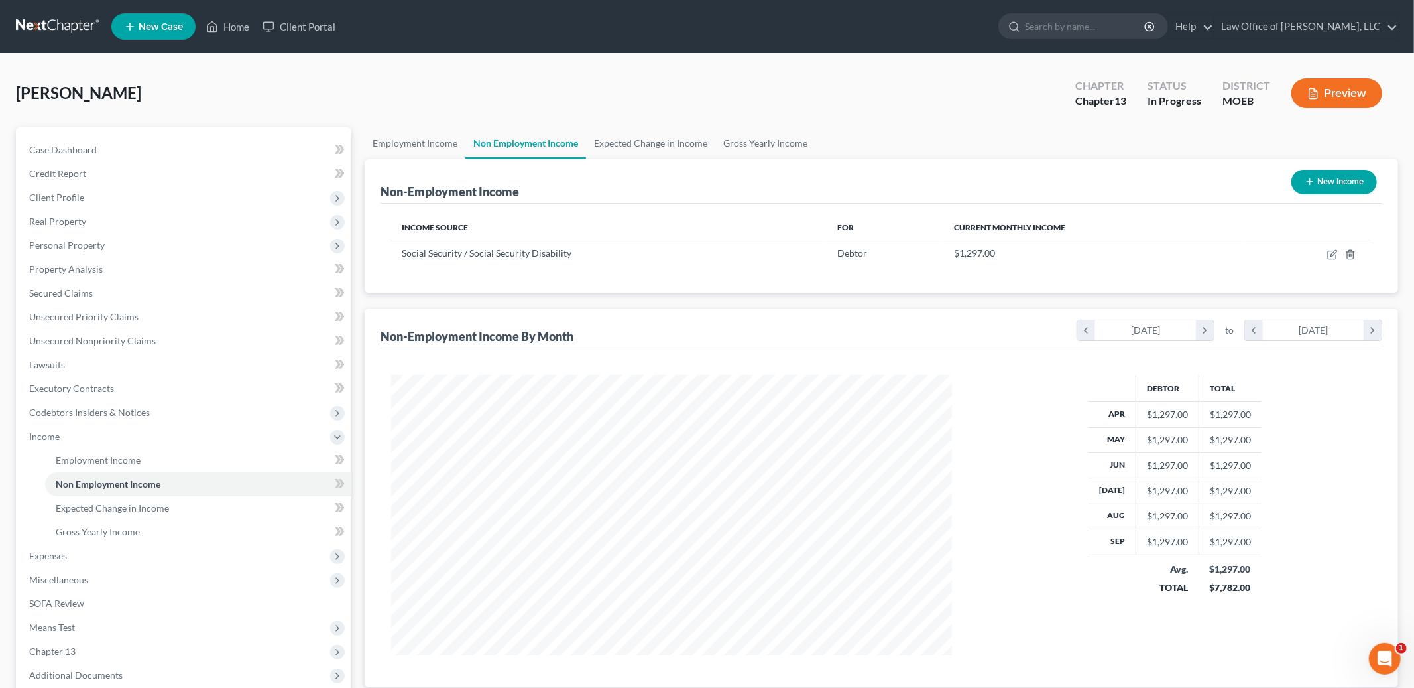
scroll to position [280, 587]
click at [671, 146] on link "Expected Change in Income" at bounding box center [650, 143] width 129 height 32
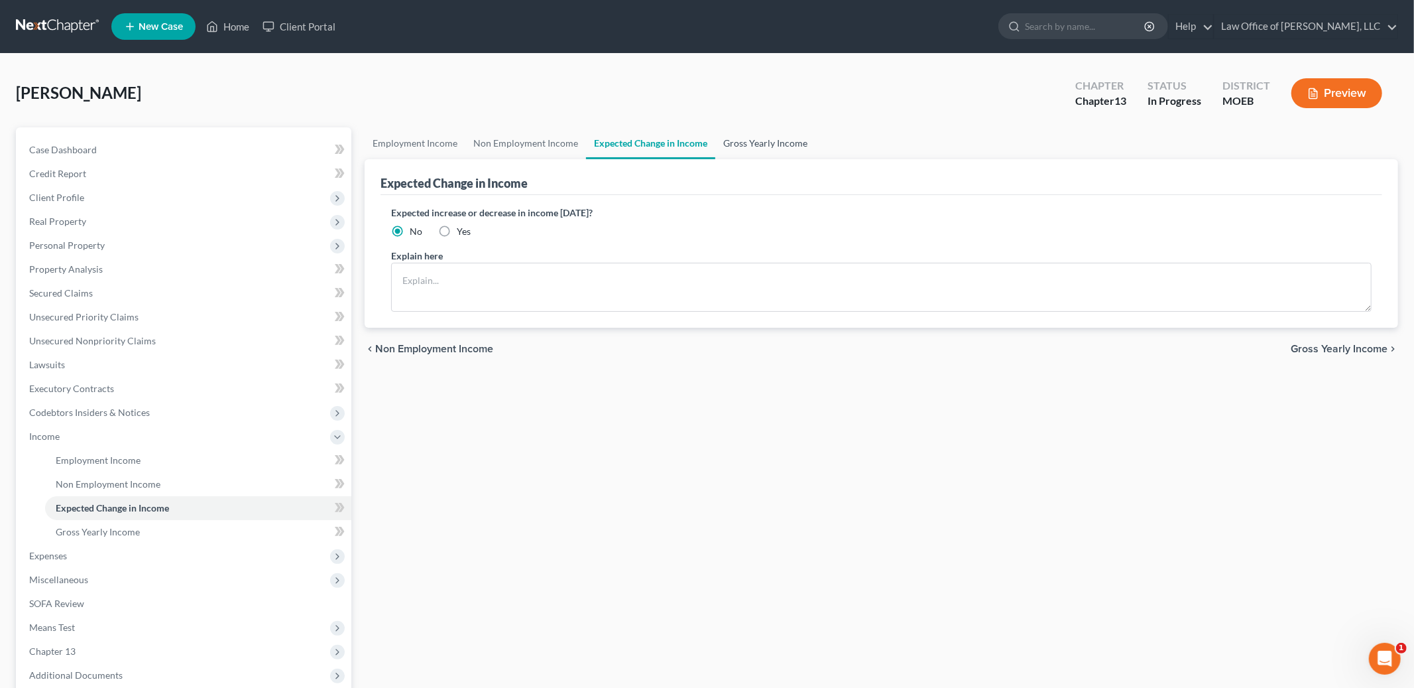
click at [774, 137] on link "Gross Yearly Income" at bounding box center [765, 143] width 100 height 32
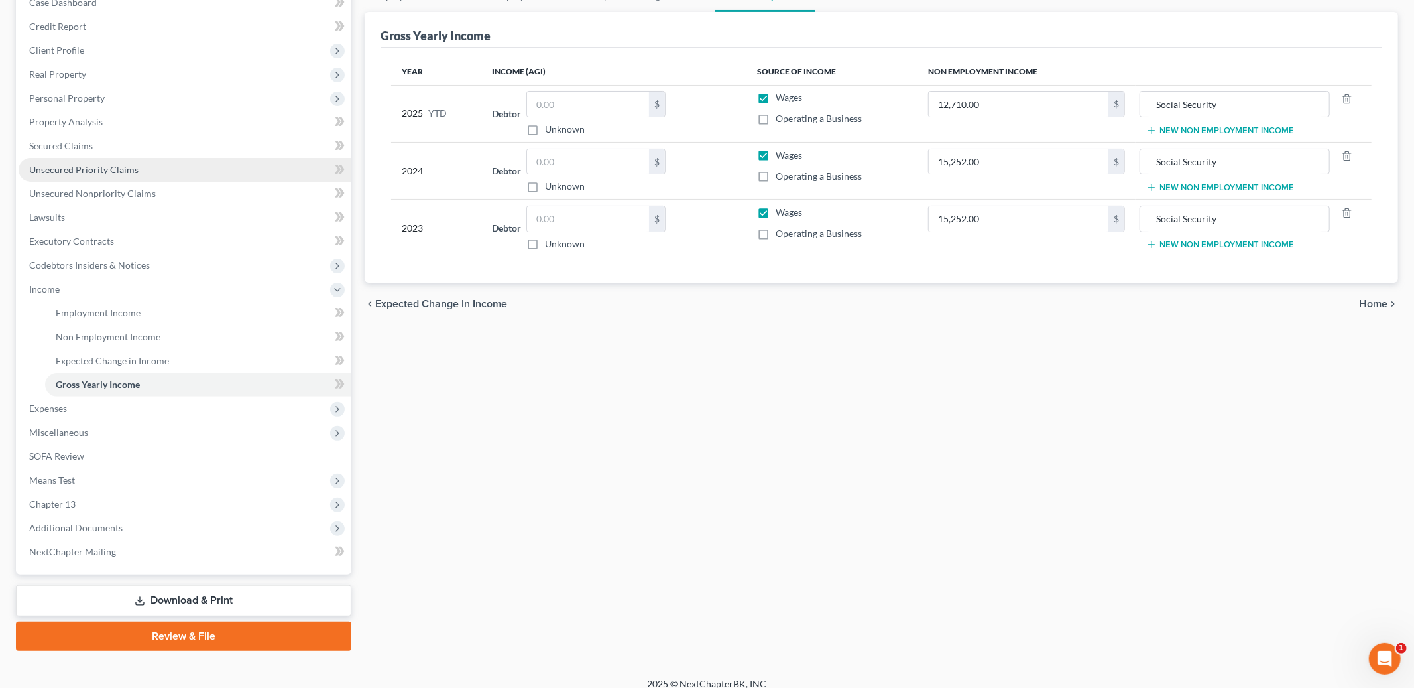
scroll to position [158, 0]
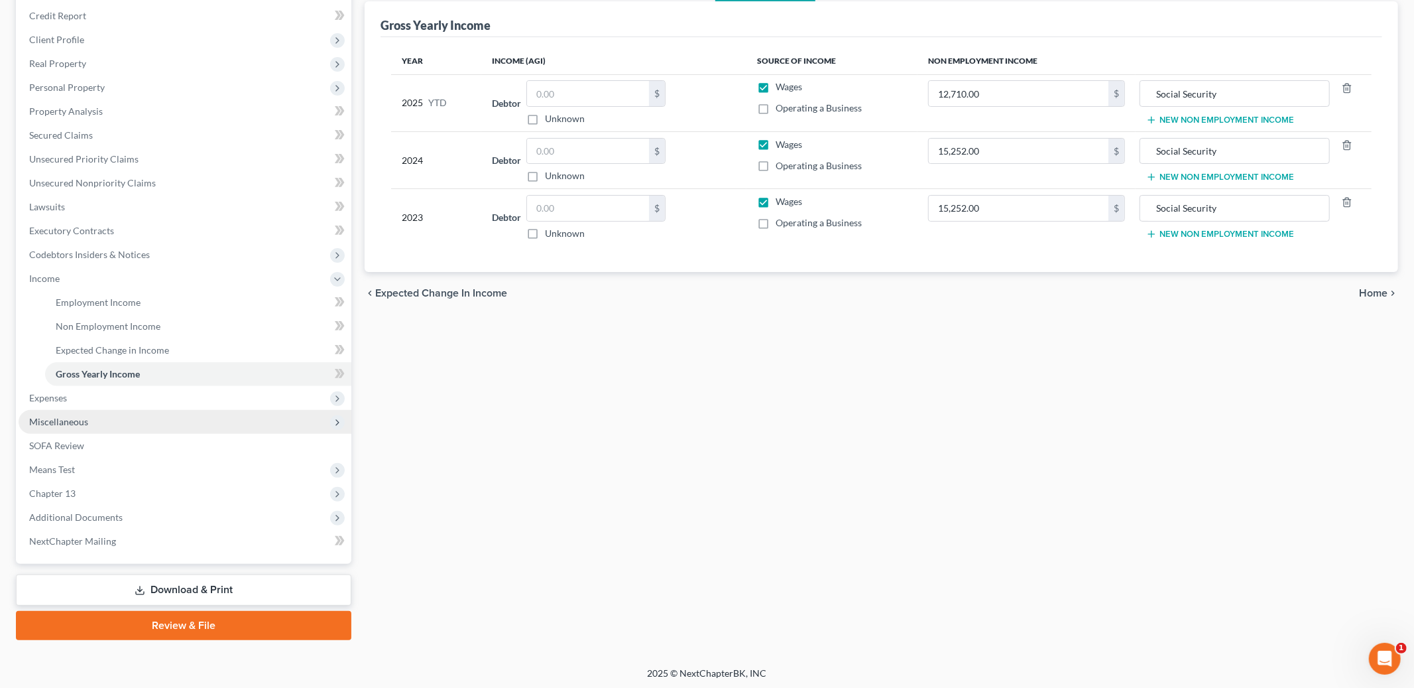
click at [114, 414] on span "Miscellaneous" at bounding box center [185, 422] width 333 height 24
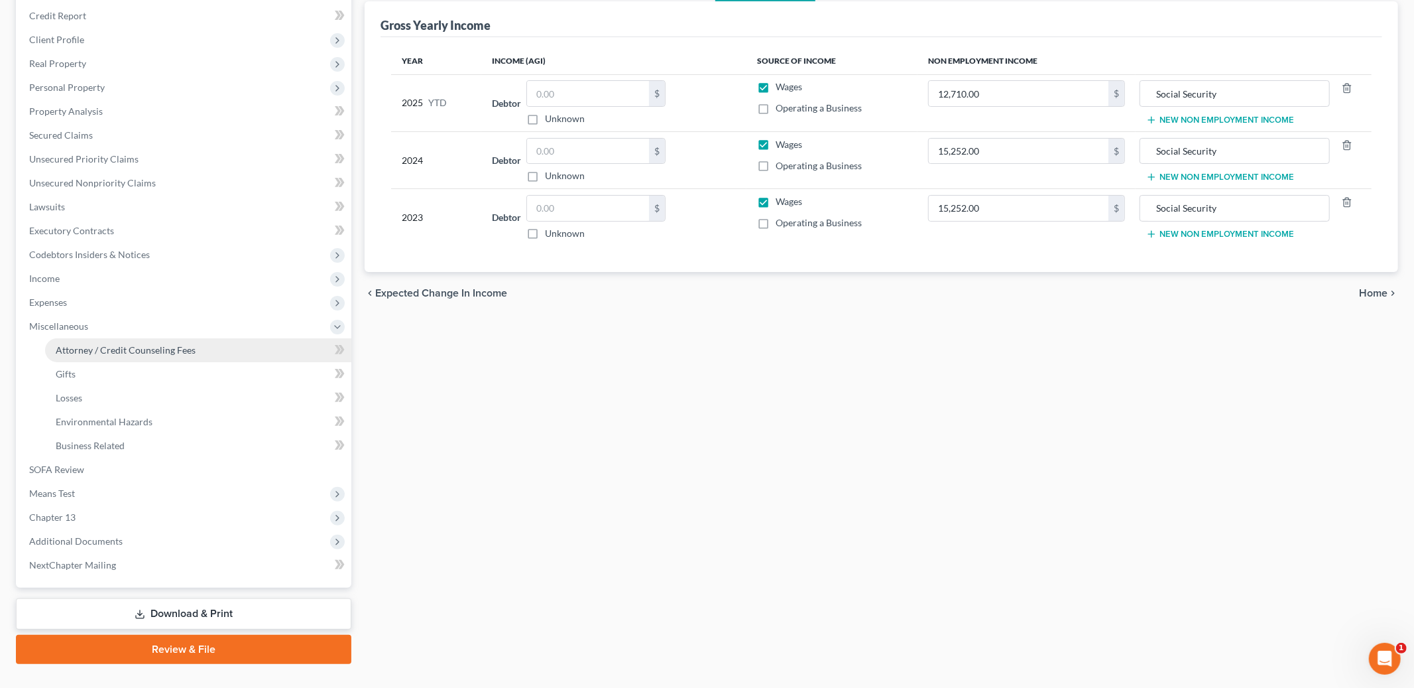
click at [154, 357] on link "Attorney / Credit Counseling Fees" at bounding box center [198, 350] width 306 height 24
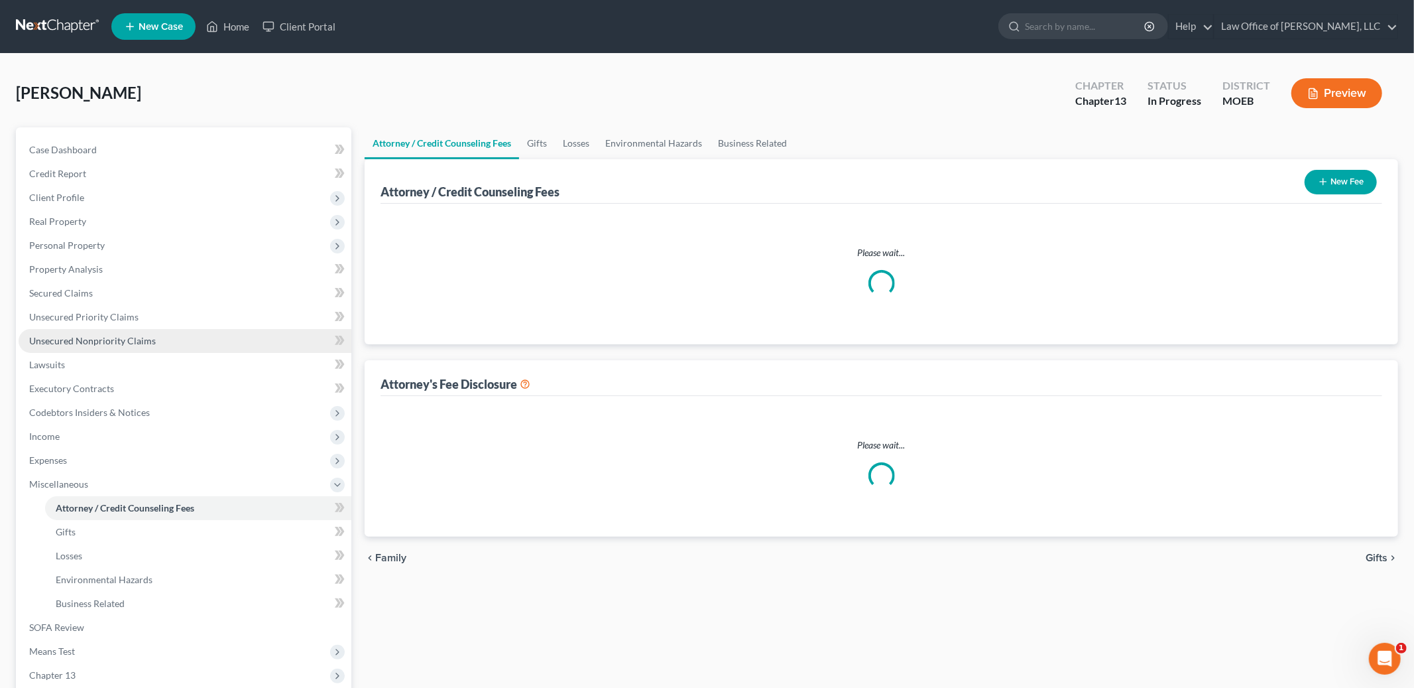
select select "0"
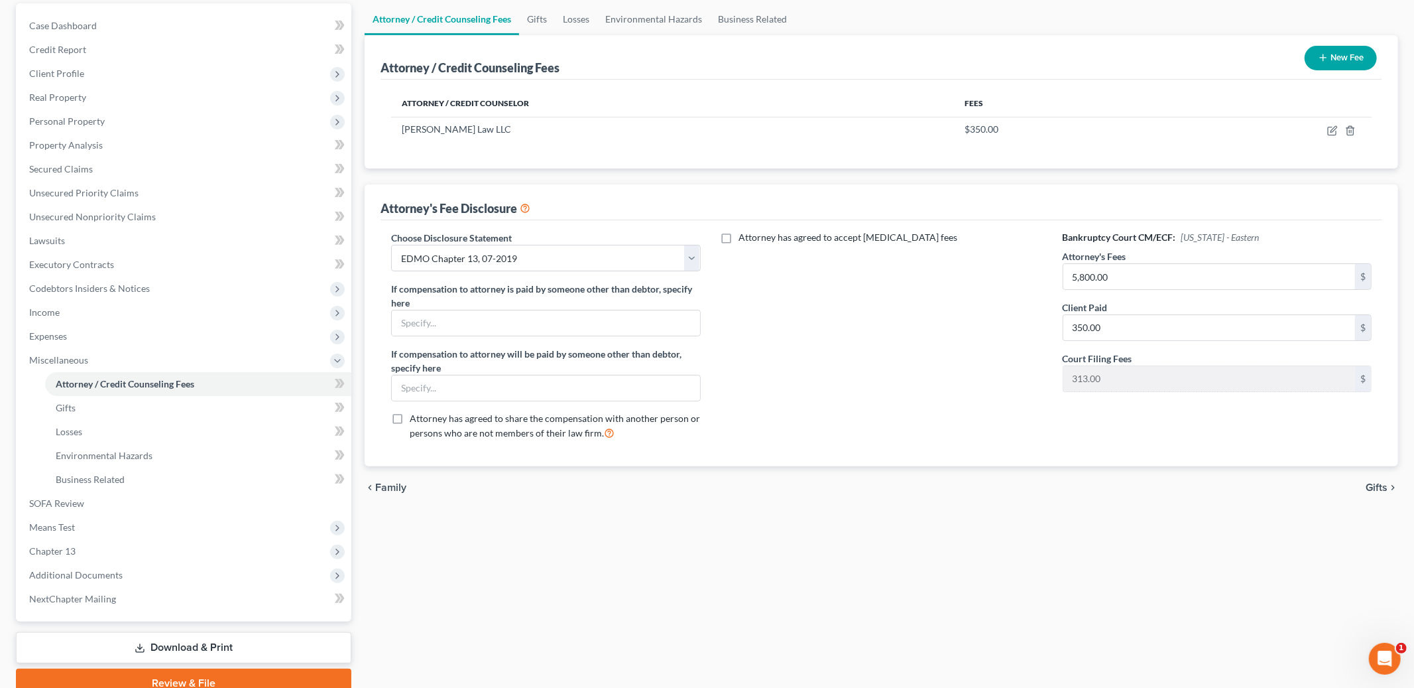
scroll to position [166, 0]
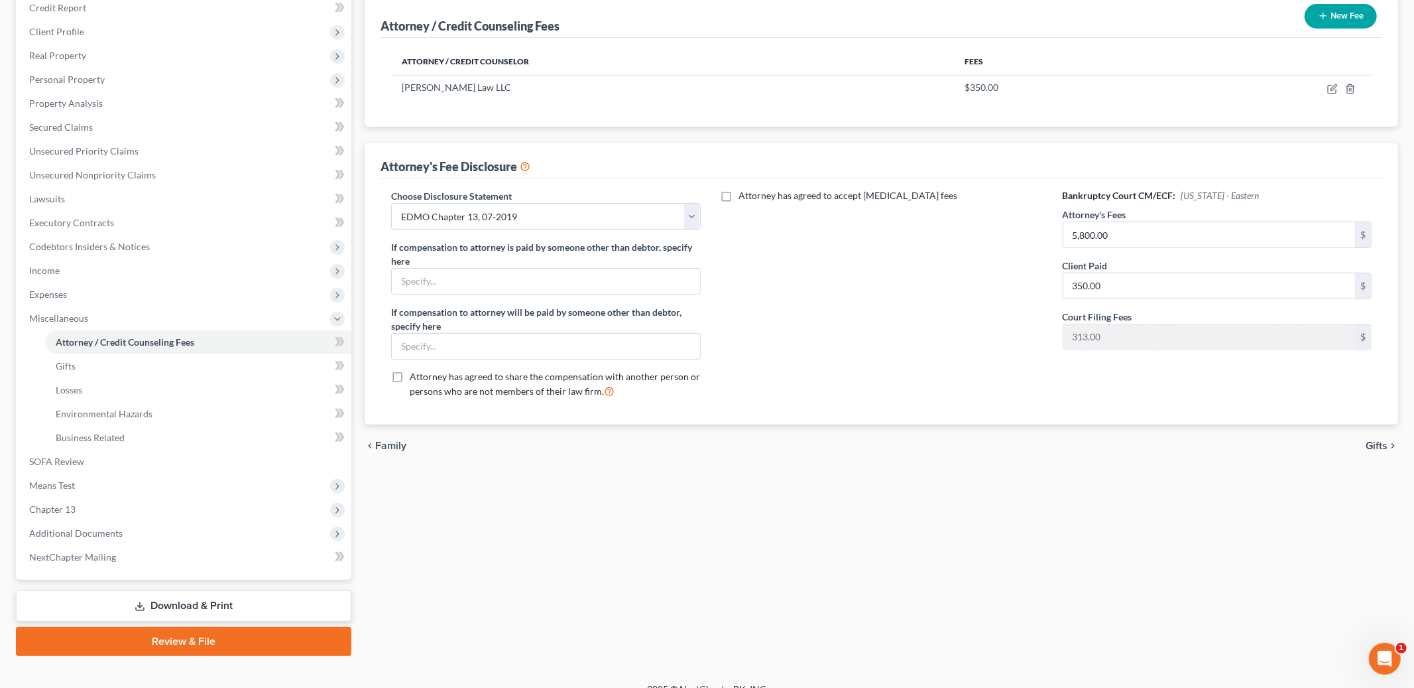
click at [1376, 445] on span "Gifts" at bounding box center [1377, 445] width 22 height 11
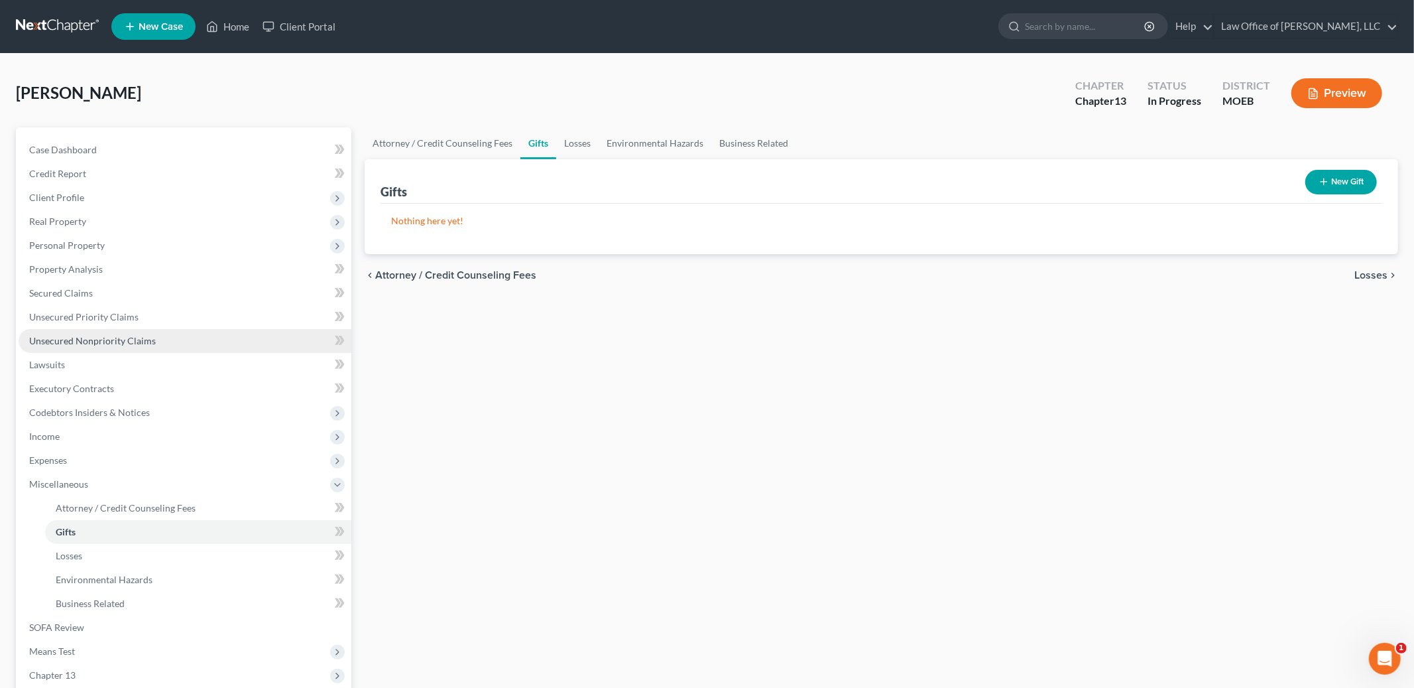
click at [107, 345] on span "Unsecured Nonpriority Claims" at bounding box center [92, 340] width 127 height 11
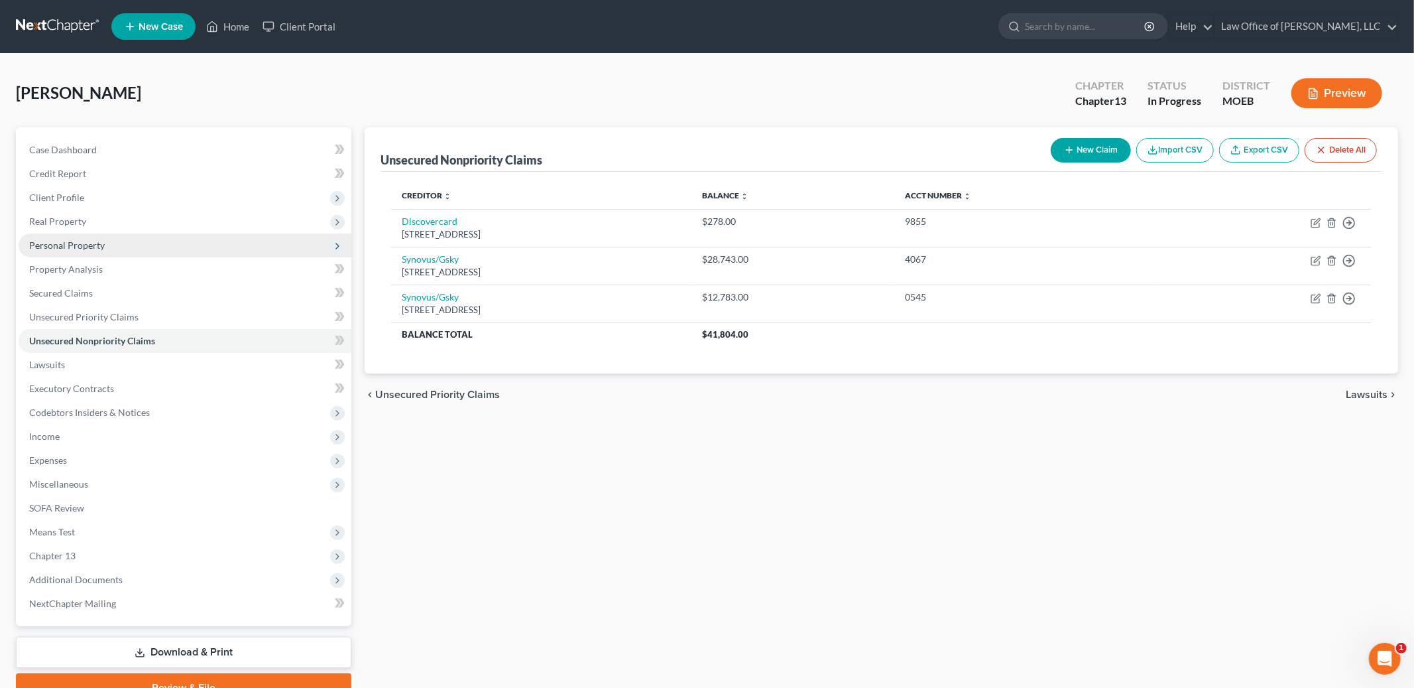
click at [88, 241] on span "Personal Property" at bounding box center [67, 244] width 76 height 11
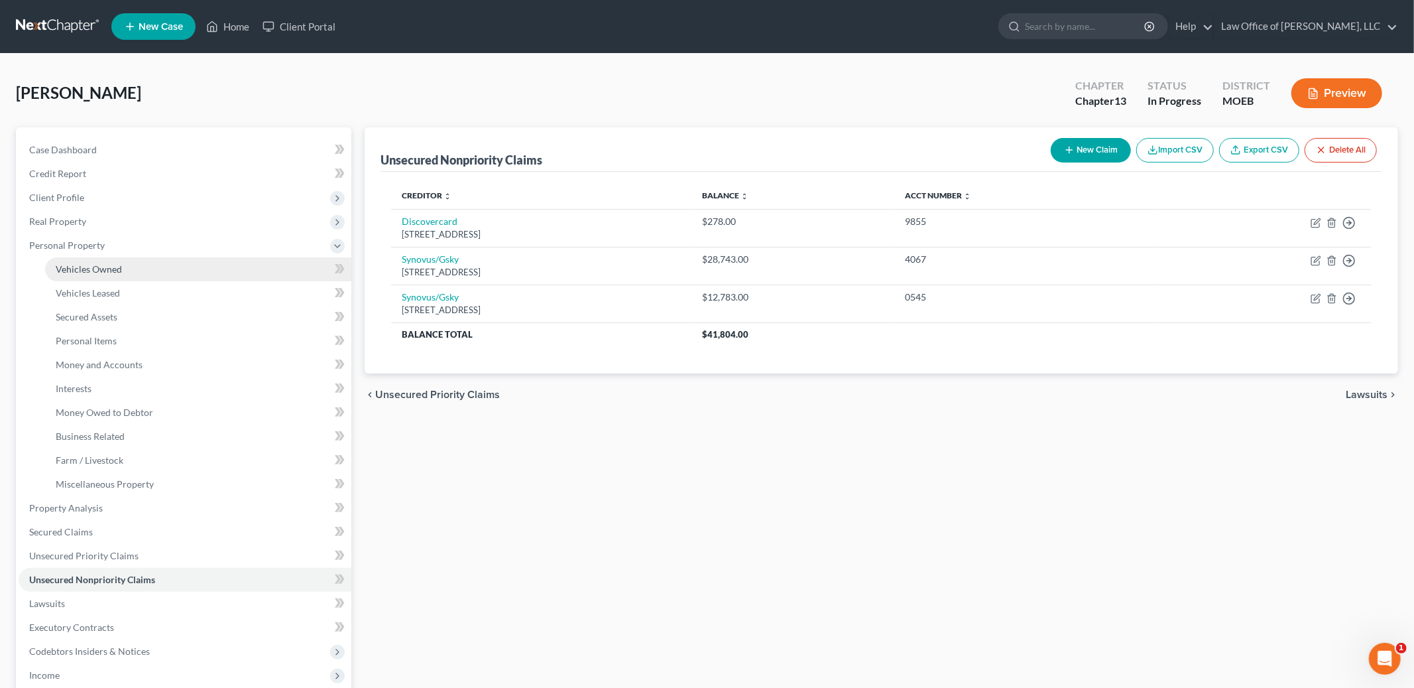
click at [93, 261] on link "Vehicles Owned" at bounding box center [198, 269] width 306 height 24
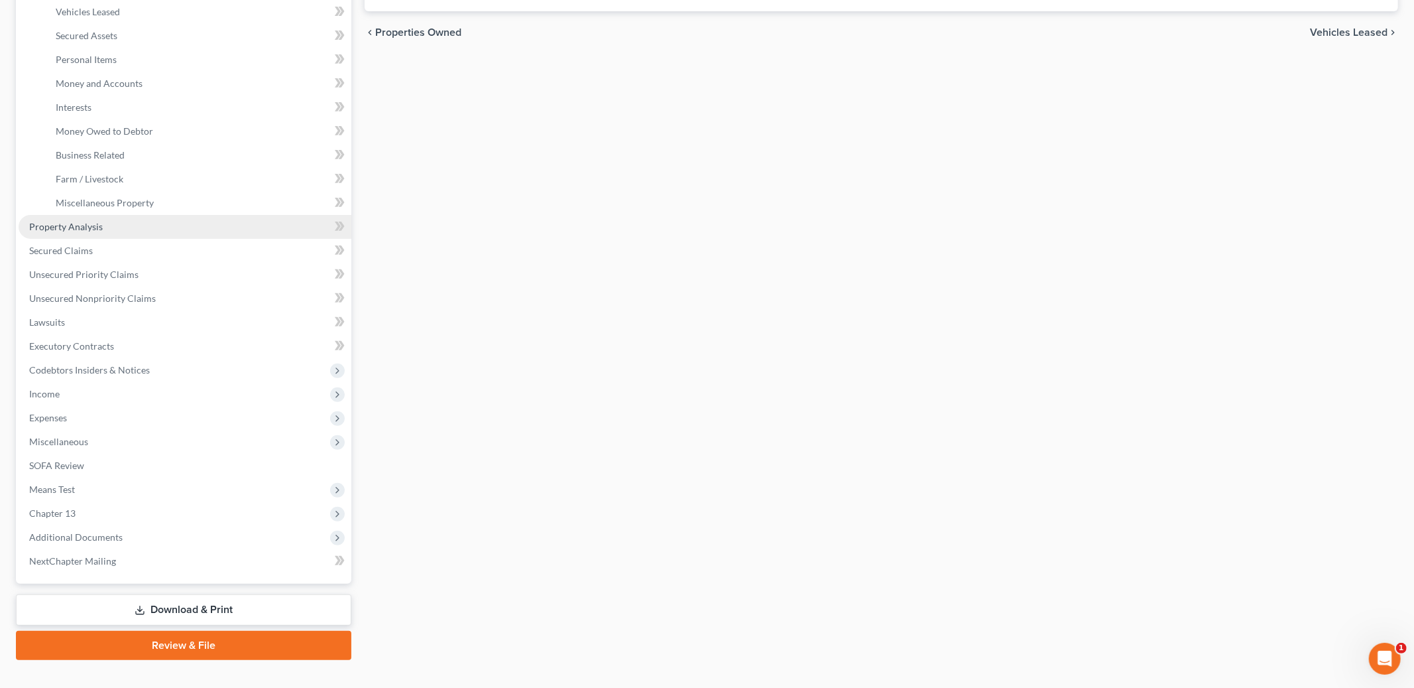
click at [50, 227] on span "Property Analysis" at bounding box center [66, 226] width 74 height 11
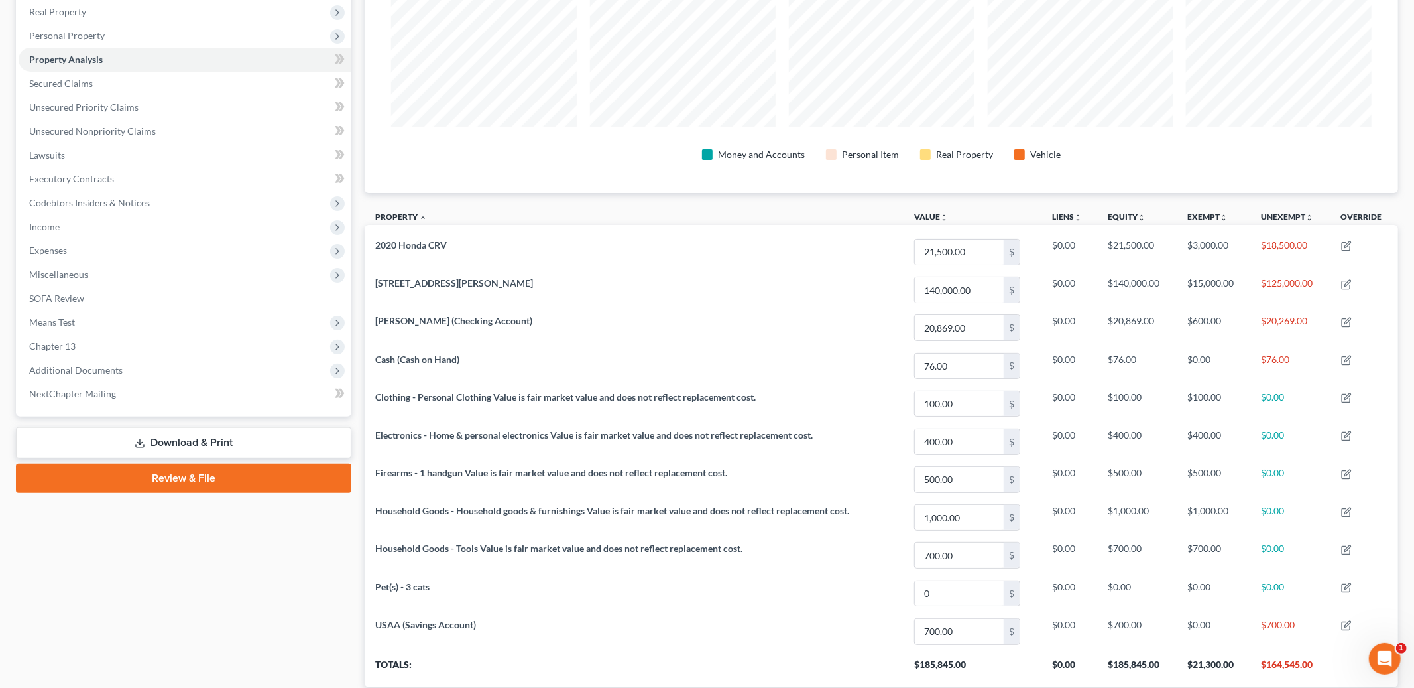
scroll to position [209, 0]
click at [137, 99] on link "Unsecured Priority Claims" at bounding box center [185, 108] width 333 height 24
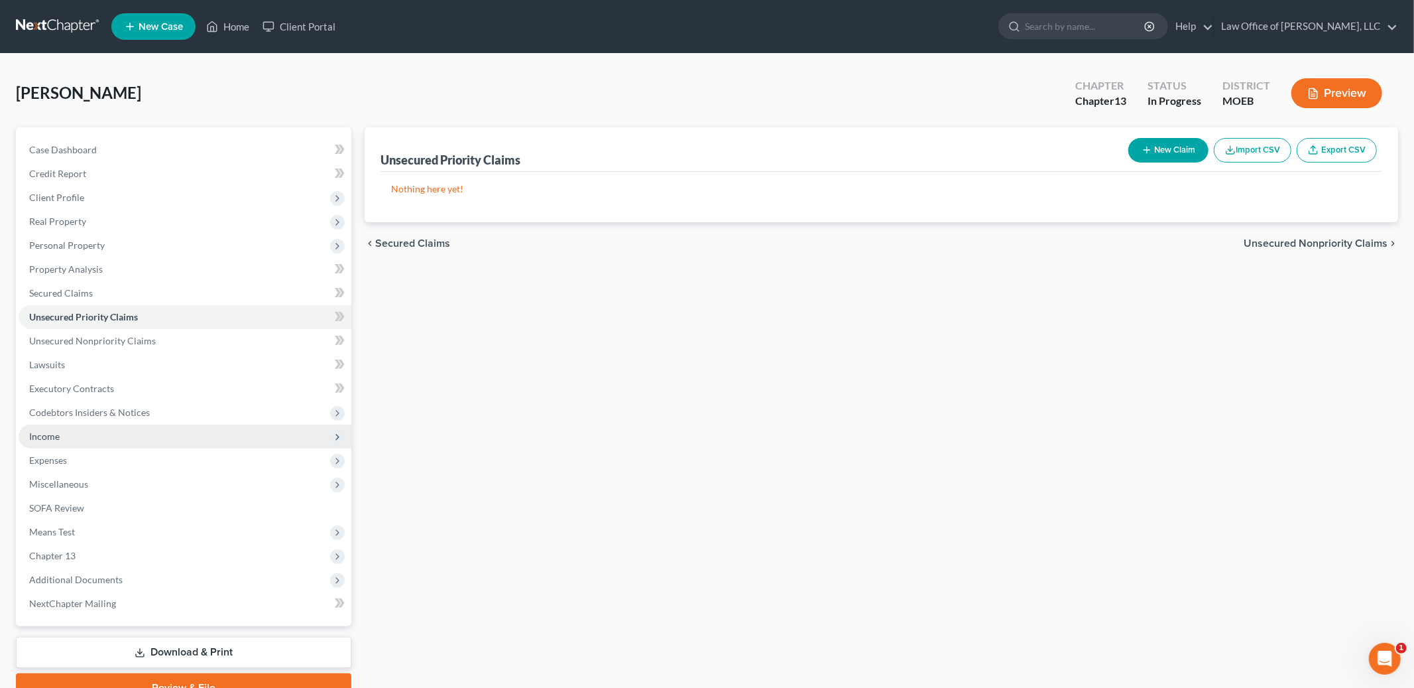
click at [114, 438] on span "Income" at bounding box center [185, 436] width 333 height 24
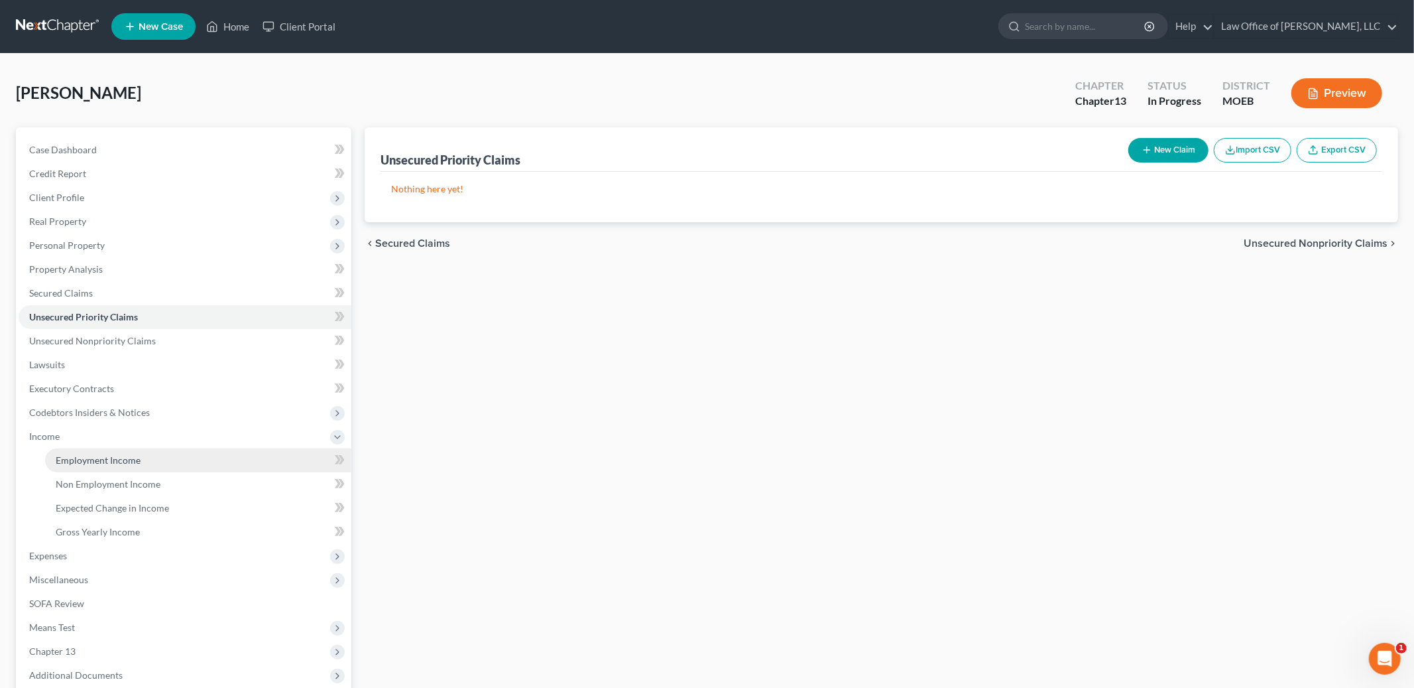
click at [112, 458] on span "Employment Income" at bounding box center [98, 459] width 85 height 11
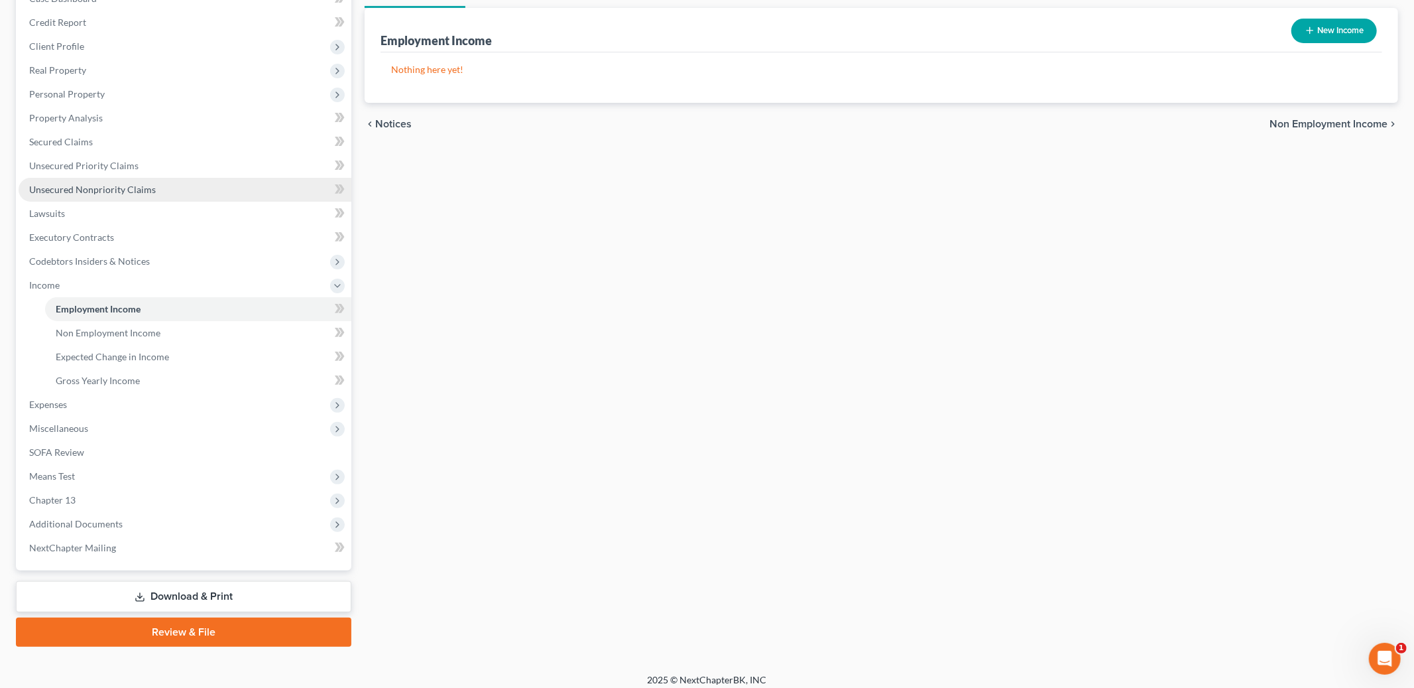
scroll to position [158, 0]
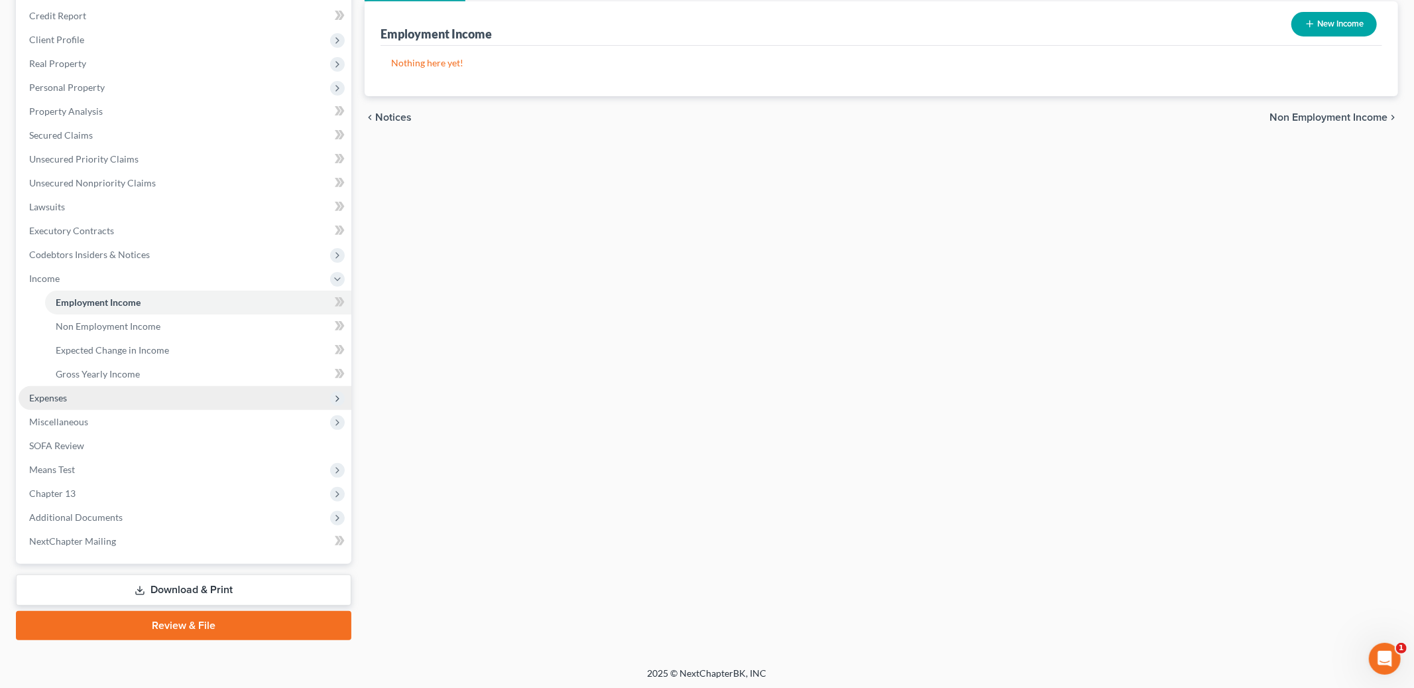
click at [73, 403] on span "Expenses" at bounding box center [185, 398] width 333 height 24
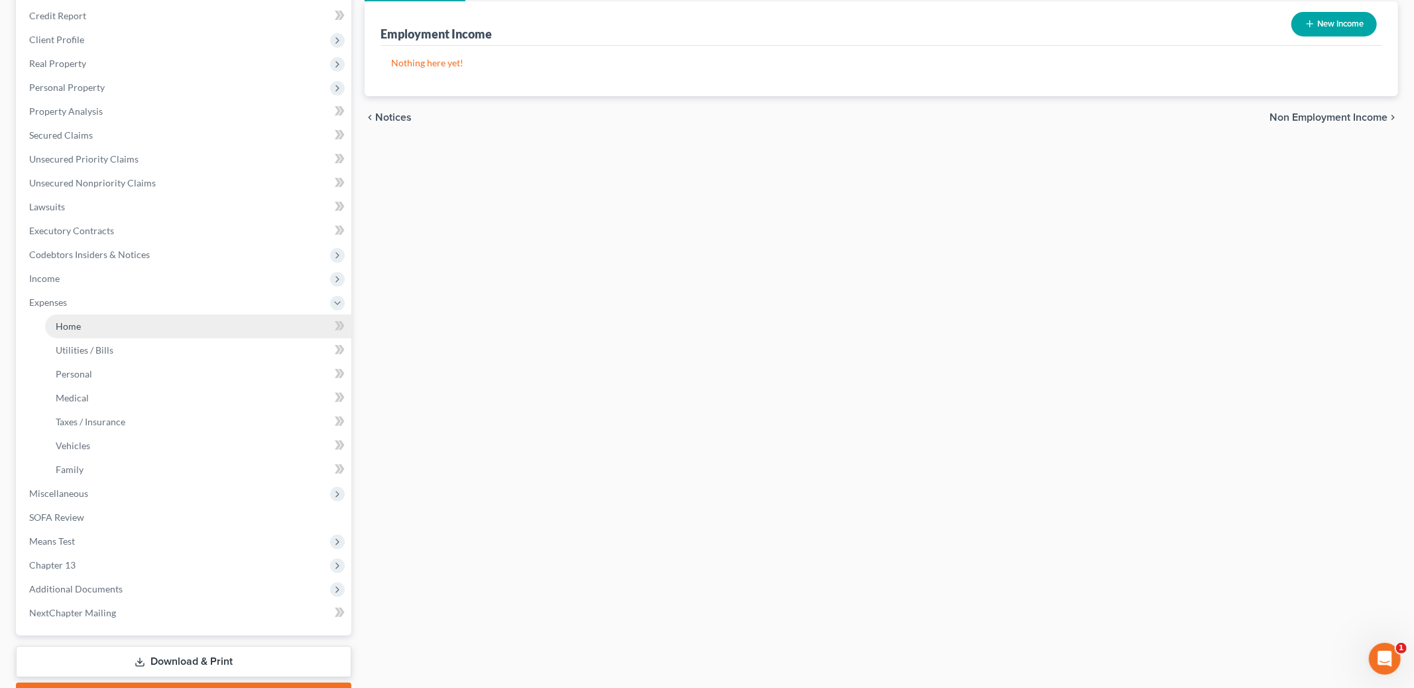
click at [106, 329] on link "Home" at bounding box center [198, 326] width 306 height 24
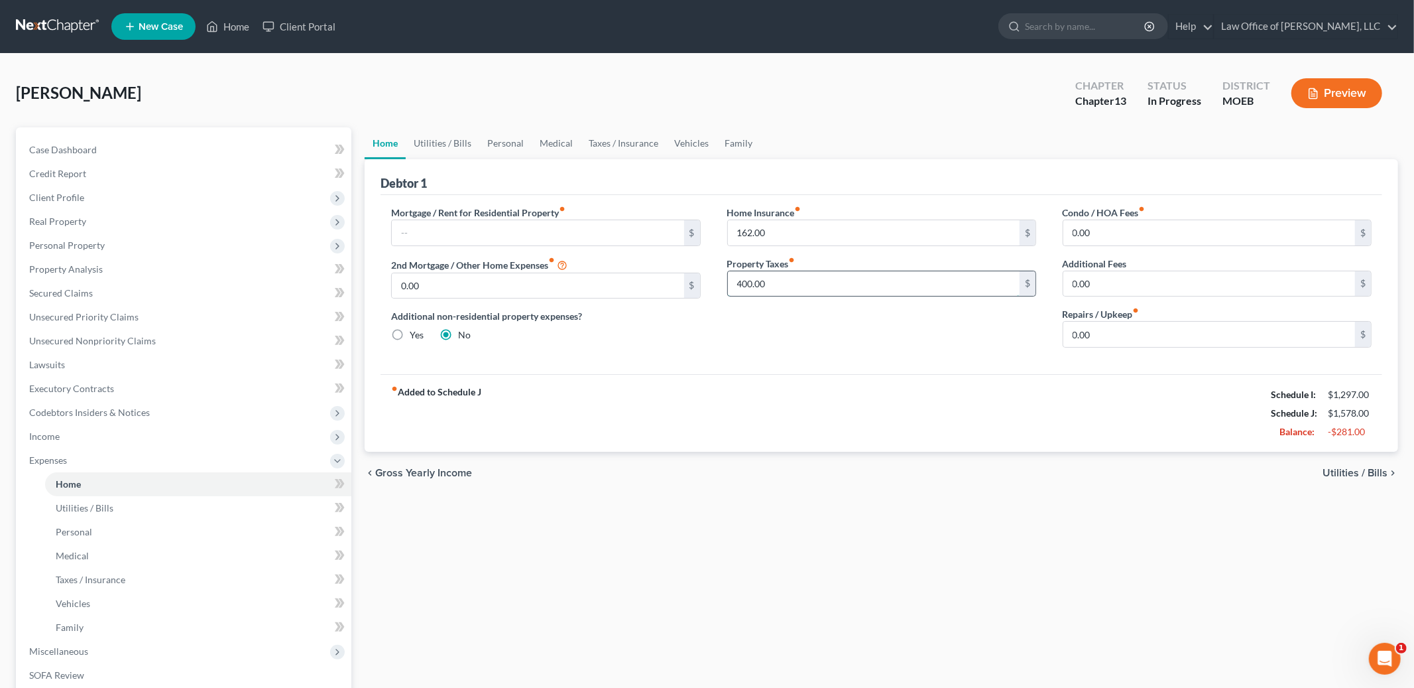
click at [813, 288] on input "400.00" at bounding box center [874, 283] width 292 height 25
click at [806, 239] on input "162.00" at bounding box center [874, 232] width 292 height 25
click at [697, 135] on link "Vehicles" at bounding box center [691, 143] width 50 height 32
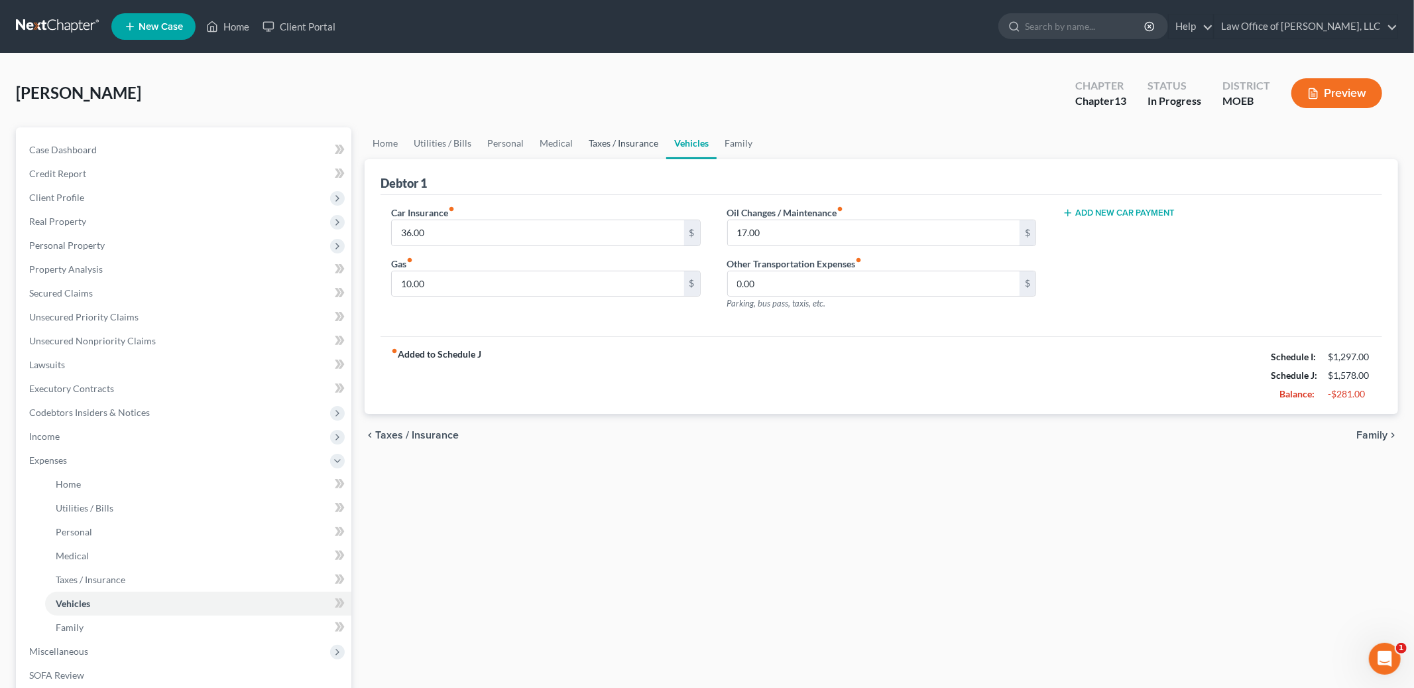
click at [628, 138] on link "Taxes / Insurance" at bounding box center [624, 143] width 86 height 32
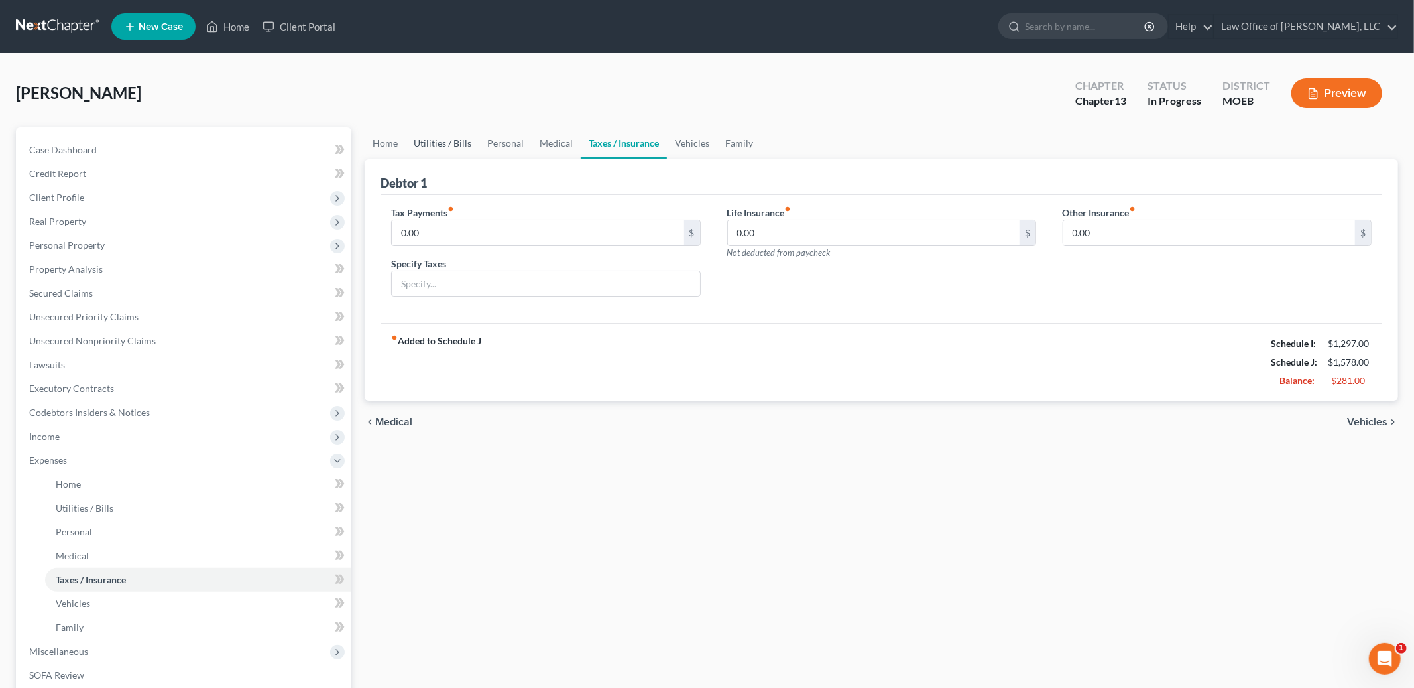
click at [430, 143] on link "Utilities / Bills" at bounding box center [443, 143] width 74 height 32
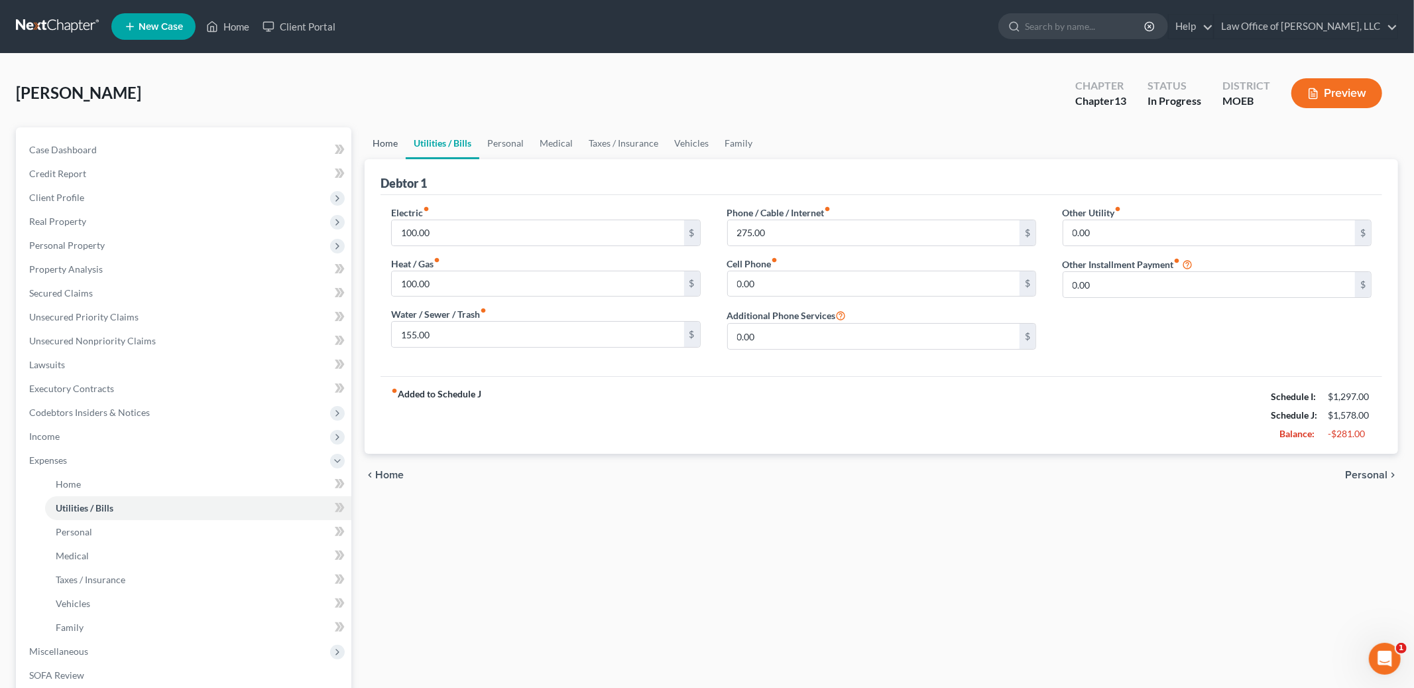
click at [373, 135] on link "Home" at bounding box center [385, 143] width 41 height 32
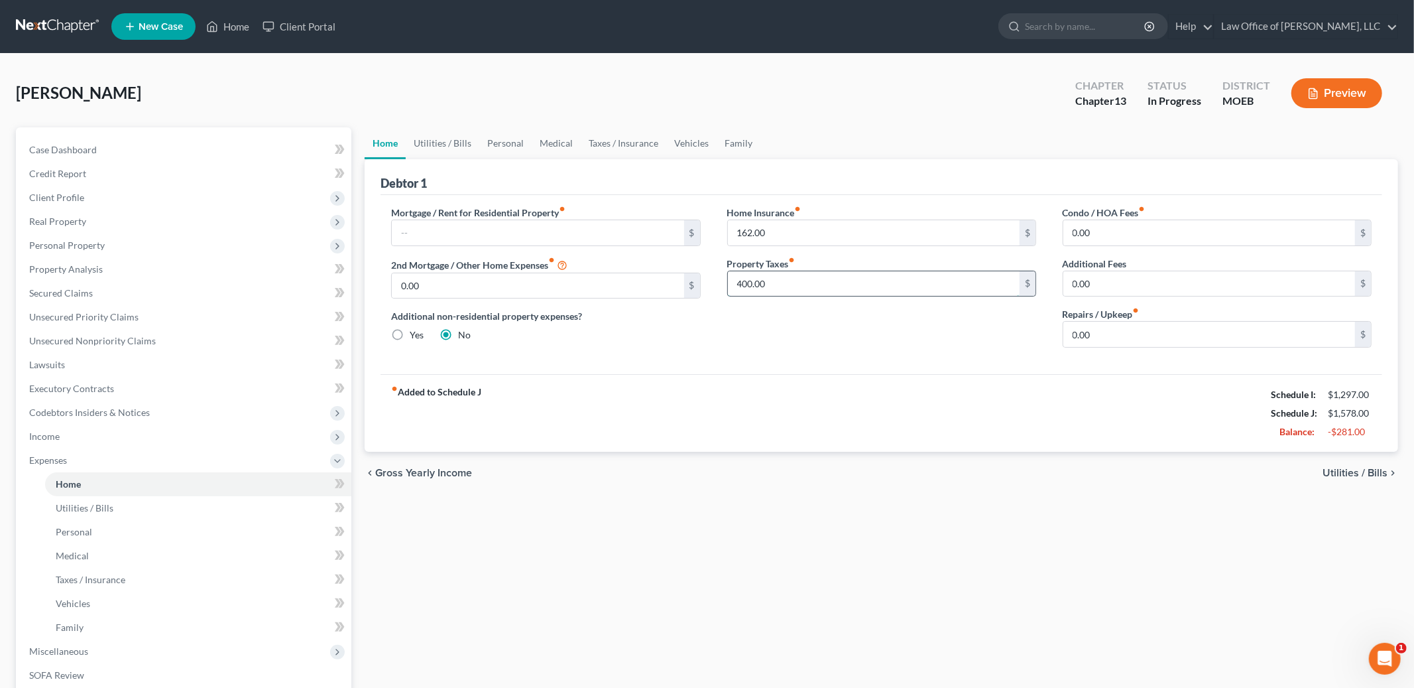
click at [777, 288] on input "400.00" at bounding box center [874, 283] width 292 height 25
click at [678, 141] on link "Vehicles" at bounding box center [691, 143] width 50 height 32
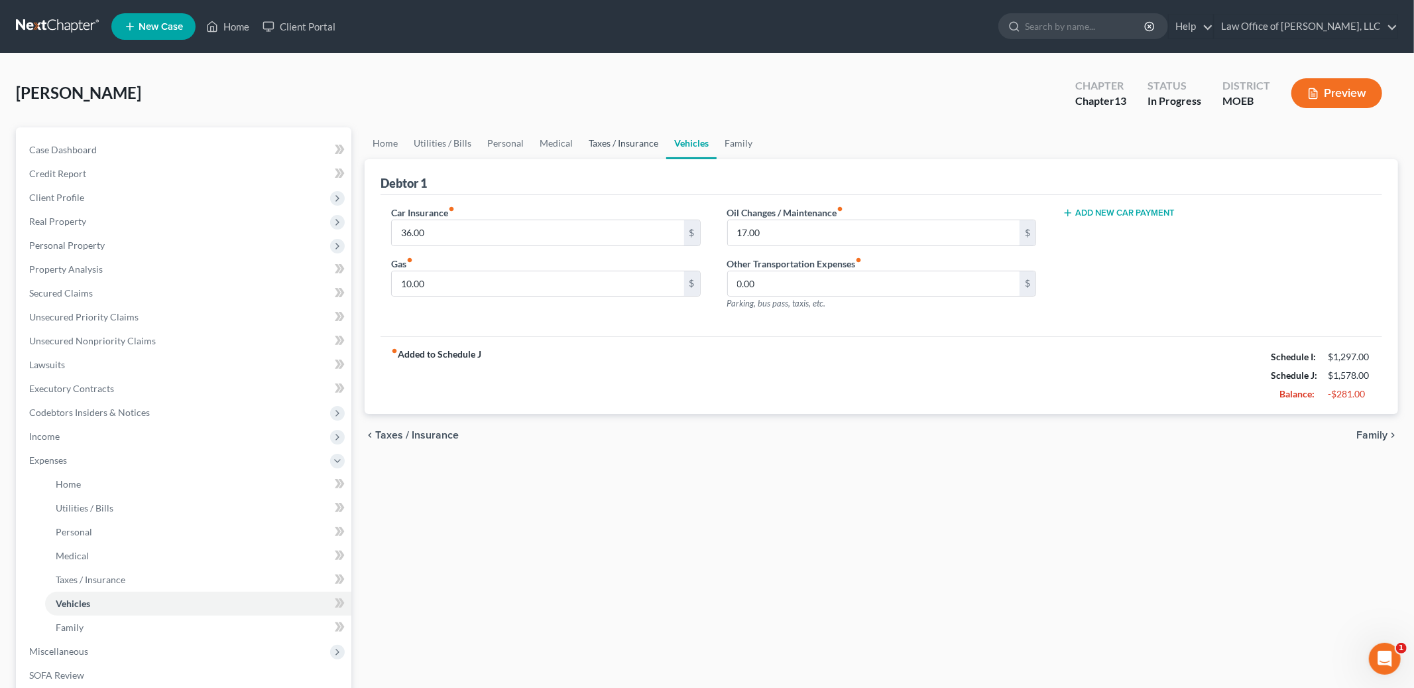
click at [639, 136] on link "Taxes / Insurance" at bounding box center [624, 143] width 86 height 32
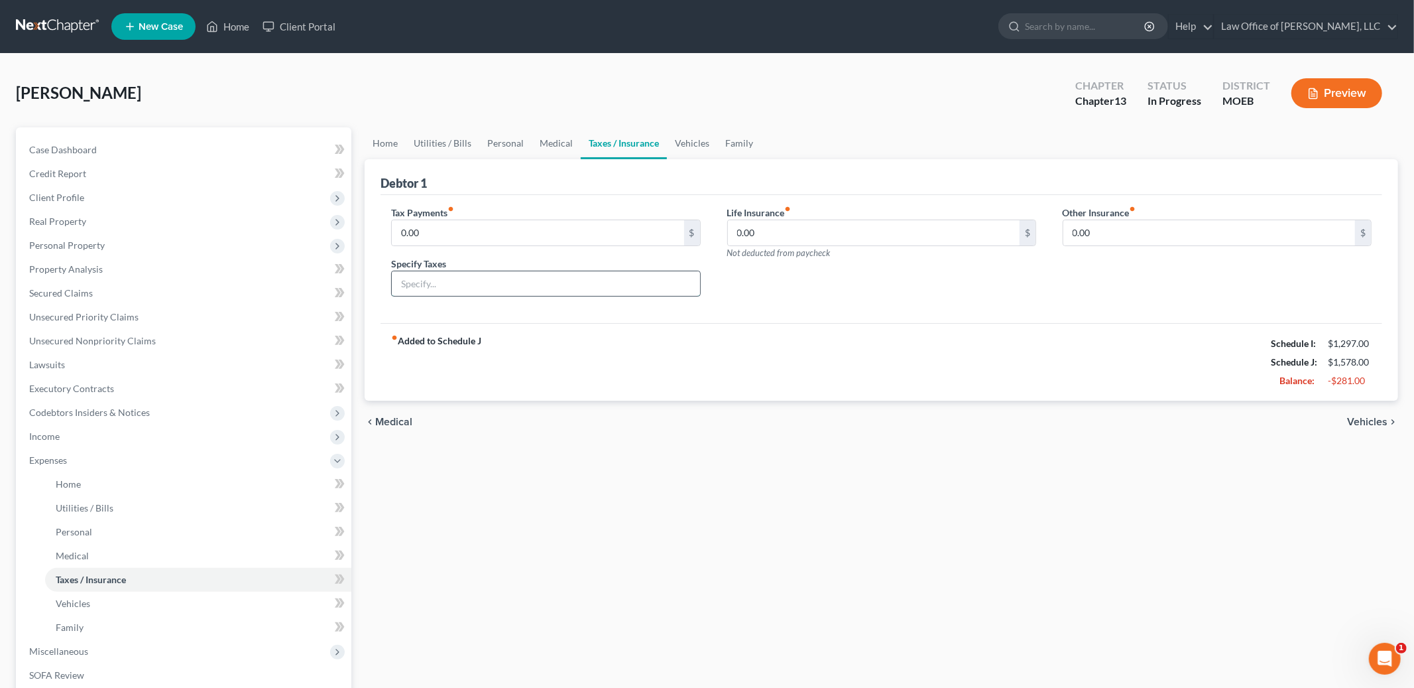
click at [461, 280] on input "text" at bounding box center [546, 283] width 308 height 25
type input "Personal Property Tax"
click at [450, 235] on input "0.00" at bounding box center [538, 232] width 292 height 25
click at [448, 235] on input "0.00" at bounding box center [538, 232] width 292 height 25
type input "0"
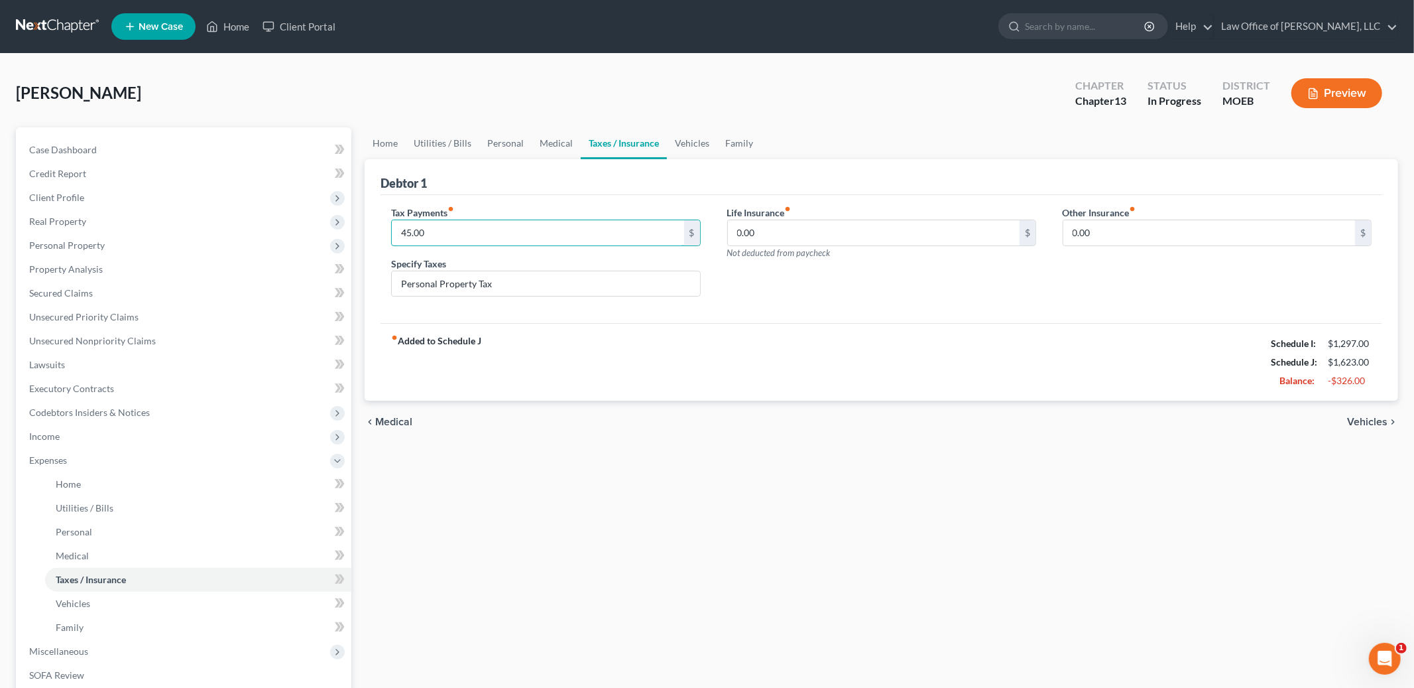
type input "45.00"
click at [682, 485] on div "Home Utilities / Bills Personal Medical Taxes / Insurance Vehicles Family Debto…" at bounding box center [881, 498] width 1047 height 742
click at [406, 149] on link "Utilities / Bills" at bounding box center [443, 143] width 74 height 32
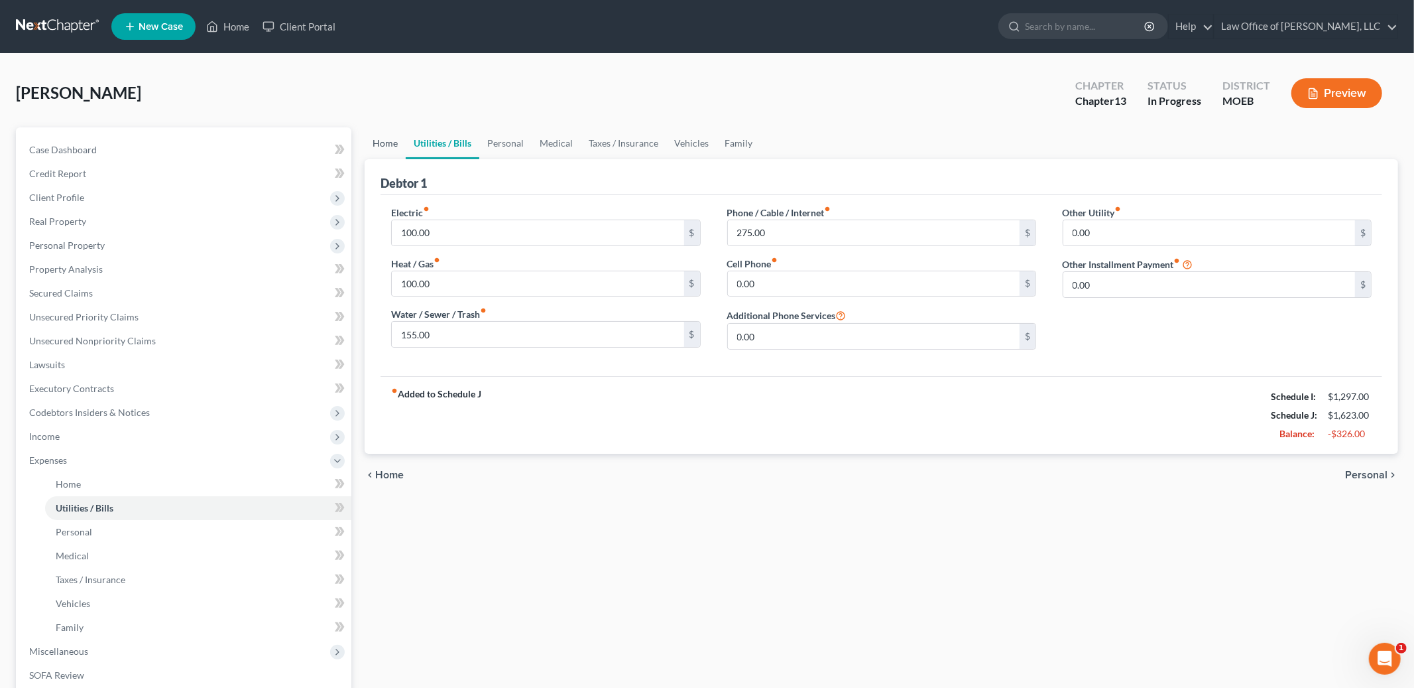
click at [389, 143] on link "Home" at bounding box center [385, 143] width 41 height 32
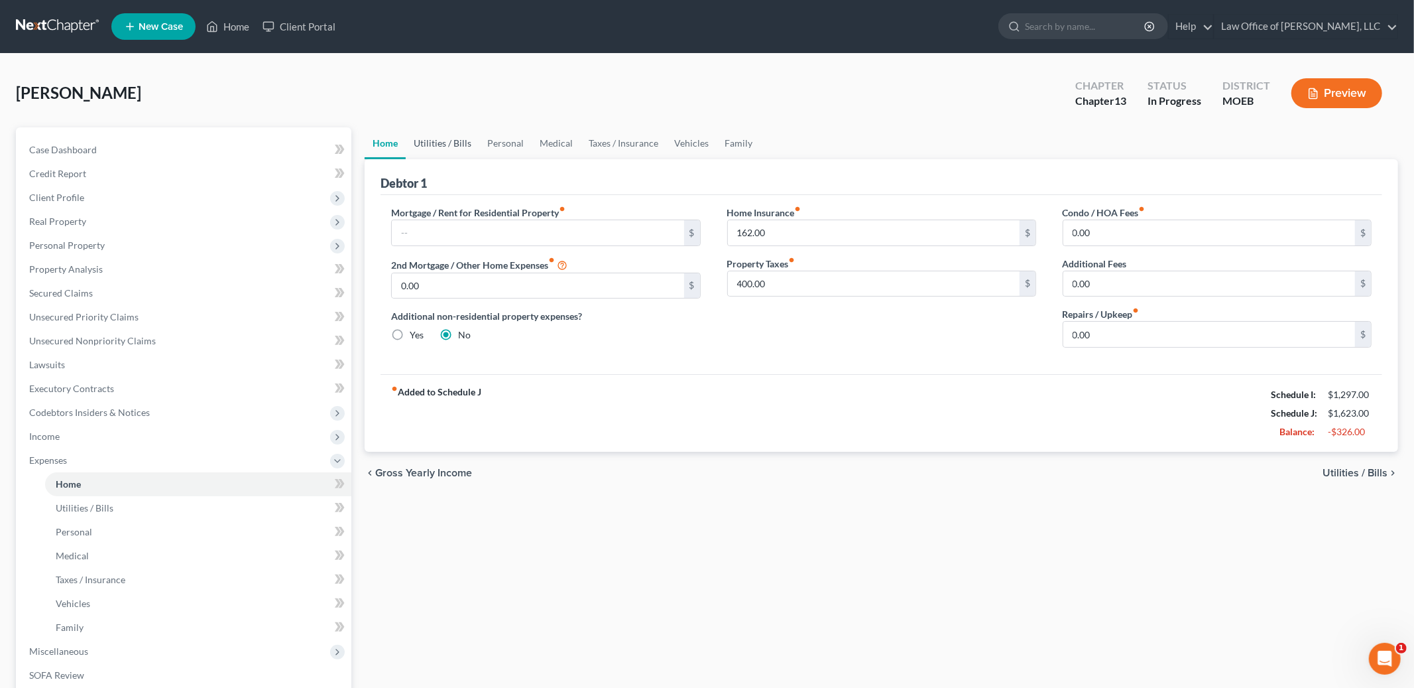
click at [428, 141] on link "Utilities / Bills" at bounding box center [443, 143] width 74 height 32
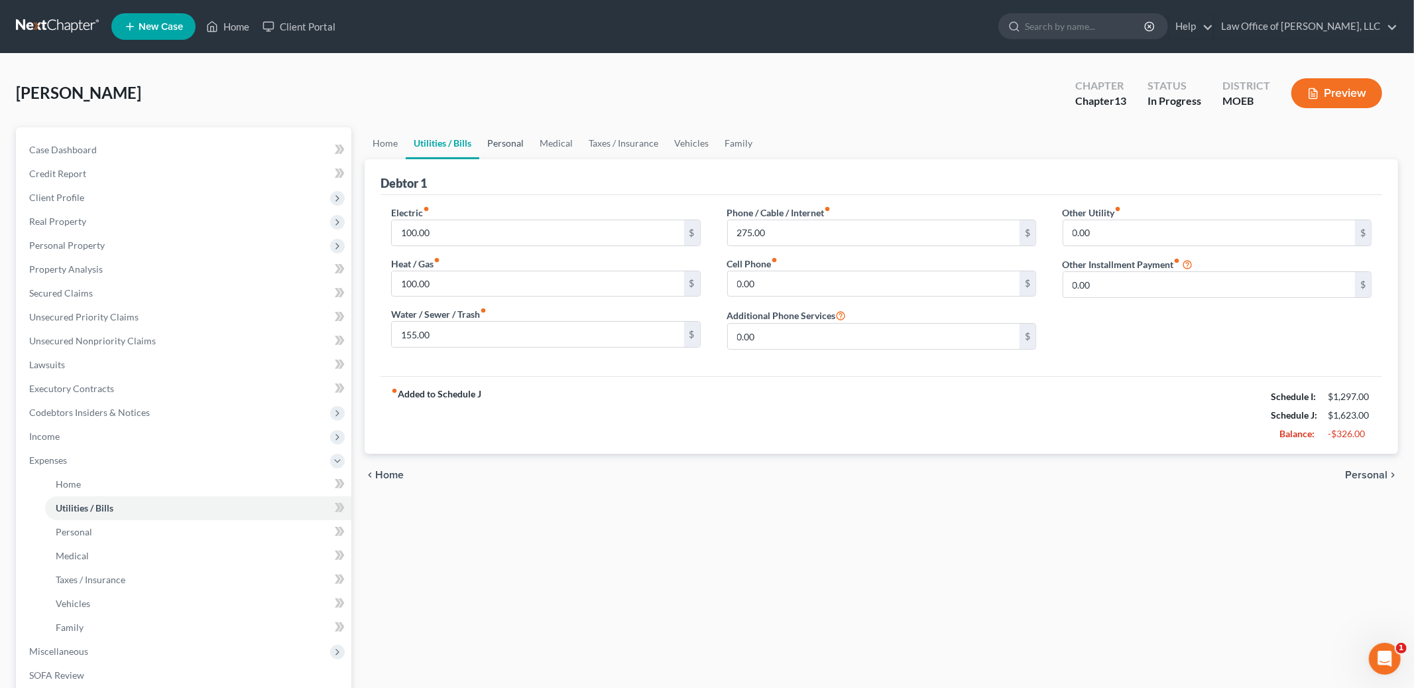
click at [498, 138] on link "Personal" at bounding box center [505, 143] width 52 height 32
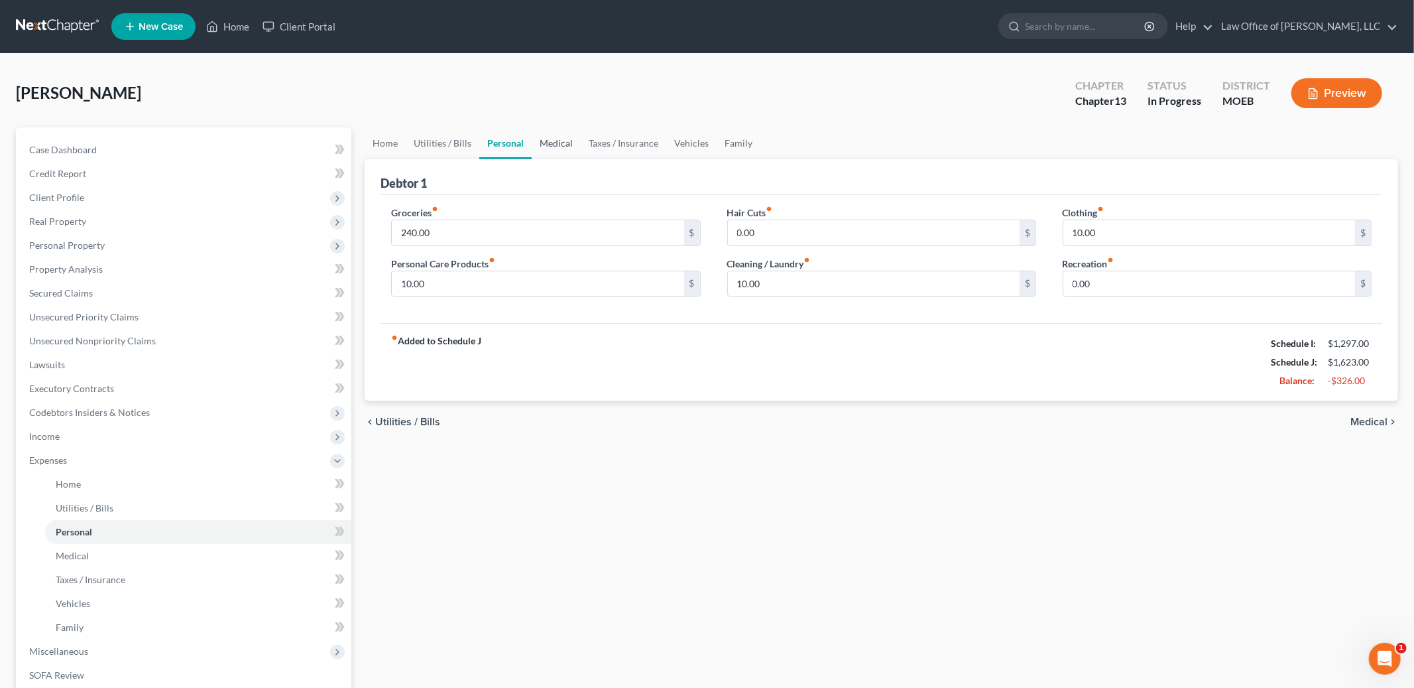
click at [556, 140] on link "Medical" at bounding box center [556, 143] width 49 height 32
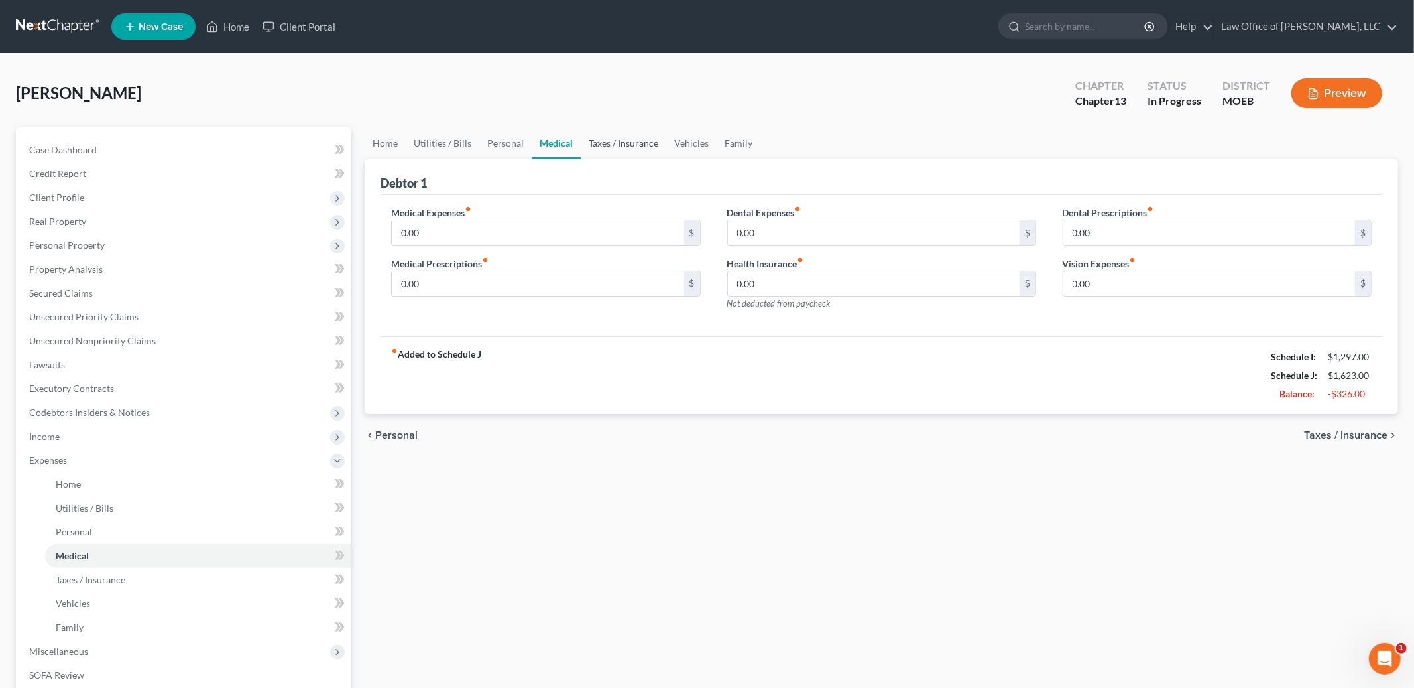
click at [611, 141] on link "Taxes / Insurance" at bounding box center [624, 143] width 86 height 32
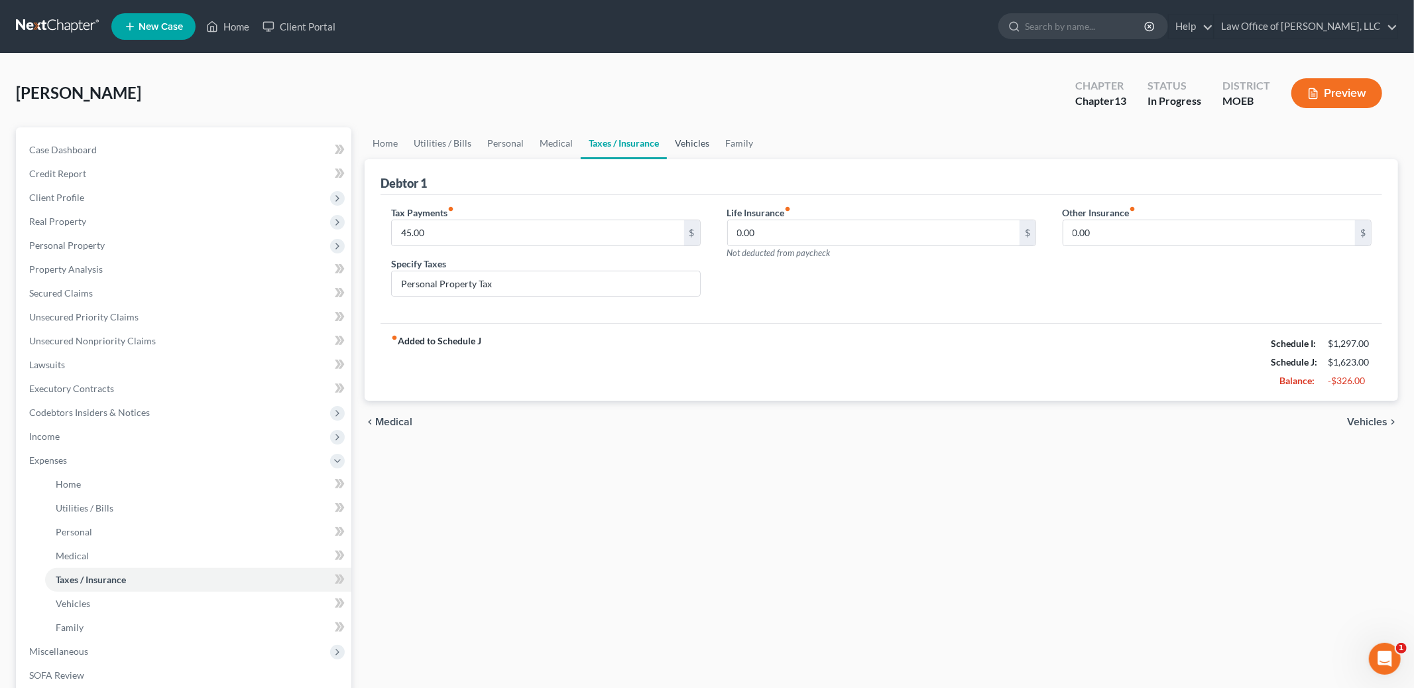
click at [684, 141] on link "Vehicles" at bounding box center [692, 143] width 50 height 32
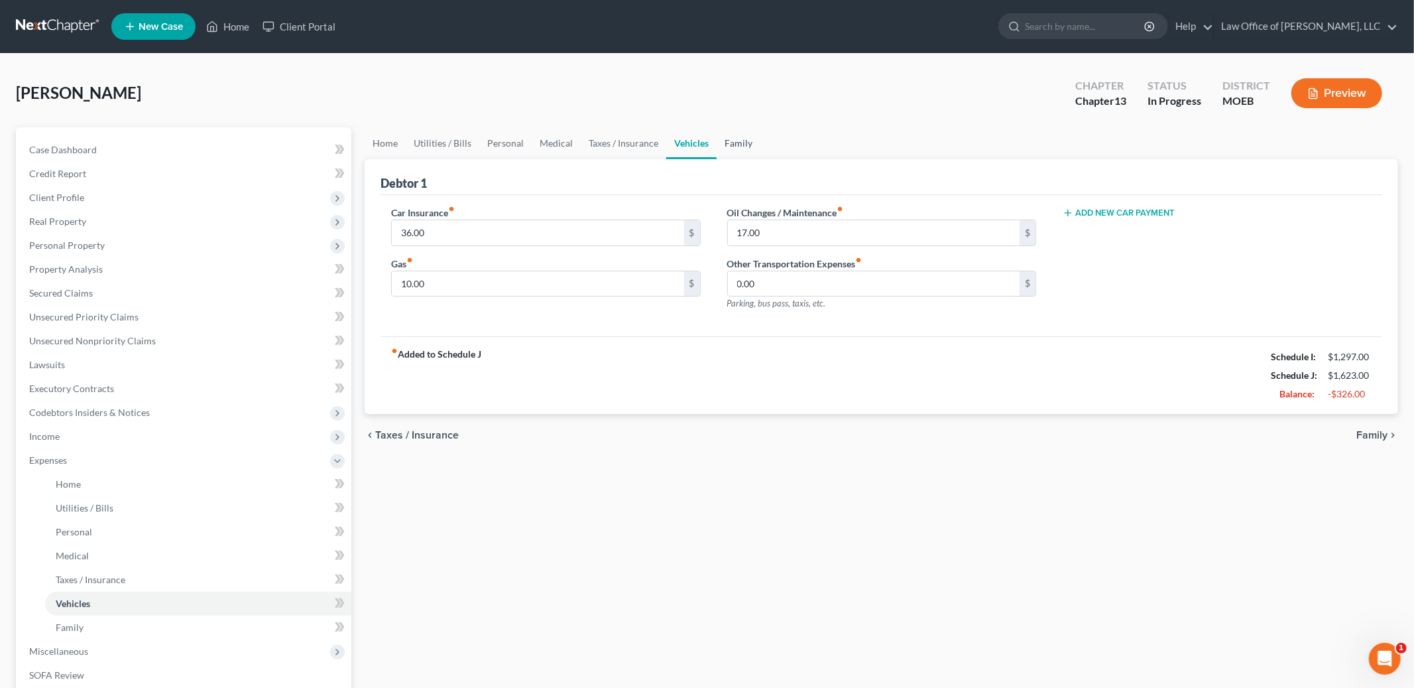
click at [746, 139] on link "Family" at bounding box center [739, 143] width 44 height 32
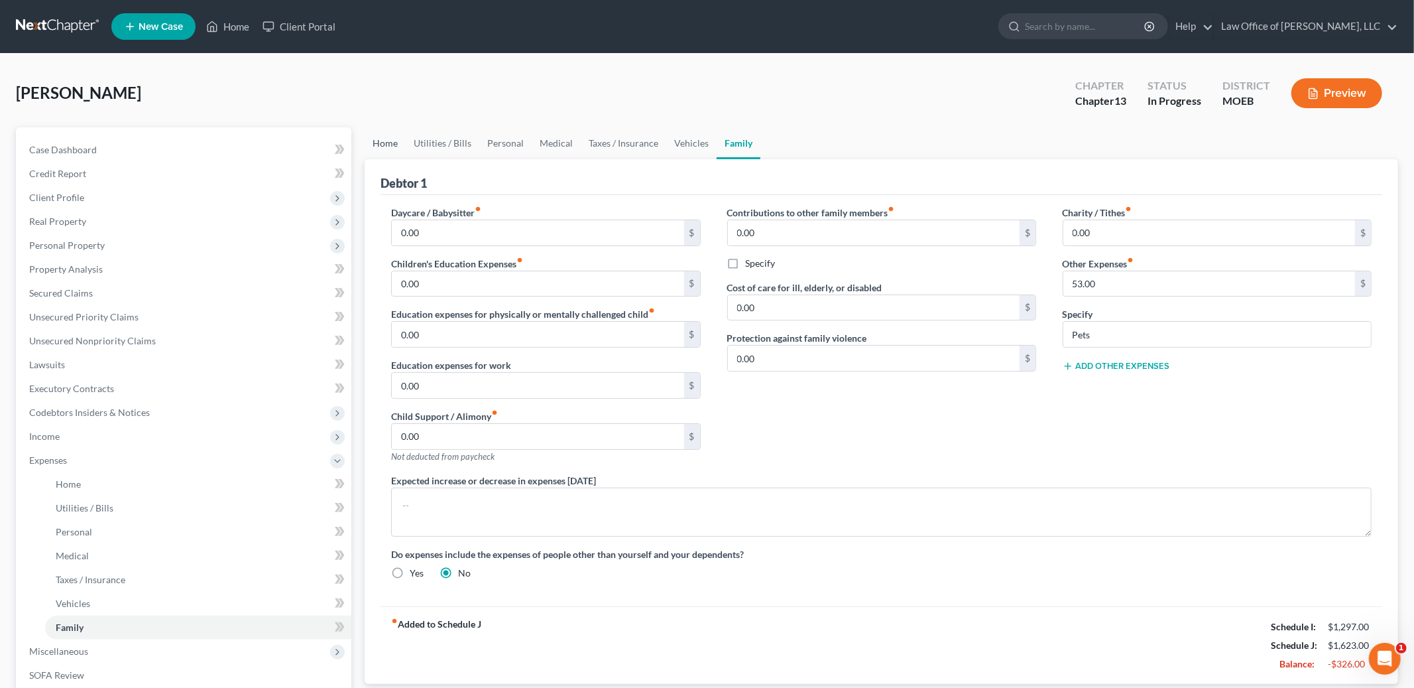
click at [384, 143] on link "Home" at bounding box center [385, 143] width 41 height 32
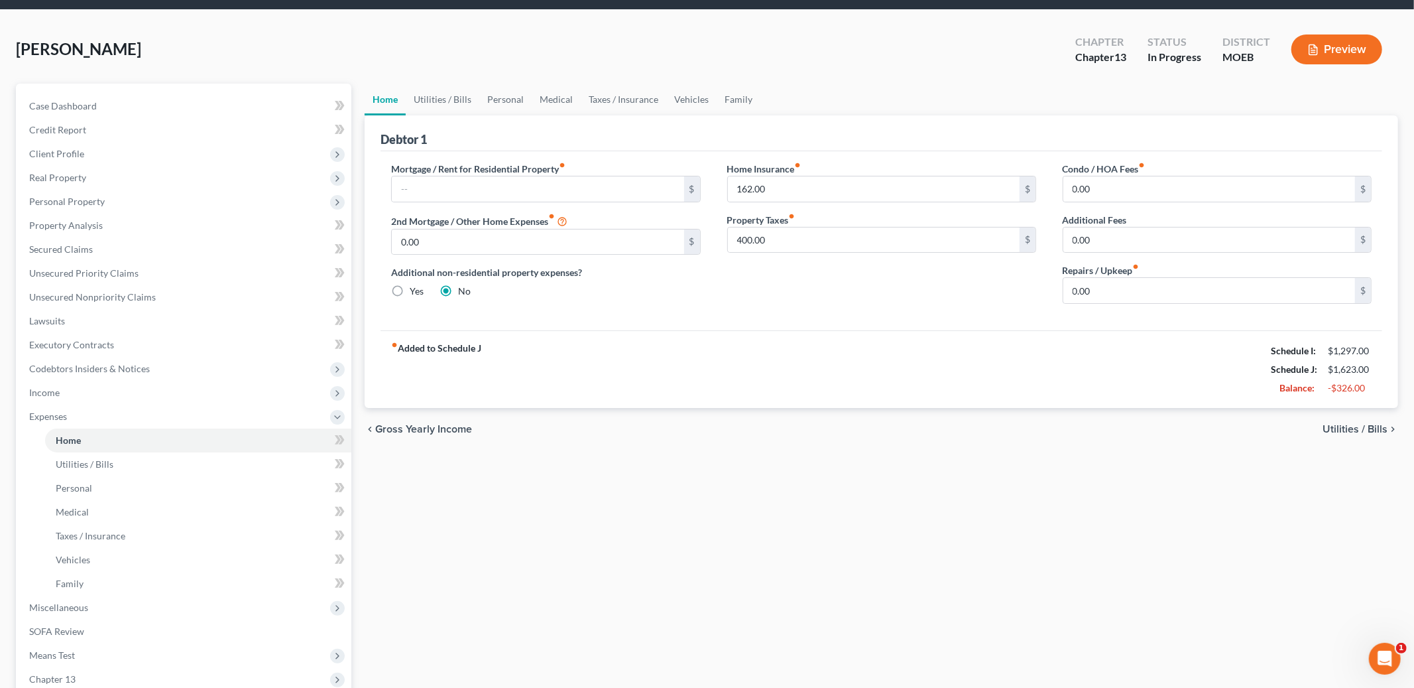
scroll to position [48, 0]
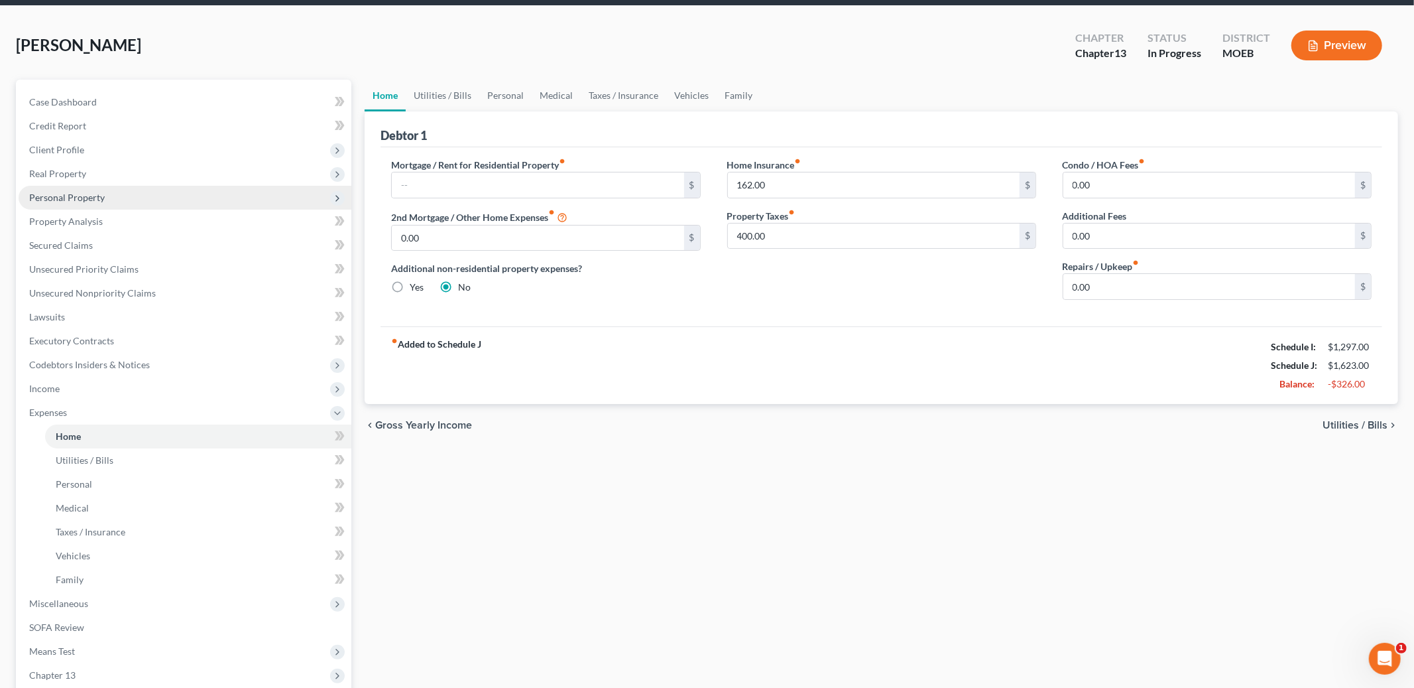
click at [113, 196] on span "Personal Property" at bounding box center [185, 198] width 333 height 24
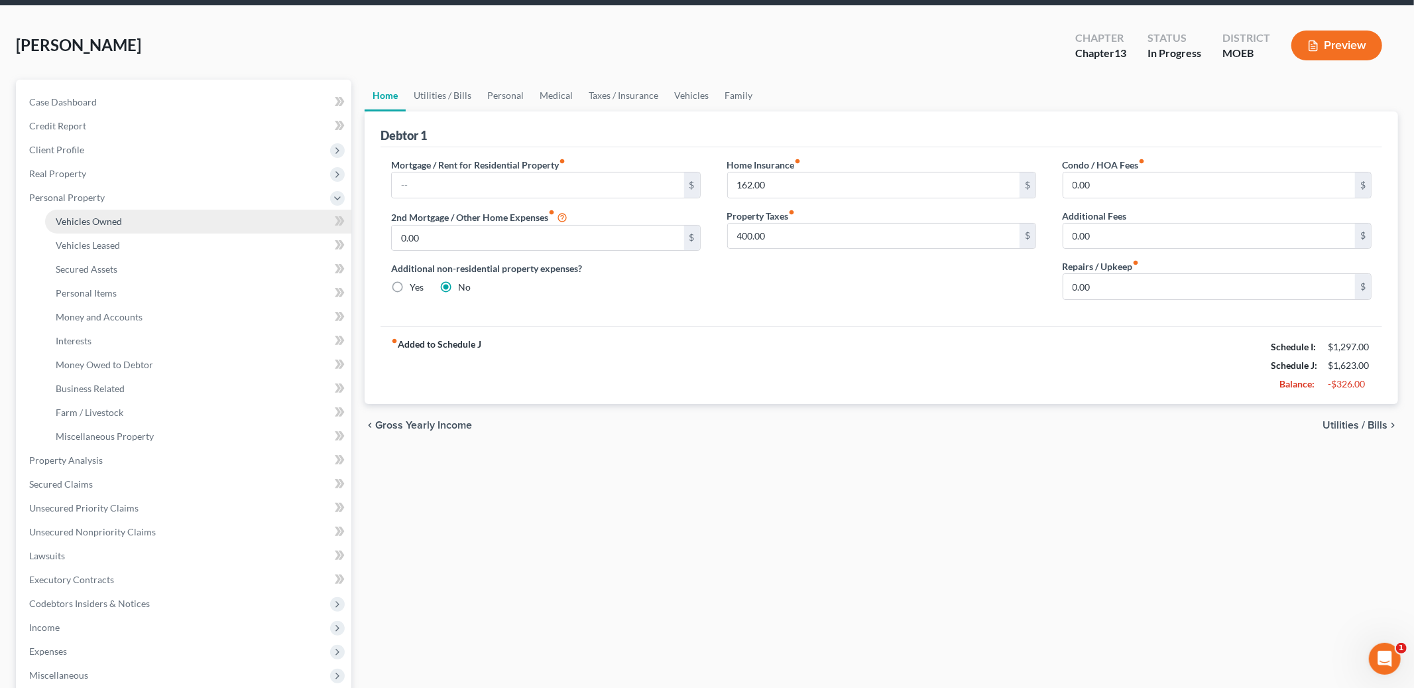
click at [108, 216] on span "Vehicles Owned" at bounding box center [89, 220] width 66 height 11
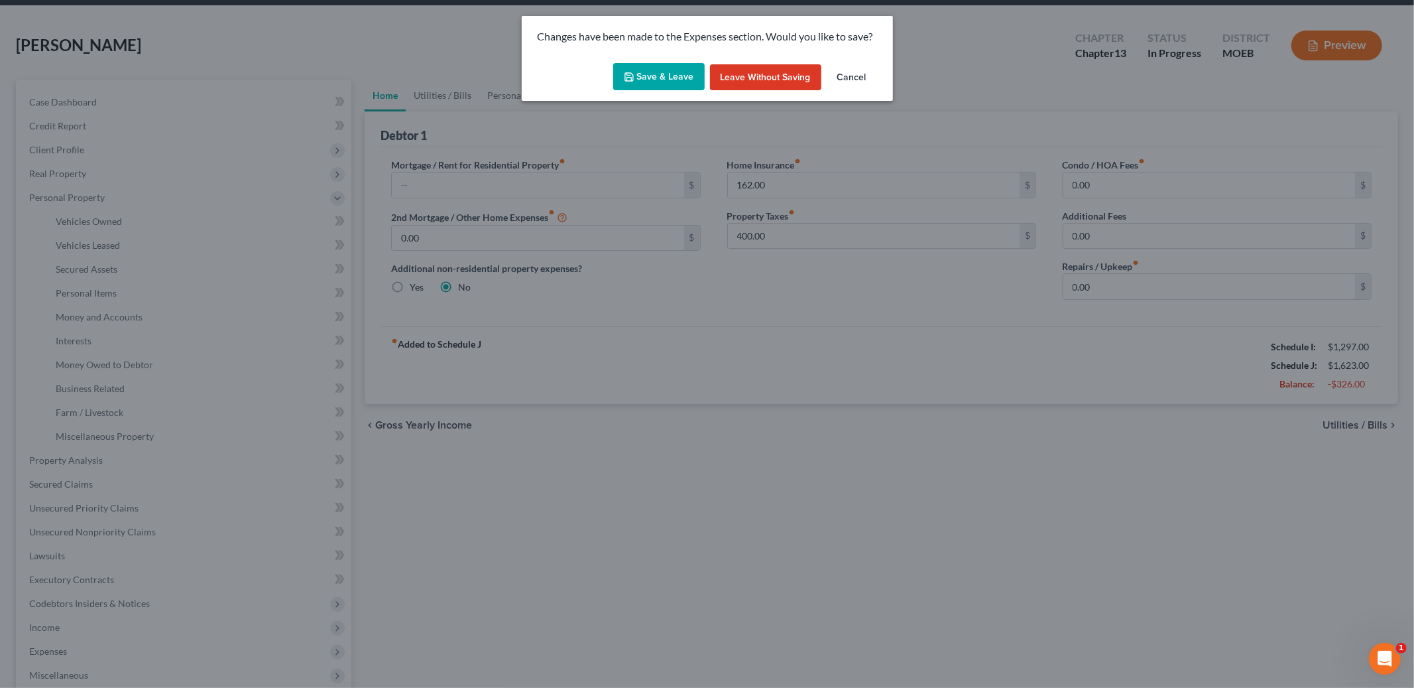
click at [676, 78] on button "Save & Leave" at bounding box center [658, 77] width 91 height 28
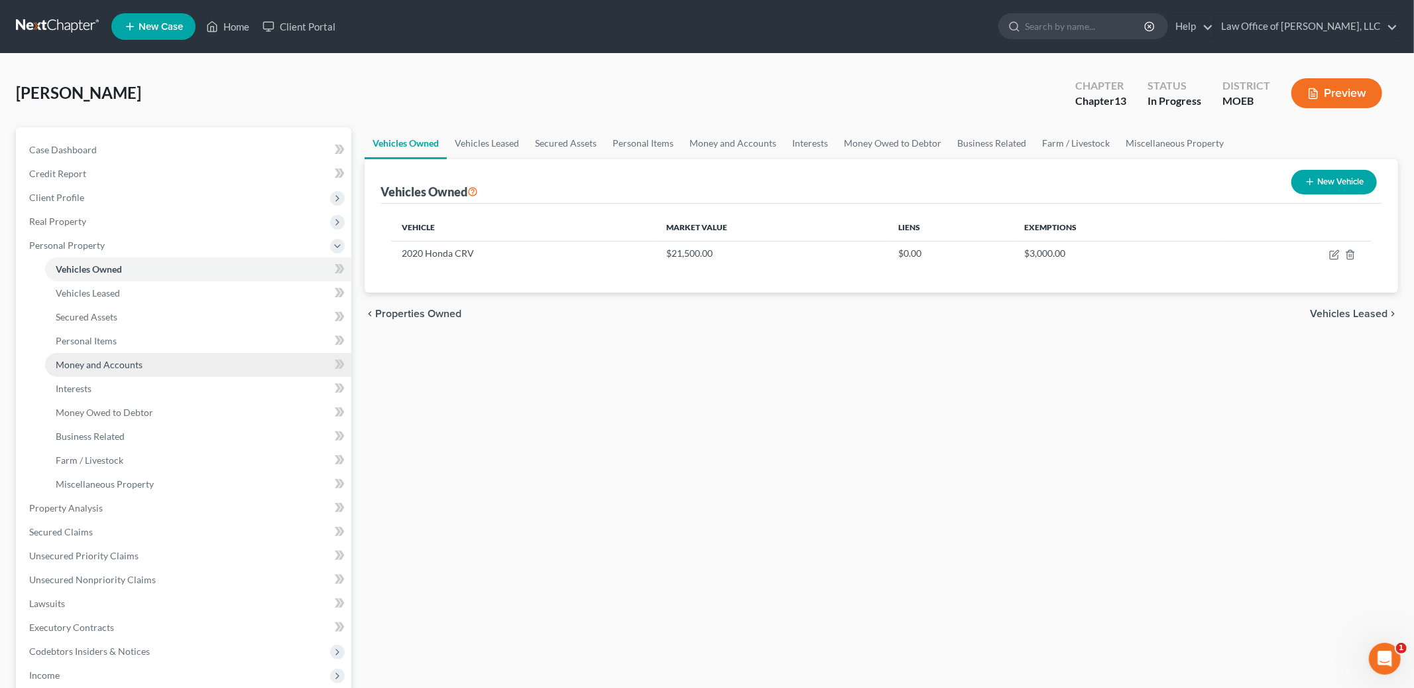
click at [102, 363] on span "Money and Accounts" at bounding box center [99, 364] width 87 height 11
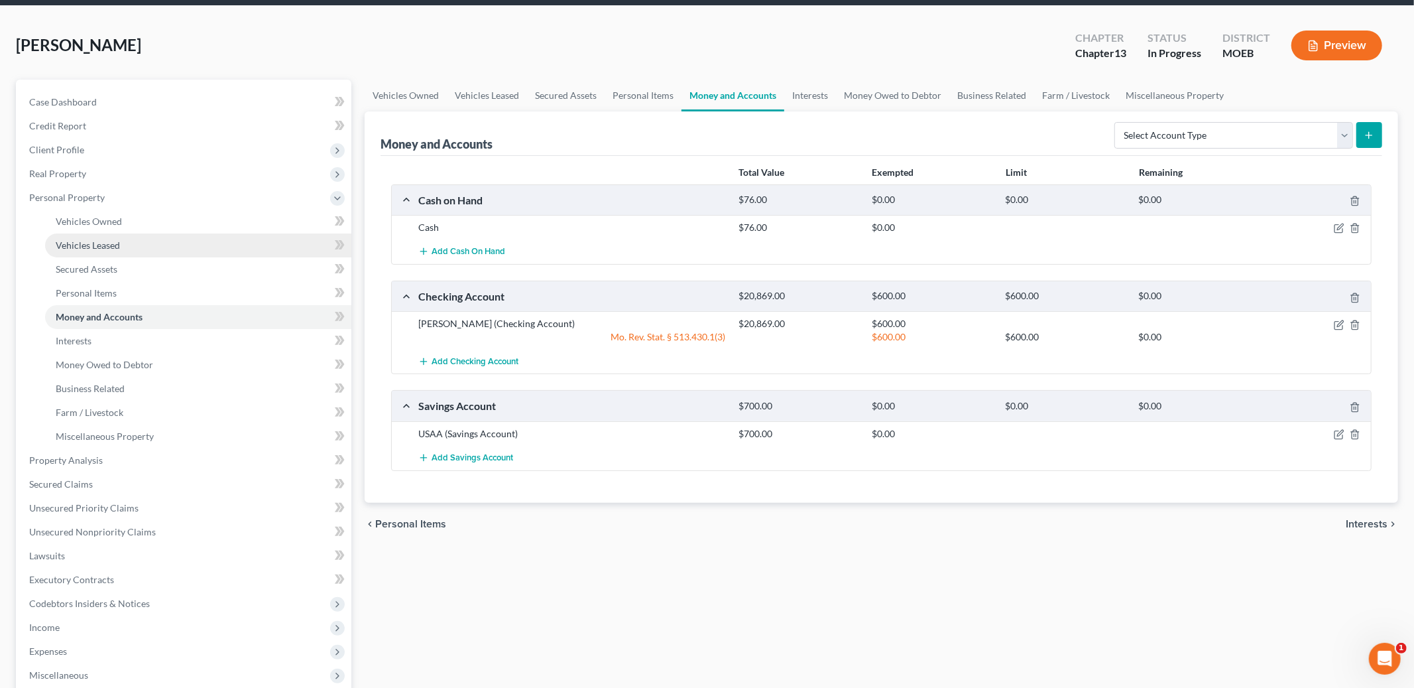
scroll to position [46, 0]
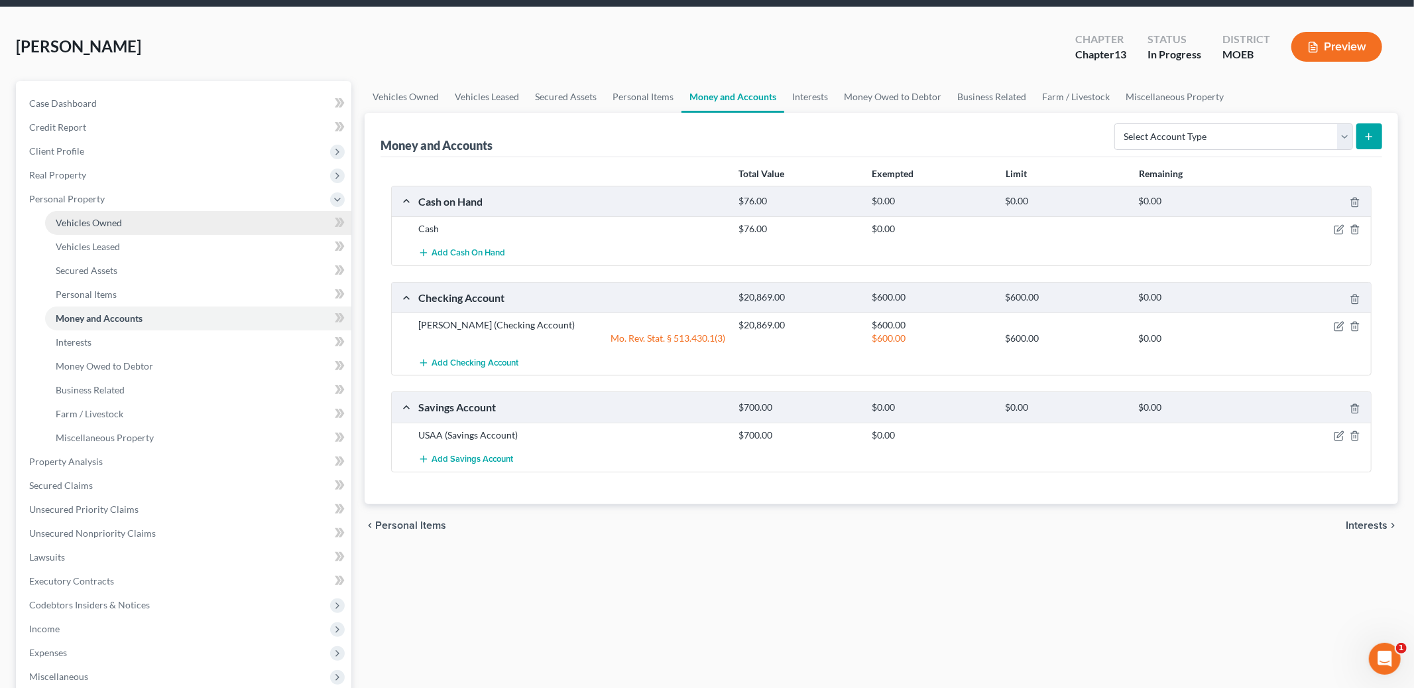
click at [110, 222] on span "Vehicles Owned" at bounding box center [89, 222] width 66 height 11
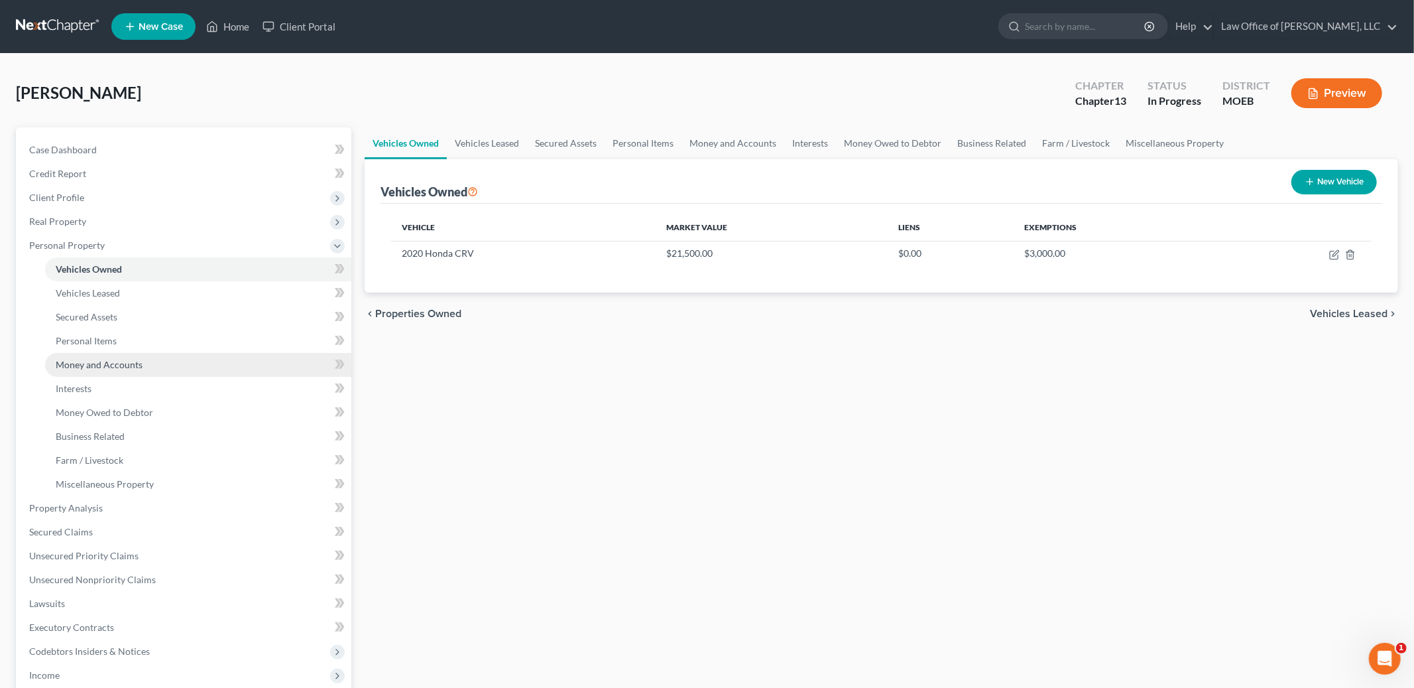
click at [124, 361] on span "Money and Accounts" at bounding box center [99, 364] width 87 height 11
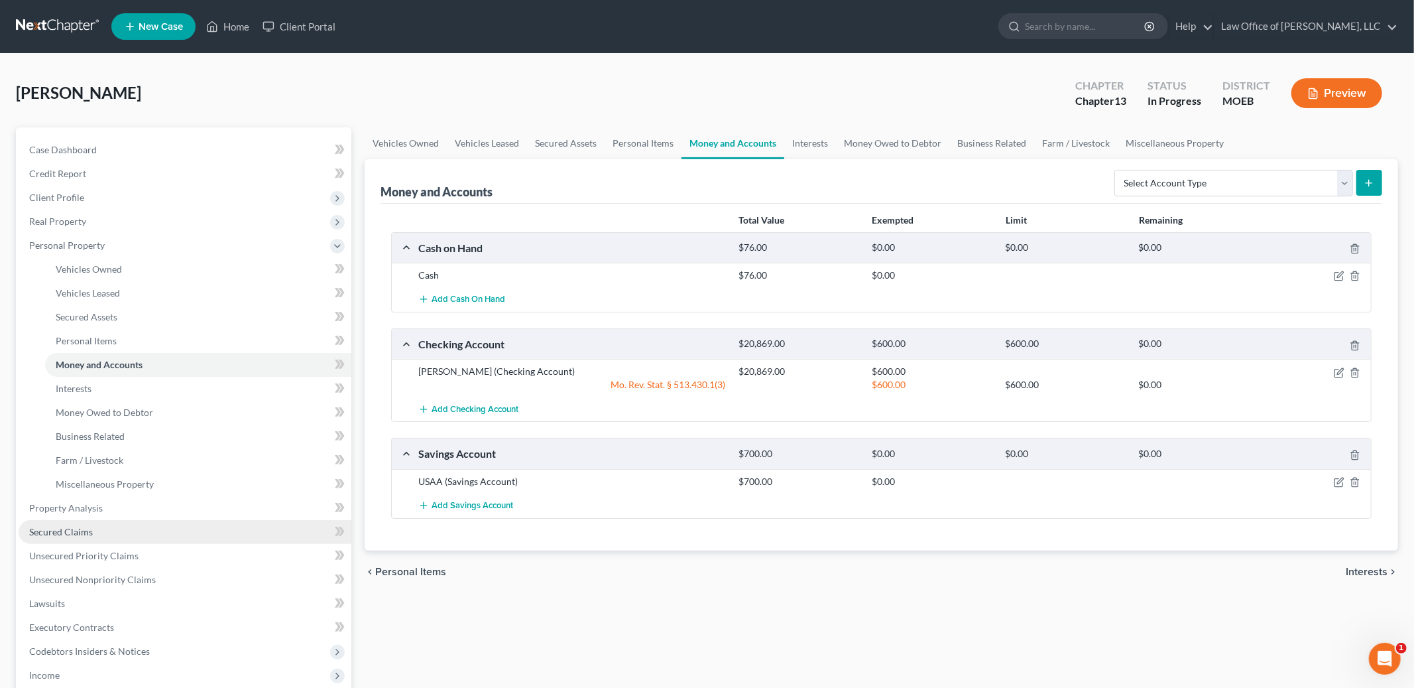
click at [113, 535] on link "Secured Claims" at bounding box center [185, 532] width 333 height 24
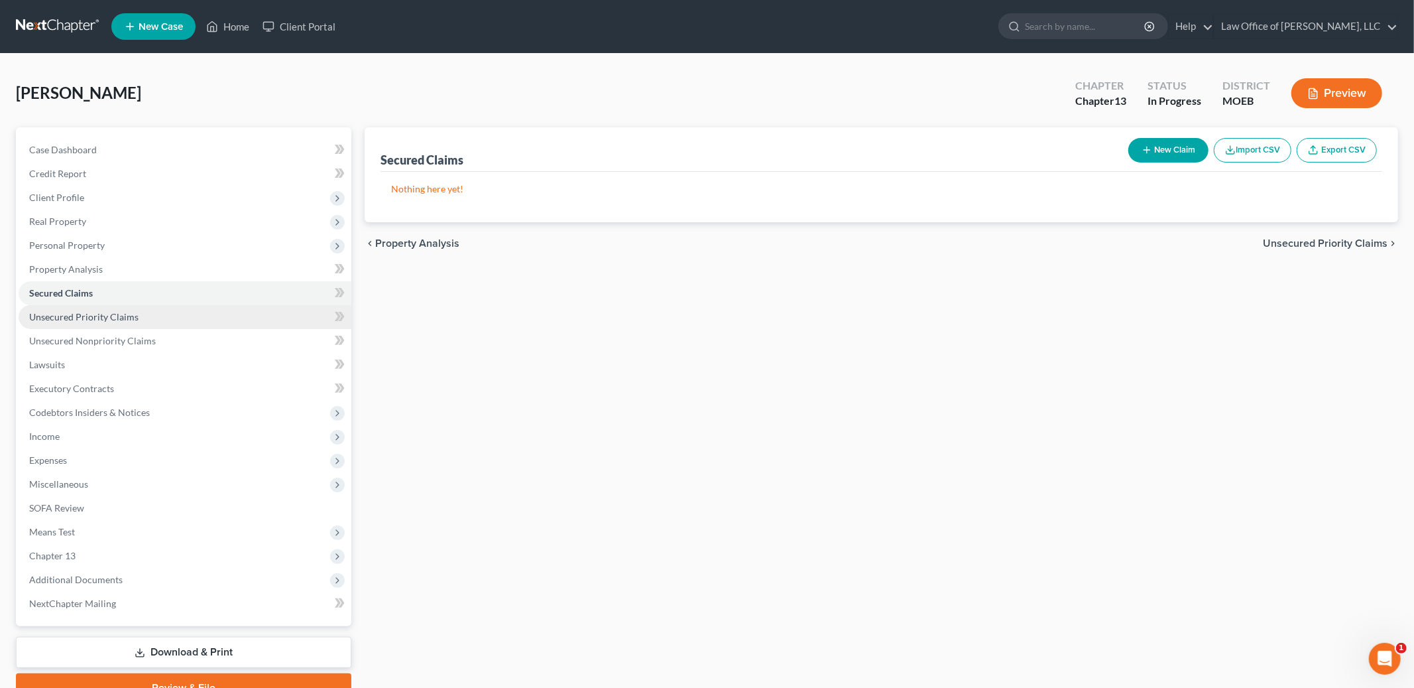
click at [168, 320] on link "Unsecured Priority Claims" at bounding box center [185, 317] width 333 height 24
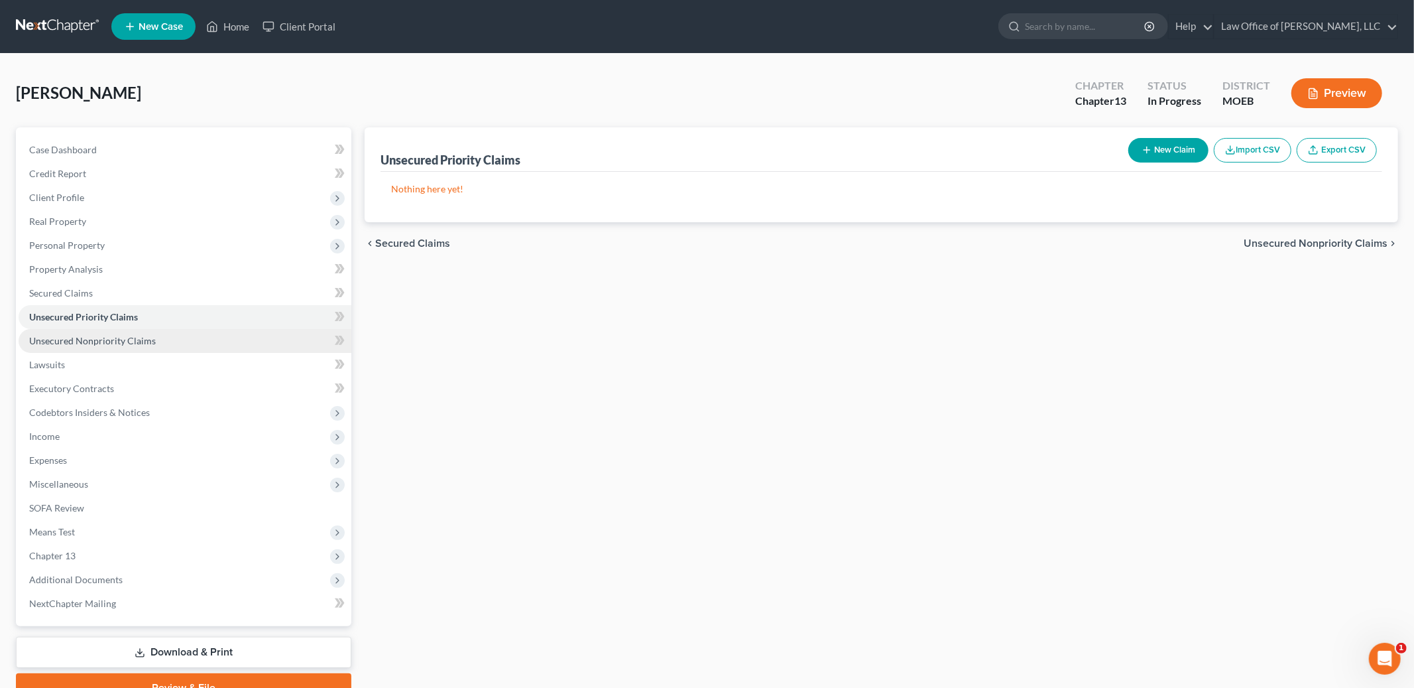
click at [172, 333] on link "Unsecured Nonpriority Claims" at bounding box center [185, 341] width 333 height 24
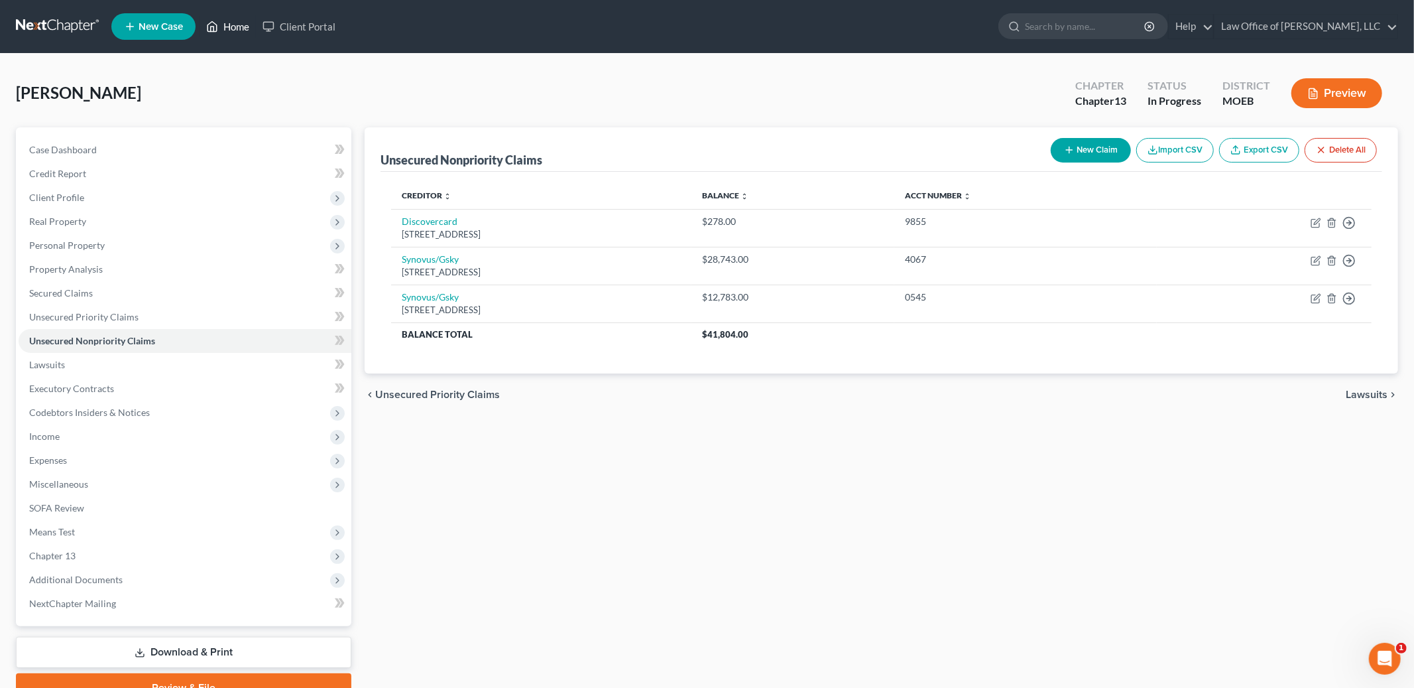
click at [237, 27] on link "Home" at bounding box center [228, 27] width 56 height 24
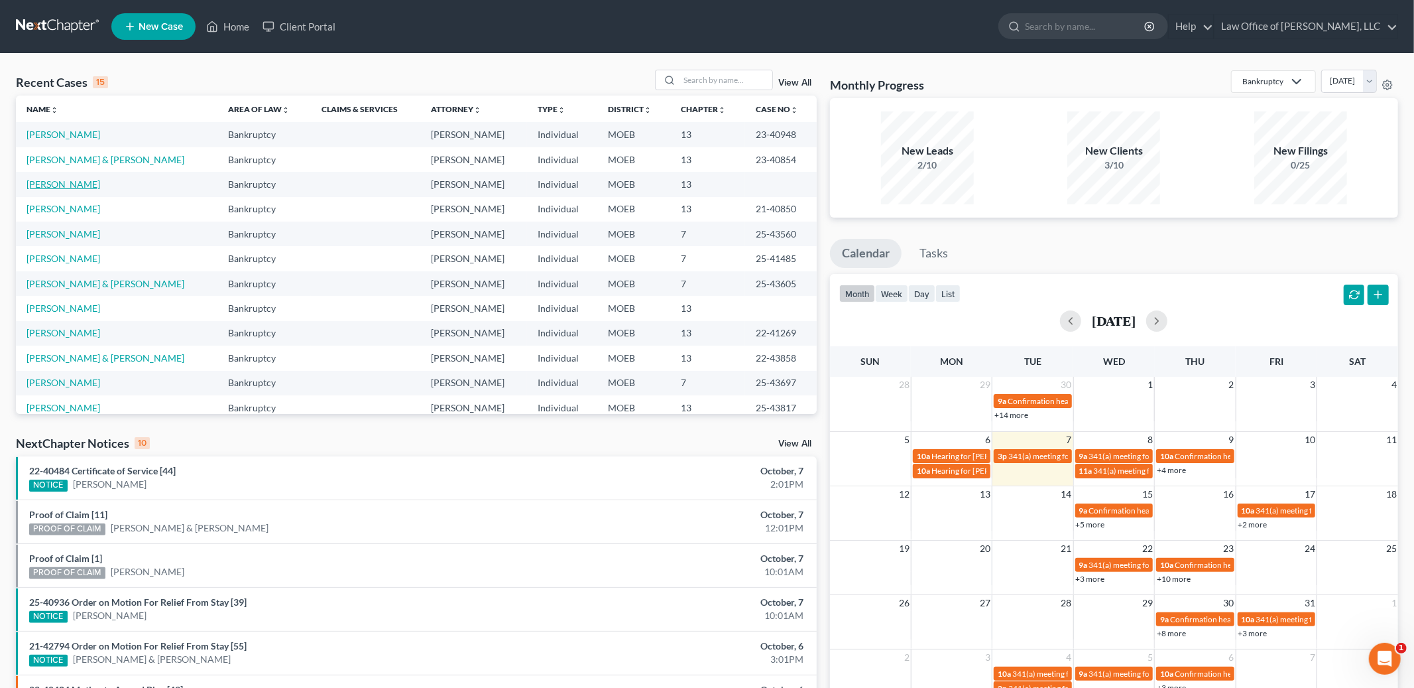
click at [64, 188] on link "[PERSON_NAME]" at bounding box center [64, 183] width 74 height 11
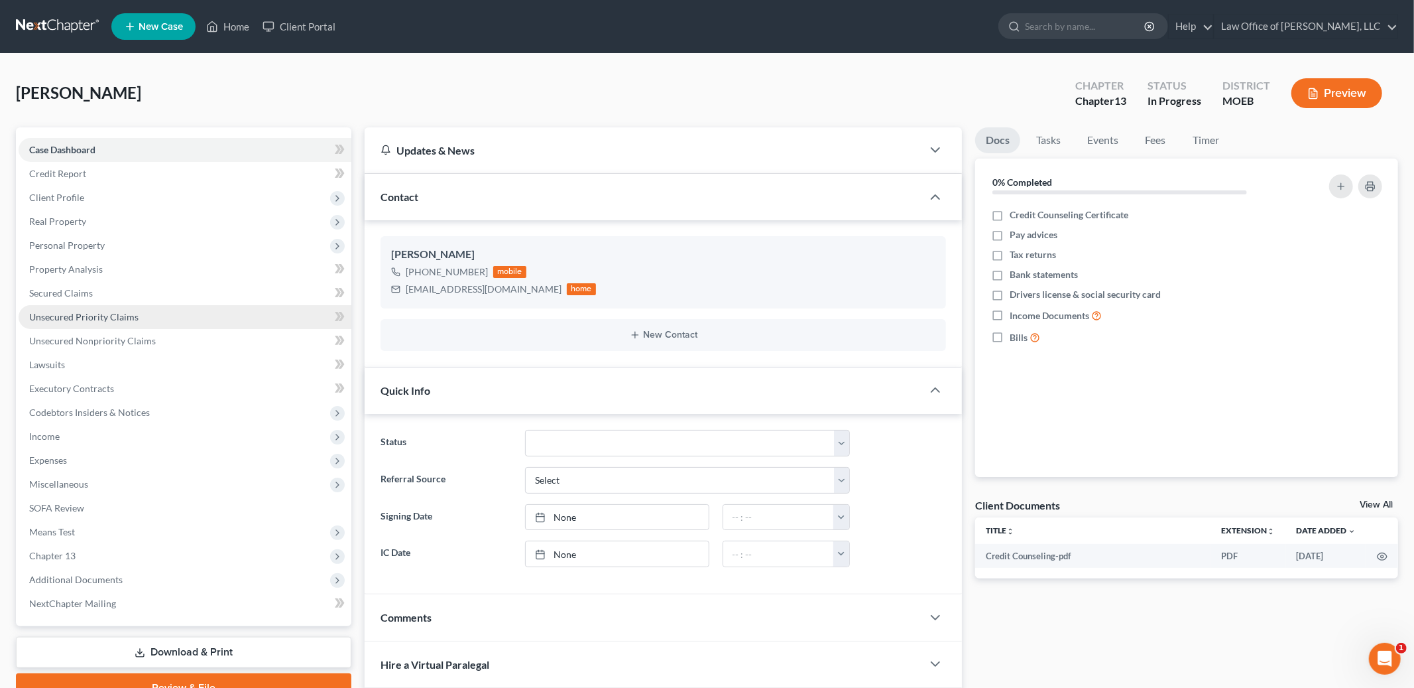
scroll to position [1, 0]
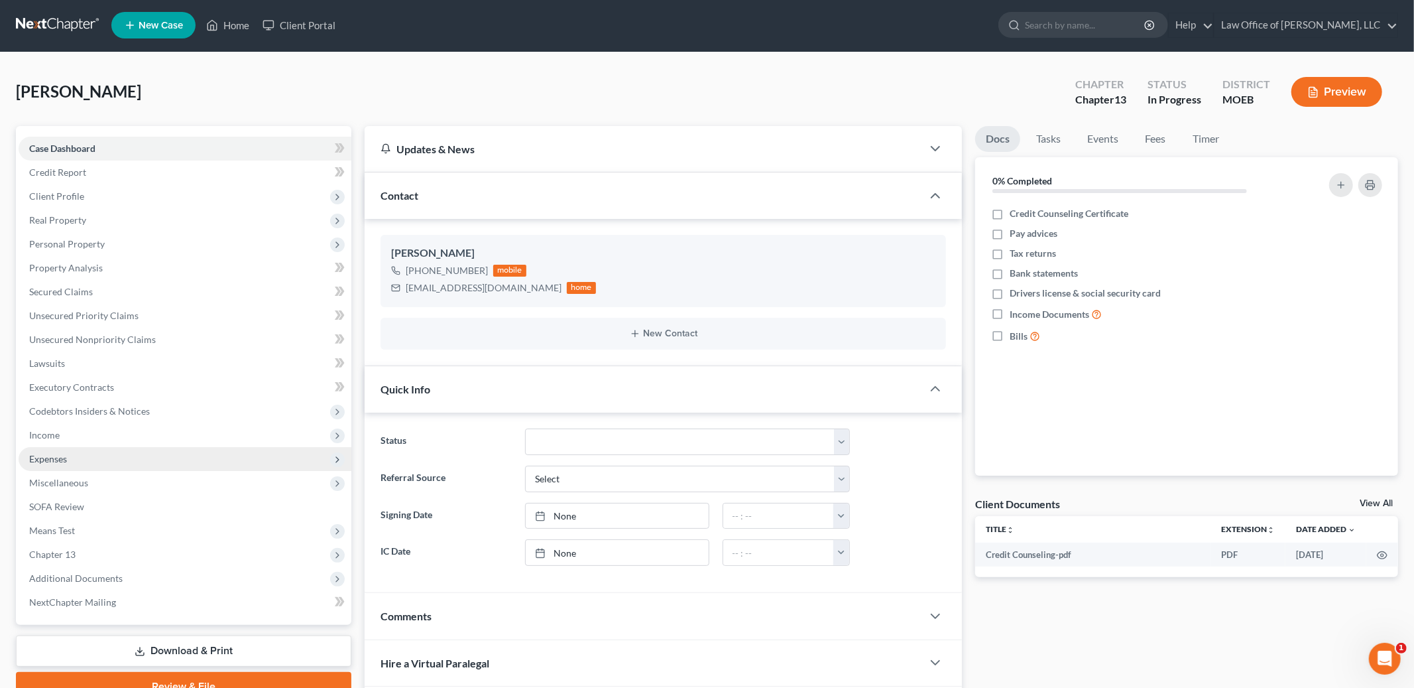
click at [72, 460] on span "Expenses" at bounding box center [185, 459] width 333 height 24
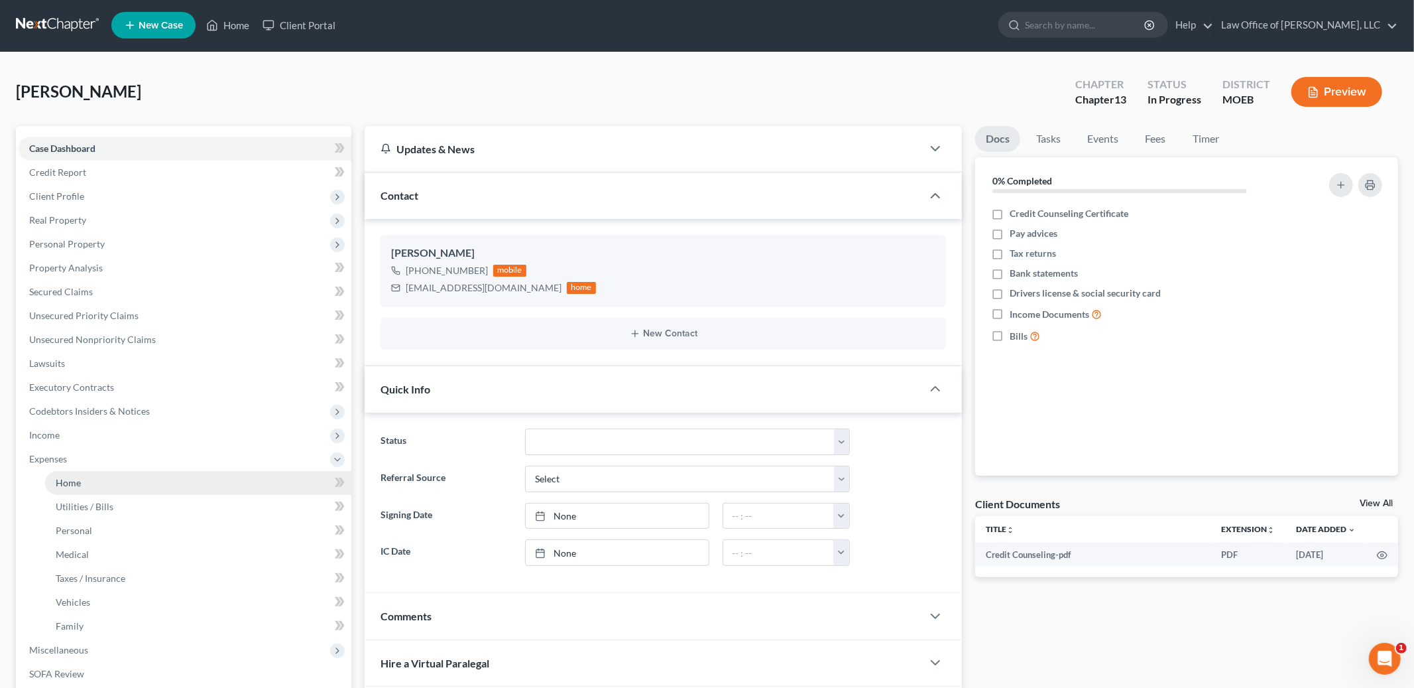
click at [70, 484] on span "Home" at bounding box center [68, 482] width 25 height 11
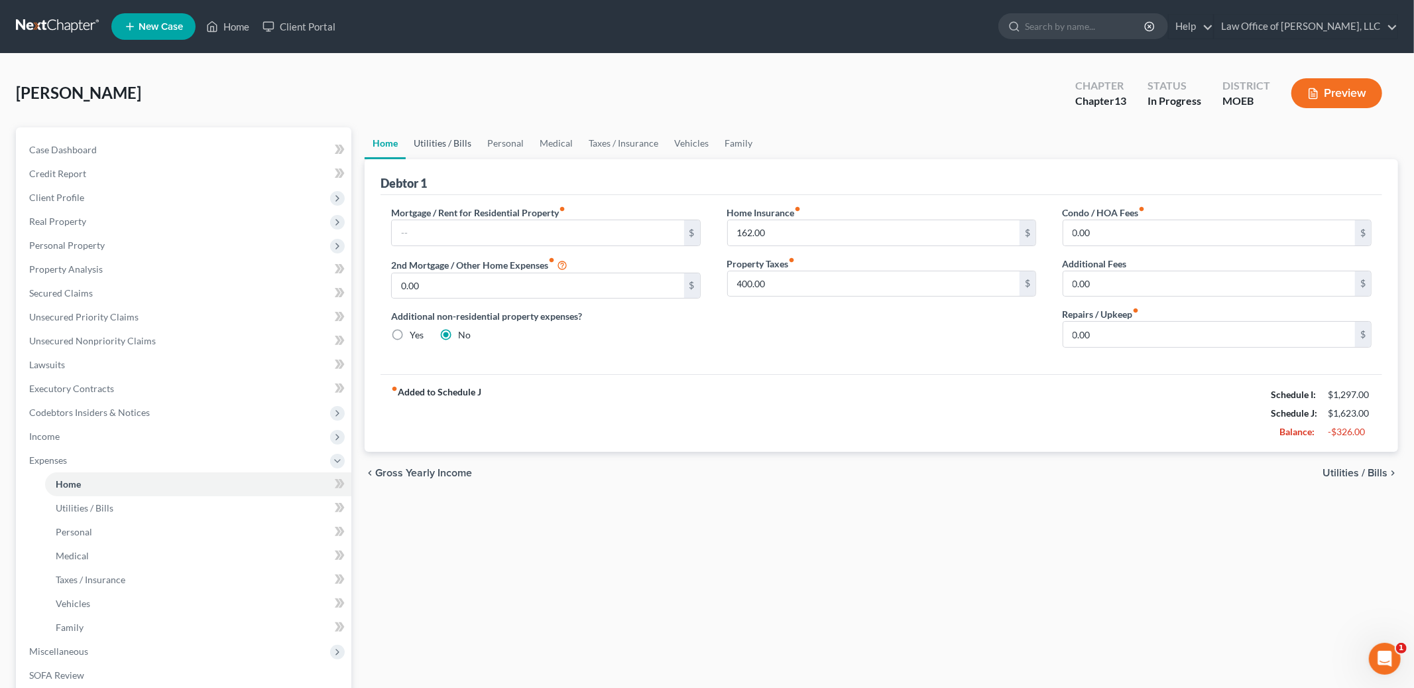
click at [430, 141] on link "Utilities / Bills" at bounding box center [443, 143] width 74 height 32
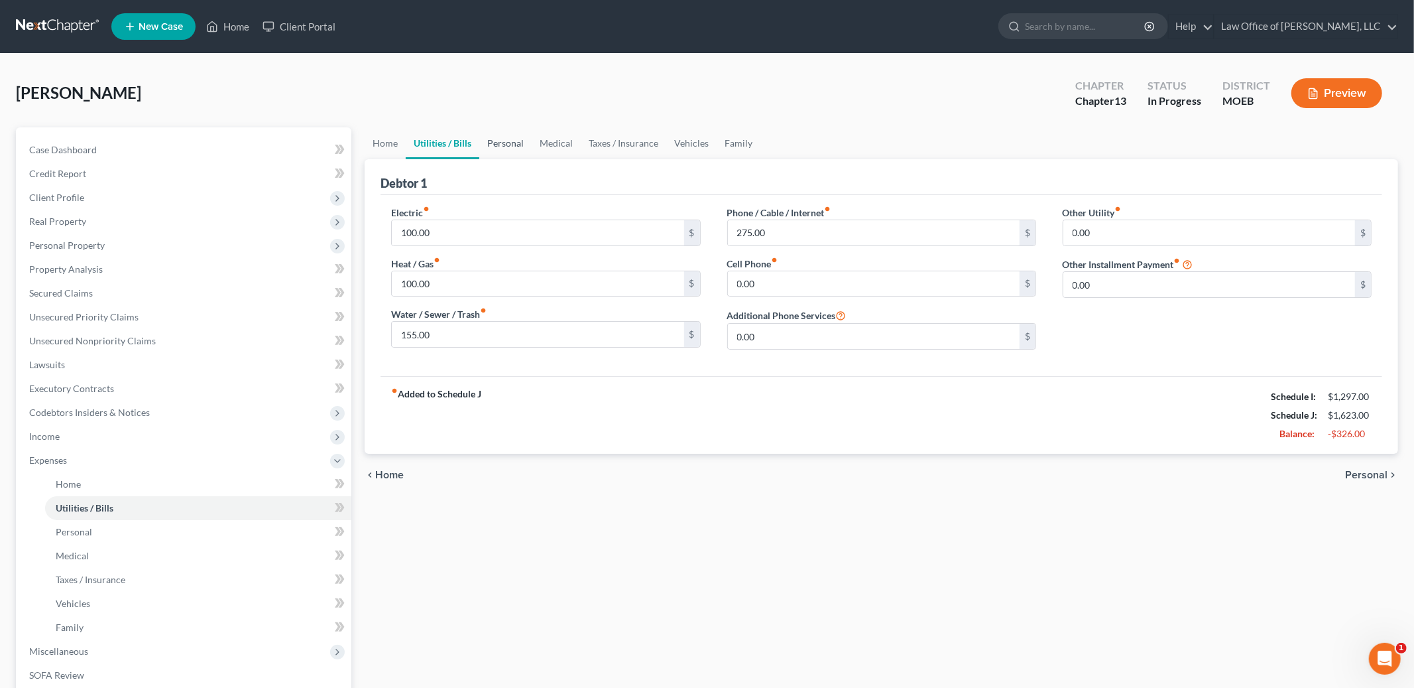
click at [482, 139] on link "Personal" at bounding box center [505, 143] width 52 height 32
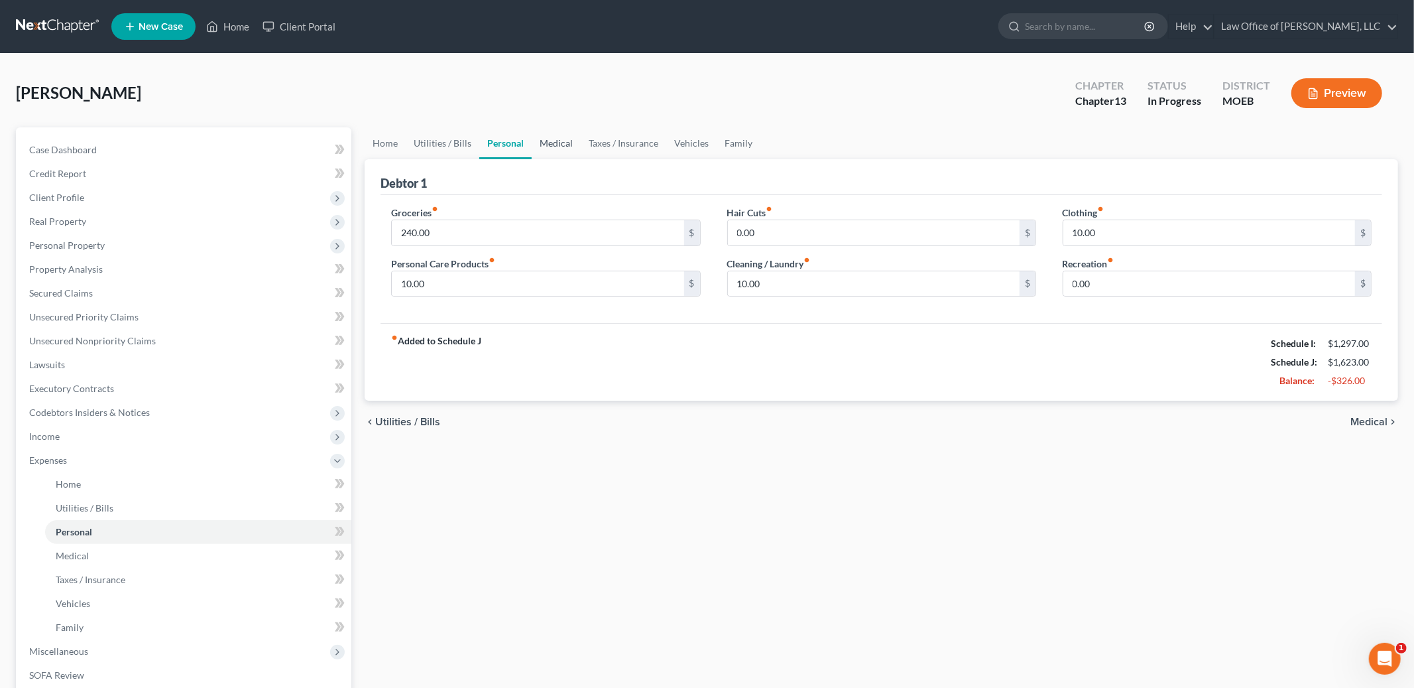
click at [551, 140] on link "Medical" at bounding box center [556, 143] width 49 height 32
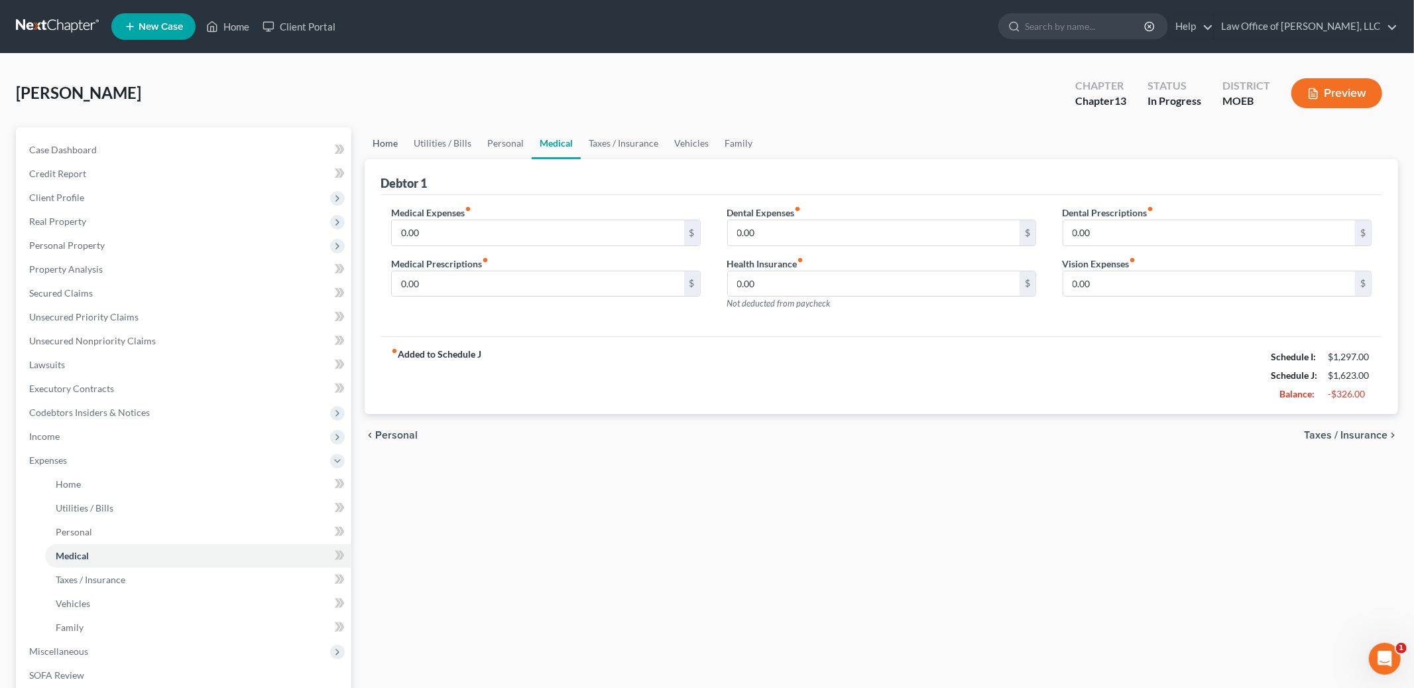
click at [386, 143] on link "Home" at bounding box center [385, 143] width 41 height 32
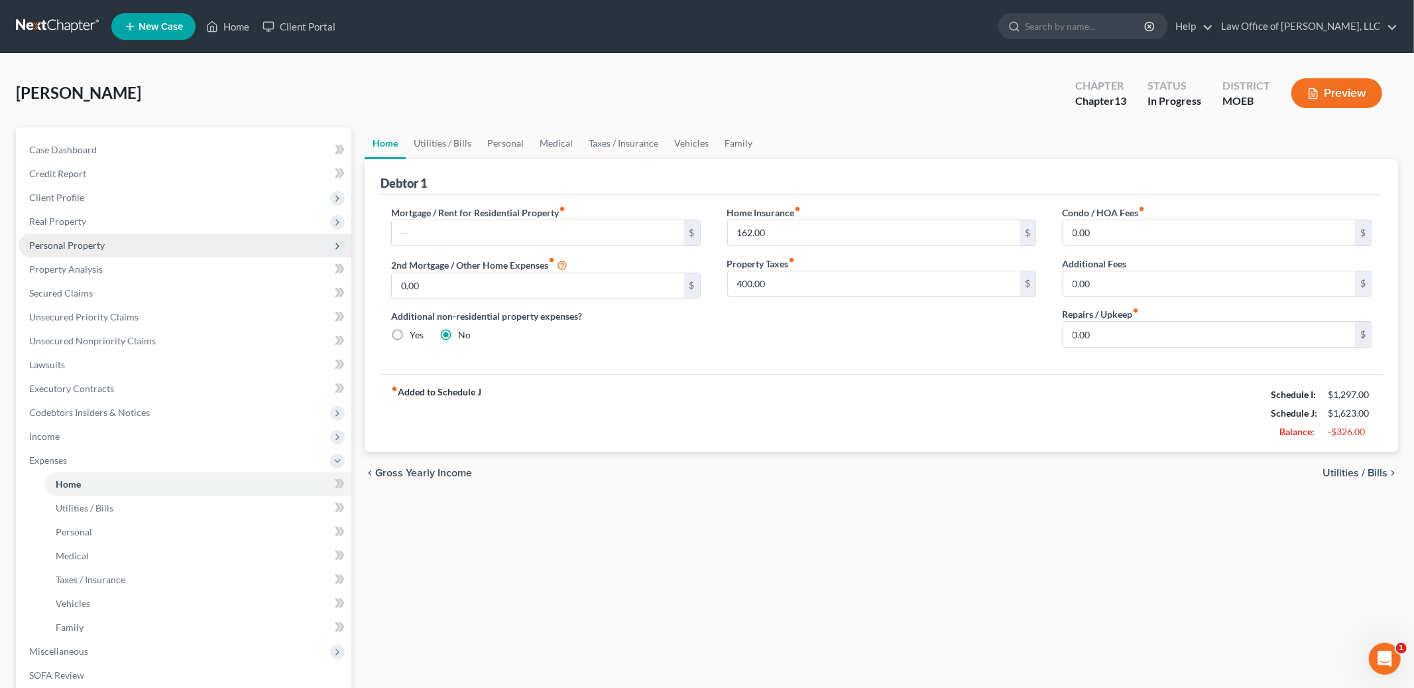
click at [104, 243] on span "Personal Property" at bounding box center [185, 245] width 333 height 24
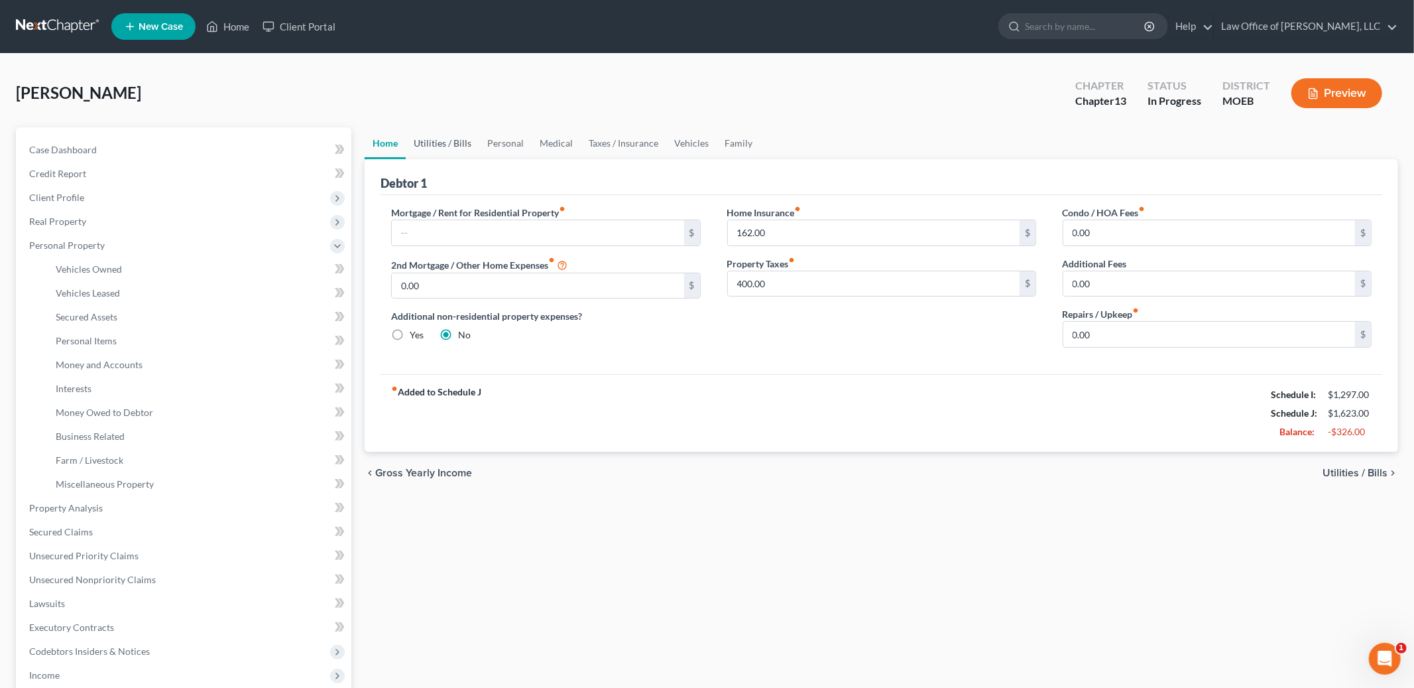
click at [432, 134] on link "Utilities / Bills" at bounding box center [443, 143] width 74 height 32
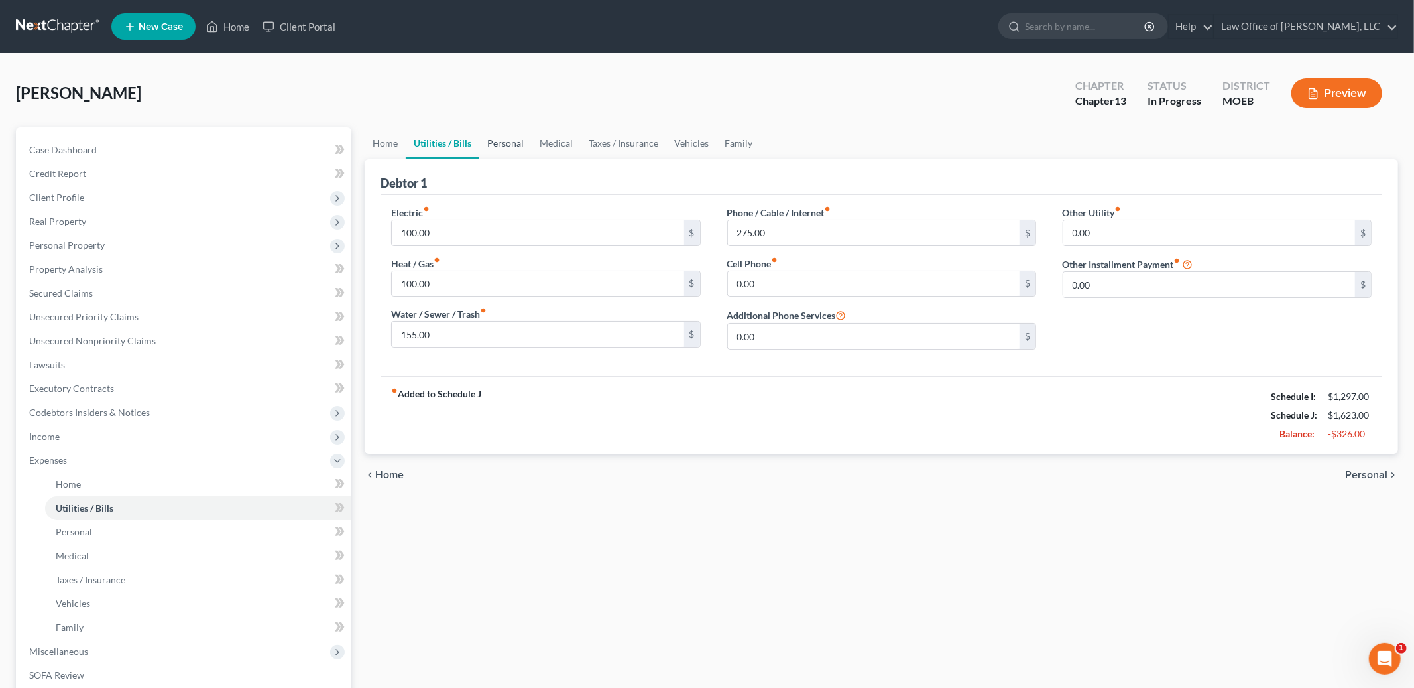
click at [515, 144] on link "Personal" at bounding box center [505, 143] width 52 height 32
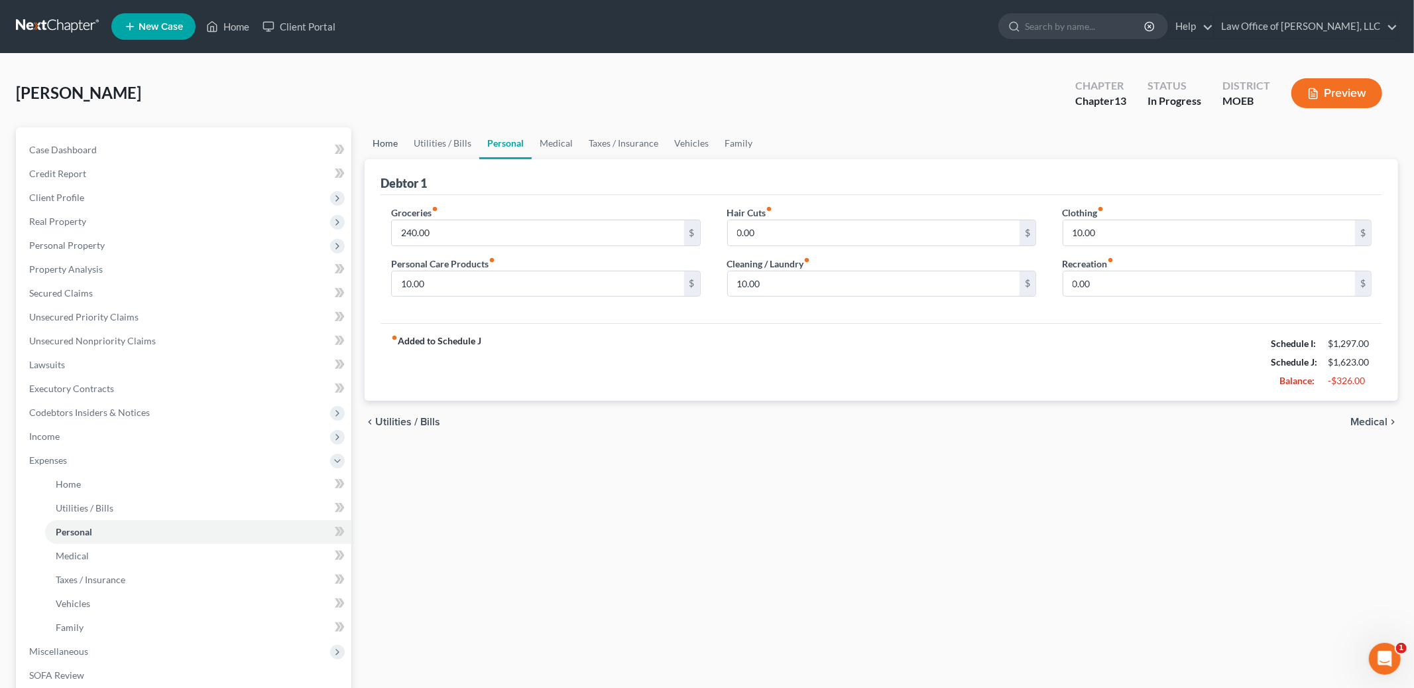
click at [390, 142] on link "Home" at bounding box center [385, 143] width 41 height 32
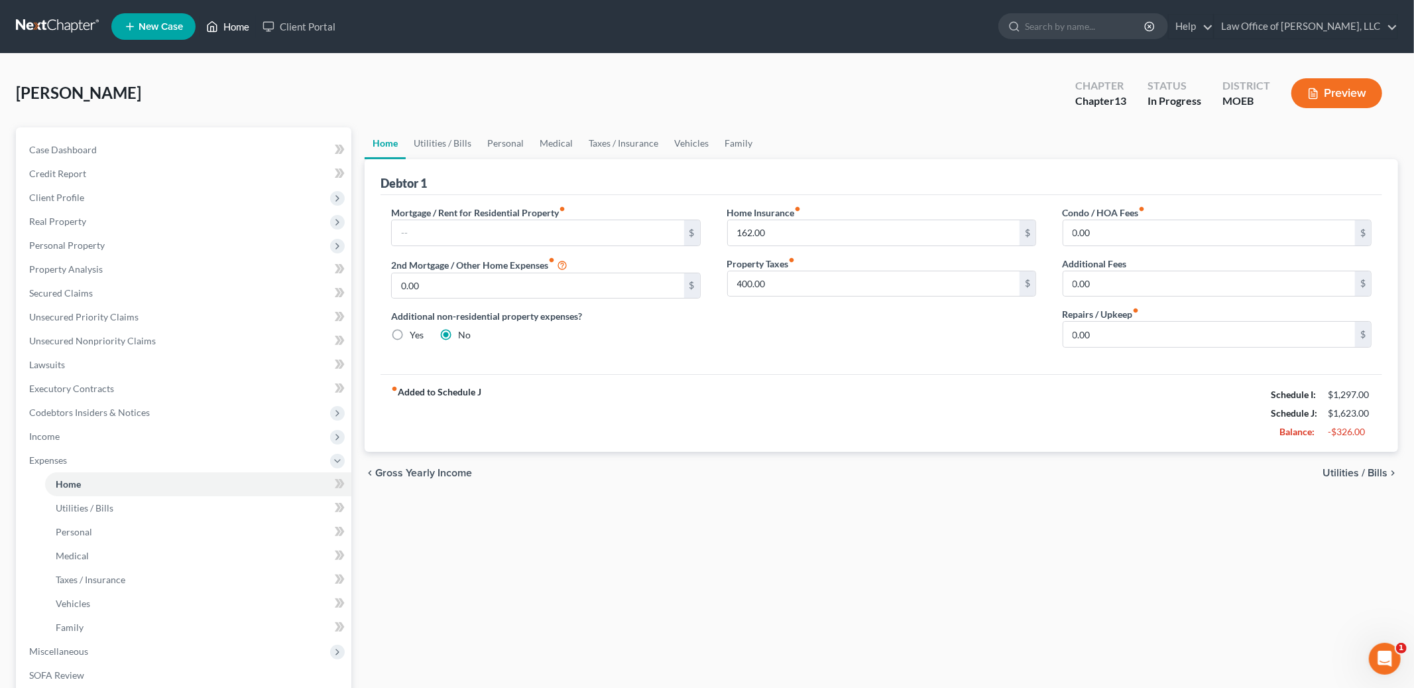
click at [245, 25] on link "Home" at bounding box center [228, 27] width 56 height 24
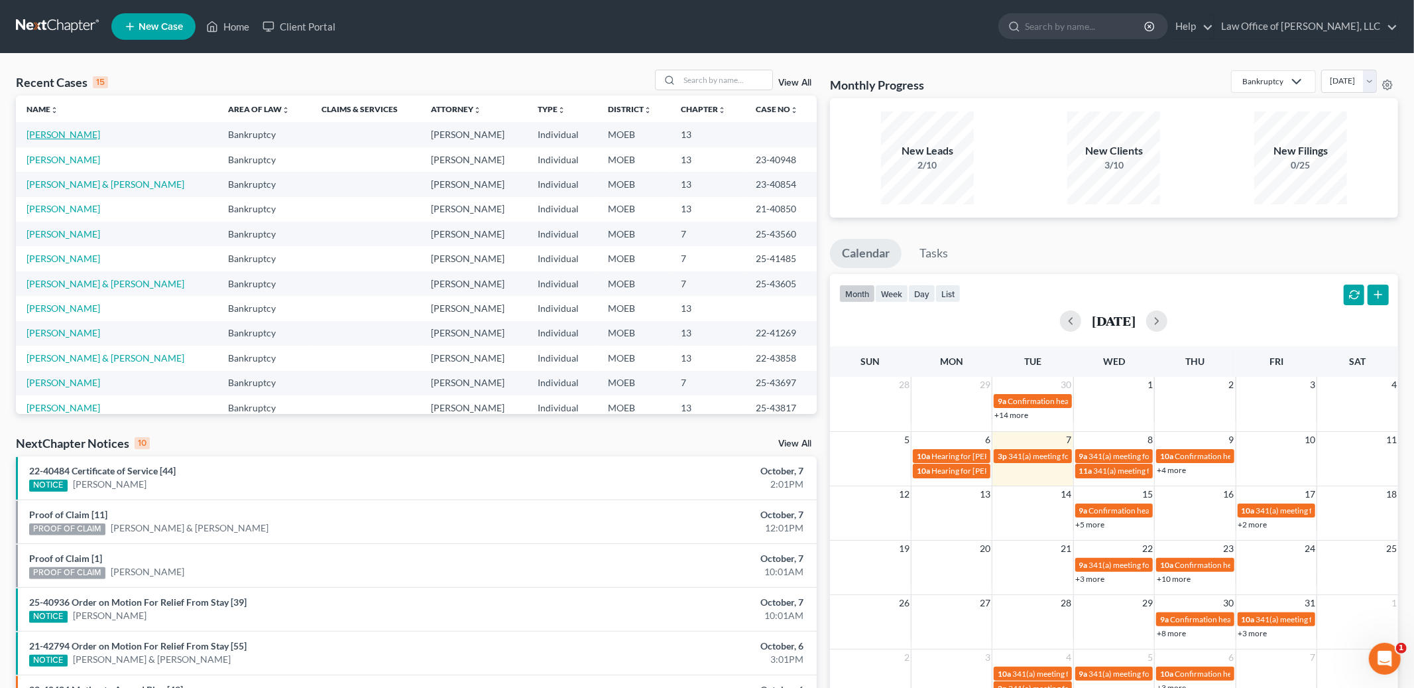
click at [78, 135] on link "[PERSON_NAME]" at bounding box center [64, 134] width 74 height 11
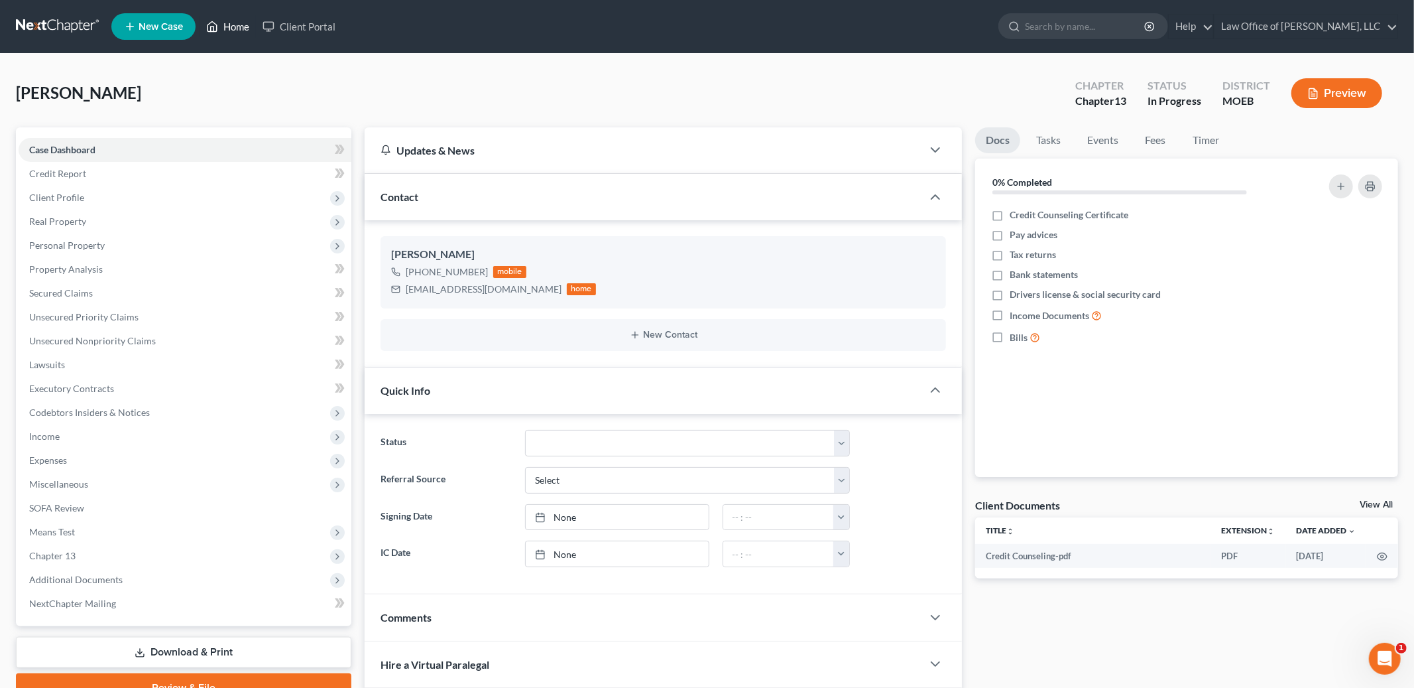
click at [234, 28] on link "Home" at bounding box center [228, 27] width 56 height 24
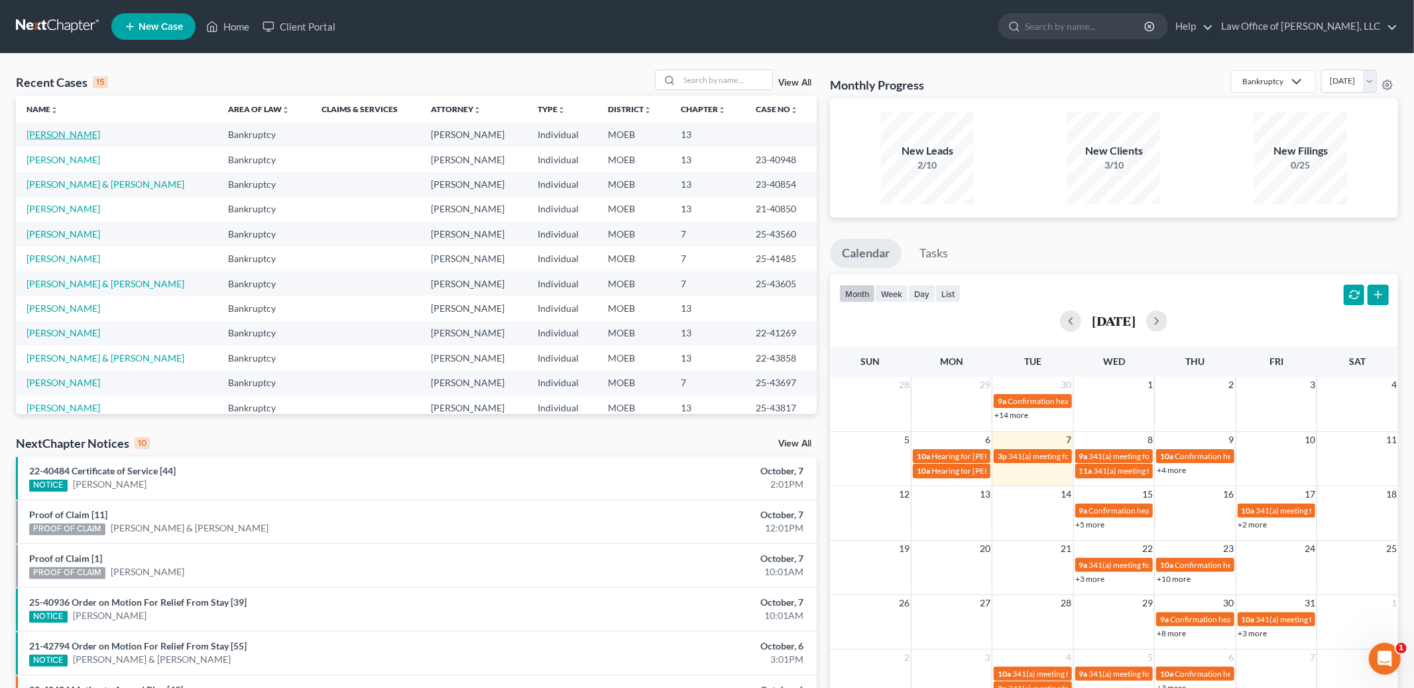
click at [54, 137] on link "[PERSON_NAME]" at bounding box center [64, 134] width 74 height 11
